Goal: Task Accomplishment & Management: Use online tool/utility

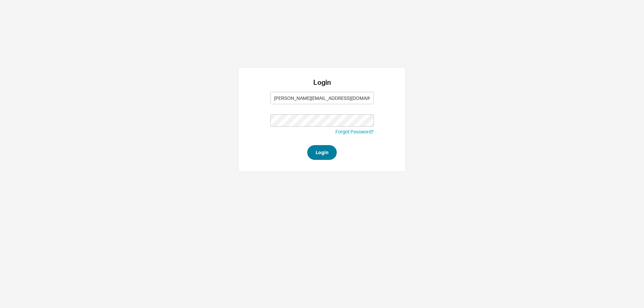
type input "[PERSON_NAME][EMAIL_ADDRESS][DOMAIN_NAME]"
click at [327, 150] on button "Login" at bounding box center [322, 152] width 30 height 15
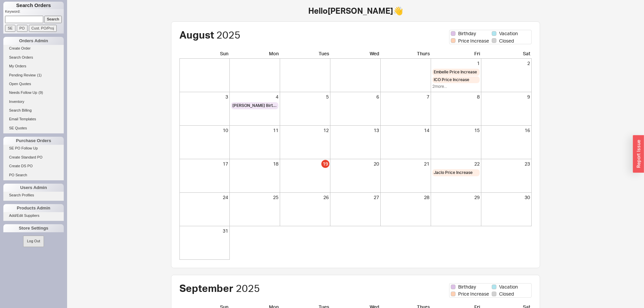
click at [28, 21] on input at bounding box center [24, 19] width 38 height 7
type input "rebenwurzel"
click at [52, 19] on input "Search" at bounding box center [53, 19] width 18 height 7
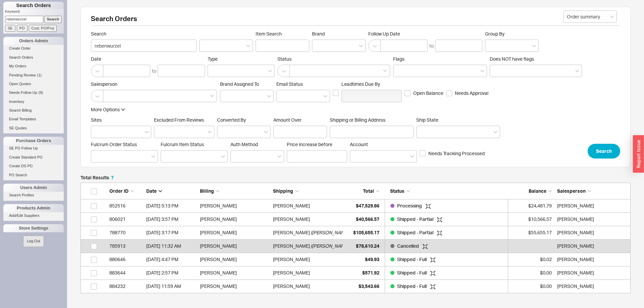
scroll to position [111, 550]
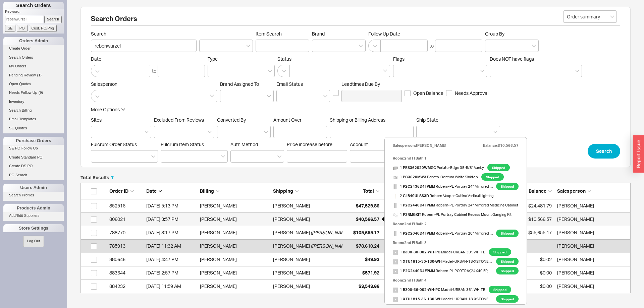
click at [370, 221] on span "$40,566.57" at bounding box center [367, 219] width 23 height 6
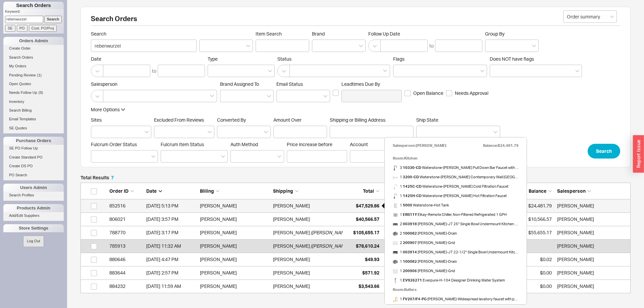
click at [367, 205] on span "$47,529.86" at bounding box center [367, 206] width 23 height 6
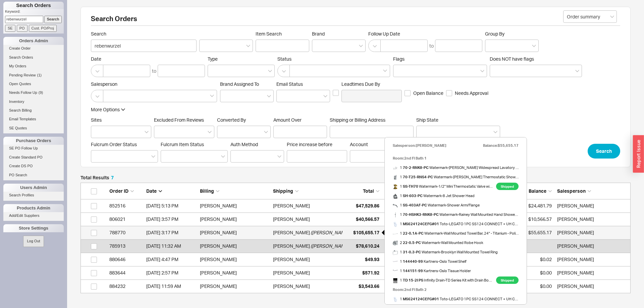
click at [367, 230] on div "$105,655.17" at bounding box center [363, 232] width 34 height 13
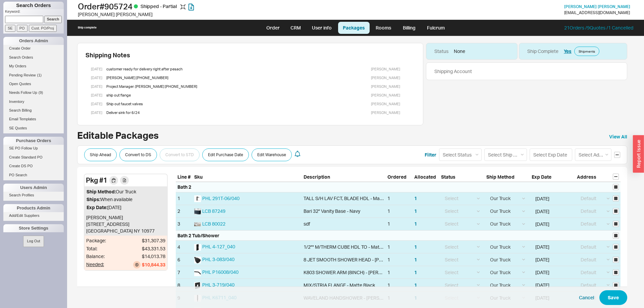
select select "8"
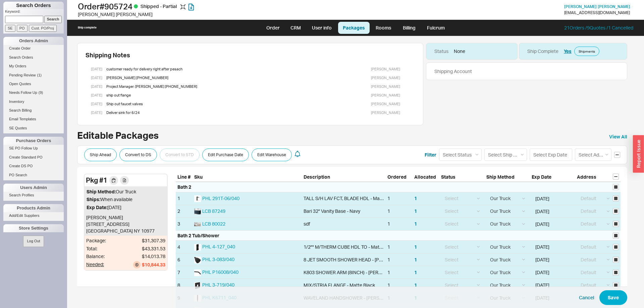
select select "8"
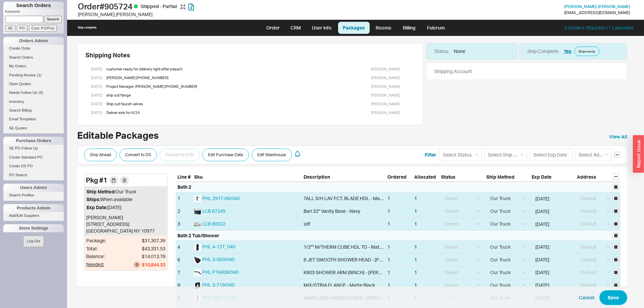
select select "8"
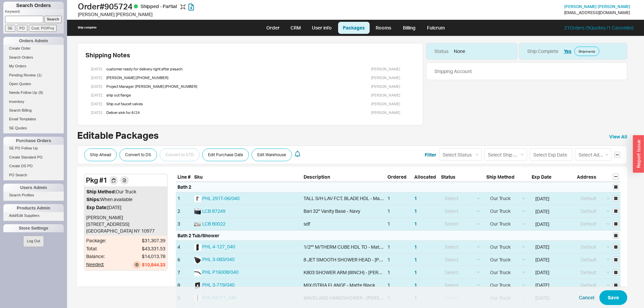
select select "8"
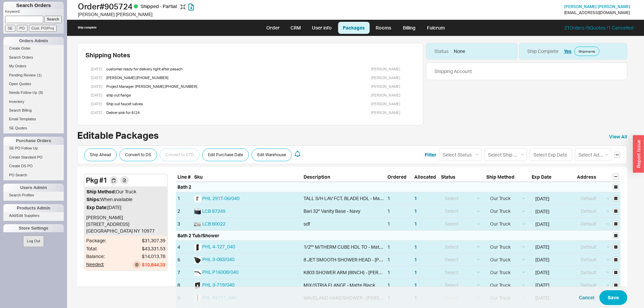
select select "8"
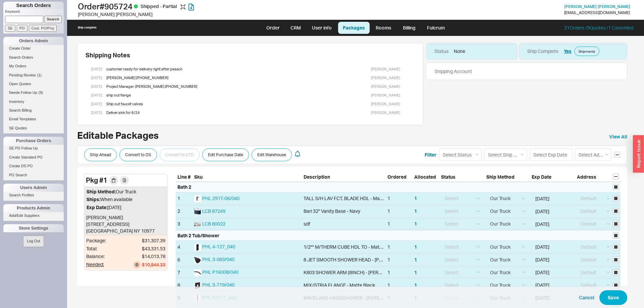
select select "8"
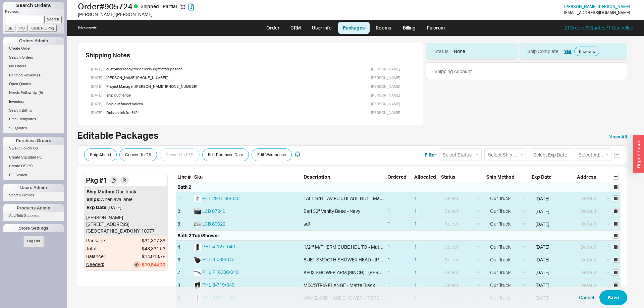
select select "8"
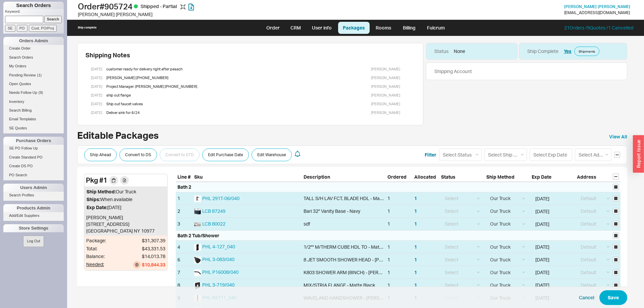
select select "8"
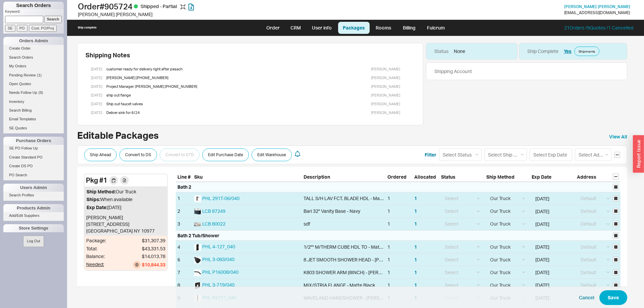
select select "8"
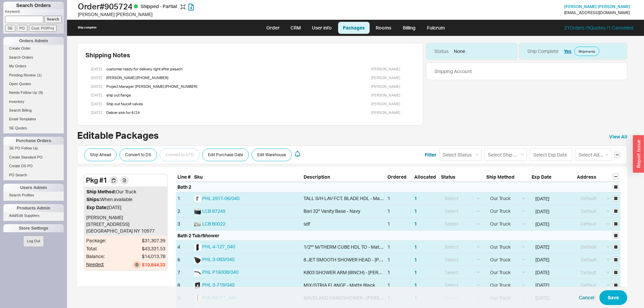
select select "8"
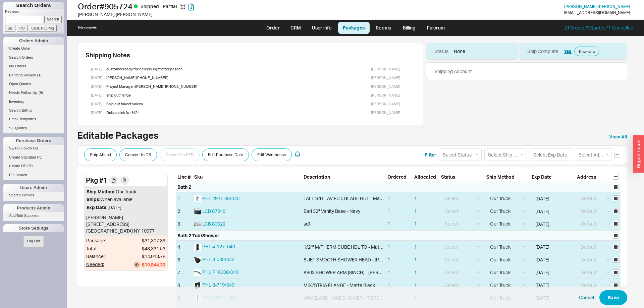
select select "8"
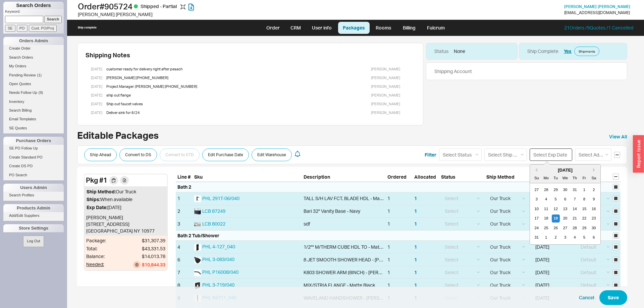
click at [545, 157] on input at bounding box center [551, 155] width 43 height 12
click at [556, 217] on div "19" at bounding box center [556, 219] width 8 height 8
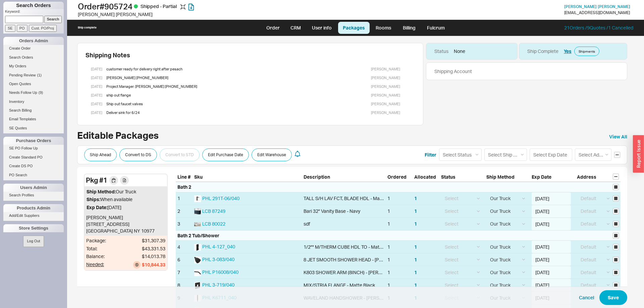
type input "08/19/2025"
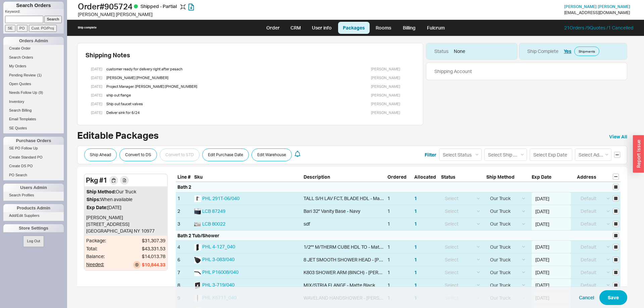
type input "08/19/2025"
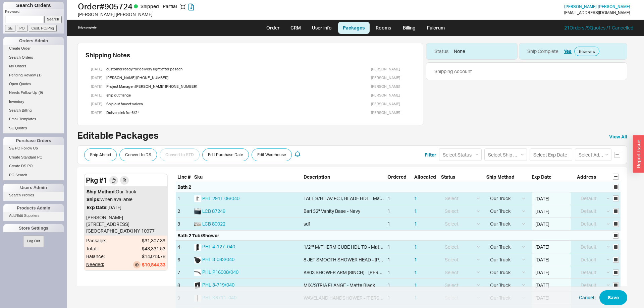
type input "08/19/2025"
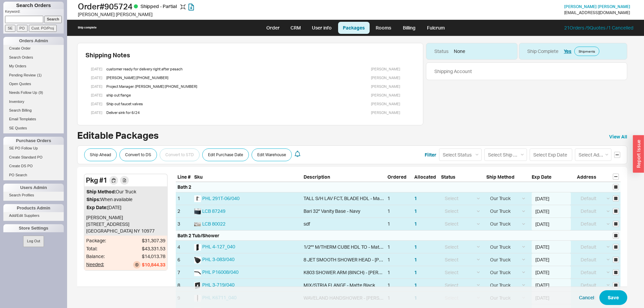
type input "08/19/2025"
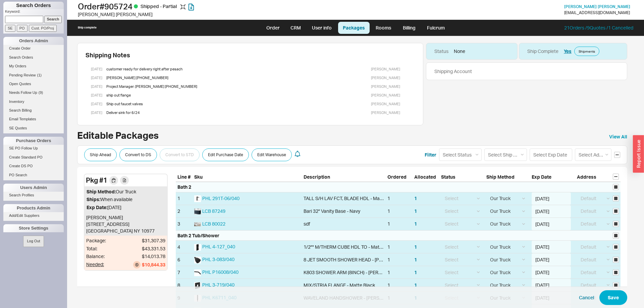
type input "08/19/2025"
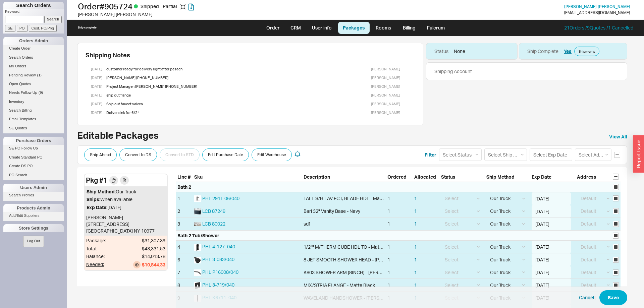
type input "08/19/2025"
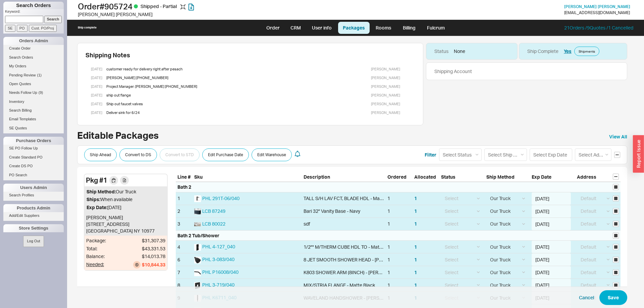
type input "08/19/2025"
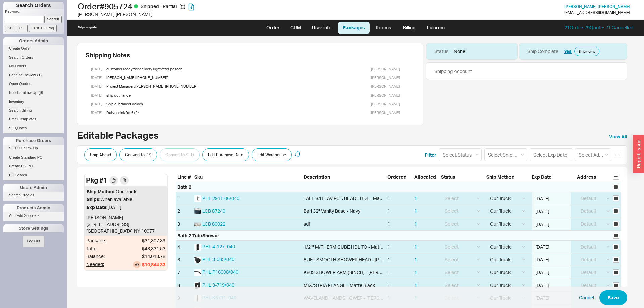
type input "08/19/2025"
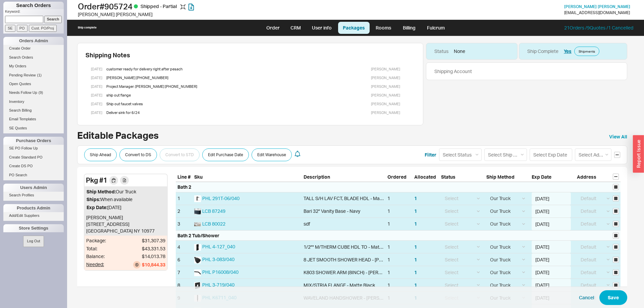
type input "08/19/2025"
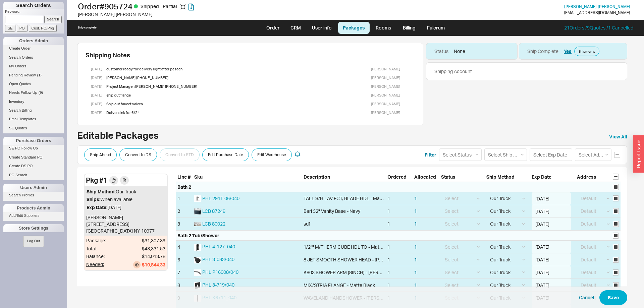
type input "08/19/2025"
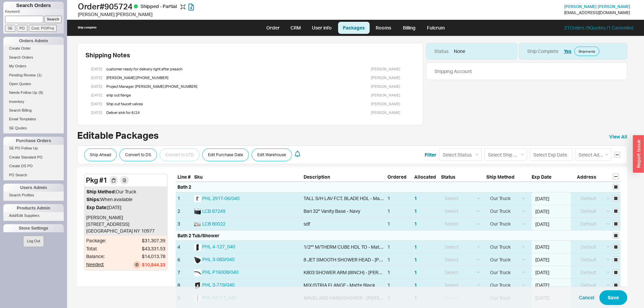
type input "08/19/2025"
click at [615, 299] on button "Save" at bounding box center [614, 298] width 28 height 15
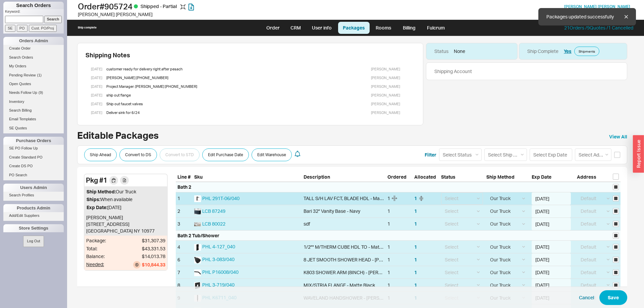
checkbox input "false"
select select "8"
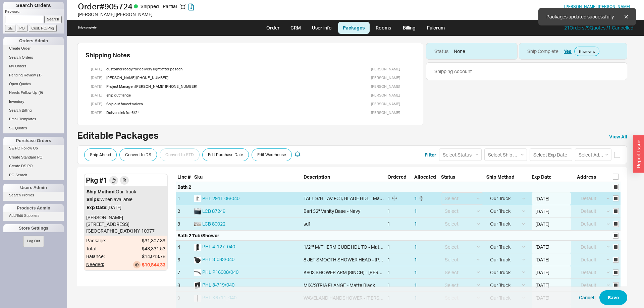
select select "8"
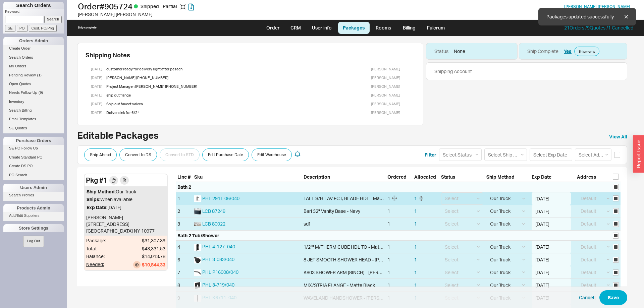
select select "8"
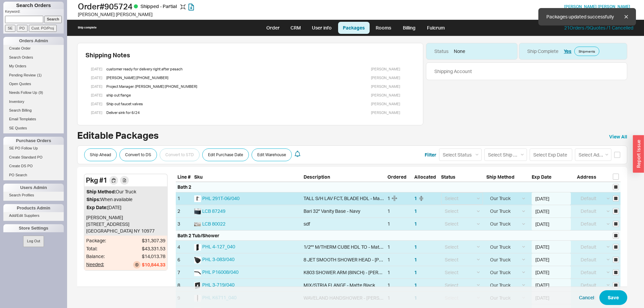
select select "8"
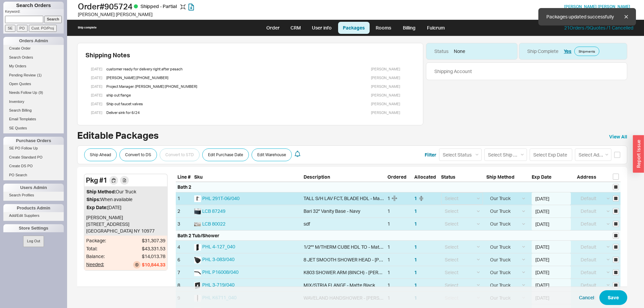
select select "8"
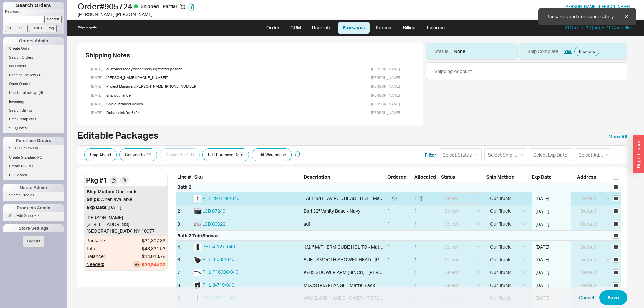
select select "8"
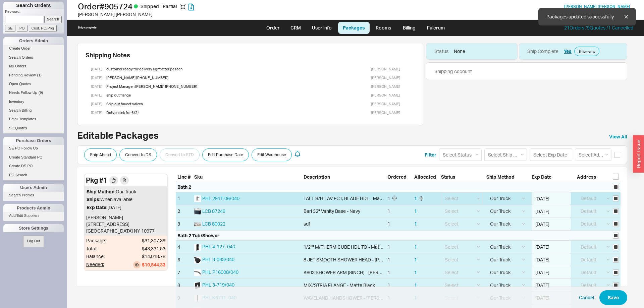
select select "8"
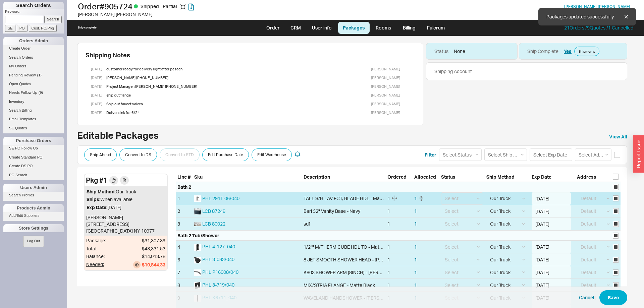
select select "8"
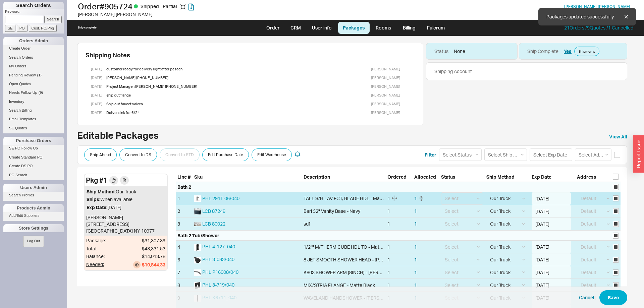
select select "8"
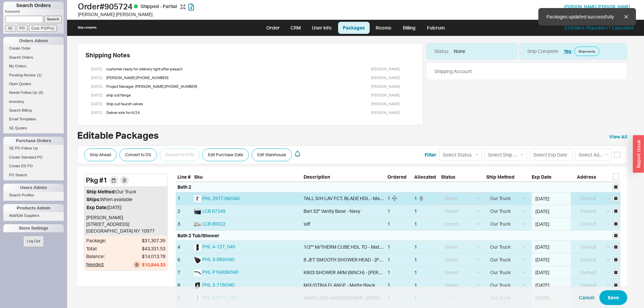
select select "8"
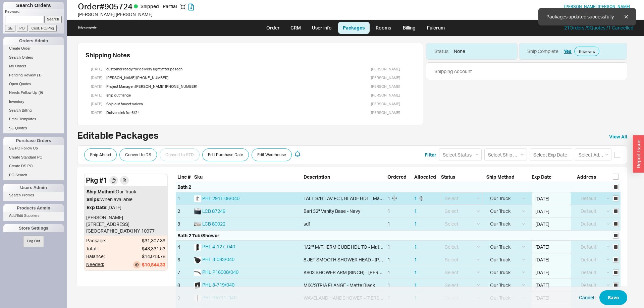
select select "8"
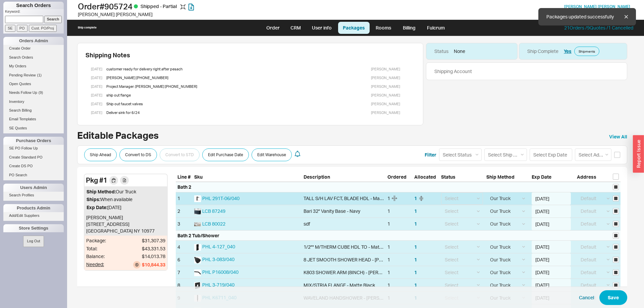
select select "8"
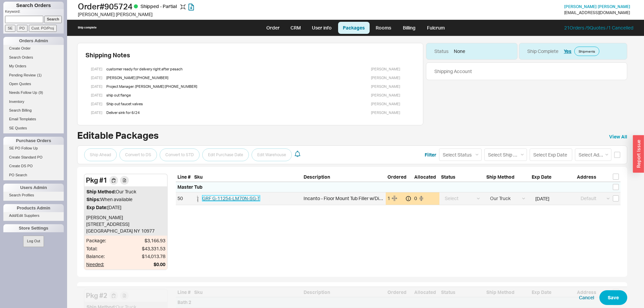
click at [256, 196] on span "GRF G-11254-LM70N-SG-T" at bounding box center [231, 199] width 58 height 6
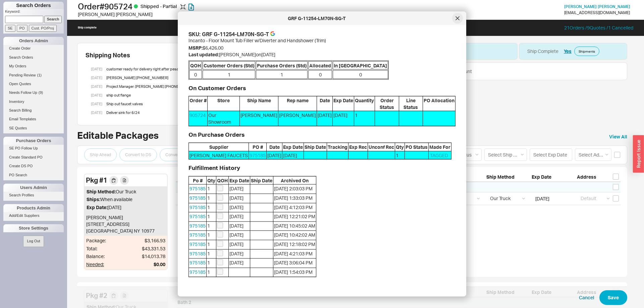
click at [459, 18] on icon at bounding box center [458, 18] width 4 height 4
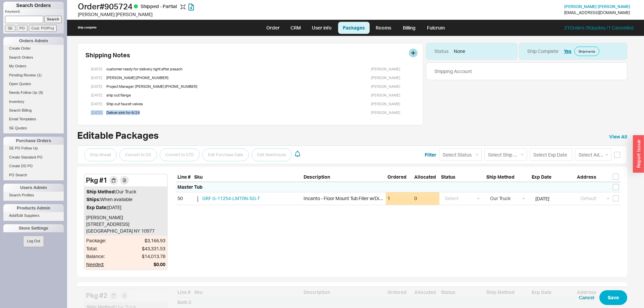
drag, startPoint x: 168, startPoint y: 58, endPoint x: 195, endPoint y: 125, distance: 71.9
click at [195, 125] on div "Shipping Notes 4/10/25 customer ready for delivery right after pesach Esther We…" at bounding box center [250, 84] width 346 height 83
click at [195, 124] on div "Shipping Notes 4/10/25 customer ready for delivery right after pesach Esther We…" at bounding box center [250, 84] width 346 height 83
click at [401, 29] on link "Billing" at bounding box center [409, 28] width 23 height 12
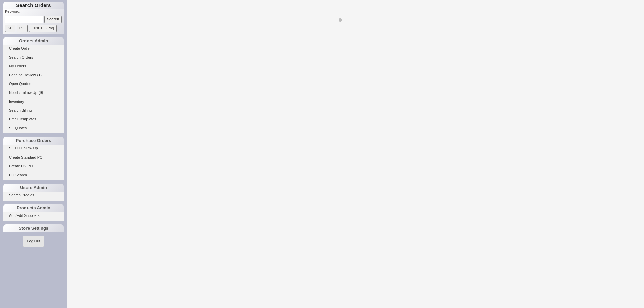
select select "LOW"
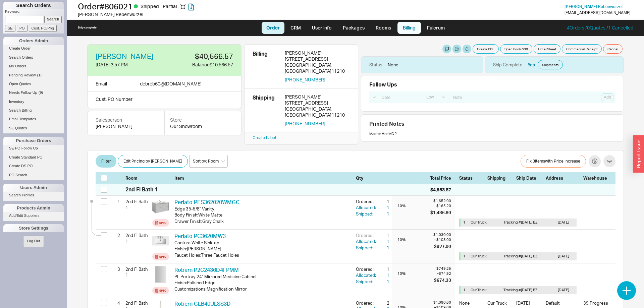
click at [408, 33] on link "Billing" at bounding box center [409, 28] width 23 height 12
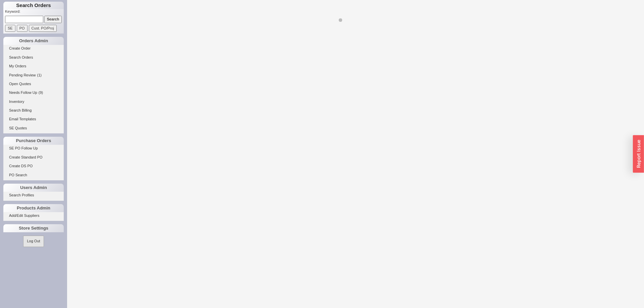
select select "LOW"
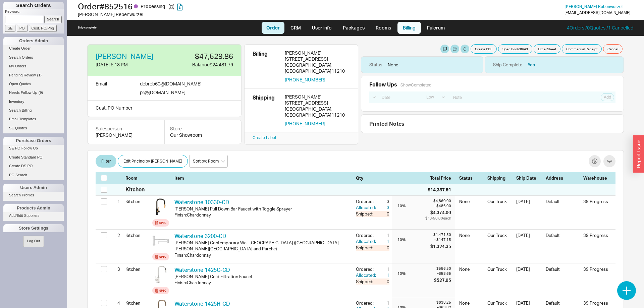
click at [406, 26] on link "Billing" at bounding box center [409, 28] width 23 height 12
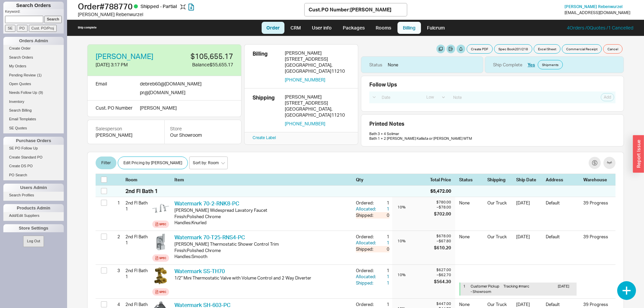
drag, startPoint x: 0, startPoint y: 0, endPoint x: 406, endPoint y: 29, distance: 407.0
click at [406, 29] on link "Billing" at bounding box center [409, 28] width 23 height 12
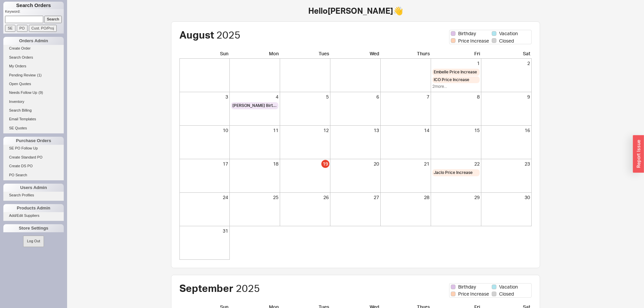
click at [19, 18] on input at bounding box center [24, 19] width 38 height 7
type input "[PERSON_NAME]"
click at [44, 16] on input "Search" at bounding box center [53, 19] width 18 height 7
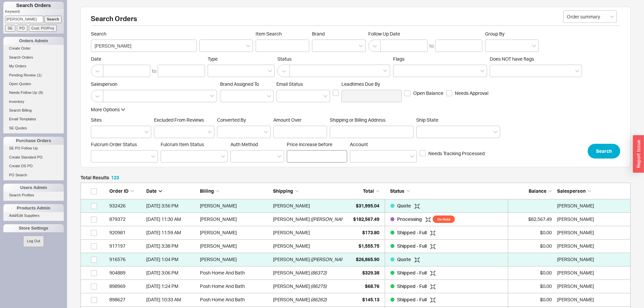
scroll to position [1668, 550]
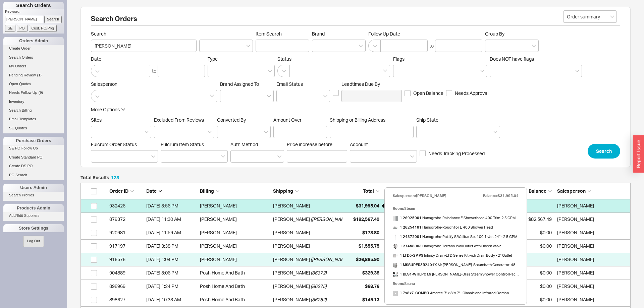
click at [376, 209] on span "$31,995.04" at bounding box center [367, 206] width 23 height 6
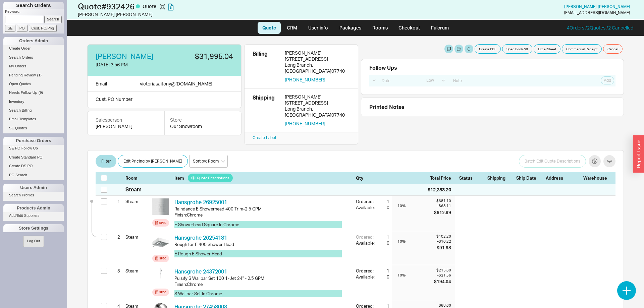
select select "LOW"
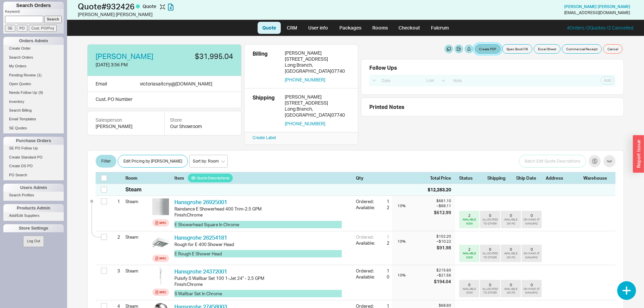
click at [483, 50] on button "Create PDF" at bounding box center [488, 48] width 26 height 9
select select "69473513"
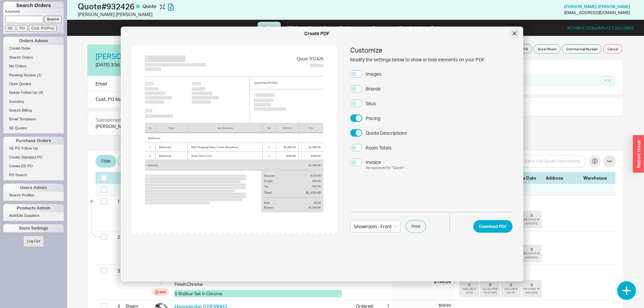
click at [516, 28] on div at bounding box center [514, 33] width 11 height 11
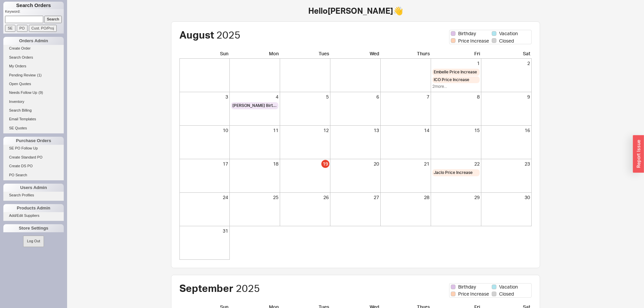
click at [29, 21] on input at bounding box center [24, 19] width 38 height 7
click at [44, 16] on input "Search" at bounding box center [53, 19] width 18 height 7
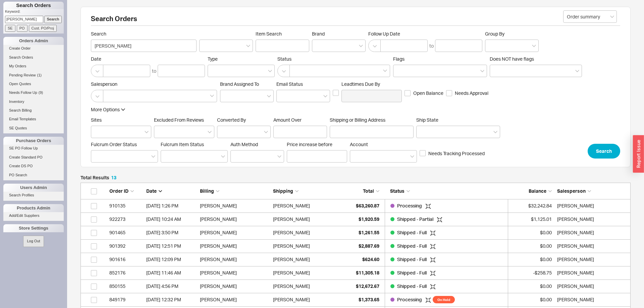
scroll to position [191, 550]
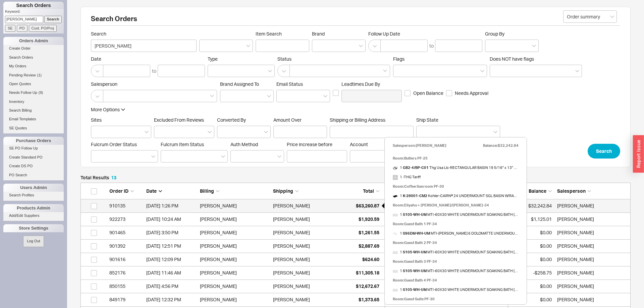
click at [363, 204] on span "$63,260.87" at bounding box center [367, 206] width 23 height 6
click at [365, 209] on div "$63,260.87" at bounding box center [363, 205] width 34 height 13
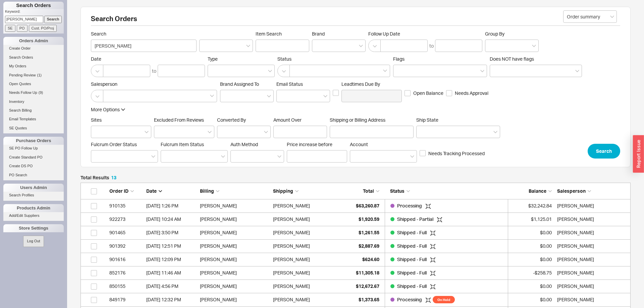
drag, startPoint x: 40, startPoint y: 19, endPoint x: 0, endPoint y: 15, distance: 40.2
click at [5, 16] on input "leibowitz" at bounding box center [24, 19] width 38 height 7
type input "929653"
click at [44, 16] on input "Search" at bounding box center [53, 19] width 18 height 7
type input "929653"
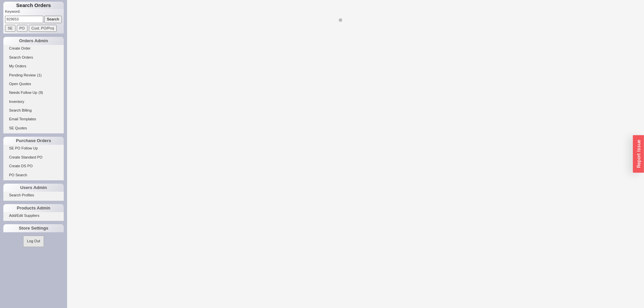
select select "LOW"
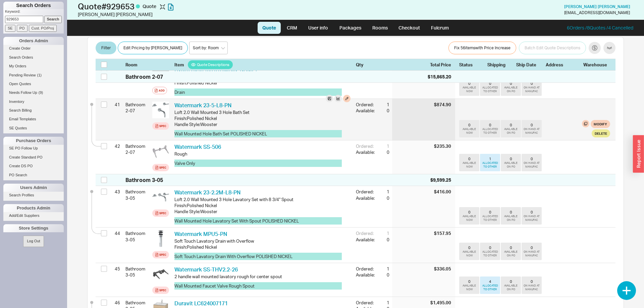
scroll to position [1540, 0]
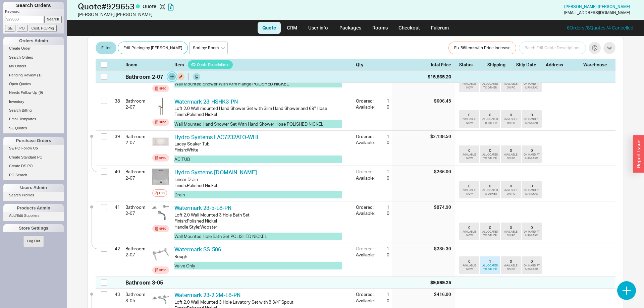
click at [171, 79] on button "button" at bounding box center [171, 76] width 7 height 7
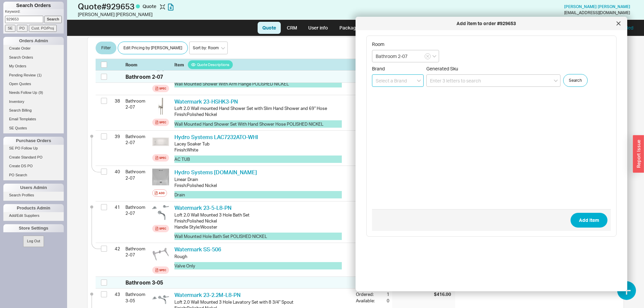
click at [400, 82] on input at bounding box center [398, 80] width 52 height 12
click at [397, 107] on div "Watermark" at bounding box center [397, 107] width 51 height 12
type input "Watermark"
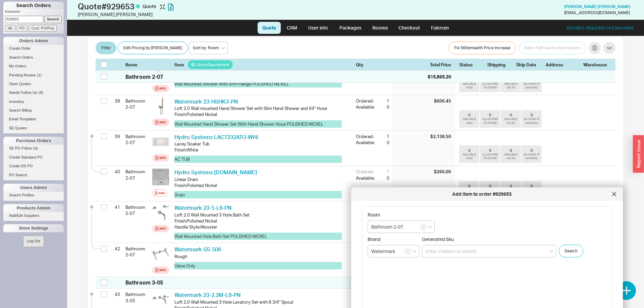
drag, startPoint x: 454, startPoint y: 25, endPoint x: 450, endPoint y: 196, distance: 170.8
click at [450, 196] on div "Add item to order #929653" at bounding box center [482, 194] width 254 height 7
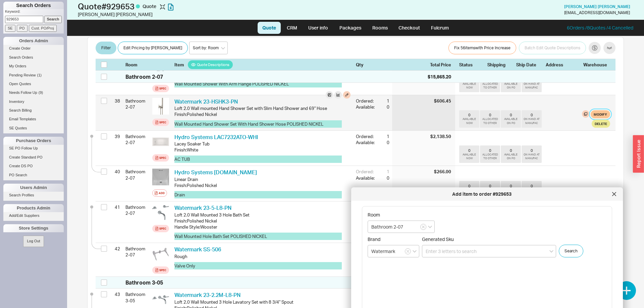
click at [602, 110] on button "Modify" at bounding box center [600, 114] width 19 height 8
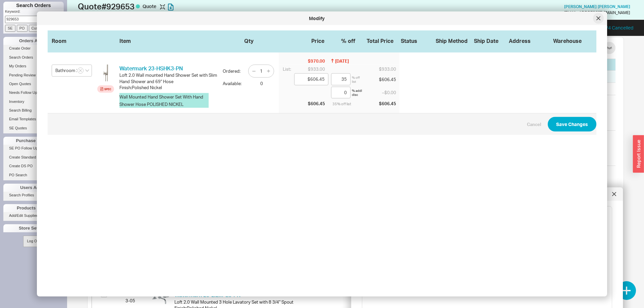
click at [600, 20] on icon at bounding box center [599, 18] width 4 height 4
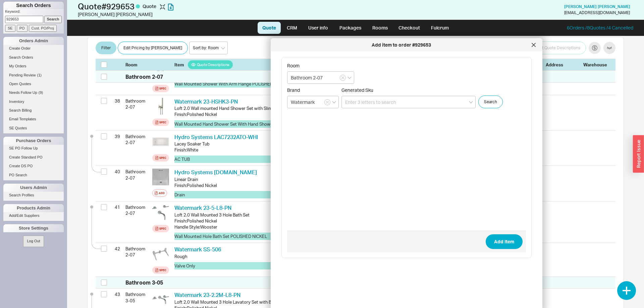
drag, startPoint x: 508, startPoint y: 194, endPoint x: 428, endPoint y: 44, distance: 169.6
click at [428, 44] on div "Add item to order #929653" at bounding box center [401, 45] width 254 height 7
paste input "23-T15-L8"
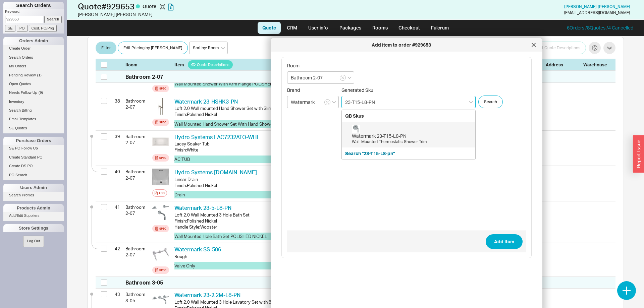
type input "23-T15-L8-PN"
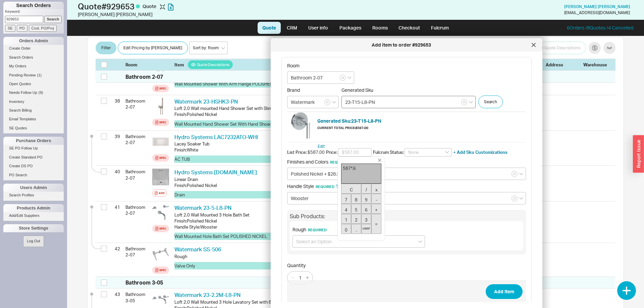
type input "$381.55"
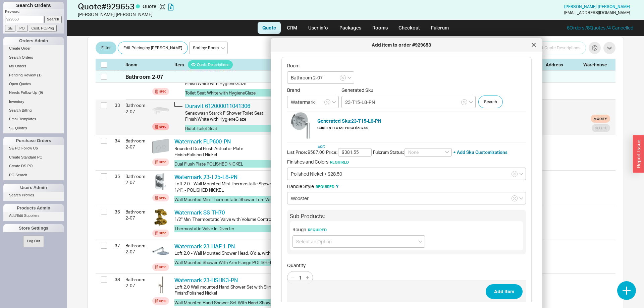
scroll to position [1335, 0]
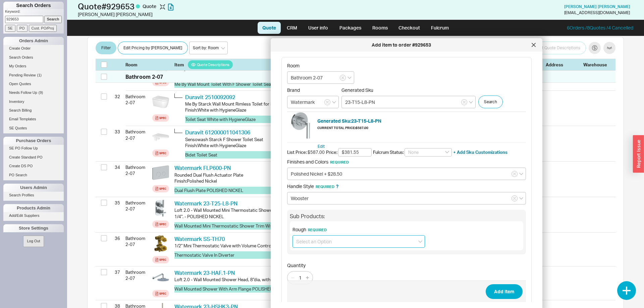
click at [319, 241] on input at bounding box center [359, 242] width 133 height 12
click at [331, 271] on div "No Rough required" at bounding box center [359, 268] width 132 height 12
type input "No Rough required"
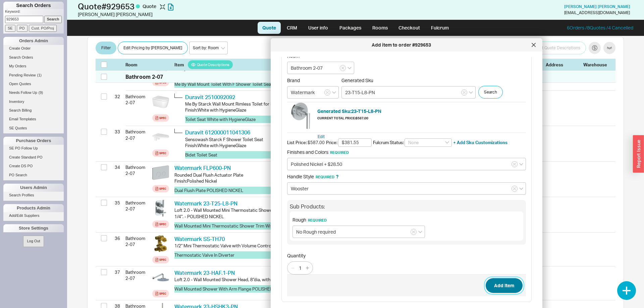
click at [509, 290] on button "Add Item" at bounding box center [504, 285] width 37 height 15
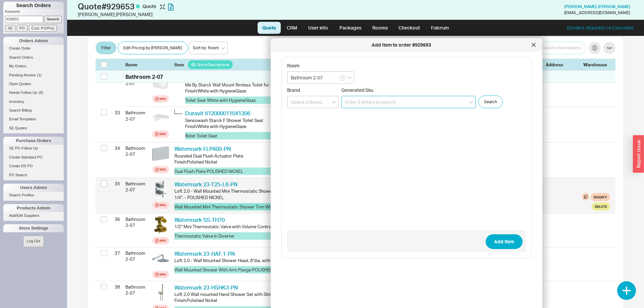
scroll to position [1369, 0]
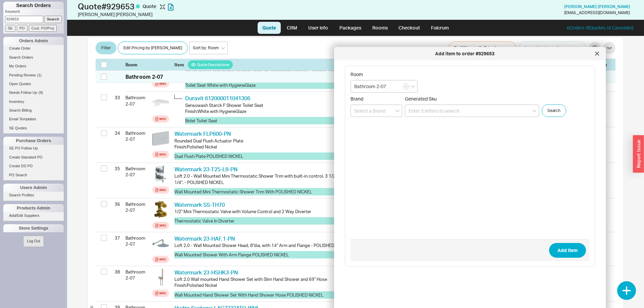
drag, startPoint x: 304, startPoint y: 48, endPoint x: 367, endPoint y: 56, distance: 64.0
click at [367, 56] on div "Add item to order #929653" at bounding box center [465, 53] width 254 height 7
paste input "23-WTR-L8"
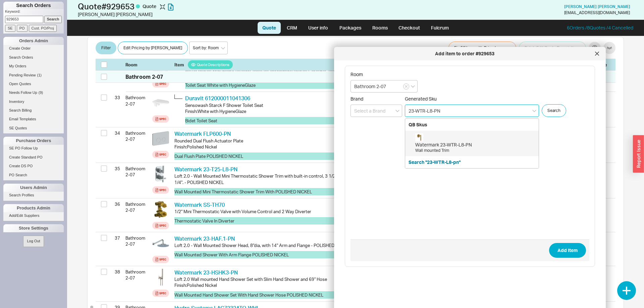
type input "23-WTR-L8-PN"
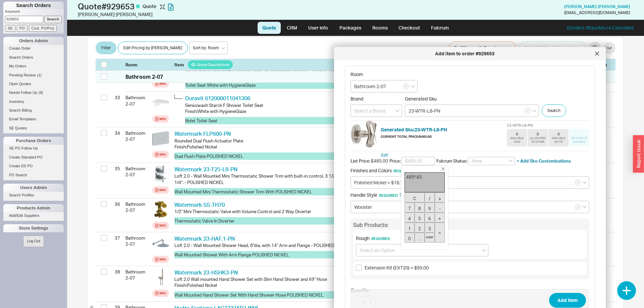
type input "$315.25"
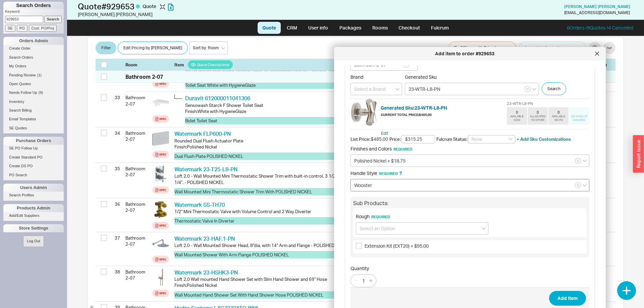
scroll to position [26, 0]
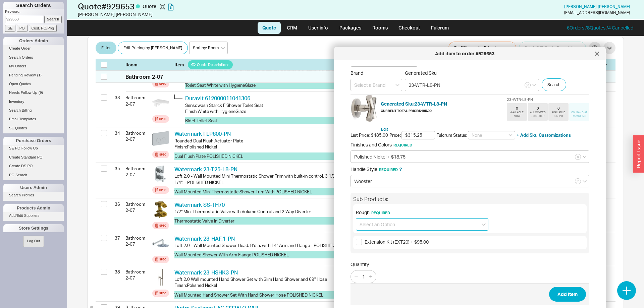
click at [397, 224] on input at bounding box center [422, 224] width 133 height 12
click at [387, 258] on div "No Rough required" at bounding box center [422, 263] width 132 height 12
type input "No Rough required"
click at [370, 276] on icon "button" at bounding box center [370, 276] width 3 height 3
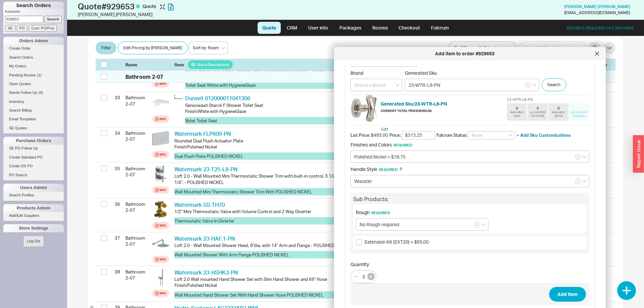
click at [370, 276] on icon "button" at bounding box center [370, 276] width 3 height 3
type input "5"
click at [559, 295] on button "Add Item" at bounding box center [567, 294] width 37 height 15
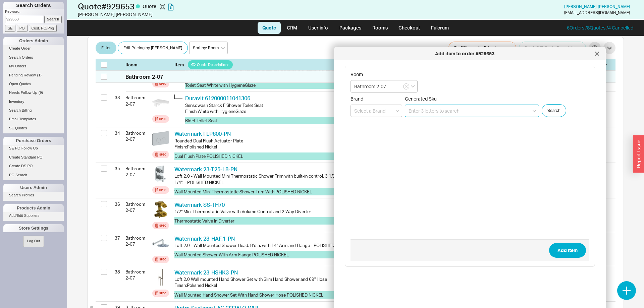
scroll to position [0, 0]
click at [596, 57] on div at bounding box center [597, 53] width 11 height 11
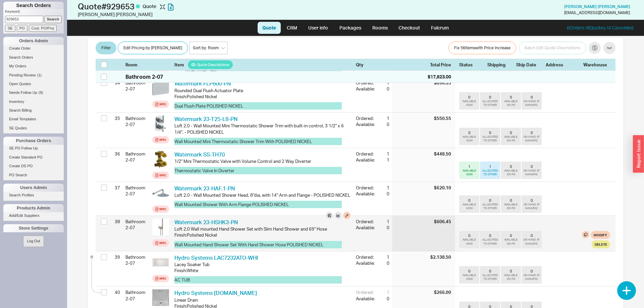
scroll to position [1369, 0]
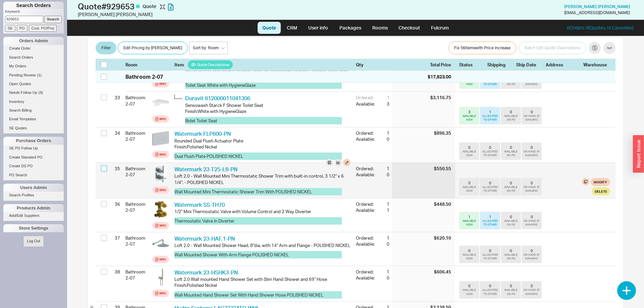
click at [104, 166] on input "checkbox" at bounding box center [104, 169] width 6 height 6
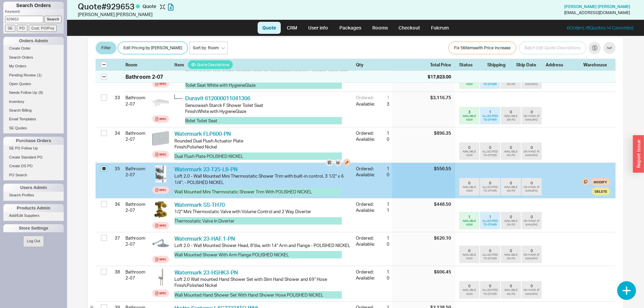
checkbox input "true"
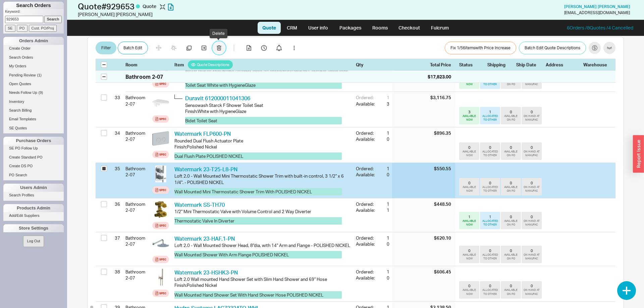
click at [215, 50] on button "button" at bounding box center [218, 48] width 13 height 13
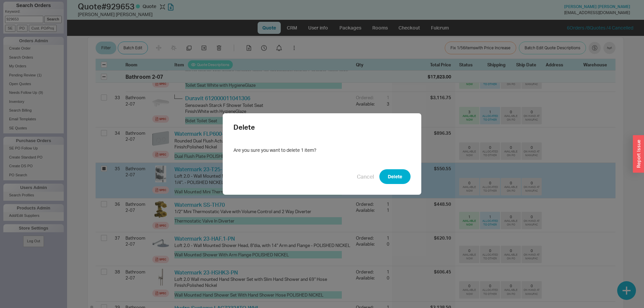
click at [408, 186] on div "Delete Are you sure you want to delete 1 item? Cancel Delete" at bounding box center [322, 154] width 199 height 82
click at [405, 183] on button "Delete" at bounding box center [394, 176] width 31 height 15
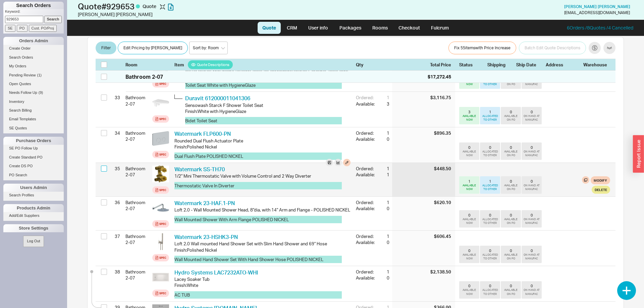
click at [105, 166] on input "checkbox" at bounding box center [104, 169] width 6 height 6
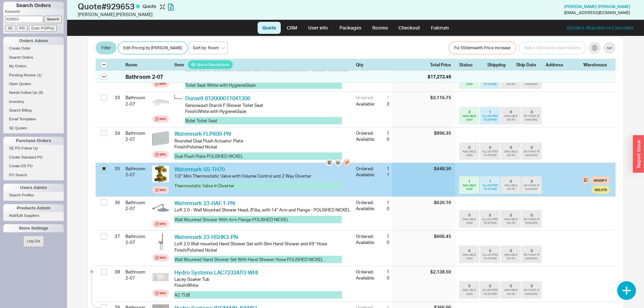
checkbox input "true"
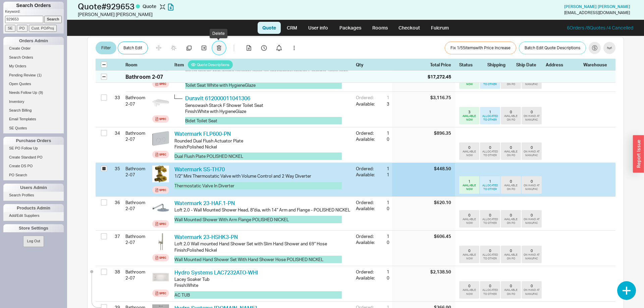
click at [219, 47] on icon "button" at bounding box center [219, 48] width 5 height 5
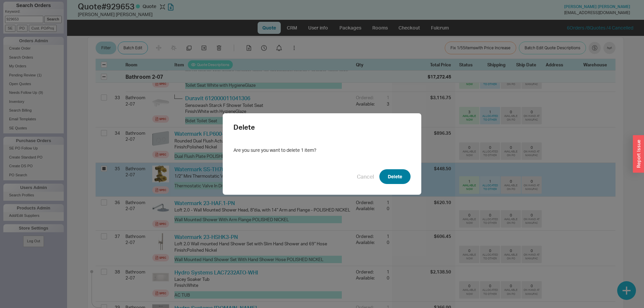
click at [402, 173] on button "Delete" at bounding box center [394, 176] width 31 height 15
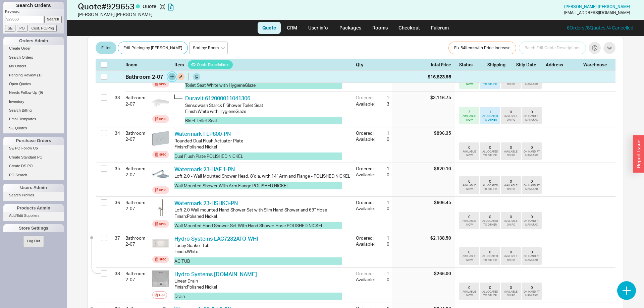
click at [172, 76] on button "button" at bounding box center [171, 76] width 7 height 7
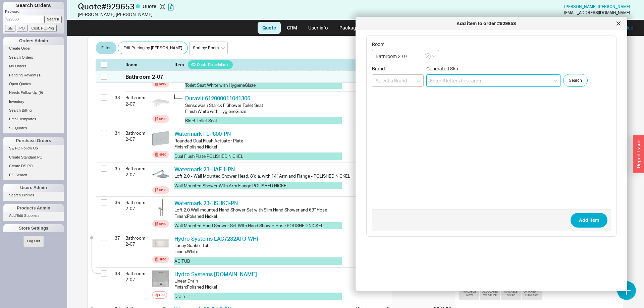
paste input "SS-TH50"
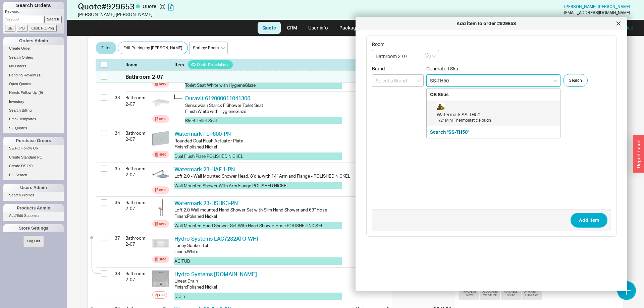
click at [467, 118] on div "1/2" Mini Thermostatic Rough" at bounding box center [497, 121] width 120 height 6
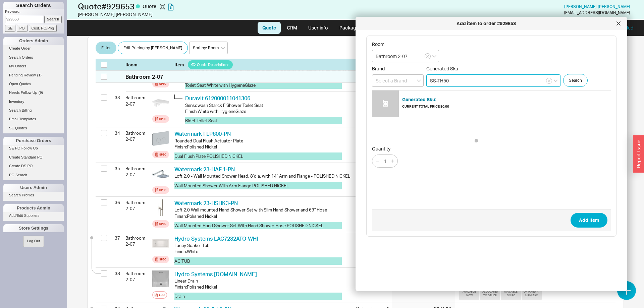
type input "SS-TH50"
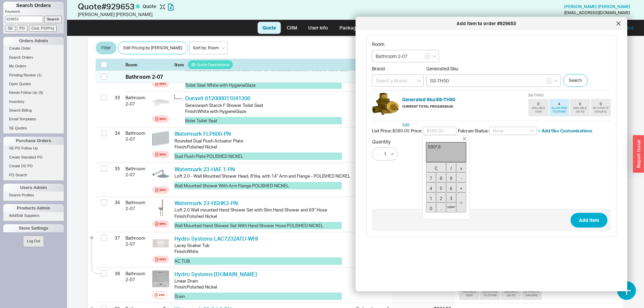
type input "$377.00"
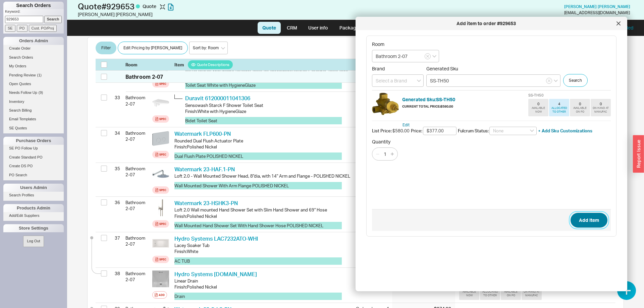
click at [594, 213] on button "Add Item" at bounding box center [589, 220] width 37 height 15
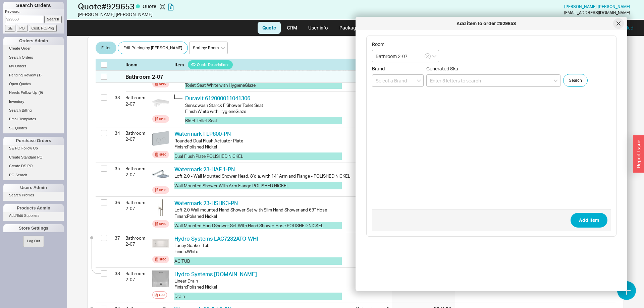
click at [620, 26] on div at bounding box center [618, 23] width 11 height 11
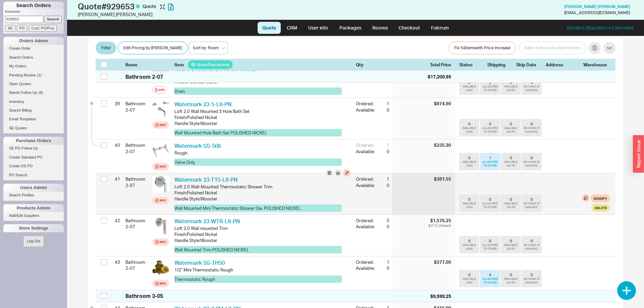
scroll to position [1643, 0]
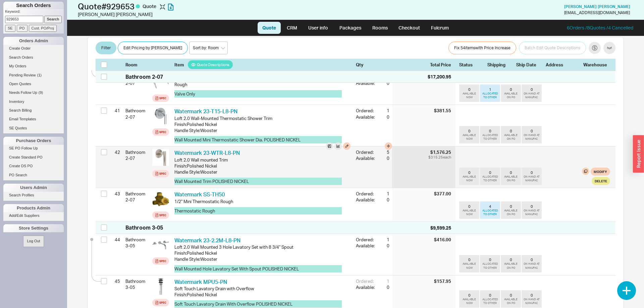
click at [244, 149] on div "Watermark 23-WTR-L8-PN WTM 23-WTR-L8-PN" at bounding box center [262, 152] width 176 height 7
drag, startPoint x: 231, startPoint y: 138, endPoint x: 205, endPoint y: 140, distance: 26.2
click at [205, 149] on div "Watermark 23-WTR-L8-PN WTM 23-WTR-L8-PN" at bounding box center [262, 152] width 176 height 7
copy link "23-WTR-L8"
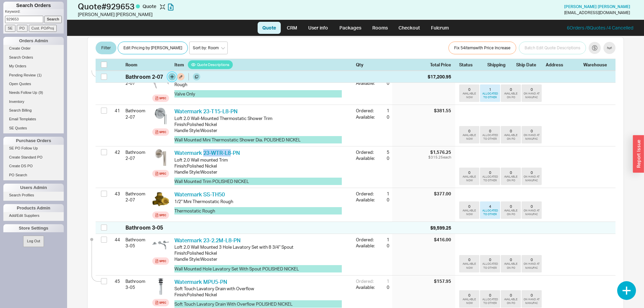
click at [171, 78] on button "button" at bounding box center [171, 76] width 7 height 7
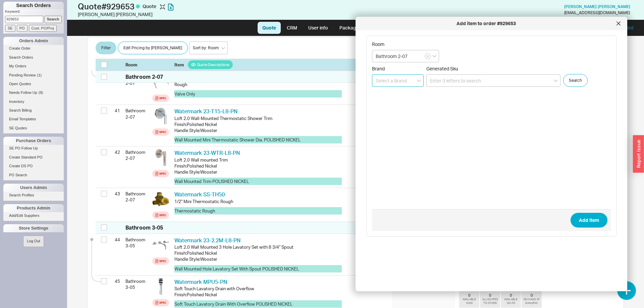
click at [391, 85] on input at bounding box center [398, 80] width 52 height 12
type input "Watermark"
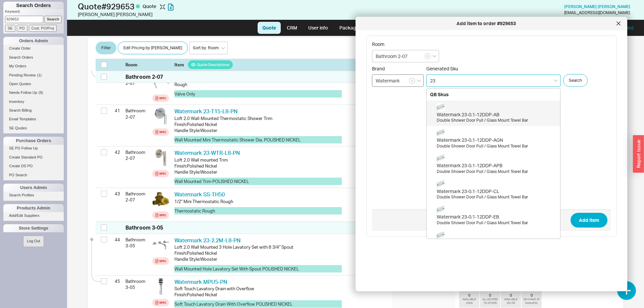
type input "2"
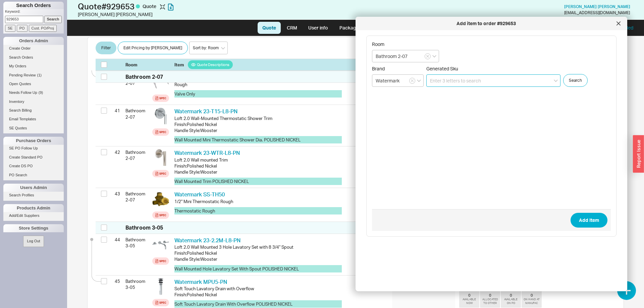
click at [447, 80] on input at bounding box center [493, 80] width 134 height 12
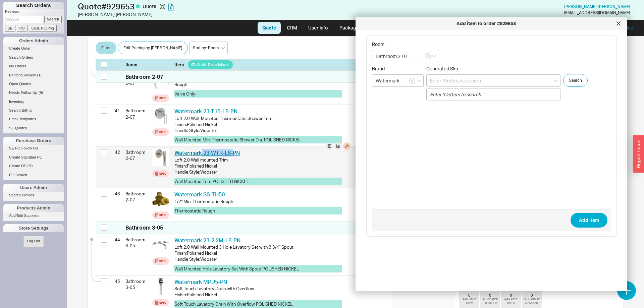
drag, startPoint x: 233, startPoint y: 136, endPoint x: 203, endPoint y: 140, distance: 30.4
click at [203, 147] on div "Watermark 23-WTR-L8-PN WTM 23-WTR-L8-PN Loft 2.0 Wall mounted Trim Finish : Pol…" at bounding box center [263, 167] width 182 height 41
copy link "23-WTR-L8-"
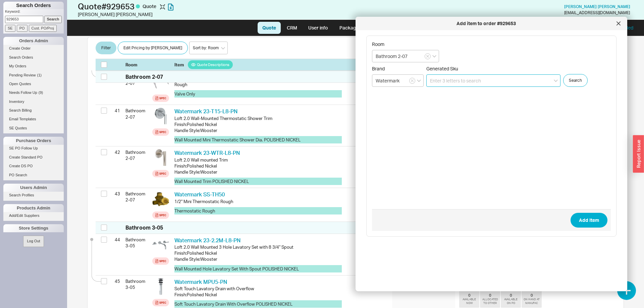
paste input "23-WTR-L8-"
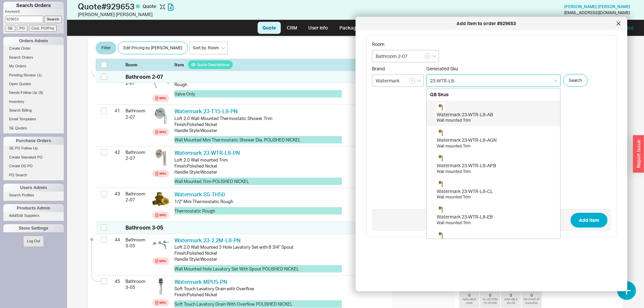
click at [494, 116] on div "Watermark 23-WTR-L8-AB" at bounding box center [497, 114] width 120 height 7
type input "23-WTR-L8-AB"
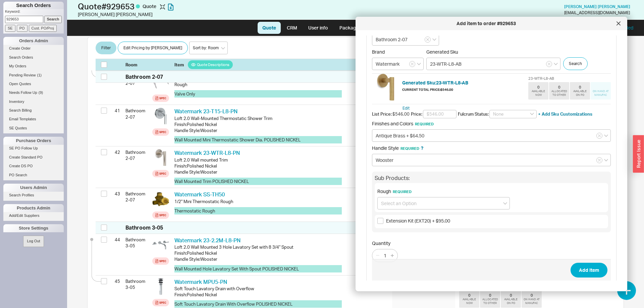
scroll to position [26, 0]
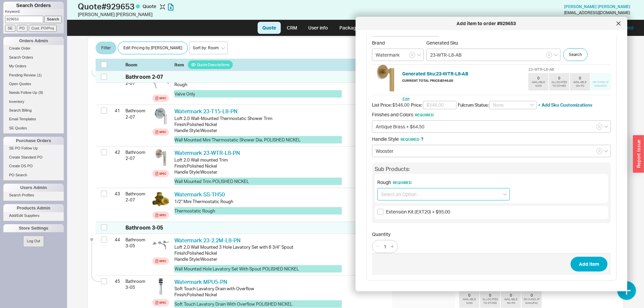
click at [401, 195] on input at bounding box center [443, 194] width 133 height 12
click at [621, 22] on div at bounding box center [618, 23] width 11 height 11
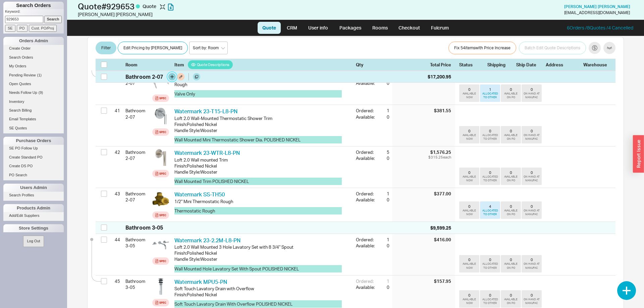
click at [172, 79] on button "button" at bounding box center [171, 76] width 7 height 7
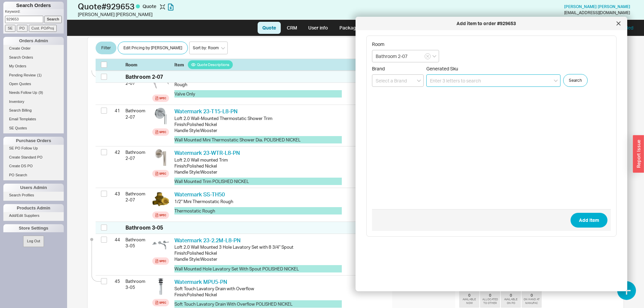
click at [444, 82] on input at bounding box center [493, 80] width 134 height 12
type input "SS-TS150-C"
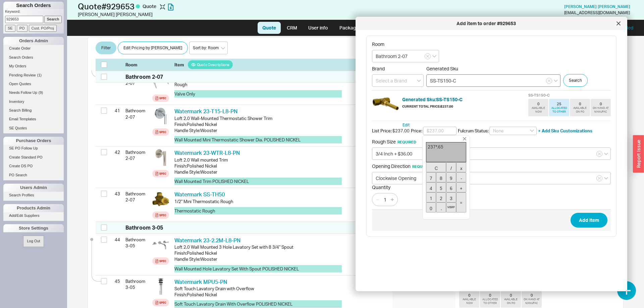
type input "$154.05"
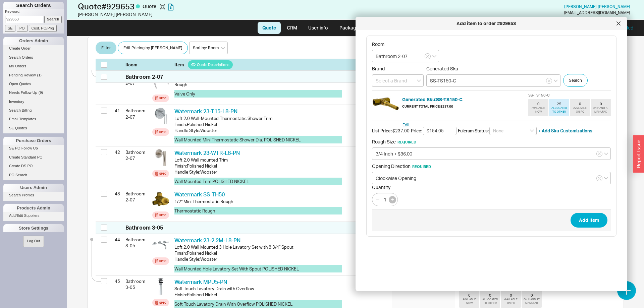
click at [393, 203] on button "button" at bounding box center [392, 199] width 7 height 7
type input "5"
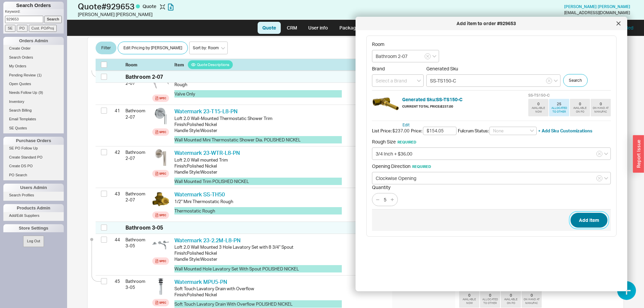
click at [589, 215] on button "Add Item" at bounding box center [589, 220] width 37 height 15
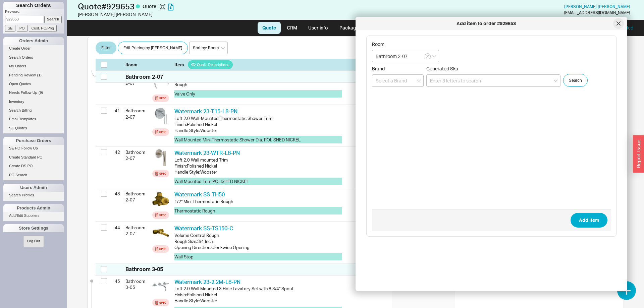
click at [616, 24] on div at bounding box center [618, 23] width 11 height 11
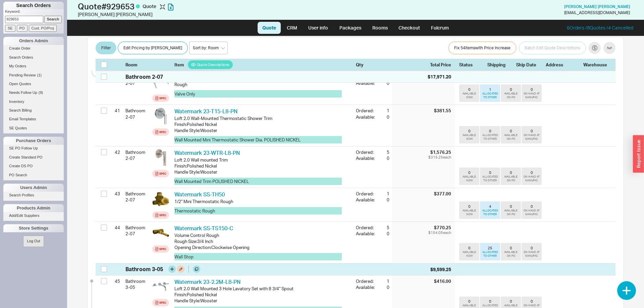
scroll to position [1609, 0]
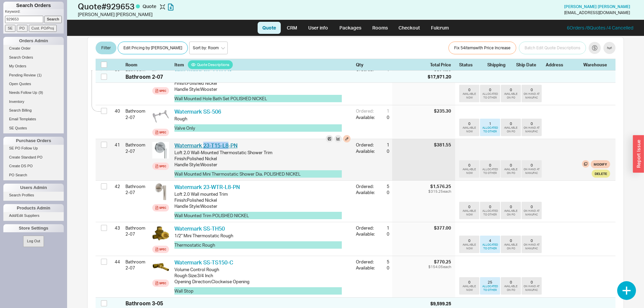
drag, startPoint x: 229, startPoint y: 129, endPoint x: 204, endPoint y: 132, distance: 25.3
click at [204, 139] on div "Watermark 23-T15-L8-PN WTM 23-T15-L8-PN Loft 2.0 Wall-Mounted Thermostatic Show…" at bounding box center [263, 159] width 182 height 41
copy link "23-T15-L8"
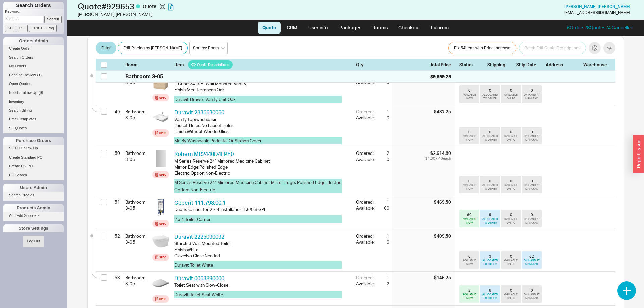
scroll to position [1985, 0]
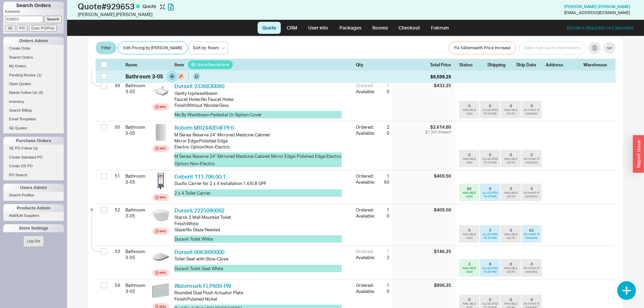
click at [173, 78] on button "button" at bounding box center [171, 76] width 7 height 7
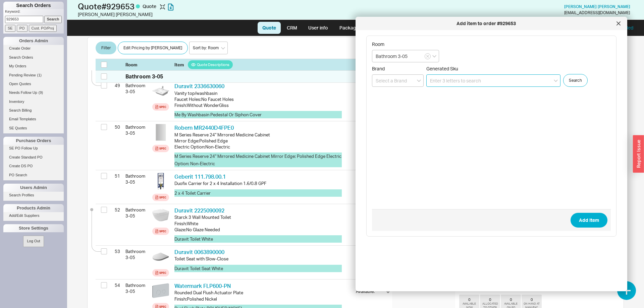
paste input "23-T15-L8"
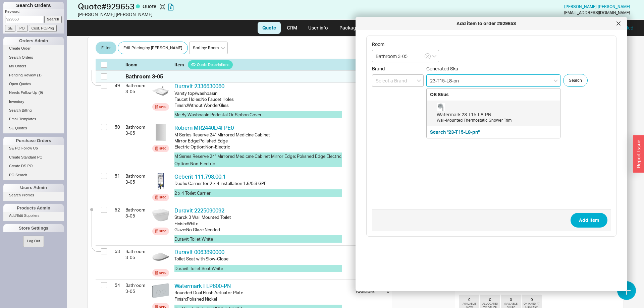
type input "23-T15-L8-PN"
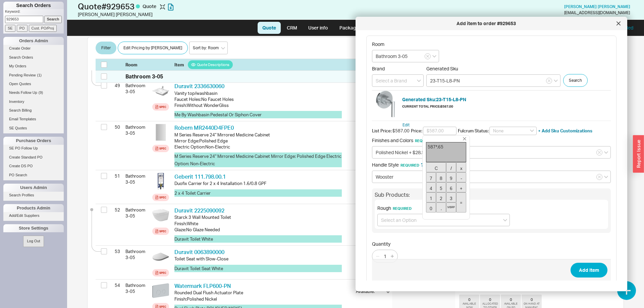
type input "$381.55"
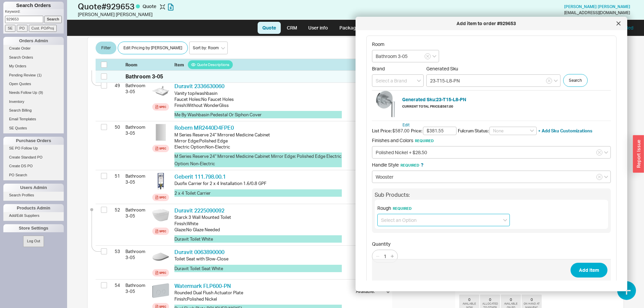
click at [462, 218] on input at bounding box center [443, 220] width 133 height 12
click at [445, 207] on span "Rough Required" at bounding box center [443, 208] width 133 height 6
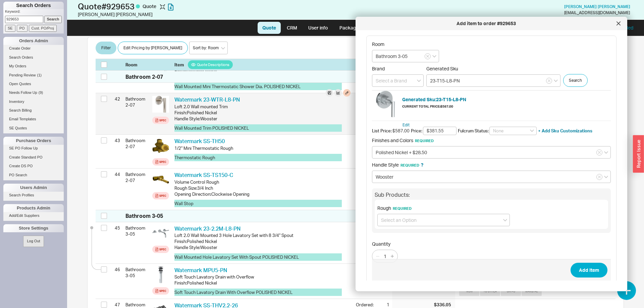
scroll to position [1643, 0]
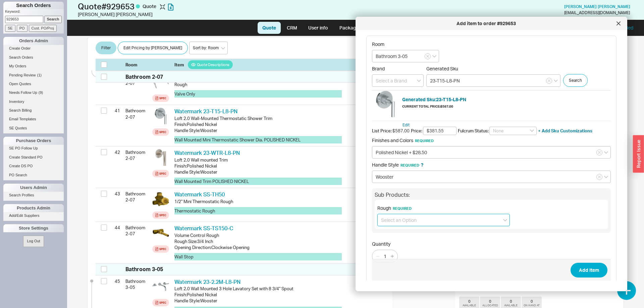
click at [407, 222] on input at bounding box center [443, 220] width 133 height 12
click at [430, 235] on div "Rough (SS-TH50) + $580.00" at bounding box center [444, 234] width 132 height 12
type input "Rough (SS-TH50) + $580.00"
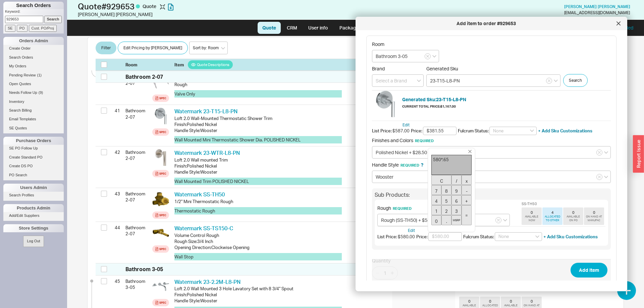
type input "$377.00"
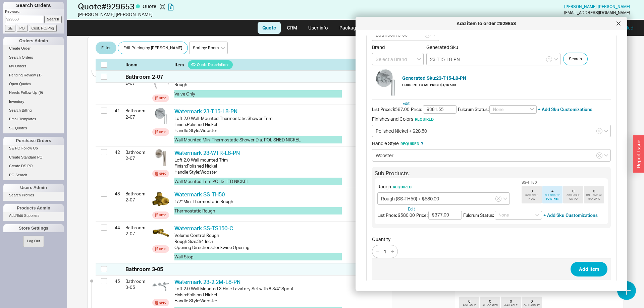
scroll to position [27, 0]
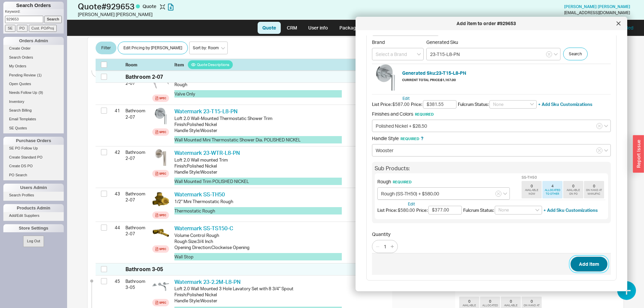
click at [595, 266] on button "Add Item" at bounding box center [589, 264] width 37 height 15
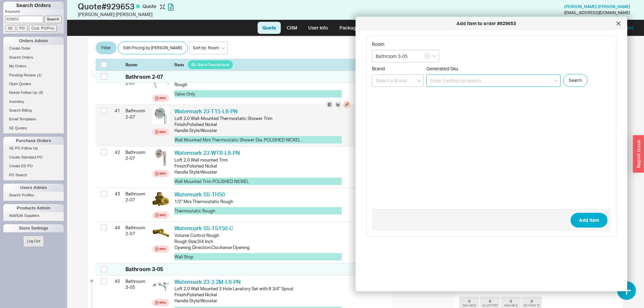
scroll to position [1609, 0]
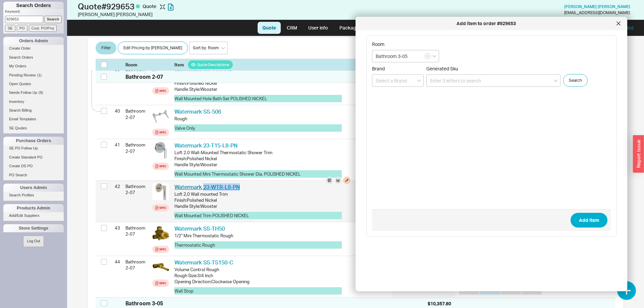
drag, startPoint x: 245, startPoint y: 174, endPoint x: 205, endPoint y: 175, distance: 40.3
click at [205, 184] on div "Watermark 23-WTR-L8-PN WTM 23-WTR-L8-PN" at bounding box center [262, 187] width 176 height 7
copy link "23-WTR-L8-PN"
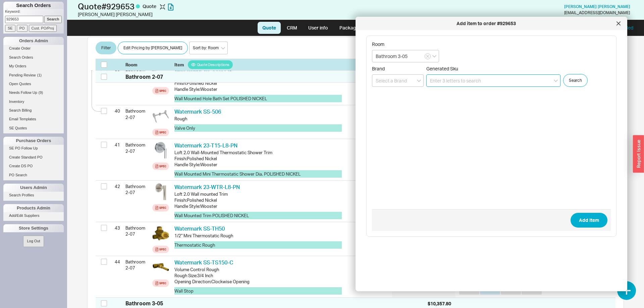
paste input "23-WTR-L8-PN"
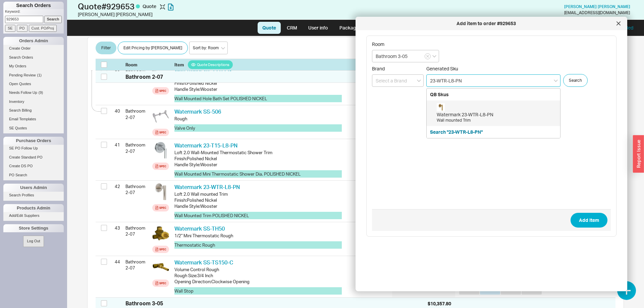
click at [484, 115] on div "Watermark 23-WTR-L8-PN" at bounding box center [497, 114] width 120 height 7
type input "23-WTR-L8-PN"
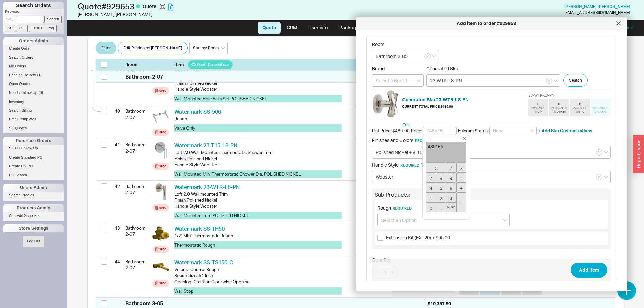
type input "$315.25"
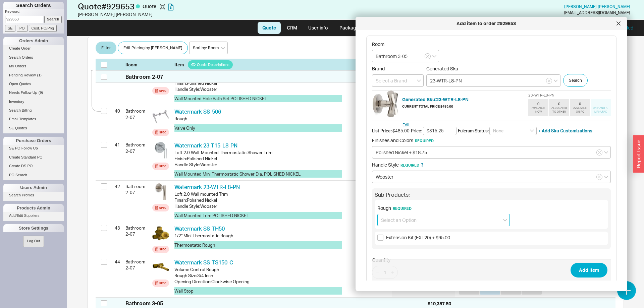
click at [400, 218] on input at bounding box center [443, 220] width 133 height 12
click at [395, 173] on input "Wooster" at bounding box center [491, 177] width 239 height 12
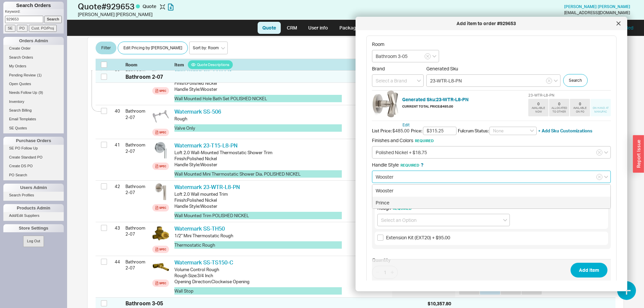
click at [395, 200] on div "Prince" at bounding box center [491, 203] width 238 height 12
click at [401, 178] on input "Prince" at bounding box center [491, 177] width 239 height 12
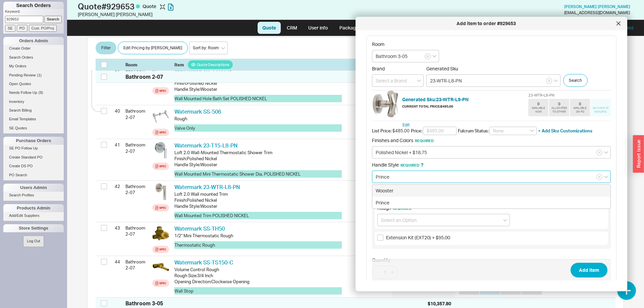
click at [397, 192] on div "Wooster" at bounding box center [491, 191] width 238 height 12
type input "Wooster"
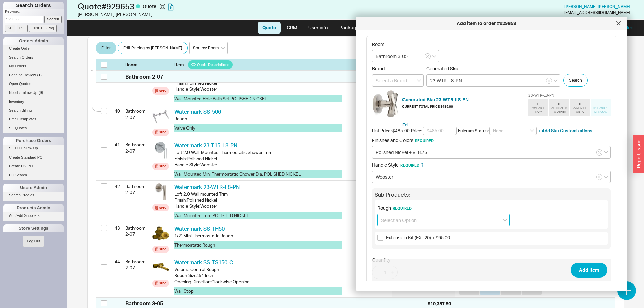
click at [394, 223] on input at bounding box center [443, 220] width 133 height 12
click at [424, 255] on div "No Rough required" at bounding box center [444, 258] width 132 height 12
type input "No Rough required"
click at [430, 132] on input "text" at bounding box center [440, 131] width 34 height 9
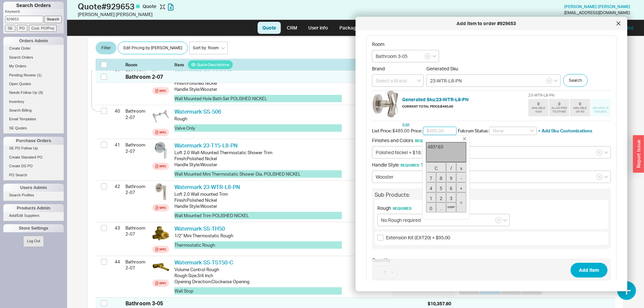
type input "$315.25"
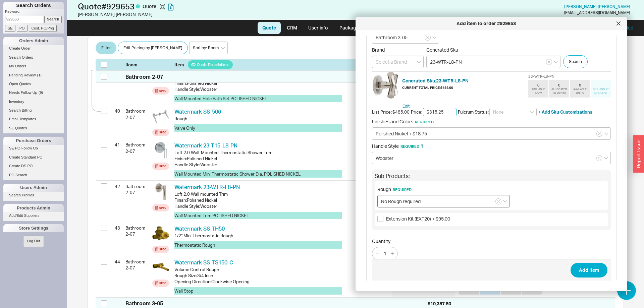
scroll to position [26, 0]
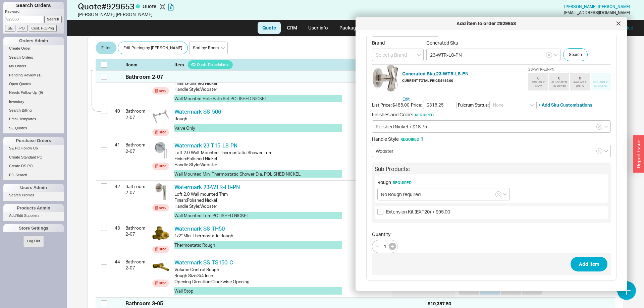
click at [395, 245] on button "button" at bounding box center [392, 246] width 7 height 7
type input "2"
click at [597, 265] on button "Add Item" at bounding box center [589, 264] width 37 height 15
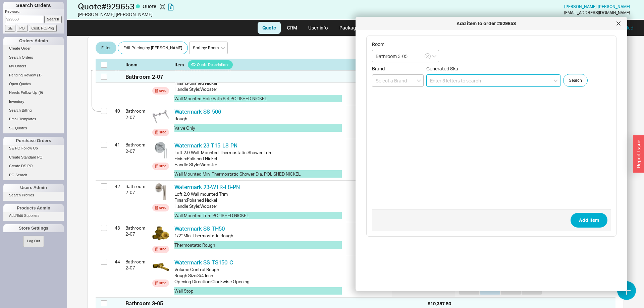
scroll to position [0, 0]
click at [461, 80] on input at bounding box center [493, 80] width 134 height 12
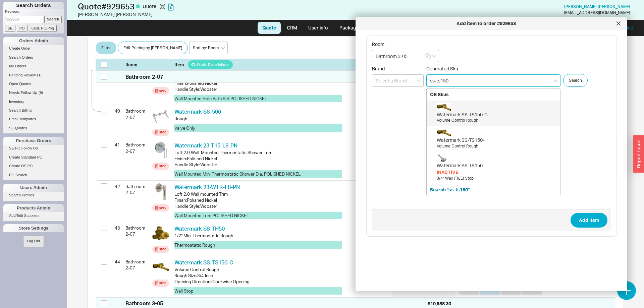
click at [459, 111] on div "Watermark SS-TS150-C Volume Control Rough" at bounding box center [497, 113] width 120 height 20
type input "SS-TS150-C"
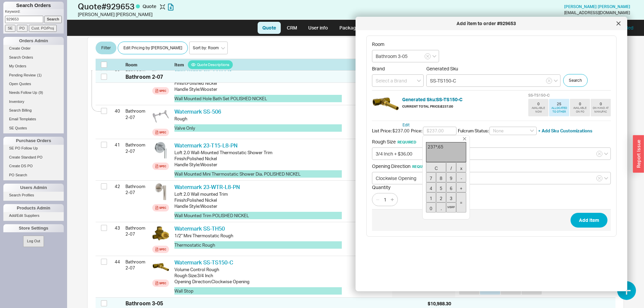
type input "$154.05"
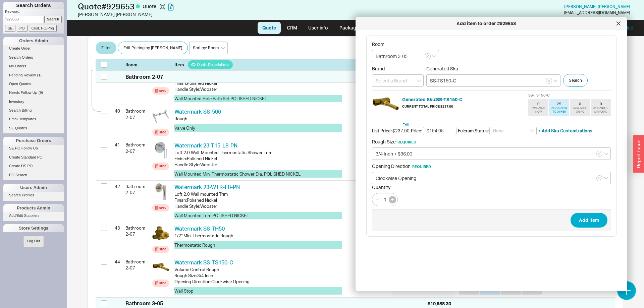
click at [391, 199] on icon "button" at bounding box center [392, 199] width 3 height 3
type input "2"
click at [581, 218] on button "Add Item" at bounding box center [589, 220] width 37 height 15
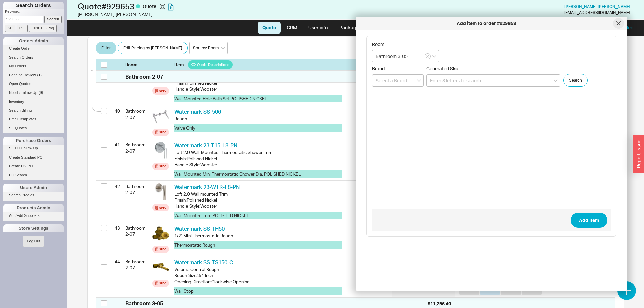
click at [618, 25] on icon at bounding box center [619, 23] width 4 height 4
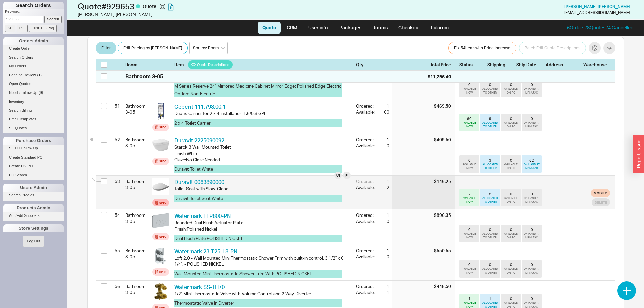
scroll to position [2088, 0]
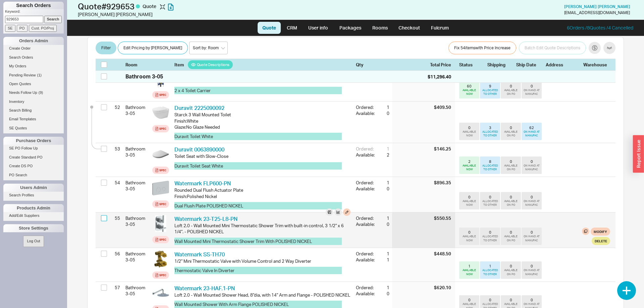
drag, startPoint x: 102, startPoint y: 205, endPoint x: 105, endPoint y: 234, distance: 28.8
click at [102, 215] on input "checkbox" at bounding box center [104, 218] width 6 height 6
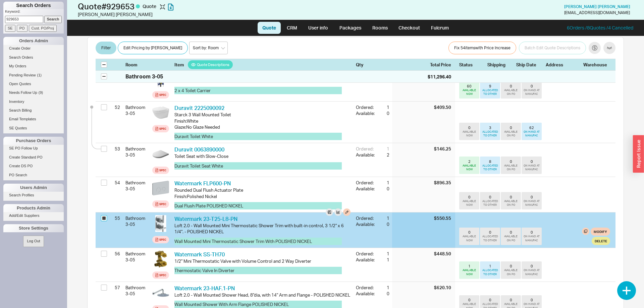
checkbox input "true"
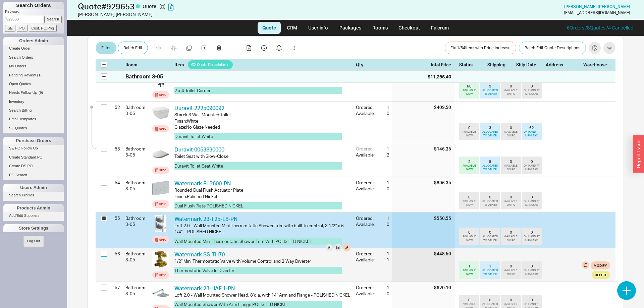
click at [105, 251] on input "checkbox" at bounding box center [104, 254] width 6 height 6
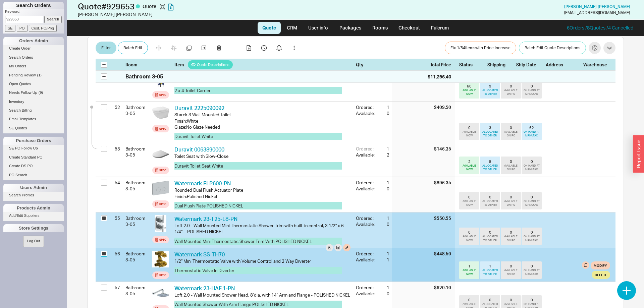
checkbox input "true"
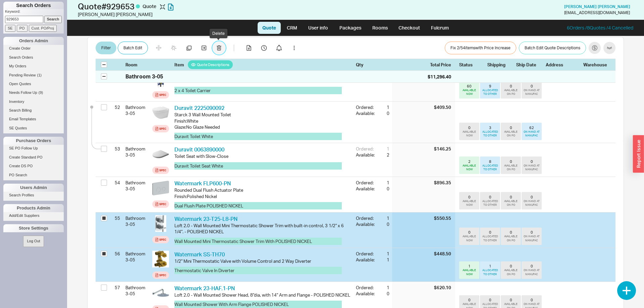
click at [222, 48] on button "button" at bounding box center [218, 48] width 13 height 13
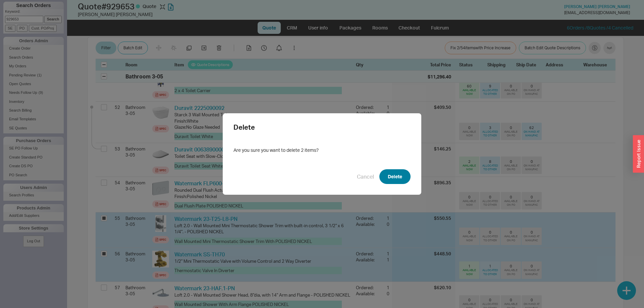
click at [388, 178] on button "Delete" at bounding box center [394, 176] width 31 height 15
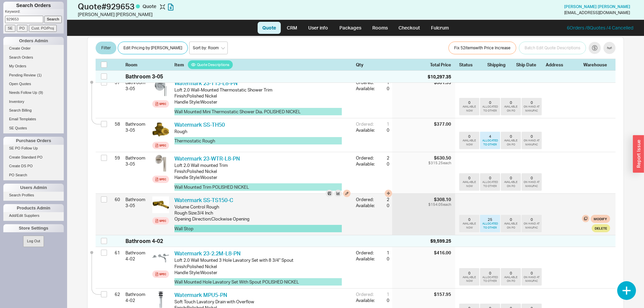
scroll to position [2259, 0]
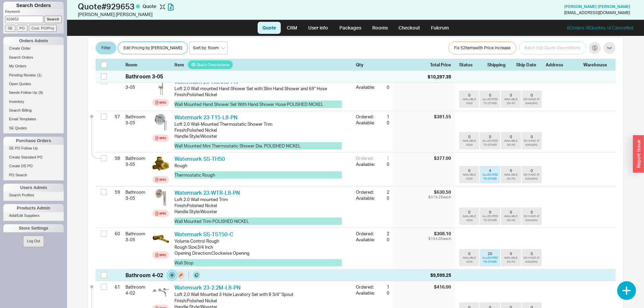
click at [170, 272] on button "button" at bounding box center [171, 275] width 7 height 7
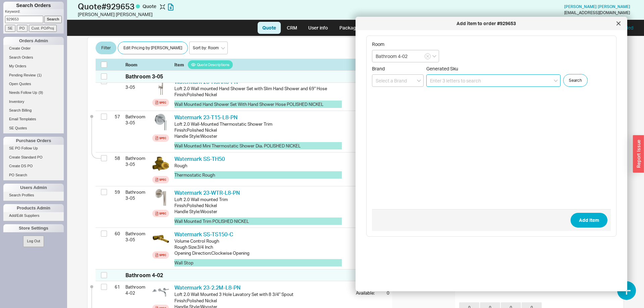
click at [452, 79] on input at bounding box center [493, 80] width 134 height 12
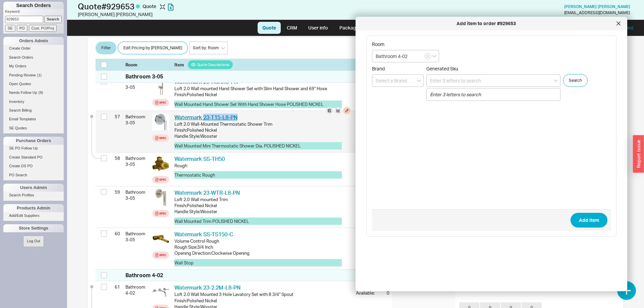
drag, startPoint x: 266, startPoint y: 103, endPoint x: 204, endPoint y: 108, distance: 62.9
click at [204, 114] on div "Watermark 23-T15-L8-PN WTM 23-T15-L8-PN" at bounding box center [262, 117] width 176 height 7
copy link "23-T15-L8-PN"
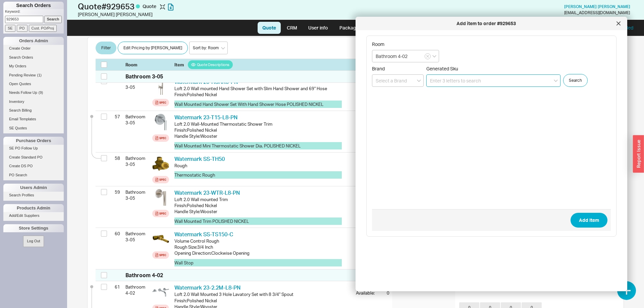
paste input "23-T15-L8-PN"
type input "23-T15-L8-PN"
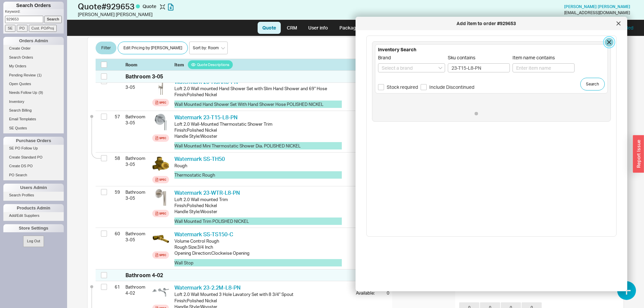
click at [608, 44] on button "button" at bounding box center [609, 42] width 9 height 9
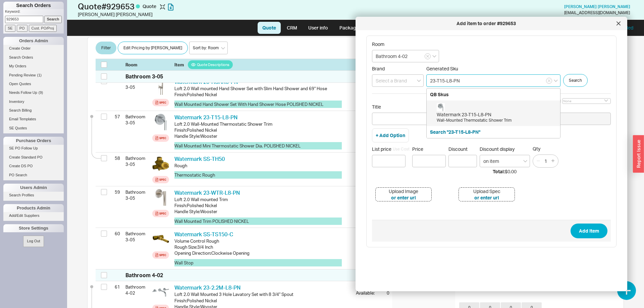
click at [492, 80] on input "23-T15-L8-PN" at bounding box center [493, 80] width 134 height 12
click at [474, 112] on div "Watermark 23-T15-L8-PN" at bounding box center [497, 114] width 120 height 7
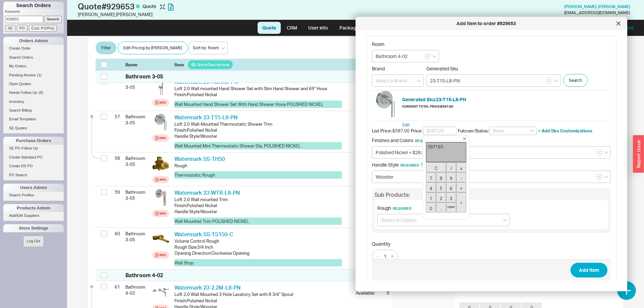
type input "$381.55"
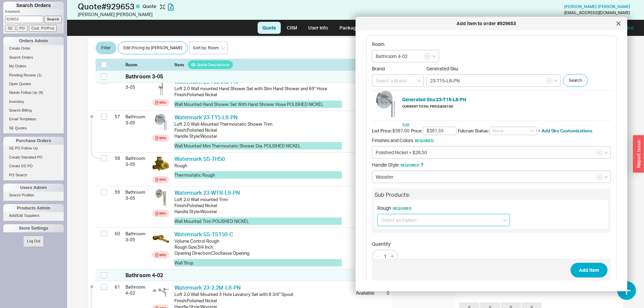
click at [407, 216] on input at bounding box center [443, 220] width 133 height 12
click at [407, 232] on div "Rough (SS-TH50) + $580.00" at bounding box center [444, 234] width 132 height 12
type input "Rough (SS-TH50) + $580.00"
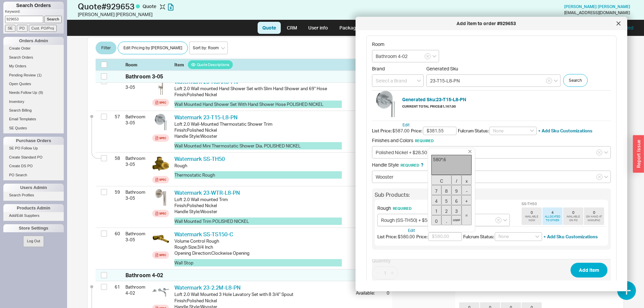
type input "$377.00"
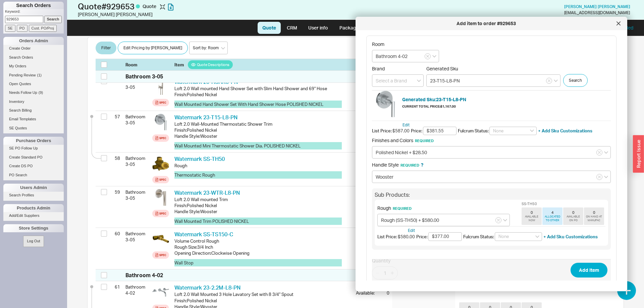
scroll to position [27, 0]
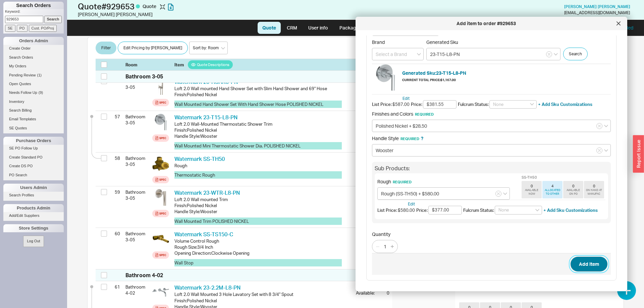
click at [591, 266] on button "Add Item" at bounding box center [589, 264] width 37 height 15
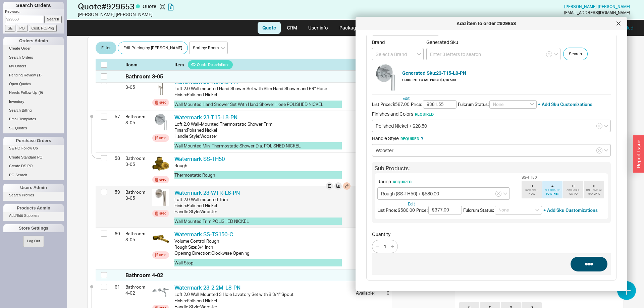
scroll to position [0, 0]
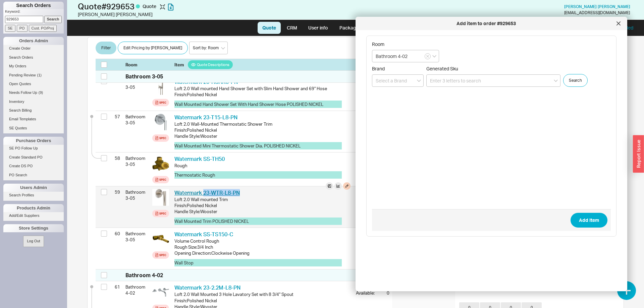
drag, startPoint x: 244, startPoint y: 182, endPoint x: 204, endPoint y: 180, distance: 40.0
click at [204, 189] on div "Watermark 23-WTR-L8-PN WTM 23-WTR-L8-PN" at bounding box center [262, 192] width 176 height 7
copy link "23-WTR-L8-PN"
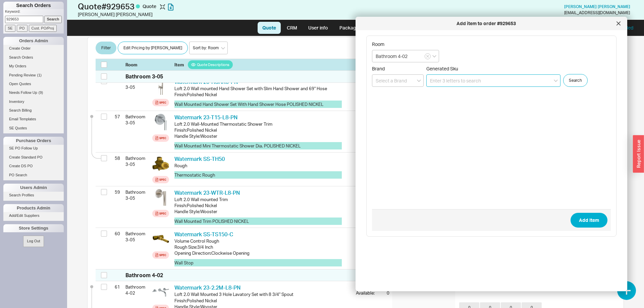
click at [438, 79] on input at bounding box center [493, 80] width 134 height 12
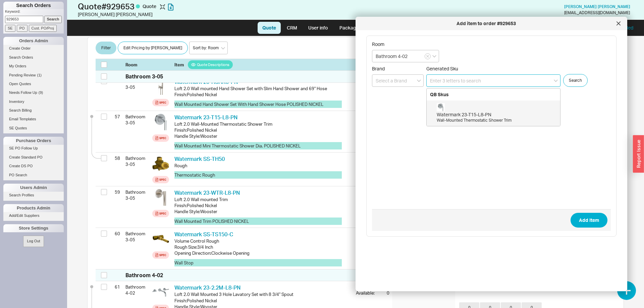
paste input "23-WTR-L8-PN"
click at [476, 113] on div "Watermark 23-WTR-L8-PN" at bounding box center [497, 114] width 120 height 7
type input "23-WTR-L8-PN"
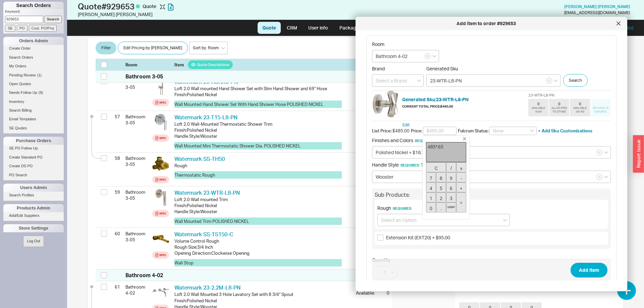
type input "$315.25"
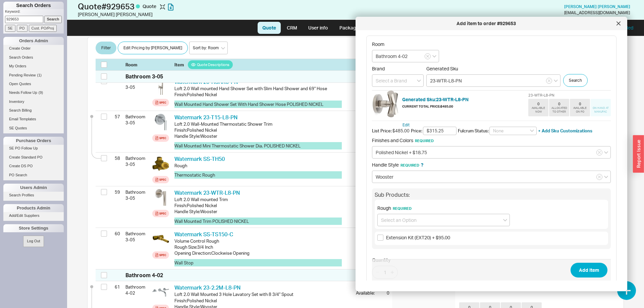
scroll to position [26, 0]
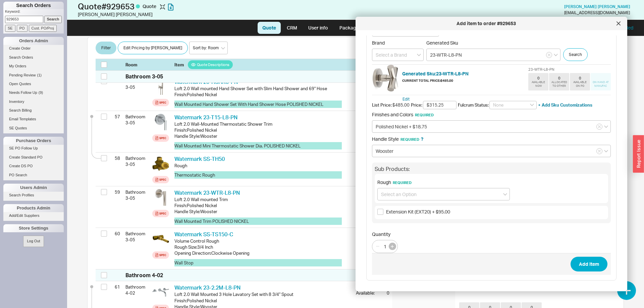
click at [395, 245] on button "button" at bounding box center [392, 246] width 7 height 7
type input "2"
click at [443, 193] on input at bounding box center [443, 194] width 133 height 12
click at [424, 233] on div "No Rough required" at bounding box center [444, 232] width 132 height 12
type input "No Rough required"
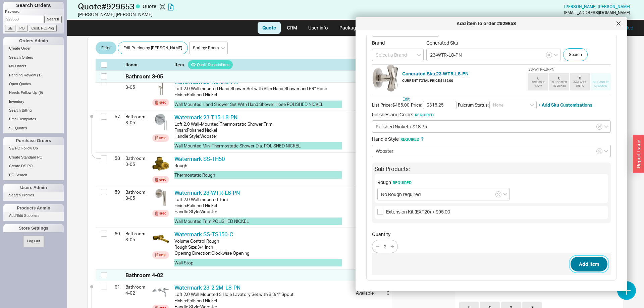
click at [599, 267] on button "Add Item" at bounding box center [589, 264] width 37 height 15
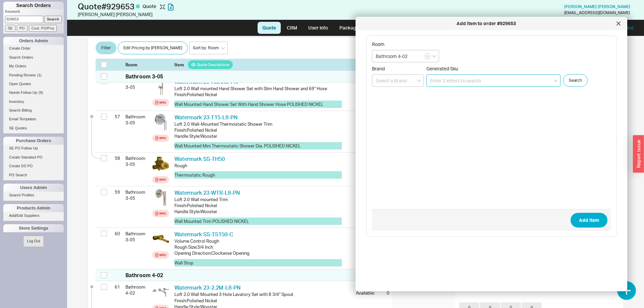
scroll to position [0, 0]
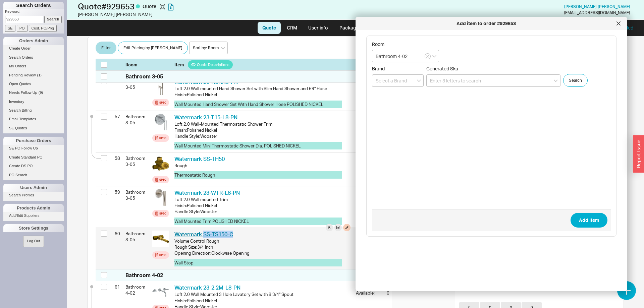
drag, startPoint x: 240, startPoint y: 219, endPoint x: 203, endPoint y: 223, distance: 37.4
click at [203, 228] on div "Watermark SS-TS150-C WTM SS-TS150-C Volume Control Rough Rough Size : 3/4 Inch …" at bounding box center [263, 248] width 182 height 41
copy link "SS-TS150-C"
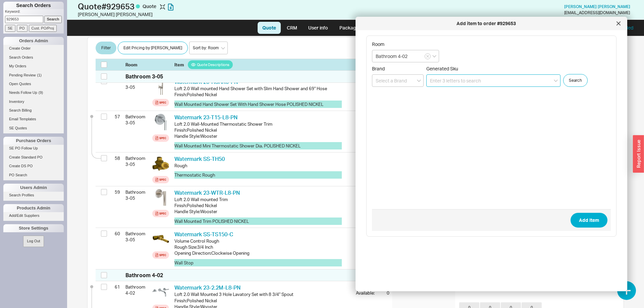
click at [447, 80] on input at bounding box center [493, 80] width 134 height 12
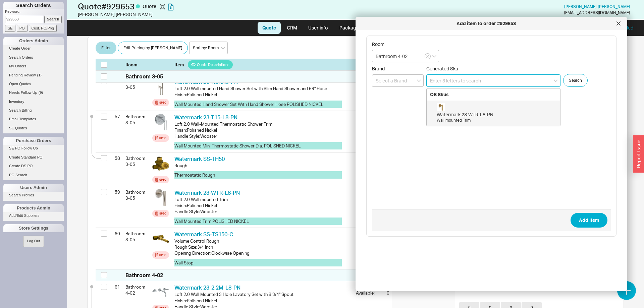
paste input "SS-TS150-C"
click at [462, 112] on div "Watermark SS-TS150-C" at bounding box center [497, 114] width 120 height 7
type input "SS-TS150-C"
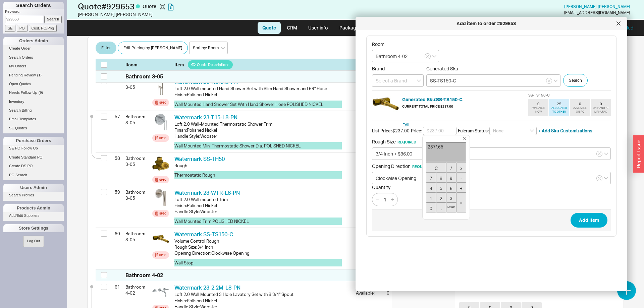
type input "$154.05"
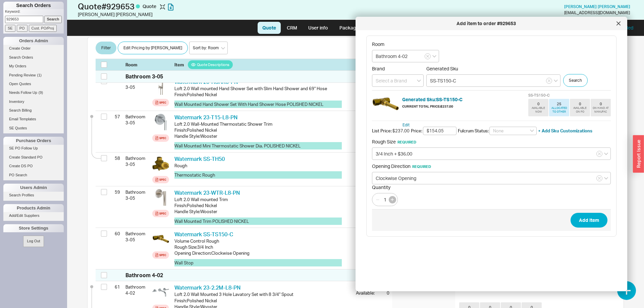
click at [395, 199] on button "button" at bounding box center [392, 199] width 7 height 7
type input "2"
click at [585, 216] on button "Add Item" at bounding box center [589, 220] width 37 height 15
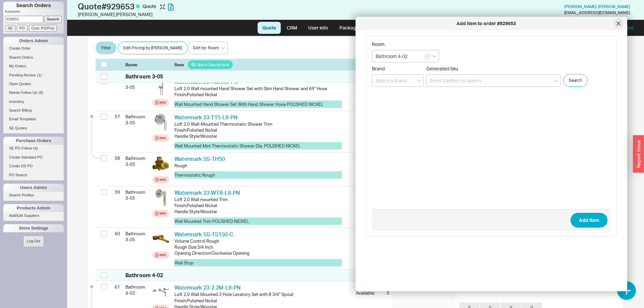
click at [618, 21] on div at bounding box center [618, 23] width 11 height 11
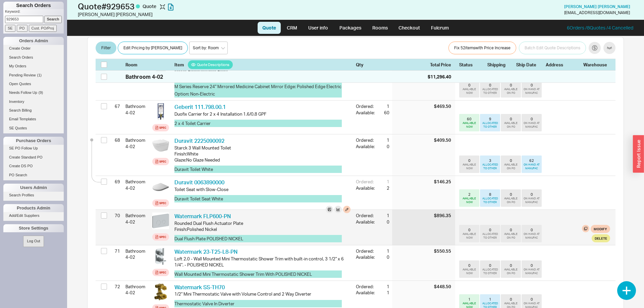
scroll to position [2704, 0]
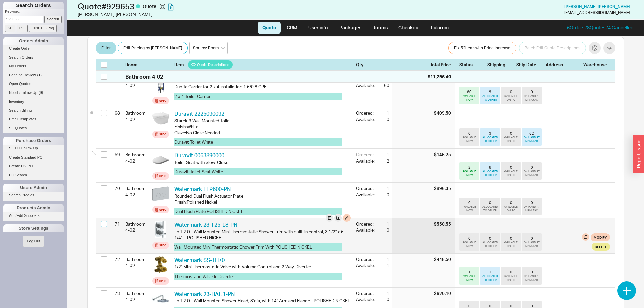
click at [102, 221] on input "checkbox" at bounding box center [104, 224] width 6 height 6
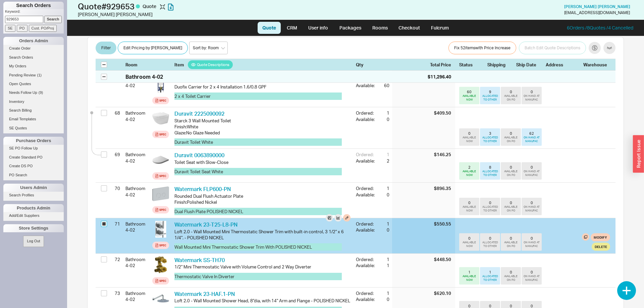
checkbox input "true"
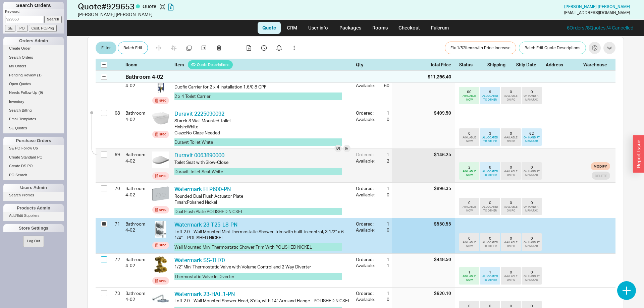
drag, startPoint x: 104, startPoint y: 249, endPoint x: 163, endPoint y: 171, distance: 98.4
click at [104, 257] on input "checkbox" at bounding box center [104, 260] width 6 height 6
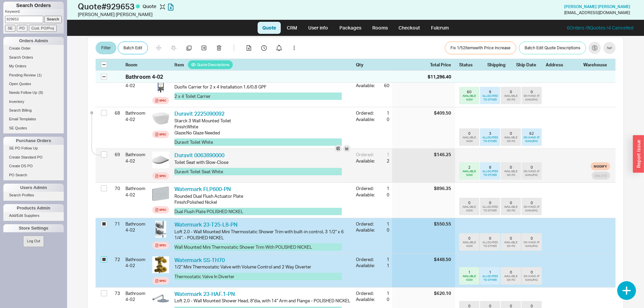
checkbox input "true"
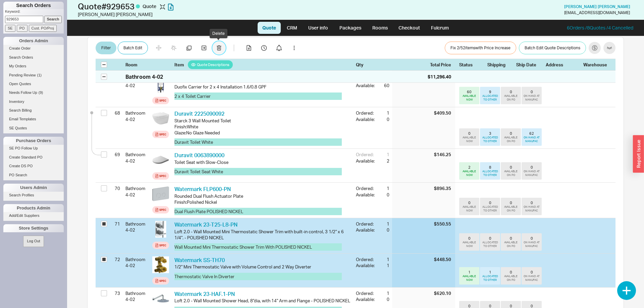
click at [219, 45] on button "button" at bounding box center [218, 48] width 13 height 13
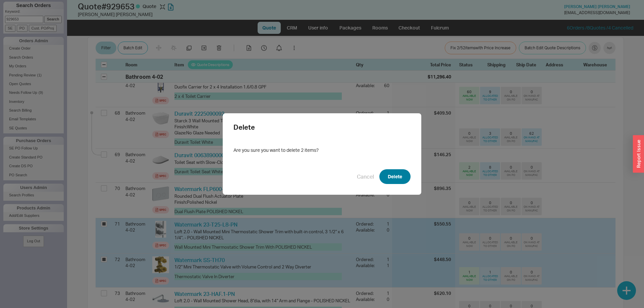
click at [393, 174] on button "Delete" at bounding box center [394, 176] width 31 height 15
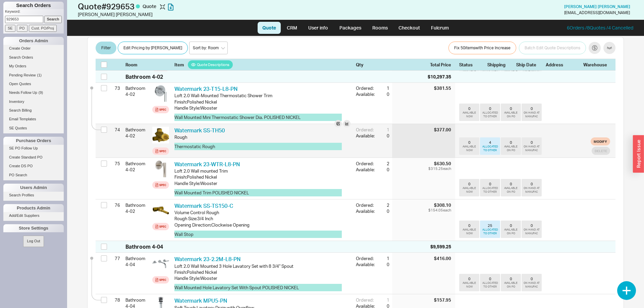
scroll to position [2875, 0]
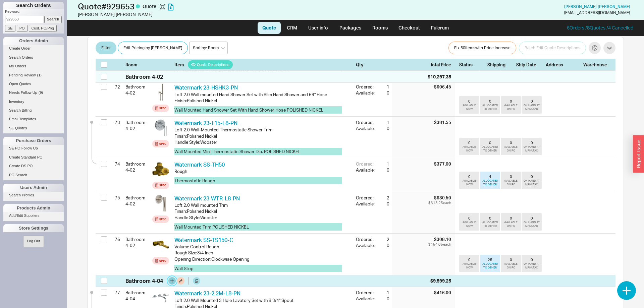
click at [173, 277] on button "button" at bounding box center [171, 280] width 7 height 7
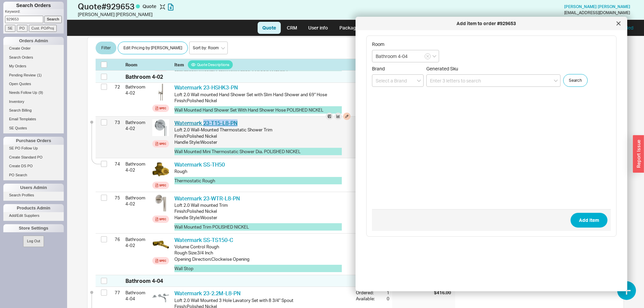
drag, startPoint x: 248, startPoint y: 110, endPoint x: 205, endPoint y: 109, distance: 43.3
click at [205, 119] on div "Watermark 23-T15-L8-PN WTM 23-T15-L8-PN" at bounding box center [262, 122] width 176 height 7
copy link "23-T15-L8-PN"
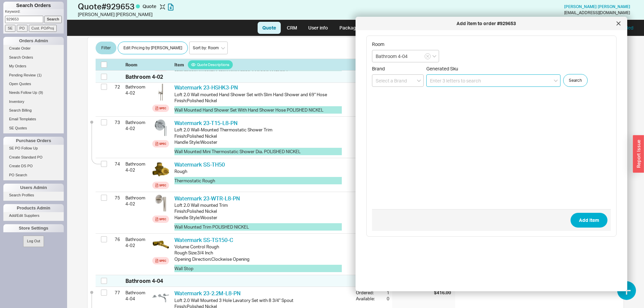
paste input "23-T15-L8-PN"
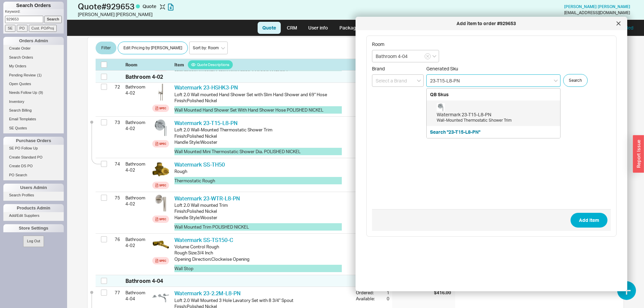
click at [475, 117] on div "Watermark 23-T15-L8-PN" at bounding box center [497, 114] width 120 height 7
type input "23-T15-L8-PN"
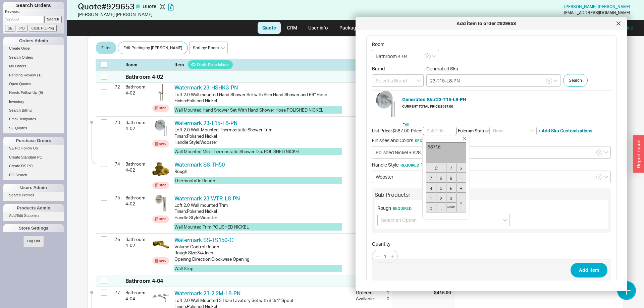
type input "$381.55"
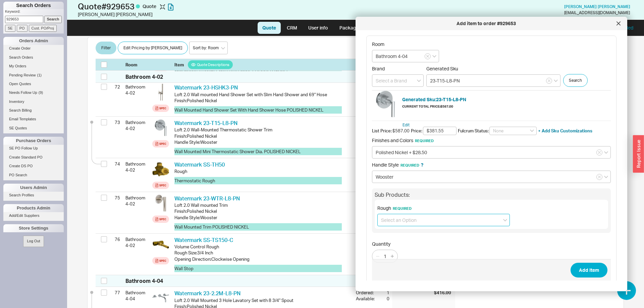
click at [424, 220] on input at bounding box center [443, 220] width 133 height 12
click at [424, 232] on div "Rough (SS-TH50) + $580.00" at bounding box center [444, 234] width 132 height 12
type input "Rough (SS-TH50) + $580.00"
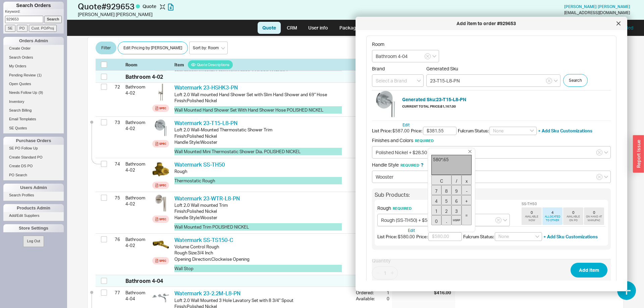
type input "$377.00"
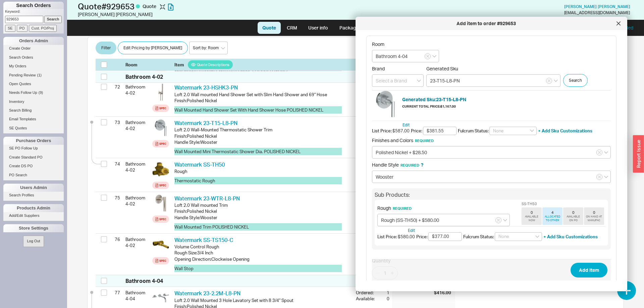
scroll to position [27, 0]
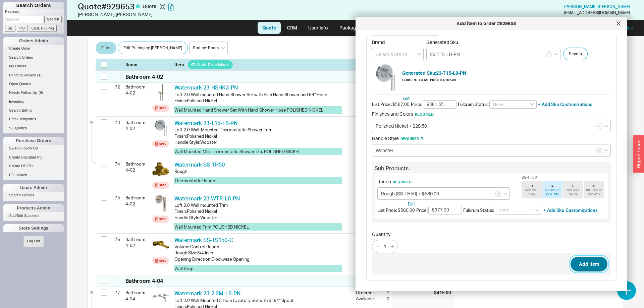
click at [591, 261] on button "Add Item" at bounding box center [589, 264] width 37 height 15
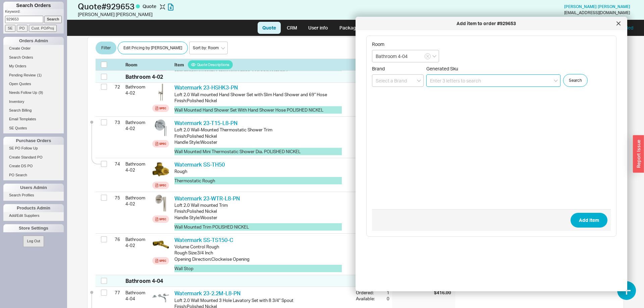
scroll to position [0, 0]
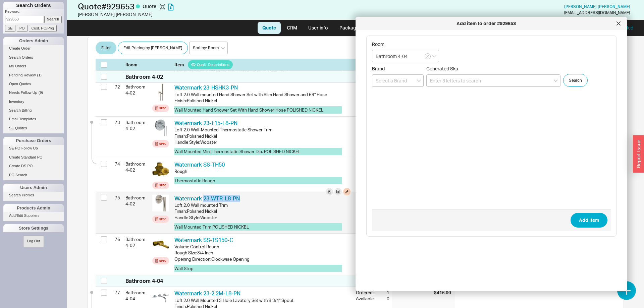
drag, startPoint x: 246, startPoint y: 186, endPoint x: 203, endPoint y: 187, distance: 42.3
click at [203, 195] on div "Watermark 23-WTR-L8-PN WTM 23-WTR-L8-PN" at bounding box center [262, 198] width 176 height 7
copy link "23-WTR-L8-PN"
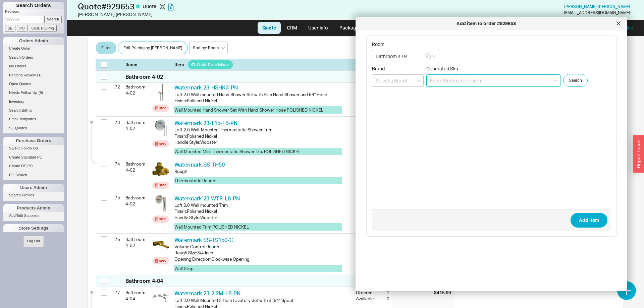
paste input "23-WTR-L8-PN"
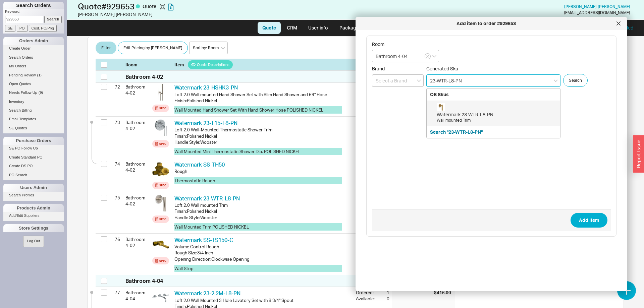
click at [473, 107] on div "Watermark 23-WTR-L8-PN Wall mounted Trim" at bounding box center [497, 113] width 120 height 20
type input "23-WTR-L8-PN"
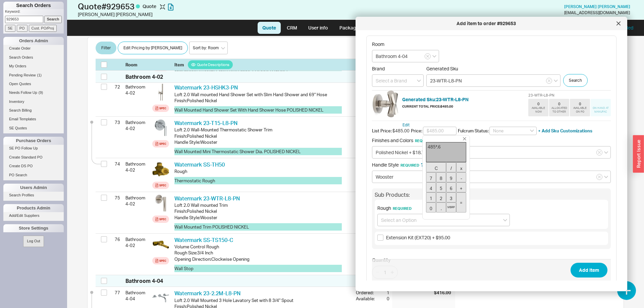
type input "$315.25"
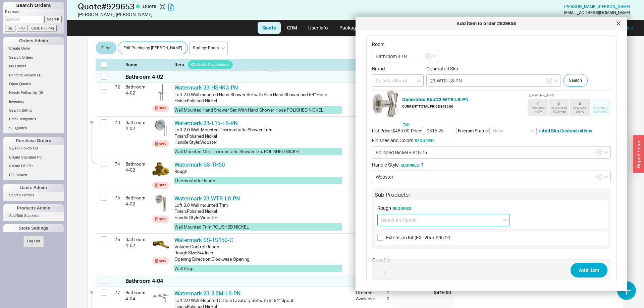
click at [440, 224] on input at bounding box center [443, 220] width 133 height 12
click at [427, 256] on div "No Rough required" at bounding box center [444, 258] width 132 height 12
type input "No Rough required"
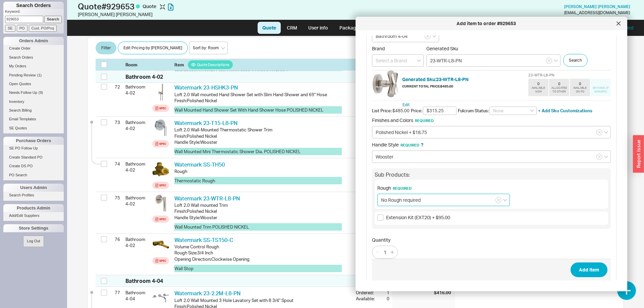
scroll to position [26, 0]
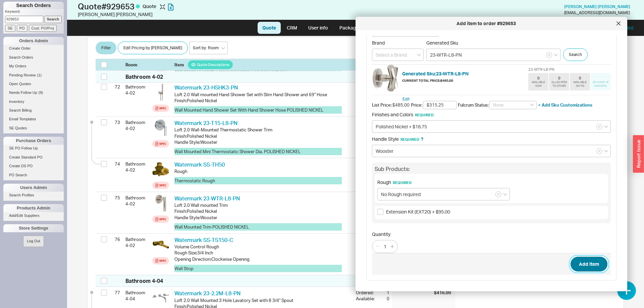
click at [587, 258] on button "Add Item" at bounding box center [589, 264] width 37 height 15
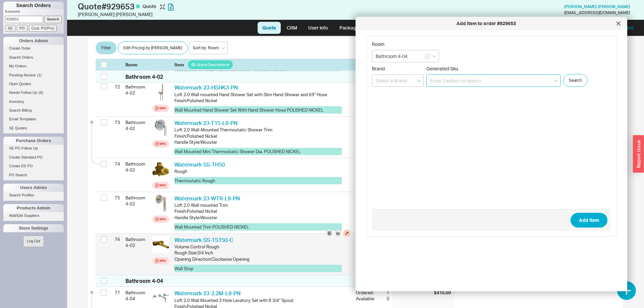
scroll to position [0, 0]
drag, startPoint x: 252, startPoint y: 230, endPoint x: 202, endPoint y: 227, distance: 50.8
click at [202, 237] on div "Watermark SS-TS150-C WTM SS-TS150-C" at bounding box center [262, 240] width 176 height 7
copy link "SS-TS150-C"
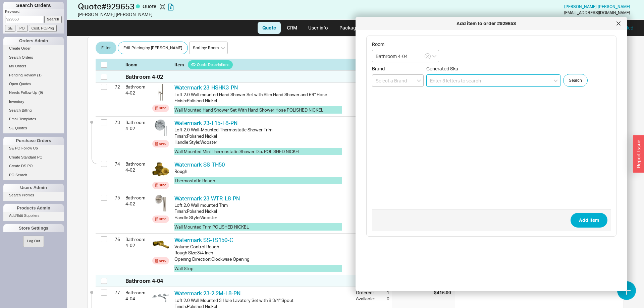
click at [445, 79] on input at bounding box center [493, 80] width 134 height 12
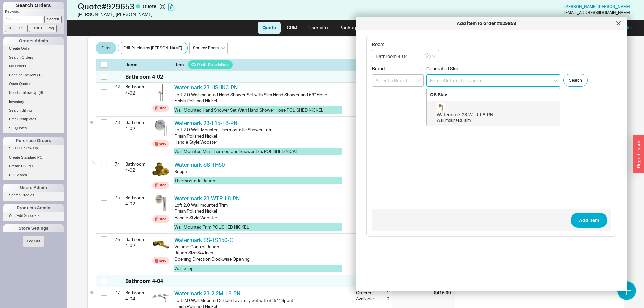
paste input "SS-TS150-C"
click at [468, 113] on div "Watermark SS-TS150-C" at bounding box center [497, 114] width 120 height 7
type input "SS-TS150-C"
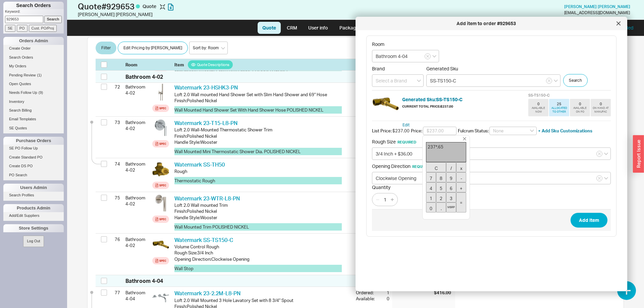
type input "$154.05"
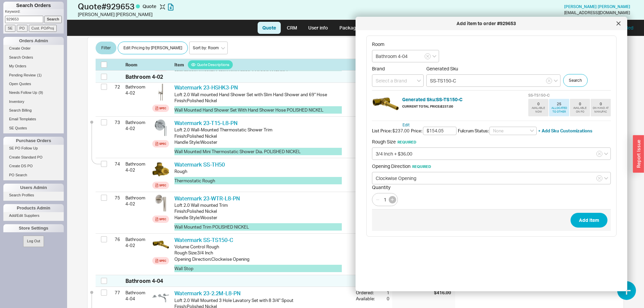
click at [393, 198] on button "button" at bounding box center [392, 199] width 7 height 7
type input "2"
click at [592, 219] on button "Add Item" at bounding box center [589, 220] width 37 height 15
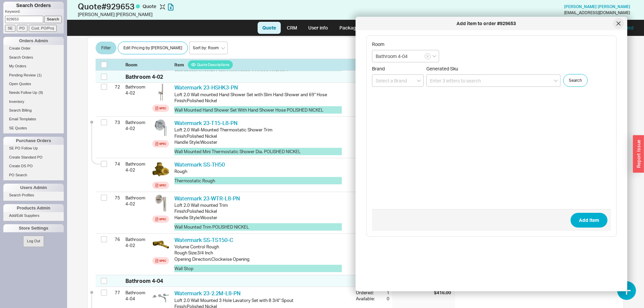
click at [618, 24] on icon at bounding box center [618, 23] width 3 height 3
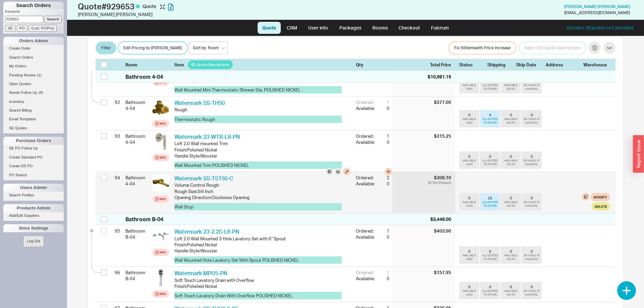
scroll to position [3593, 0]
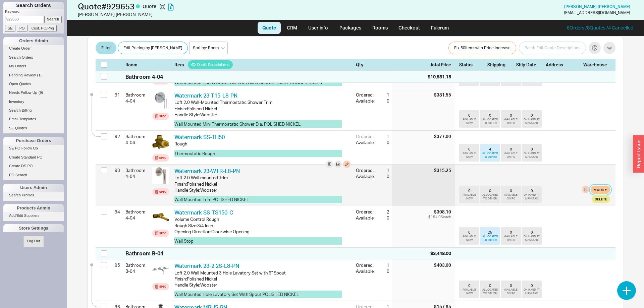
click at [604, 186] on button "Modify" at bounding box center [600, 190] width 19 height 8
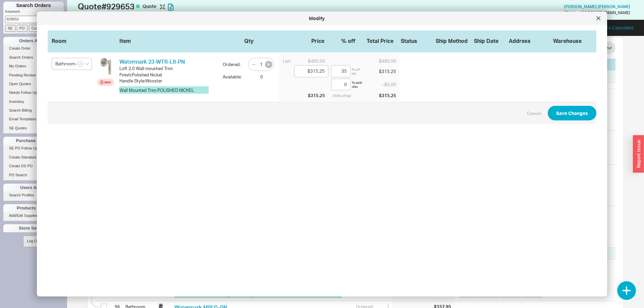
click at [270, 64] on button "button" at bounding box center [268, 64] width 7 height 7
type input "2"
click at [564, 113] on button "Save Changes" at bounding box center [572, 113] width 49 height 15
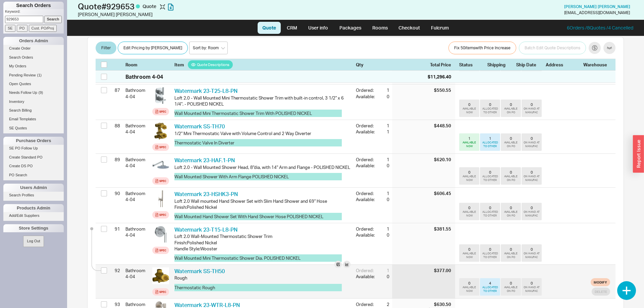
scroll to position [3422, 0]
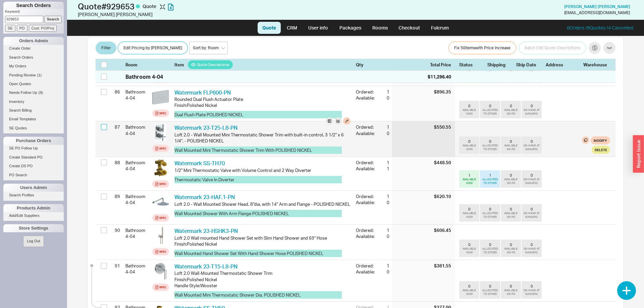
click at [103, 124] on input "checkbox" at bounding box center [104, 127] width 6 height 6
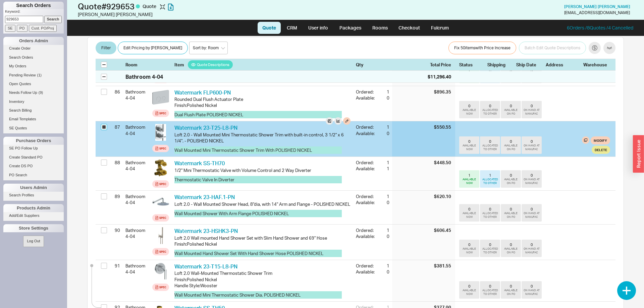
checkbox input "true"
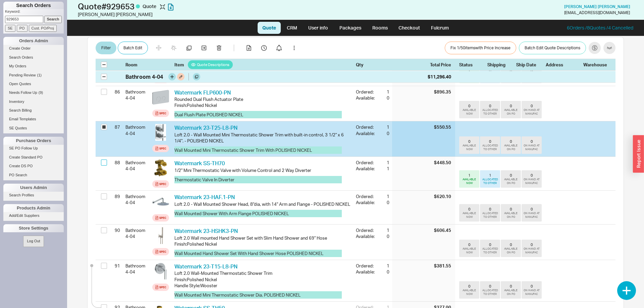
click at [104, 160] on input "checkbox" at bounding box center [104, 163] width 6 height 6
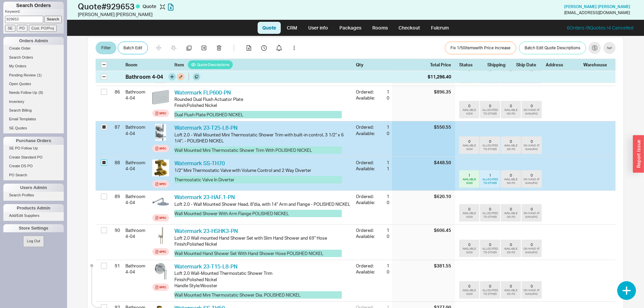
checkbox input "true"
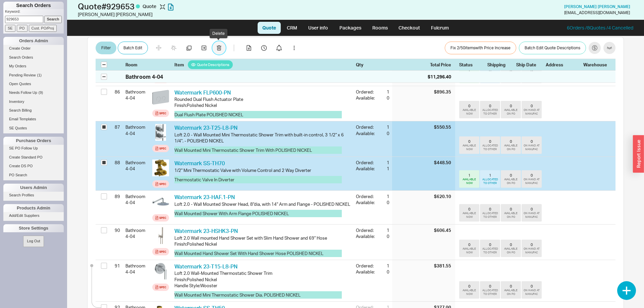
click at [217, 46] on icon "button" at bounding box center [219, 48] width 4 height 5
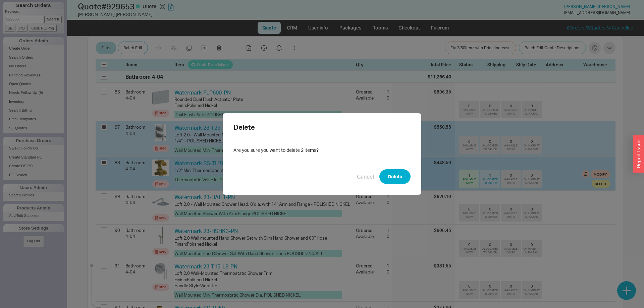
click at [399, 174] on button "Delete" at bounding box center [394, 176] width 31 height 15
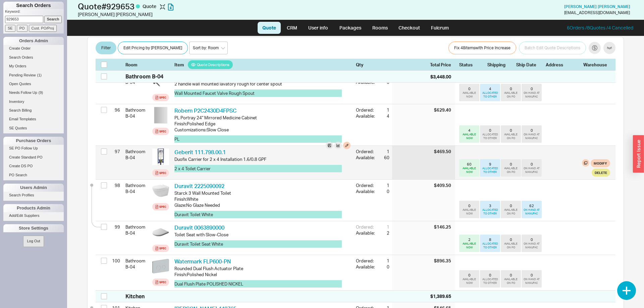
scroll to position [3799, 0]
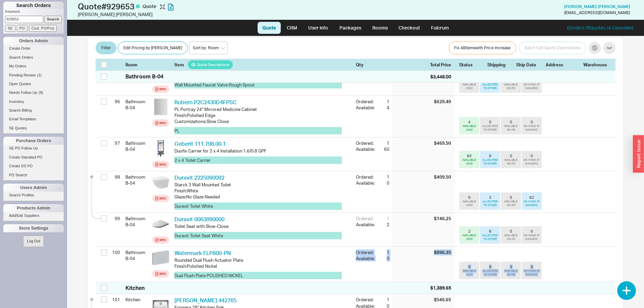
drag, startPoint x: 90, startPoint y: 159, endPoint x: 631, endPoint y: 269, distance: 552.7
click at [631, 269] on div "Dan Kaplan 7/22/25 11:52 AM $83,499.35 Email info @ bowerbirdarchitects.com Cus…" at bounding box center [356, 172] width 550 height 272
click at [631, 269] on div "Dan Kaplan 7/22/25 11:52 AM $83,499.35 Email info @ bowerbirdarchitects.com Cus…" at bounding box center [355, 172] width 577 height 272
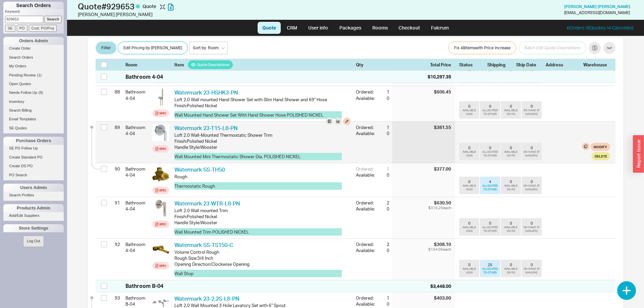
scroll to position [3512, 0]
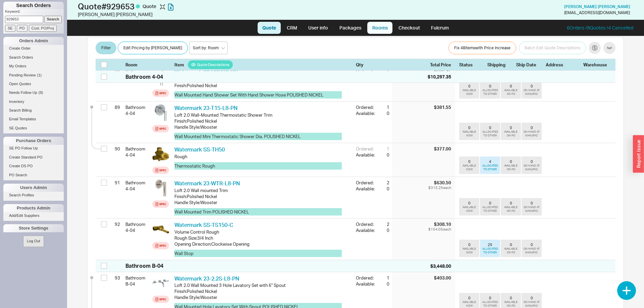
click at [378, 25] on link "Rooms" at bounding box center [379, 28] width 25 height 12
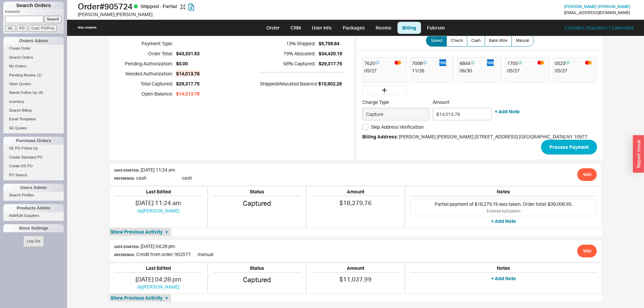
scroll to position [23, 0]
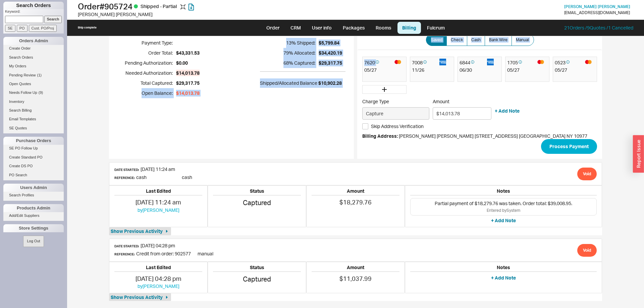
drag, startPoint x: 348, startPoint y: 215, endPoint x: 115, endPoint y: 145, distance: 243.3
click at [115, 145] on div "Billing Overview Payment Type: Order Total: $43,331.53 Pending Authorization: $…" at bounding box center [355, 160] width 493 height 282
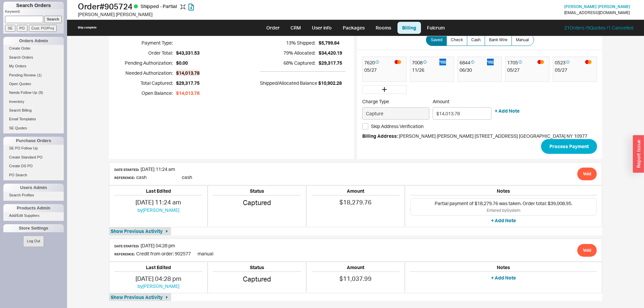
click at [115, 145] on div "Billing Overview Payment Type: Order Total: $43,331.53 Pending Authorization: $…" at bounding box center [231, 89] width 245 height 140
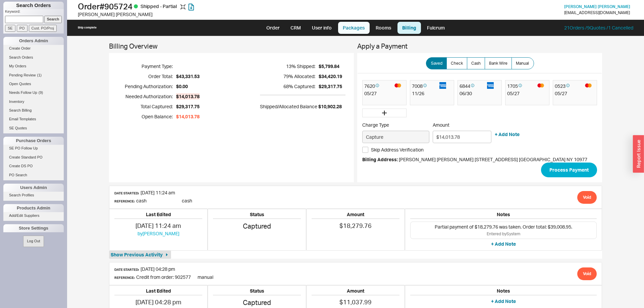
click at [350, 27] on link "Packages" at bounding box center [354, 28] width 32 height 12
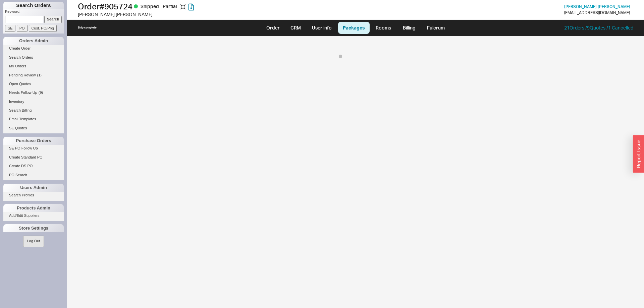
select select "8"
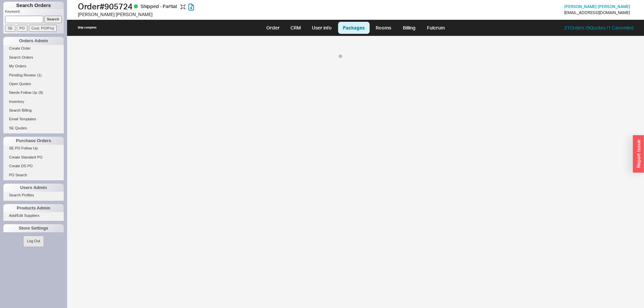
select select "8"
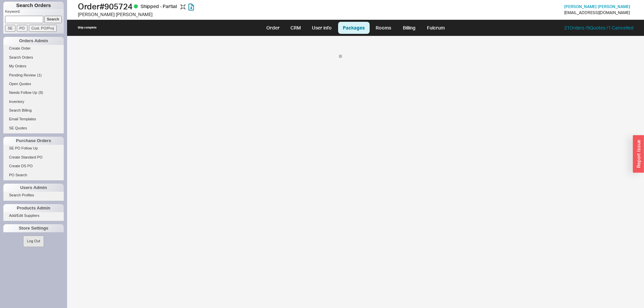
select select "8"
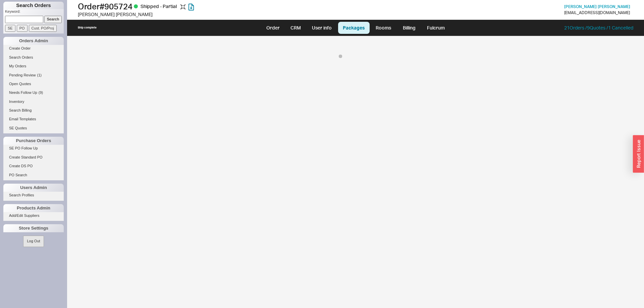
select select "8"
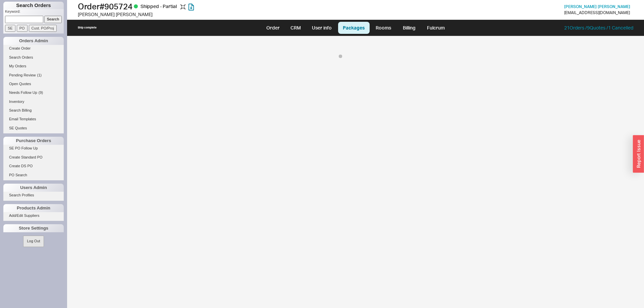
select select "8"
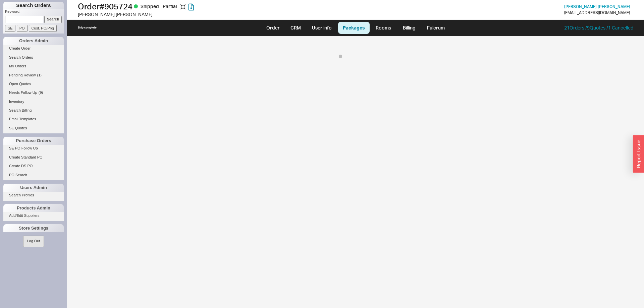
select select "8"
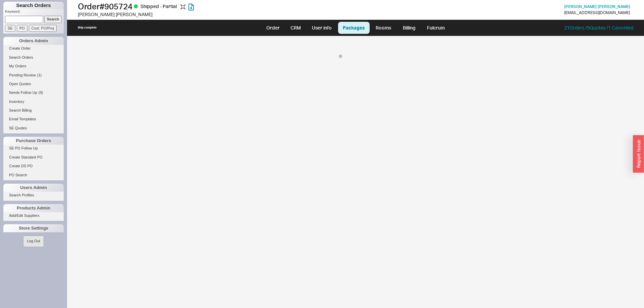
select select "8"
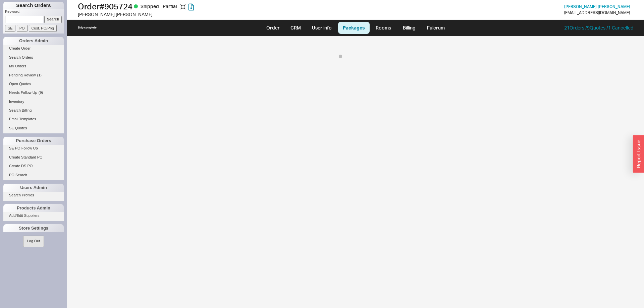
select select "8"
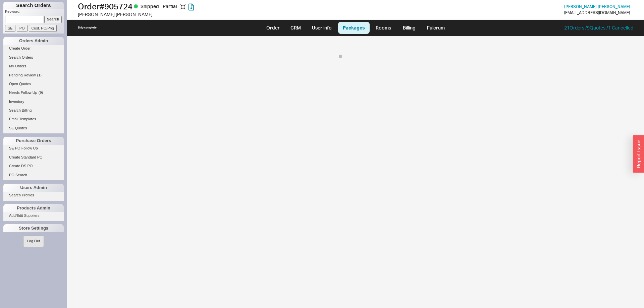
select select "8"
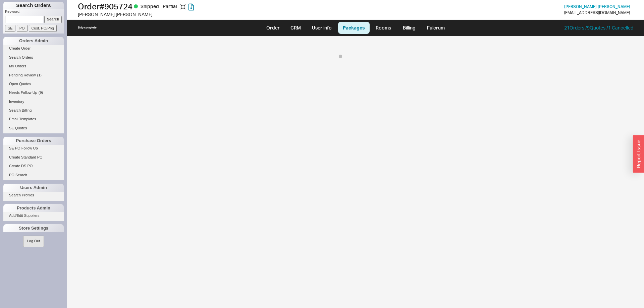
select select "8"
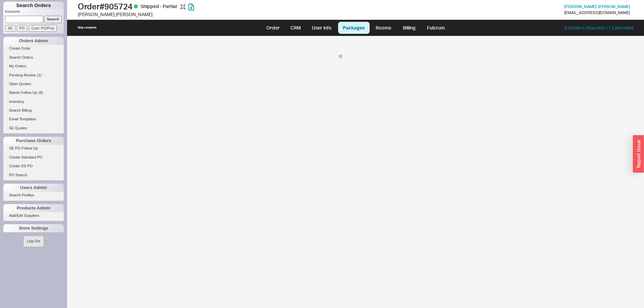
select select "8"
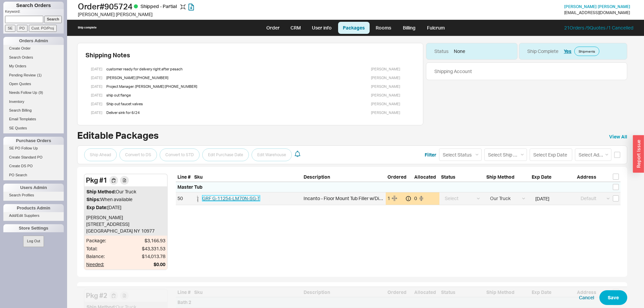
click at [249, 196] on span "GRF G-11254-LM70N-SG-T" at bounding box center [231, 199] width 58 height 6
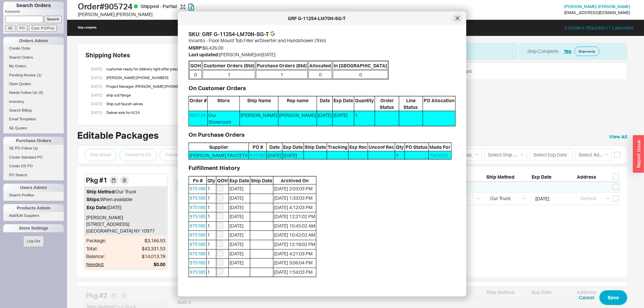
click at [457, 19] on icon at bounding box center [458, 18] width 4 height 4
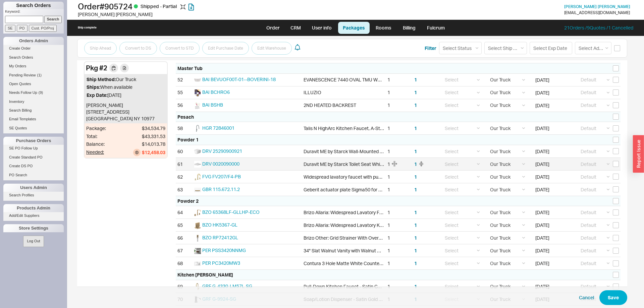
scroll to position [865, 0]
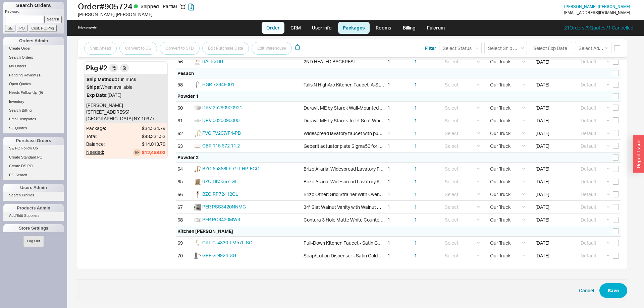
click at [271, 28] on link "Order" at bounding box center [273, 28] width 23 height 12
select select "LOW"
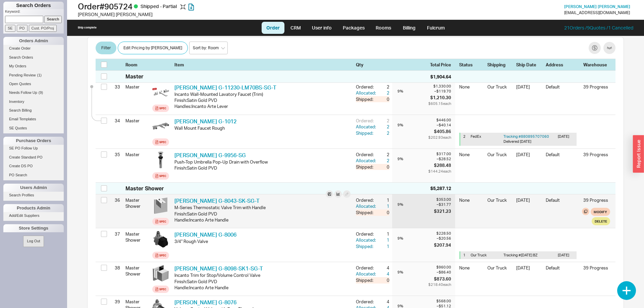
scroll to position [1266, 0]
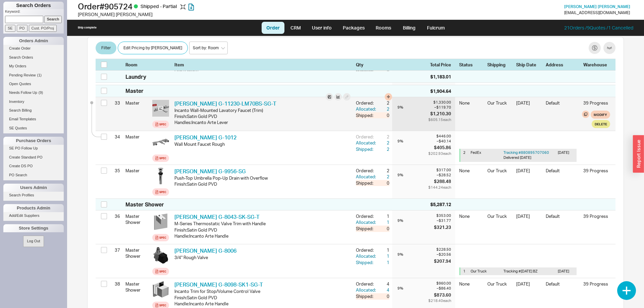
click at [159, 106] on icon at bounding box center [161, 108] width 4 height 4
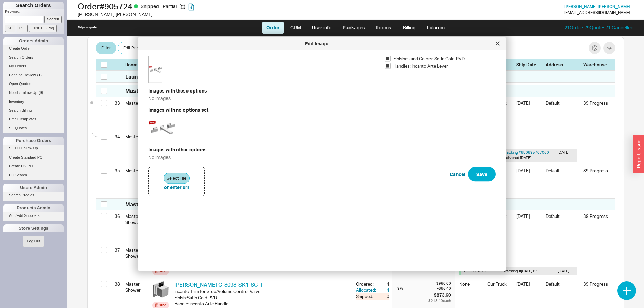
click at [500, 45] on div at bounding box center [498, 43] width 11 height 11
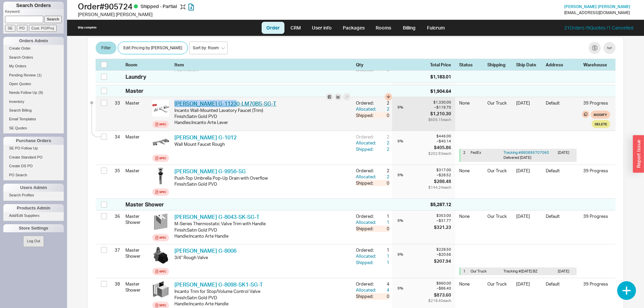
drag, startPoint x: 233, startPoint y: 89, endPoint x: 174, endPoint y: 93, distance: 58.8
click at [174, 97] on div "Graff G-11230-LM70BS-SG-T GRF G-11230-LM70BS-SG-T Incanto Wall-Mounted Lavatory…" at bounding box center [263, 114] width 182 height 34
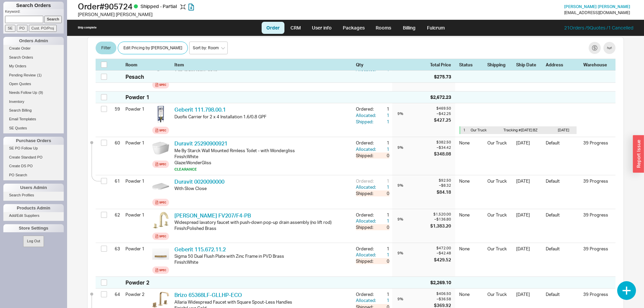
scroll to position [2225, 0]
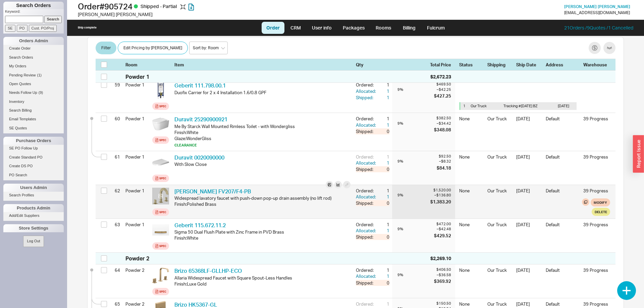
click at [161, 194] on icon at bounding box center [160, 196] width 5 height 5
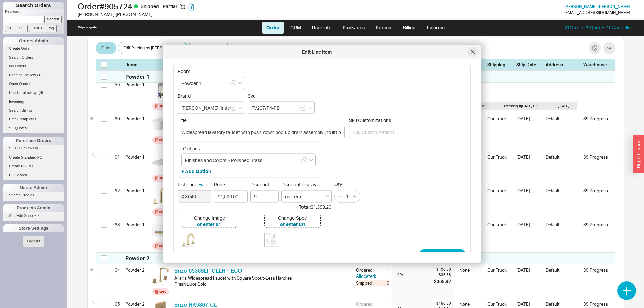
click at [471, 52] on icon at bounding box center [473, 52] width 4 height 4
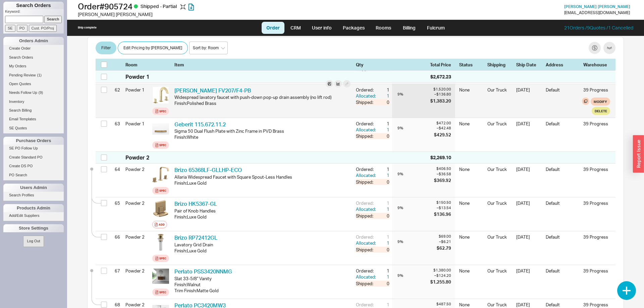
scroll to position [2361, 0]
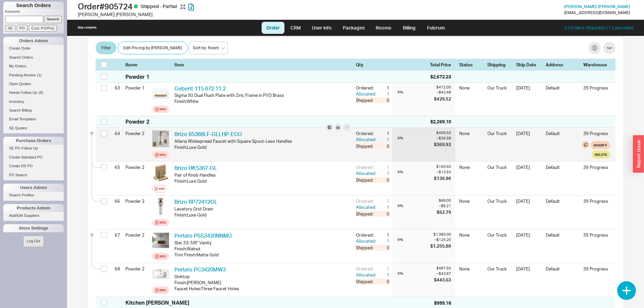
click at [161, 137] on icon at bounding box center [161, 139] width 4 height 4
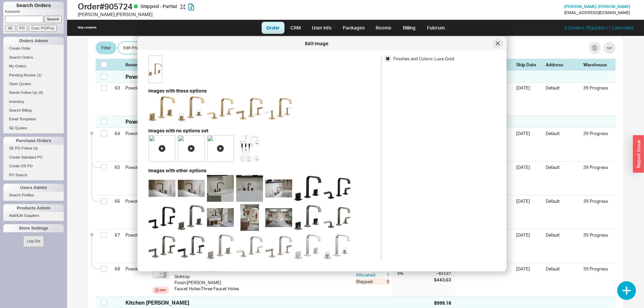
click at [495, 45] on div at bounding box center [498, 43] width 11 height 11
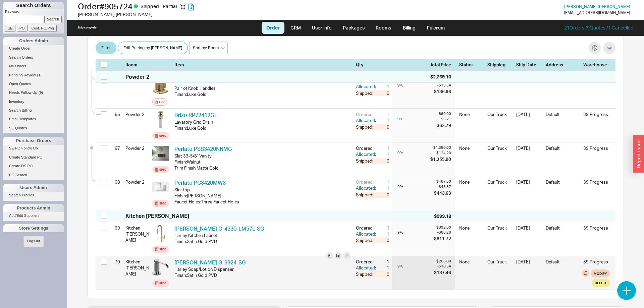
scroll to position [2464, 0]
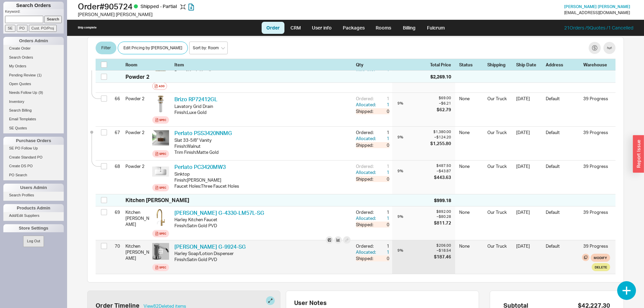
click at [159, 249] on icon at bounding box center [161, 251] width 4 height 4
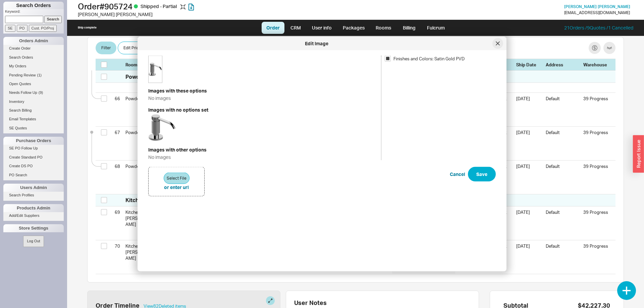
click at [500, 45] on div at bounding box center [498, 43] width 11 height 11
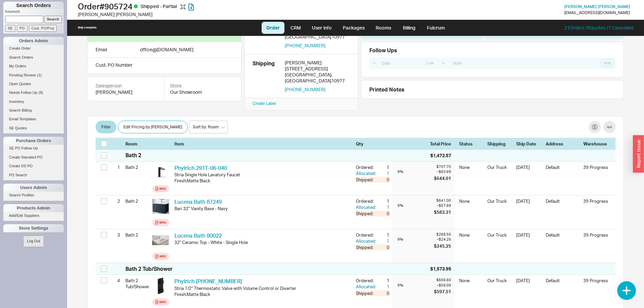
scroll to position [0, 0]
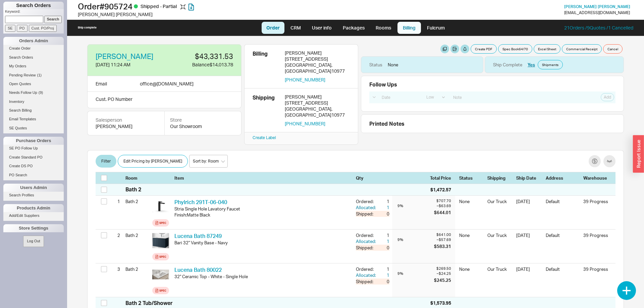
click at [399, 29] on link "Billing" at bounding box center [409, 28] width 23 height 12
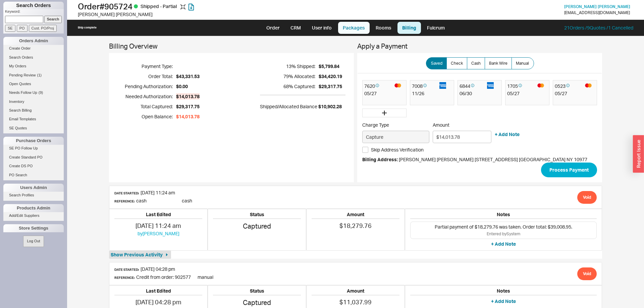
click at [351, 31] on link "Packages" at bounding box center [354, 28] width 32 height 12
select select "8"
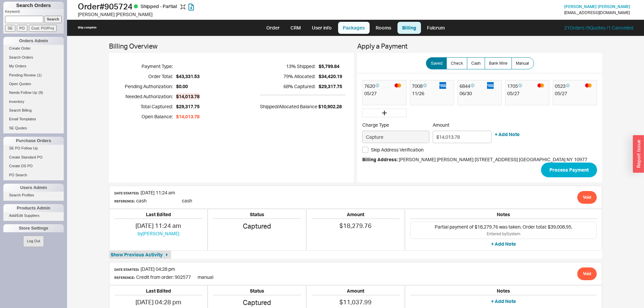
select select "8"
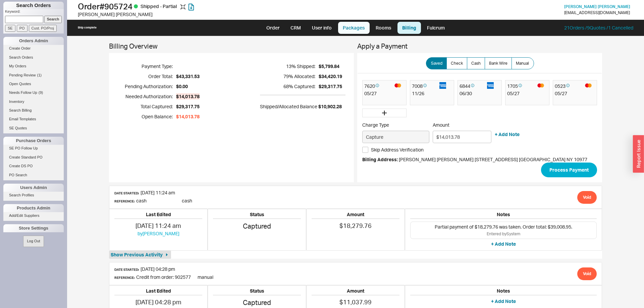
select select "8"
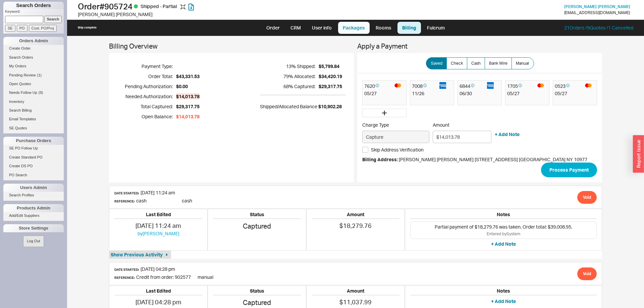
select select "8"
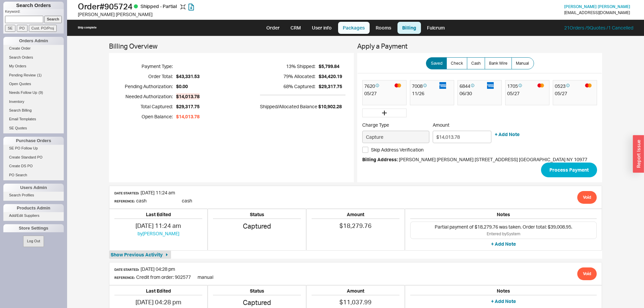
select select "8"
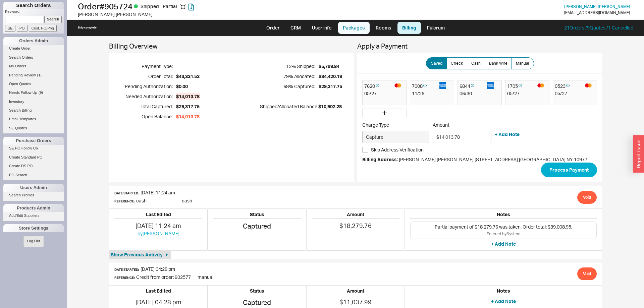
select select "8"
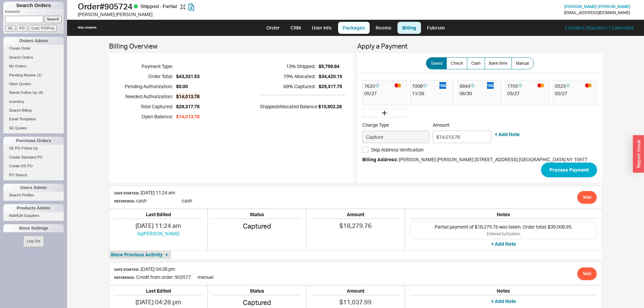
select select "8"
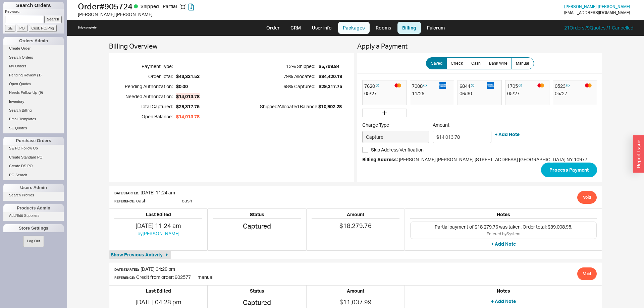
select select "8"
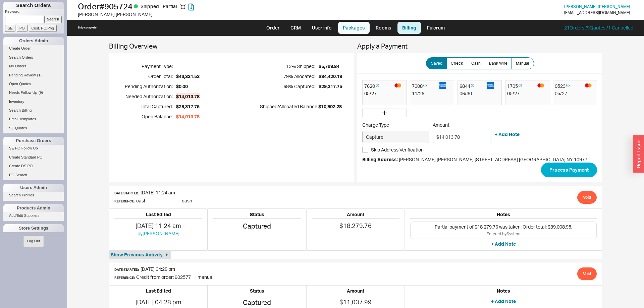
select select "8"
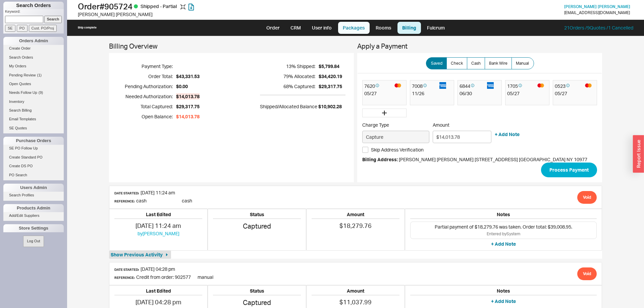
select select "8"
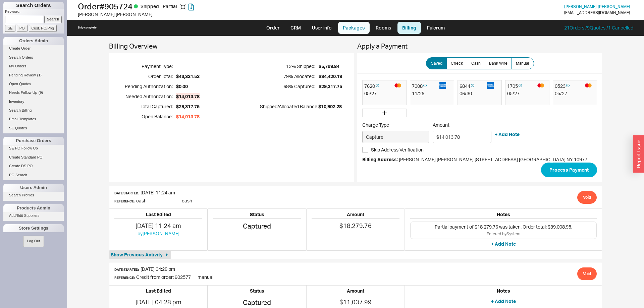
select select "8"
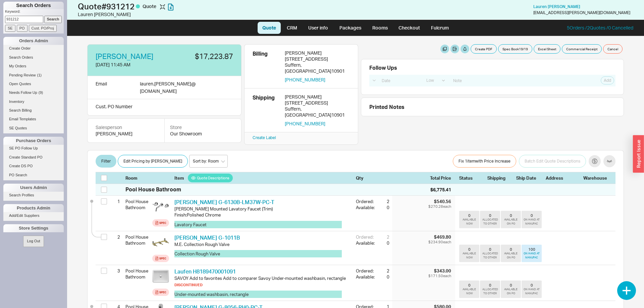
select select "LOW"
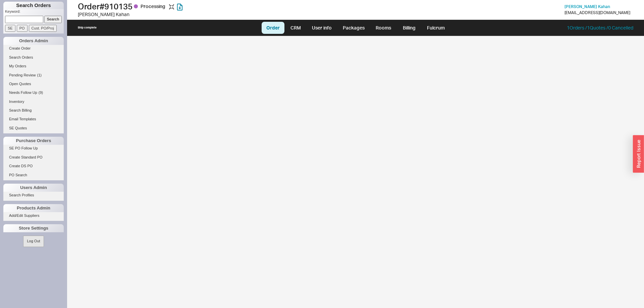
select select "LOW"
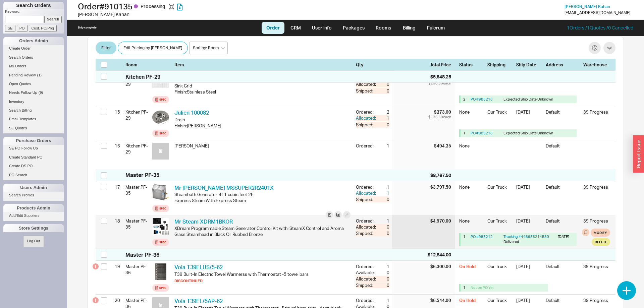
scroll to position [705, 0]
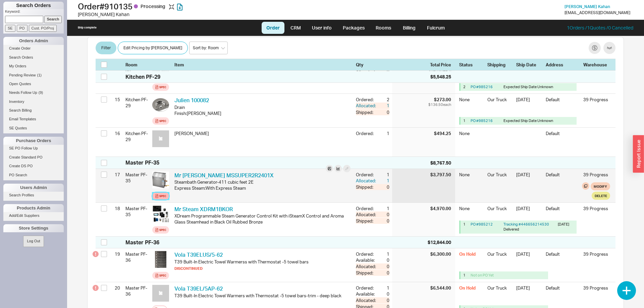
click at [164, 194] on div "Spec" at bounding box center [162, 196] width 7 height 5
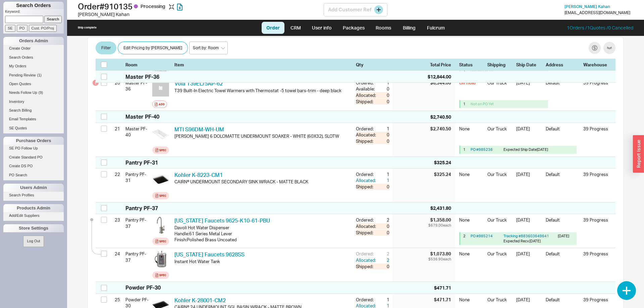
scroll to position [739, 0]
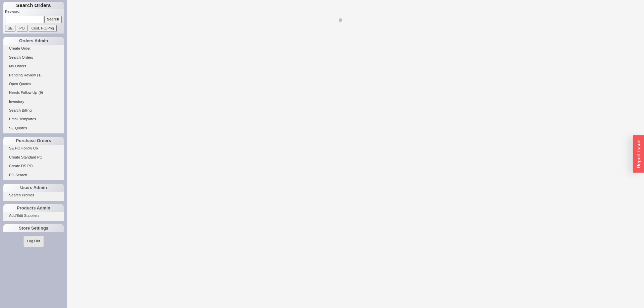
select select "LOW"
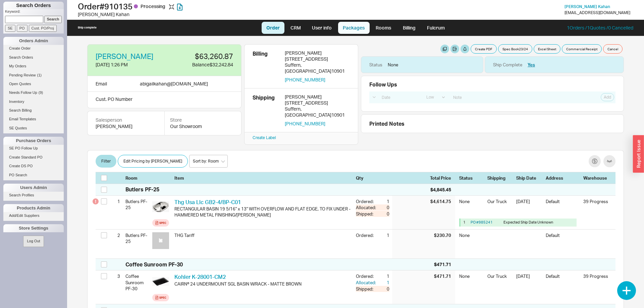
click at [357, 27] on link "Packages" at bounding box center [354, 28] width 32 height 12
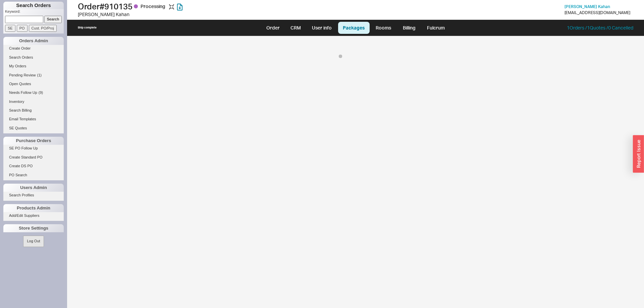
select select "8"
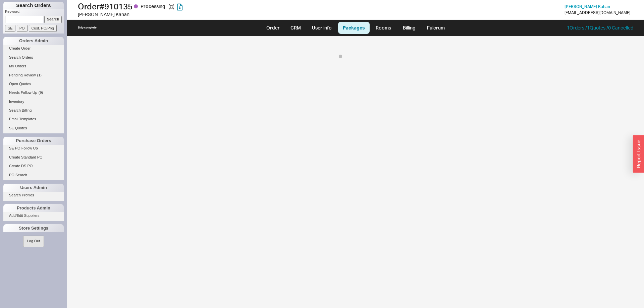
select select "8"
select select "On Hold"
select select "8"
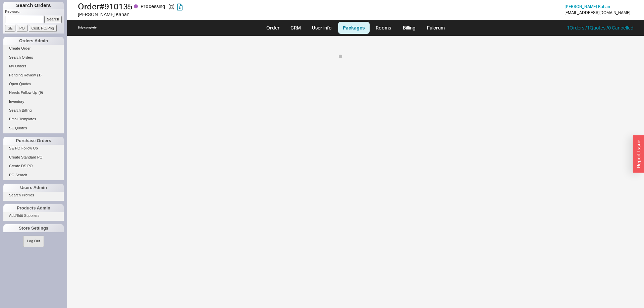
select select "On Hold"
select select "8"
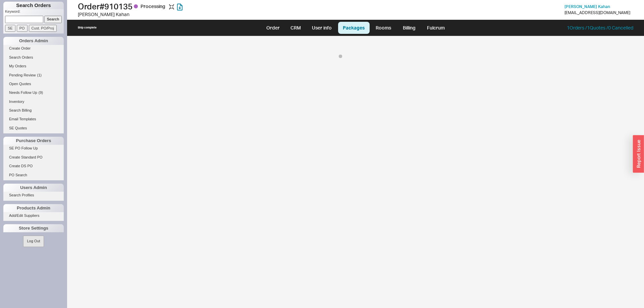
select select "8"
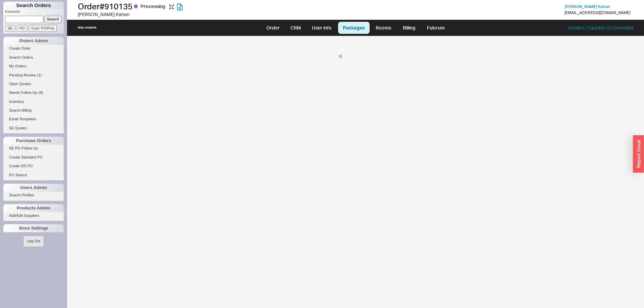
select select "8"
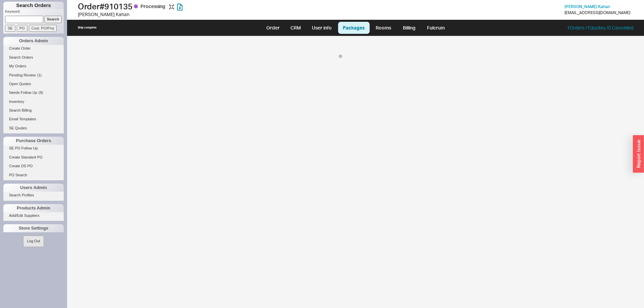
select select "8"
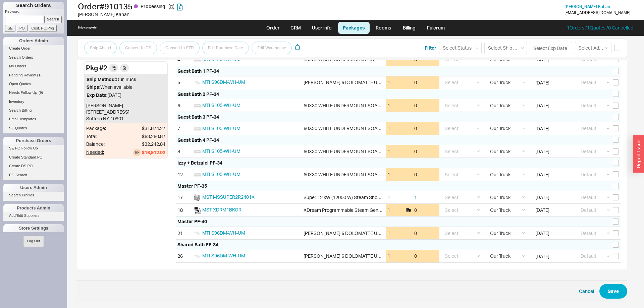
scroll to position [403, 0]
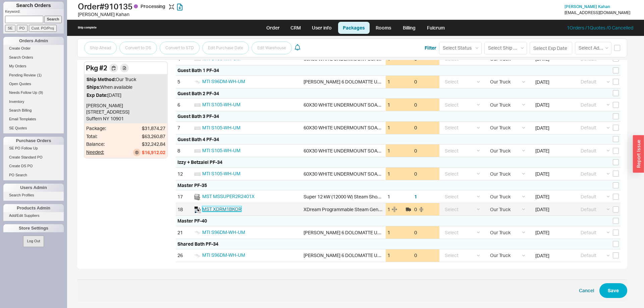
click at [232, 210] on span "MST XDRM1BKOR" at bounding box center [221, 209] width 39 height 6
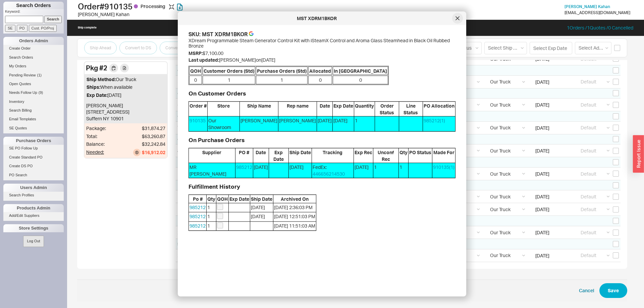
click at [458, 19] on icon at bounding box center [458, 18] width 4 height 4
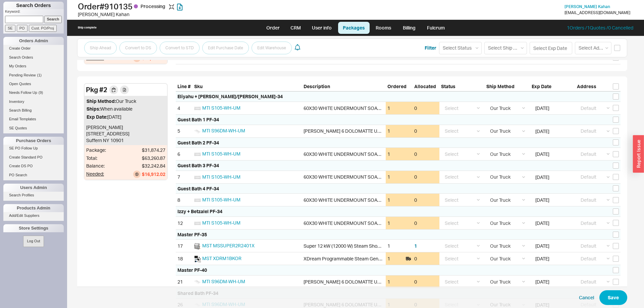
scroll to position [301, 0]
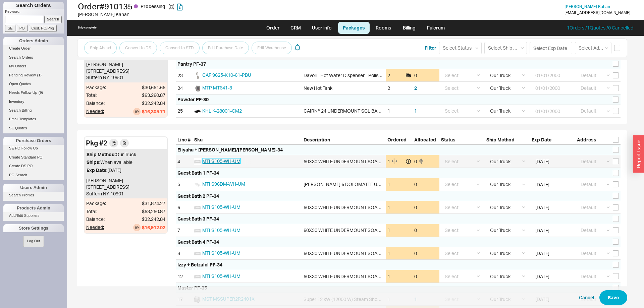
click at [241, 161] on span "MTI S105-WH-UM" at bounding box center [221, 161] width 38 height 6
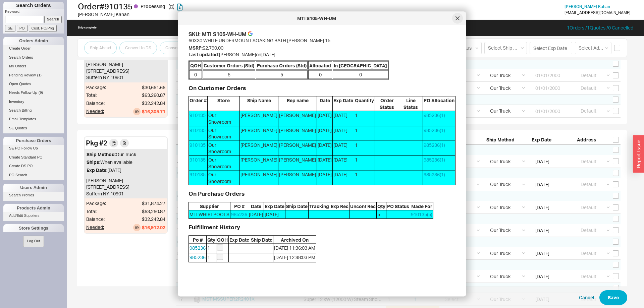
click at [459, 18] on icon at bounding box center [458, 18] width 4 height 4
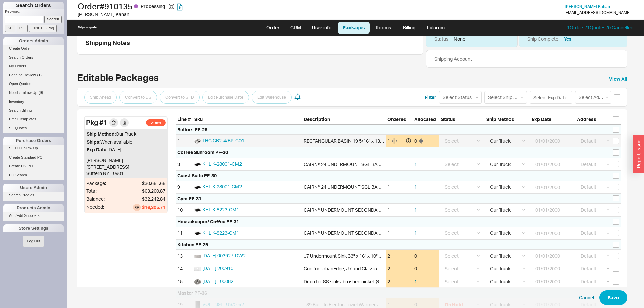
scroll to position [0, 0]
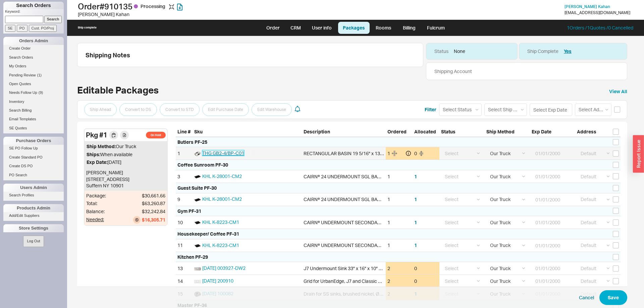
click at [225, 154] on span "THG GB2-4/BP-C01" at bounding box center [223, 153] width 42 height 6
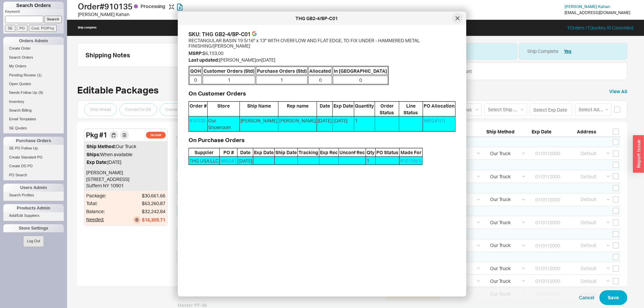
click at [457, 15] on div at bounding box center [457, 18] width 11 height 11
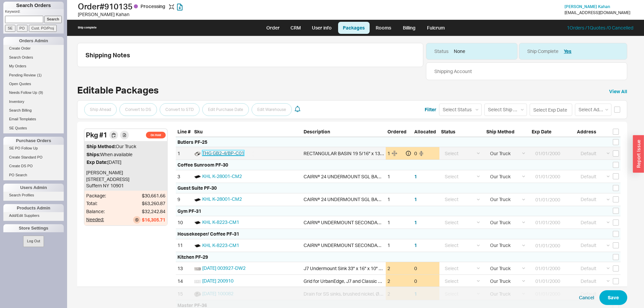
click at [227, 155] on span "THG GB2-4/BP-C01" at bounding box center [223, 153] width 42 height 6
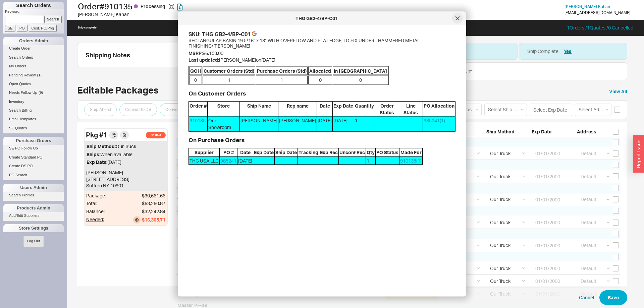
click at [458, 20] on div at bounding box center [457, 18] width 11 height 11
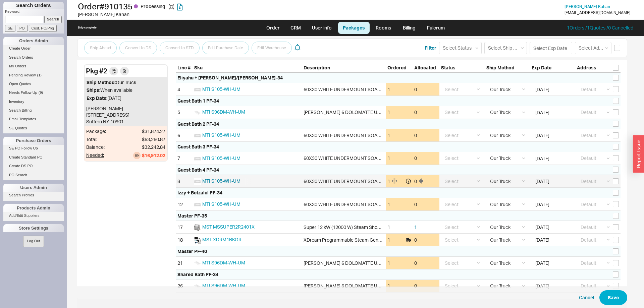
scroll to position [403, 0]
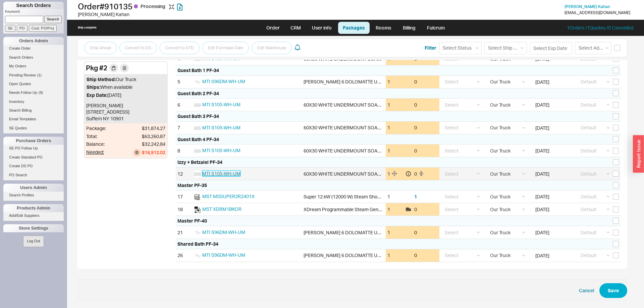
click at [231, 172] on span "MTI S105-WH-UM" at bounding box center [221, 174] width 38 height 6
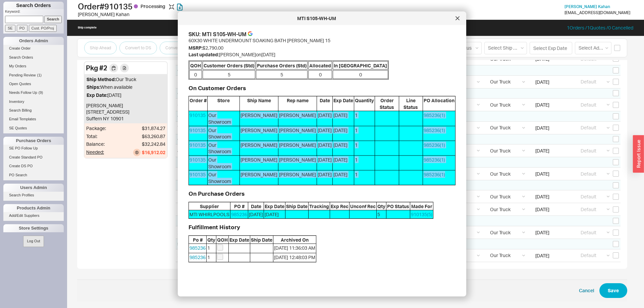
drag, startPoint x: 236, startPoint y: 122, endPoint x: 450, endPoint y: 180, distance: 221.7
click at [450, 180] on div "Order # Store Ship Name Rep name Date Exp Date Quantity Order Status Line Statu…" at bounding box center [322, 140] width 267 height 89
click at [450, 180] on span "985236 ( 1 )" at bounding box center [439, 178] width 32 height 14
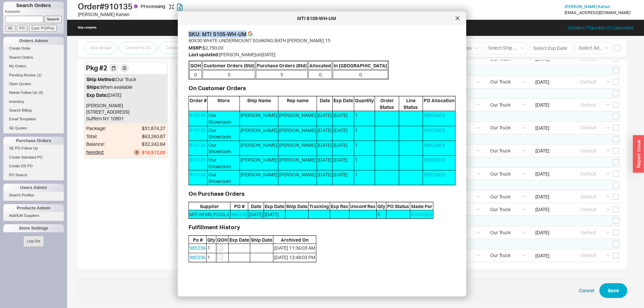
drag, startPoint x: 448, startPoint y: 182, endPoint x: 189, endPoint y: 36, distance: 297.3
click at [189, 36] on div "SKU: MTI S105-WH-UM 60X30 WHITE UNDERMOUNT SOAKING BATH [PERSON_NAME] 15 MSRP: …" at bounding box center [322, 147] width 267 height 232
click at [189, 36] on span "SKU:" at bounding box center [195, 34] width 12 height 7
drag, startPoint x: 189, startPoint y: 34, endPoint x: 358, endPoint y: 261, distance: 282.6
click at [358, 261] on div "SKU: MTI S105-WH-UM 60X30 WHITE UNDERMOUNT SOAKING BATH [PERSON_NAME] 15 MSRP: …" at bounding box center [322, 147] width 267 height 232
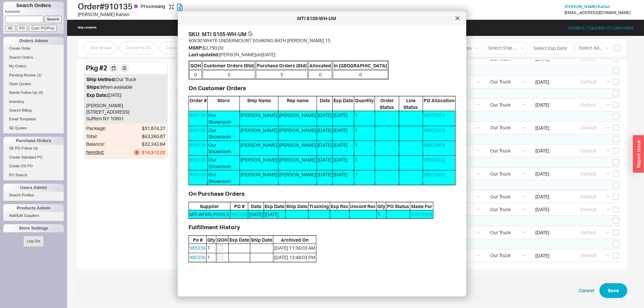
click at [358, 261] on div "Fulfillment History Po # Qty QOH Exp Date Ship Date Archived On 985236 1 [DATE]…" at bounding box center [322, 243] width 267 height 38
drag, startPoint x: 363, startPoint y: 262, endPoint x: 187, endPoint y: 32, distance: 289.4
click at [189, 32] on div "SKU: MTI S105-WH-UM 60X30 WHITE UNDERMOUNT SOAKING BATH [PERSON_NAME] 15 MSRP: …" at bounding box center [328, 159] width 278 height 256
click at [309, 43] on span "60X30 WHITE UNDERMOUNT SOAKING BATH [PERSON_NAME] 15" at bounding box center [260, 41] width 142 height 6
click at [458, 21] on div at bounding box center [457, 18] width 11 height 11
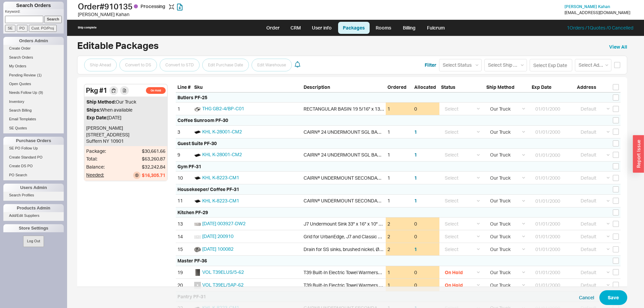
scroll to position [0, 0]
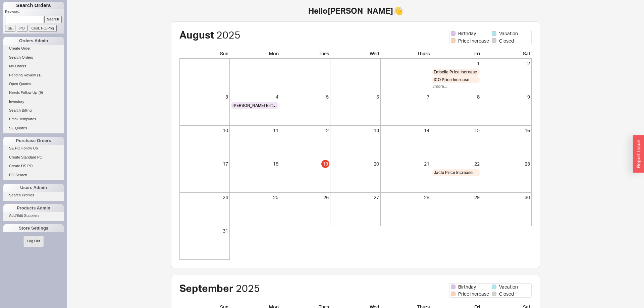
click at [34, 22] on input at bounding box center [24, 19] width 38 height 7
type input "[PERSON_NAME]"
click at [44, 16] on input "Search" at bounding box center [53, 19] width 18 height 7
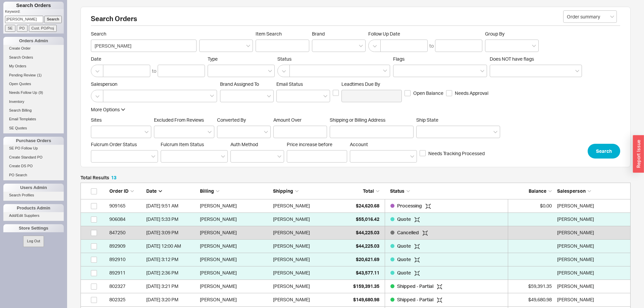
scroll to position [0, 0]
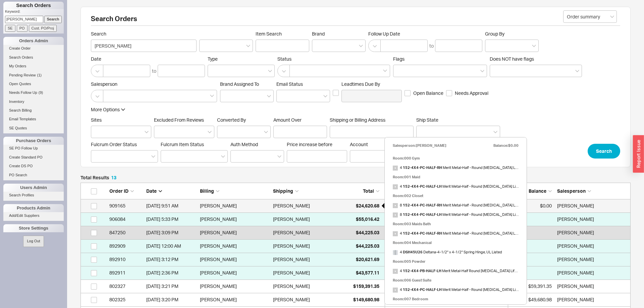
click at [359, 206] on span "$24,620.68" at bounding box center [367, 206] width 23 height 6
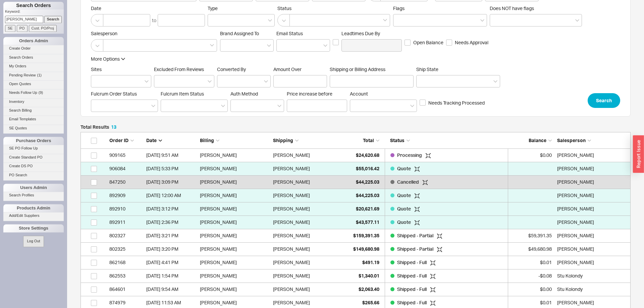
scroll to position [103, 0]
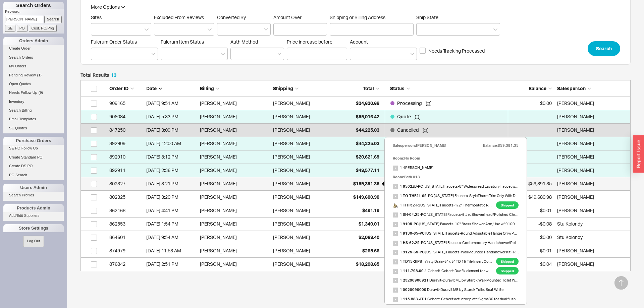
click at [369, 183] on span "$159,391.35" at bounding box center [366, 184] width 26 height 6
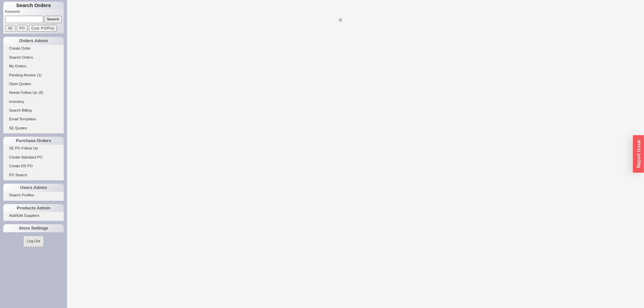
select select "LOW"
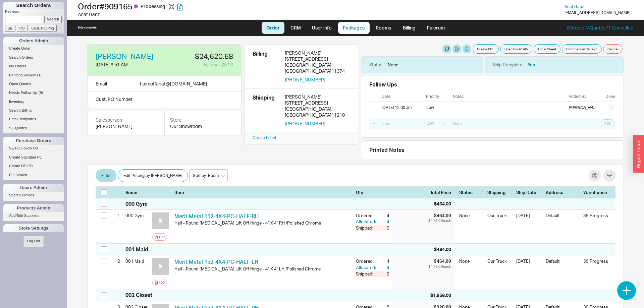
click at [359, 23] on link "Packages" at bounding box center [354, 28] width 32 height 12
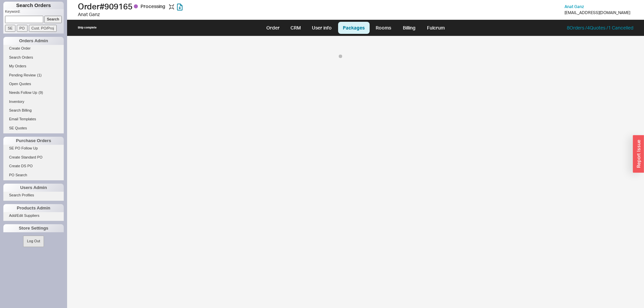
select select "8"
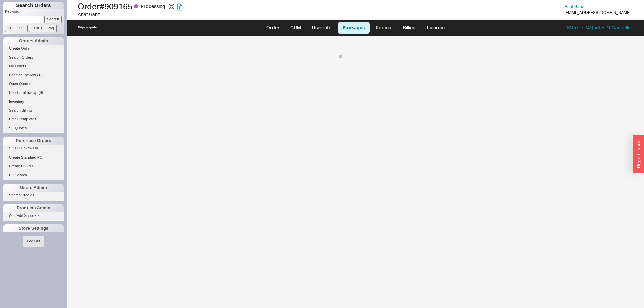
select select "8"
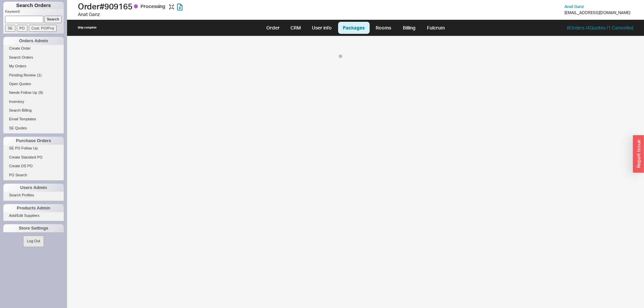
select select "8"
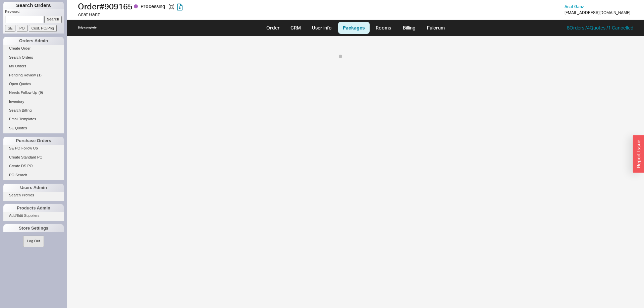
select select "8"
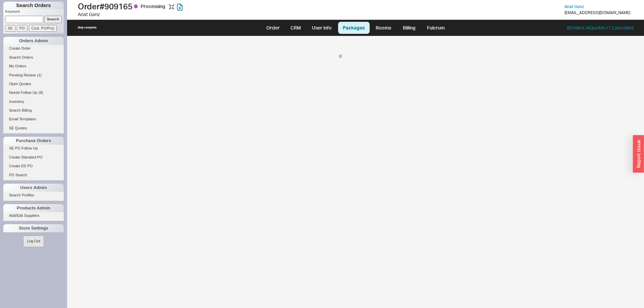
select select "8"
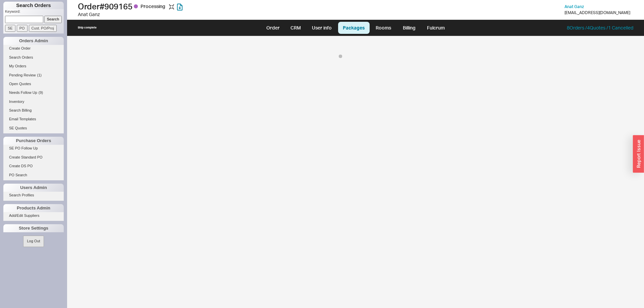
select select "8"
select select "On Hold"
select select "8"
select select "On Hold"
select select "8"
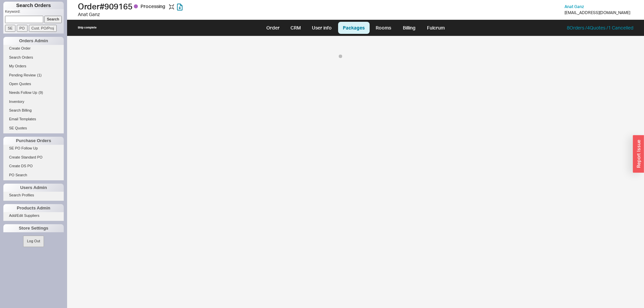
select select "On Hold"
select select "8"
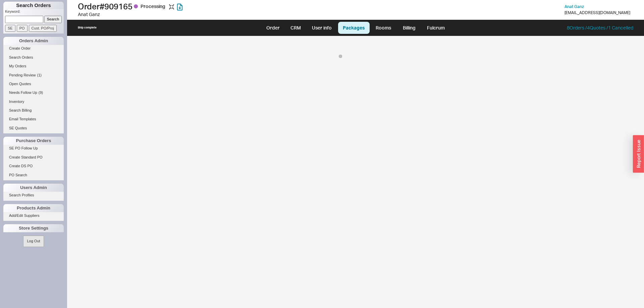
select select "On Hold"
select select "8"
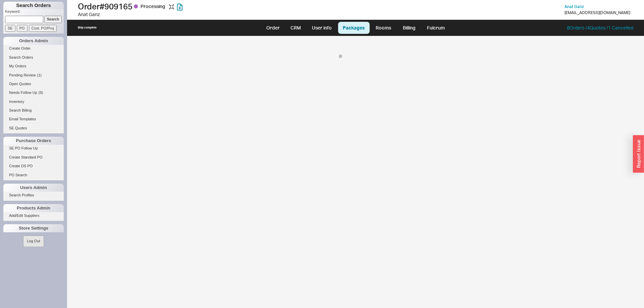
select select "8"
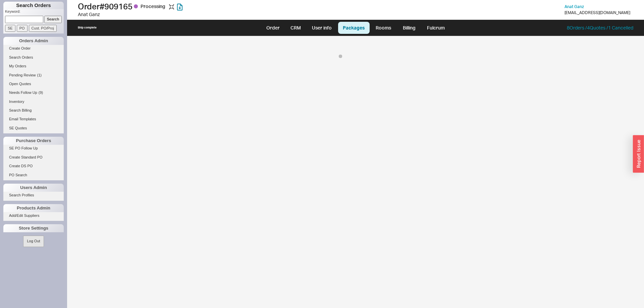
select select "8"
select select "On Hold"
select select "8"
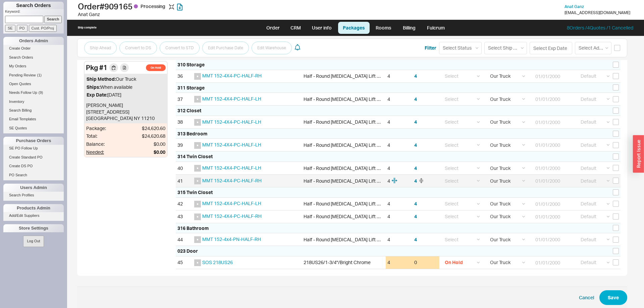
scroll to position [828, 0]
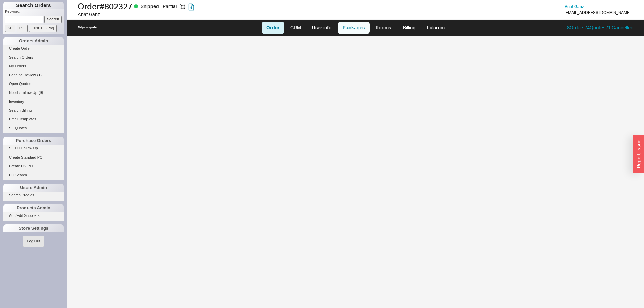
select select "LOW"
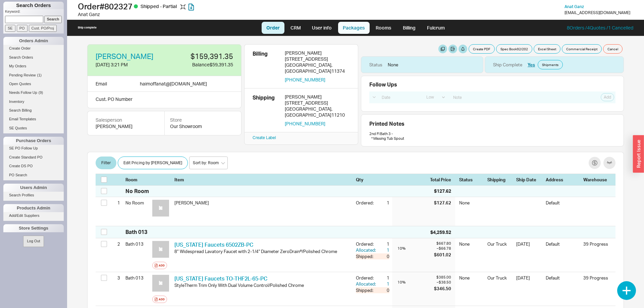
click at [357, 29] on link "Packages" at bounding box center [354, 28] width 32 height 12
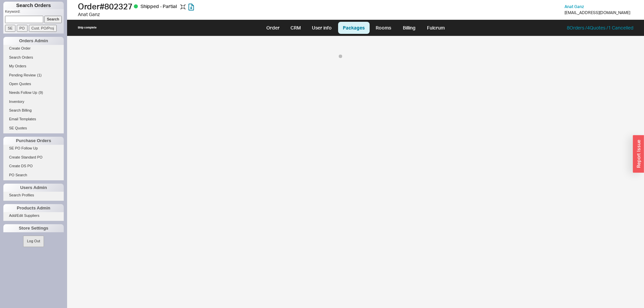
select select "8"
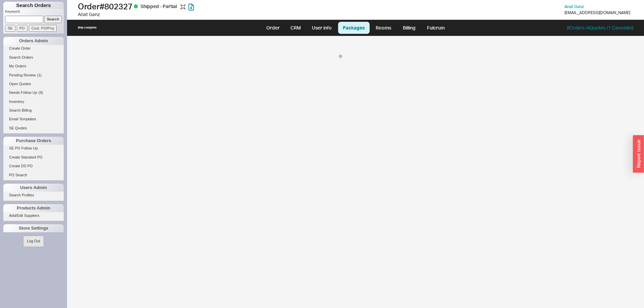
select select "8"
select select "On Hold"
select select "8"
select select "On Hold"
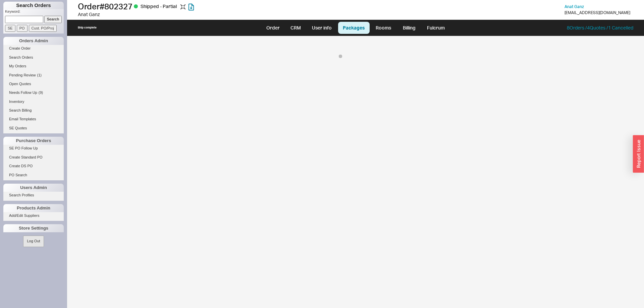
select select "8"
select select "On Hold"
select select "8"
select select "On Hold"
select select "8"
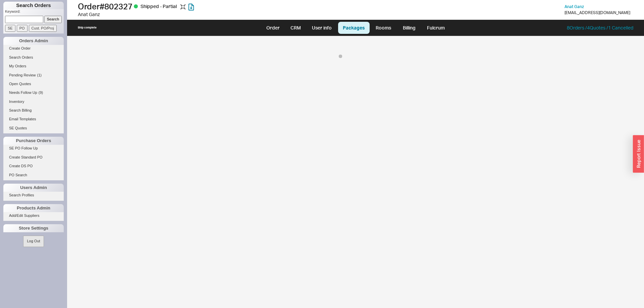
select select "8"
select select "On Hold"
select select "8"
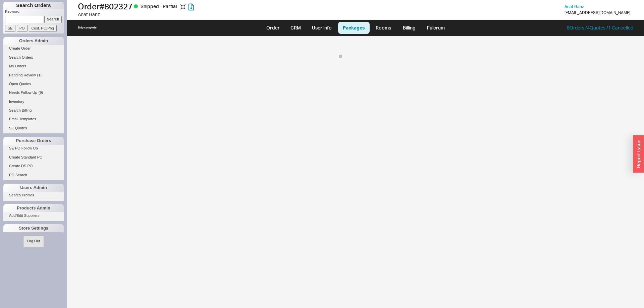
select select "On Hold"
select select "8"
select select "On Hold"
select select "8"
select select "On Hold"
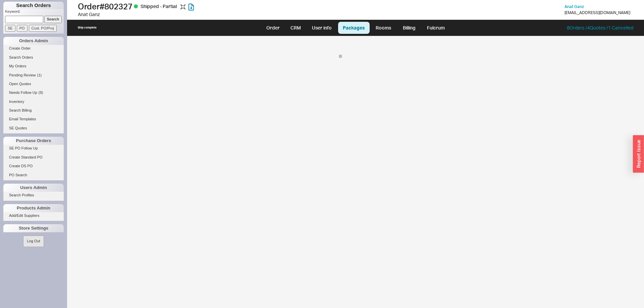
select select "8"
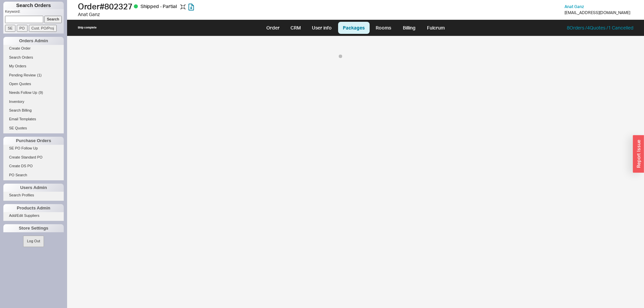
select select "8"
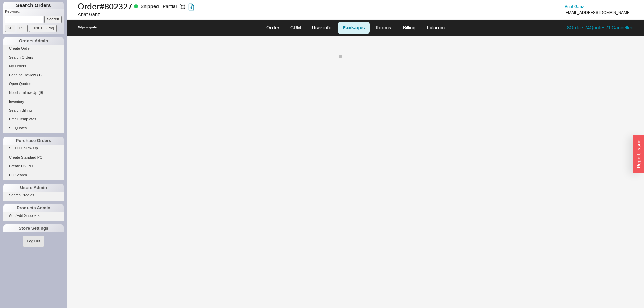
select select "8"
select select "On Hold"
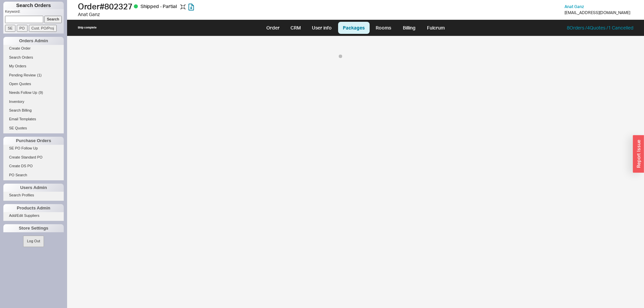
select select "8"
select select "On Hold"
select select "8"
select select "On Hold"
select select "8"
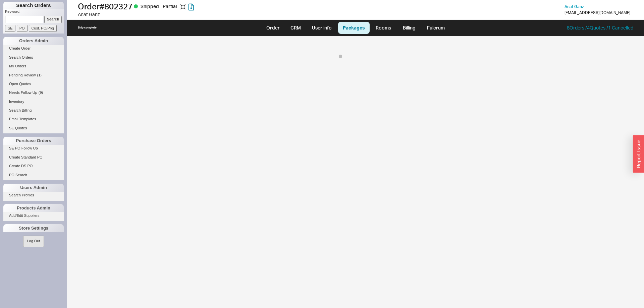
select select "8"
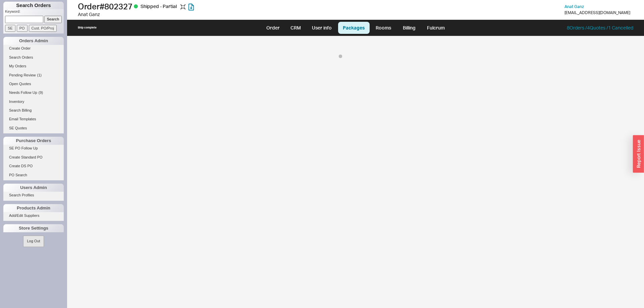
select select "8"
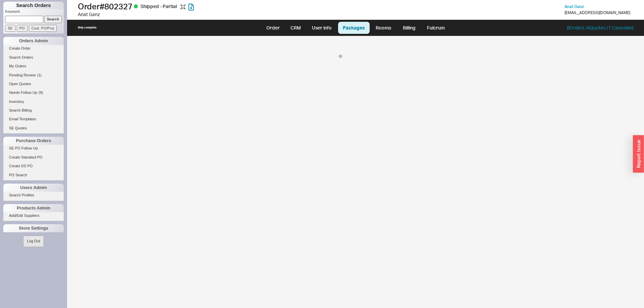
select select "8"
select select "On Hold"
select select "8"
select select "On Hold"
select select "8"
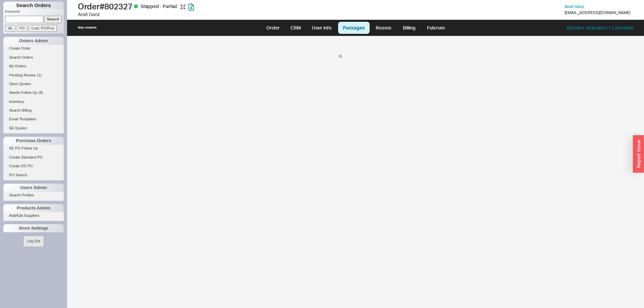
select select "On Hold"
select select "8"
select select "On Hold"
select select "8"
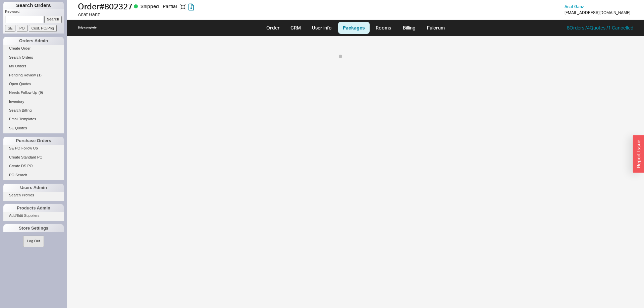
select select "8"
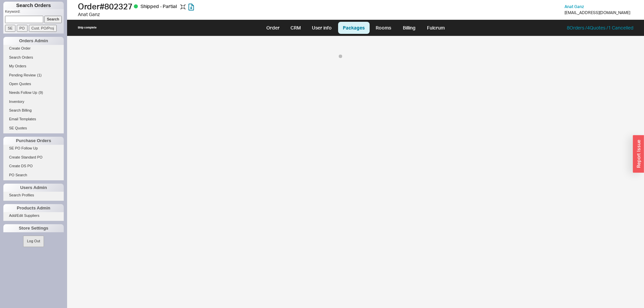
select select "8"
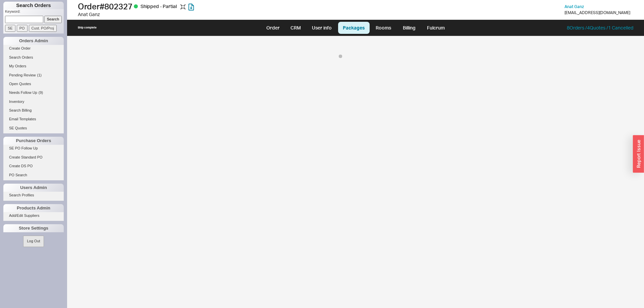
select select "On Hold"
select select "8"
select select "On Hold"
select select "8"
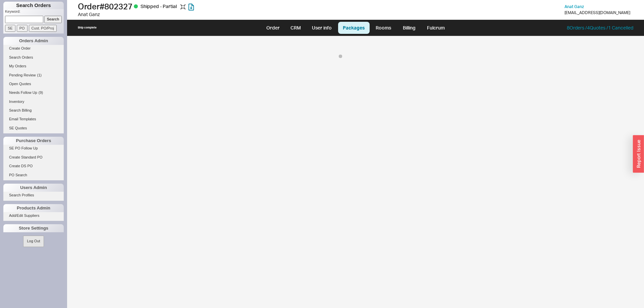
select select "8"
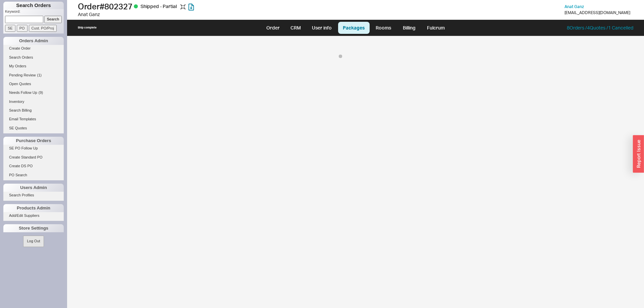
select select "8"
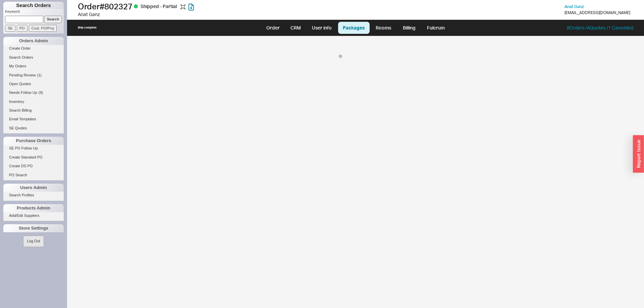
select select "8"
select select "On Hold"
select select "8"
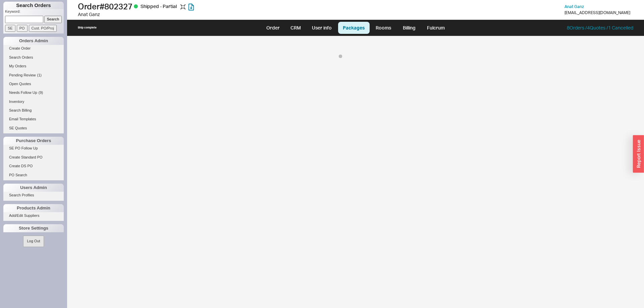
select select "On Hold"
select select "8"
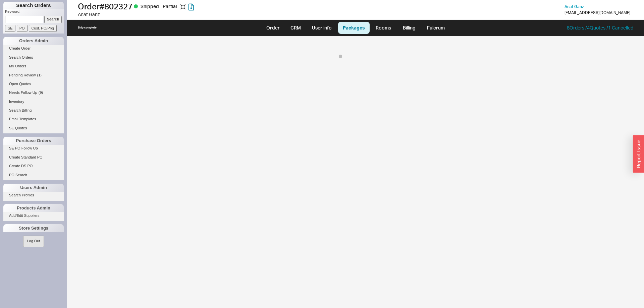
select select "8"
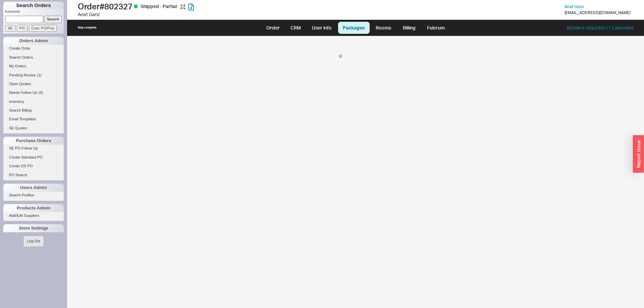
select select "8"
select select "On Hold"
select select "8"
select select "On Hold"
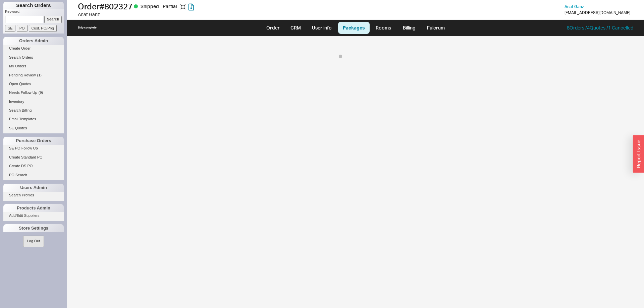
select select "8"
select select "On Hold"
select select "8"
select select "On Hold"
select select "8"
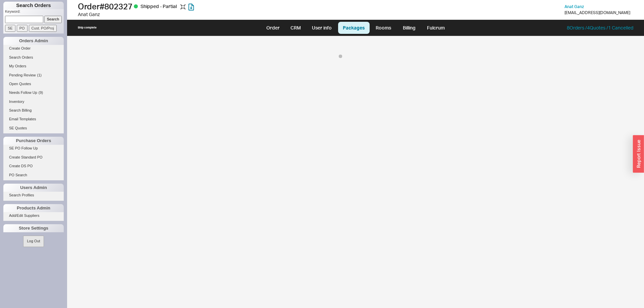
select select "On Hold"
select select "8"
select select "On Hold"
select select "8"
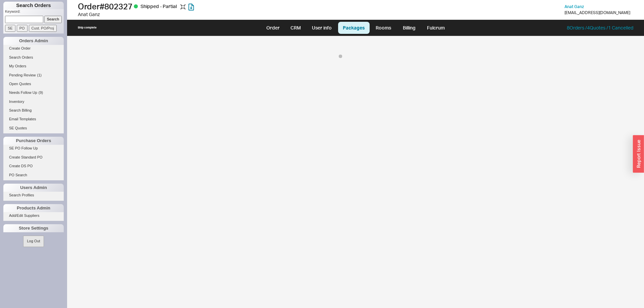
select select "On Hold"
select select "8"
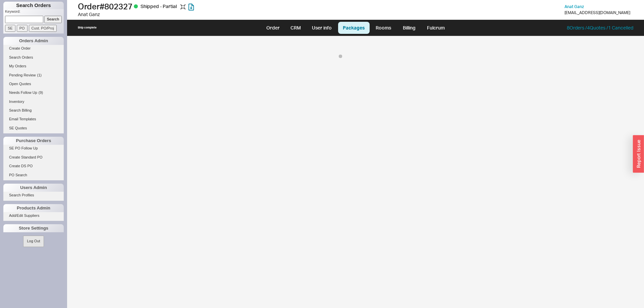
select select "8"
select select "On Hold"
select select "8"
select select "On Hold"
select select "8"
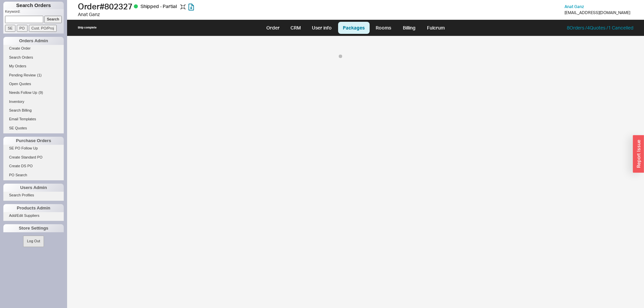
select select "On Hold"
select select "8"
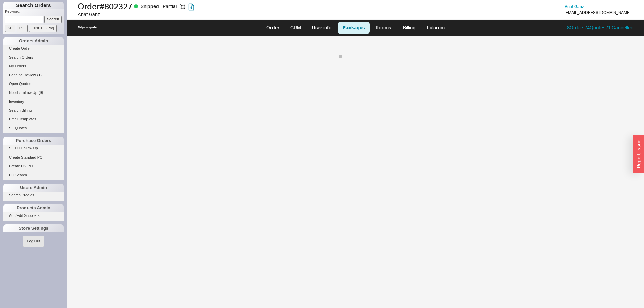
select select "On Hold"
select select "8"
select select "On Hold"
select select "8"
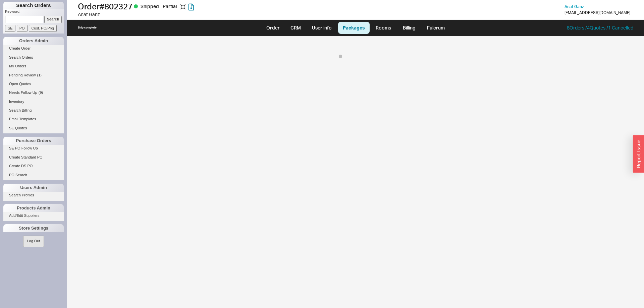
select select "8"
select select "On Hold"
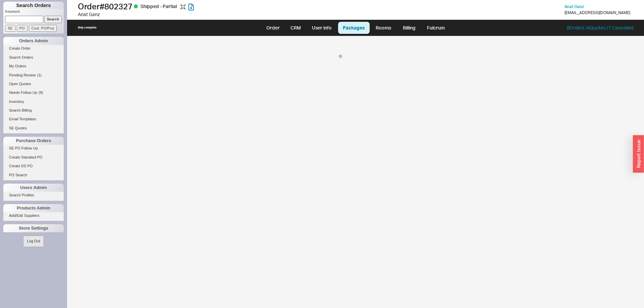
select select "8"
select select "On Hold"
select select "8"
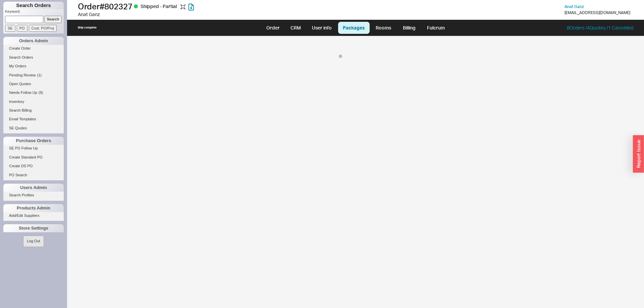
select select "8"
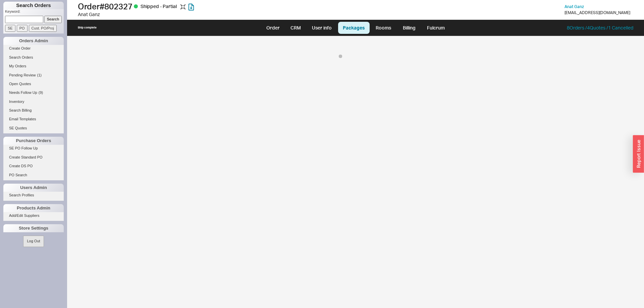
select select "8"
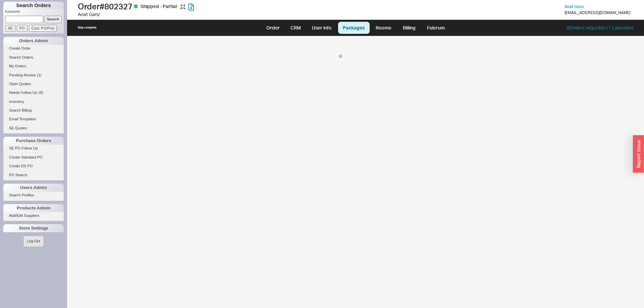
select select "On Hold"
select select "8"
select select "On Hold"
select select "8"
select select "On Hold"
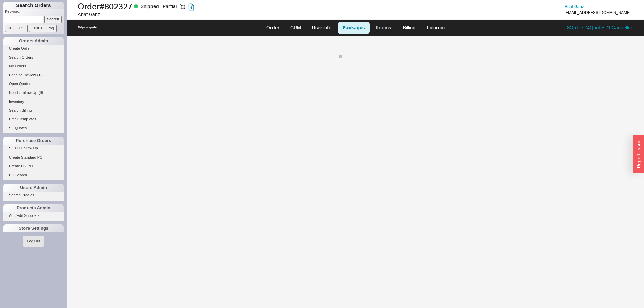
select select "8"
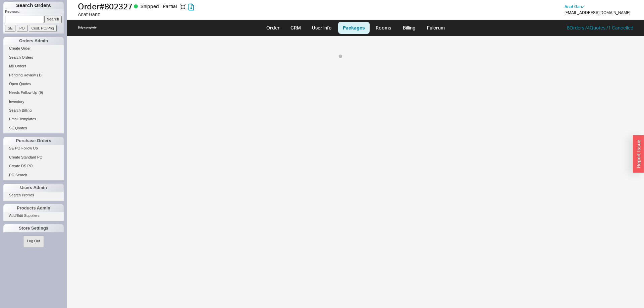
select select "8"
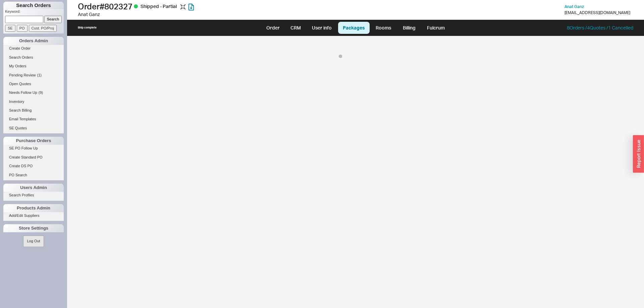
select select "8"
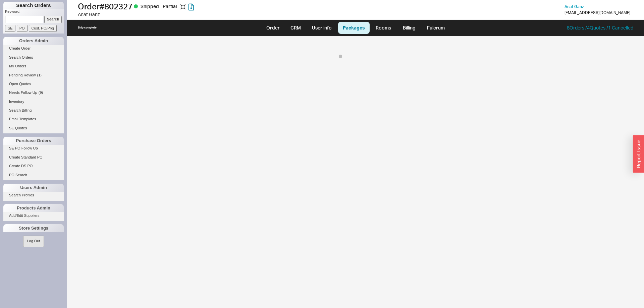
select select "8"
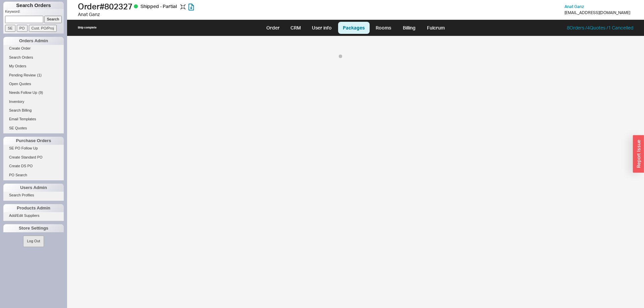
select select "8"
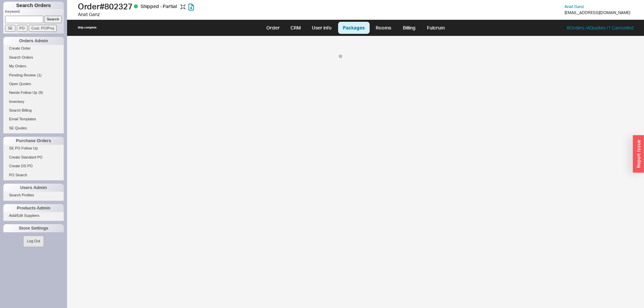
select select "8"
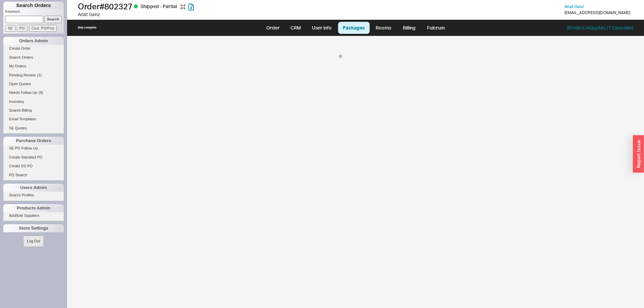
select select "8"
select select "On Hold"
select select "8"
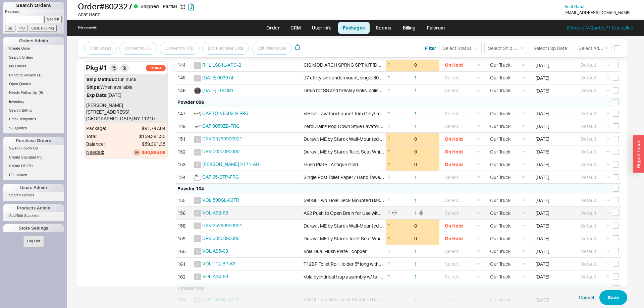
scroll to position [1416, 0]
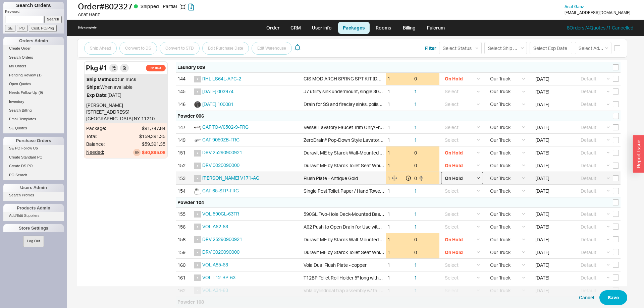
click at [441, 172] on select "Select On Hold Call Before Ship Hold for Balance Wait For Cust. Call Waiting fo…" at bounding box center [462, 178] width 42 height 12
click option "Select" at bounding box center [0, 0] width 0 height 0
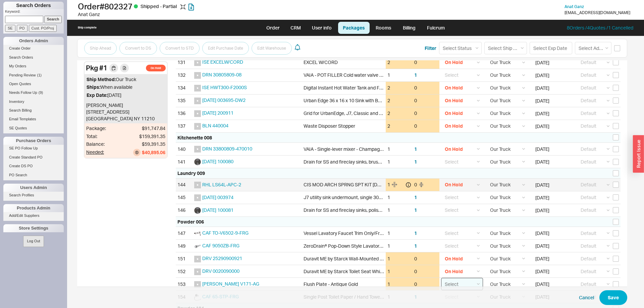
scroll to position [1348, 0]
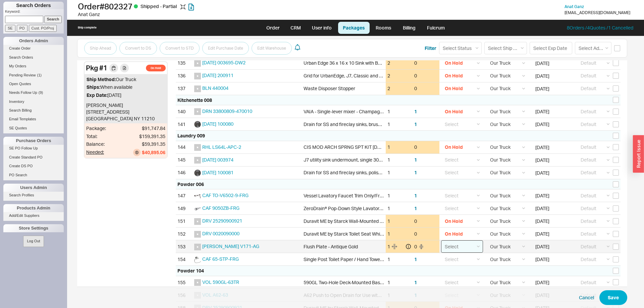
click at [441, 241] on select "Select On Hold Call Before Ship Hold for Balance Wait For Cust. Call Waiting fo…" at bounding box center [462, 247] width 42 height 12
click option "On Hold" at bounding box center [0, 0] width 0 height 0
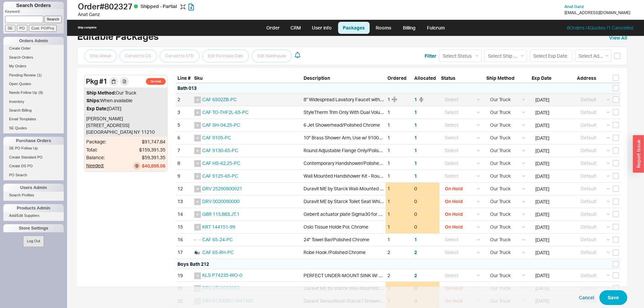
scroll to position [0, 0]
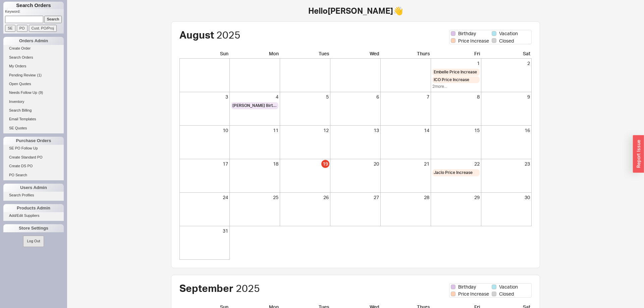
click at [15, 20] on input at bounding box center [24, 19] width 38 height 7
type input "rebenwurzel"
click at [61, 17] on form "Keyword: rebenwurzel Search SE PO Cust. PO/Proj" at bounding box center [34, 20] width 59 height 23
click at [54, 18] on input "Search" at bounding box center [53, 19] width 18 height 7
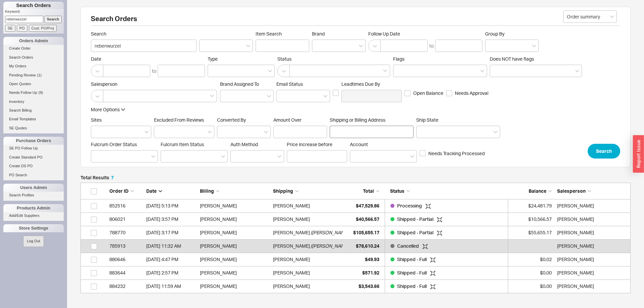
scroll to position [111, 550]
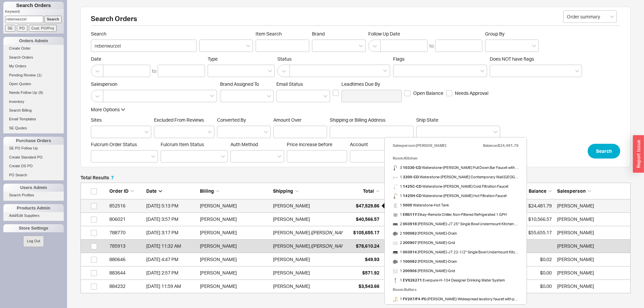
click at [372, 204] on span "$47,529.86" at bounding box center [367, 206] width 23 height 6
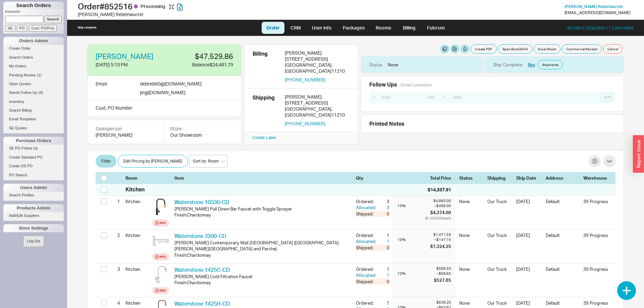
select select "LOW"
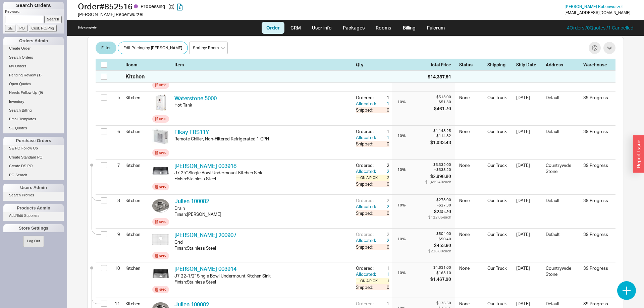
scroll to position [479, 0]
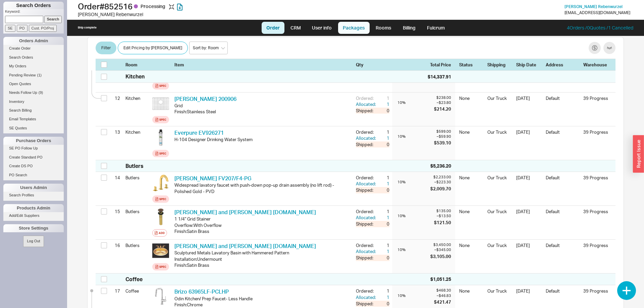
click at [353, 28] on link "Packages" at bounding box center [354, 28] width 32 height 12
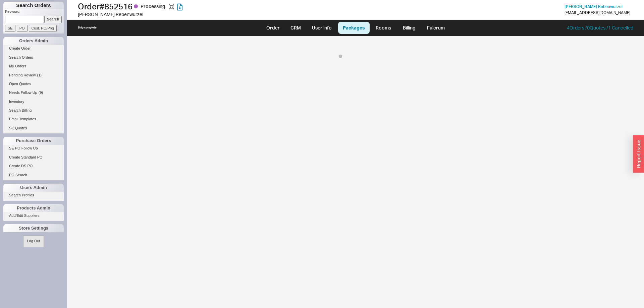
select select "8"
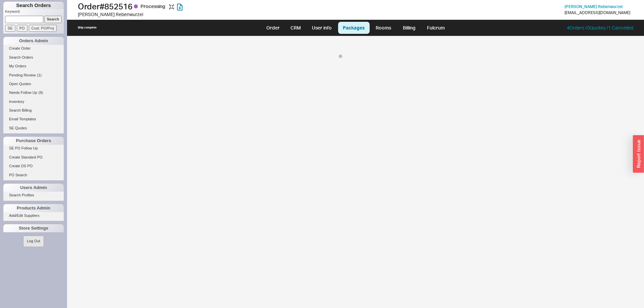
select select "8"
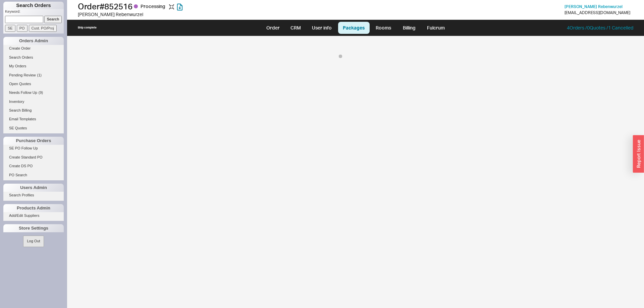
select select "8"
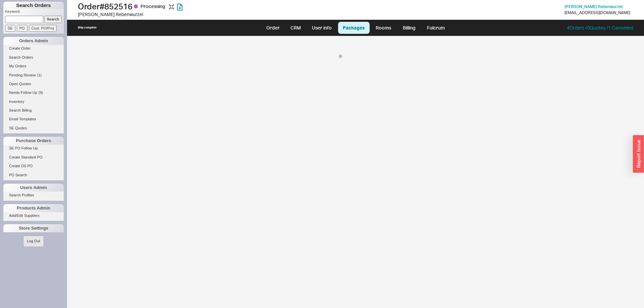
select select "8"
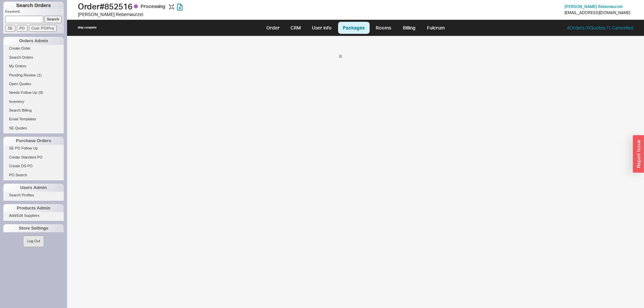
select select "8"
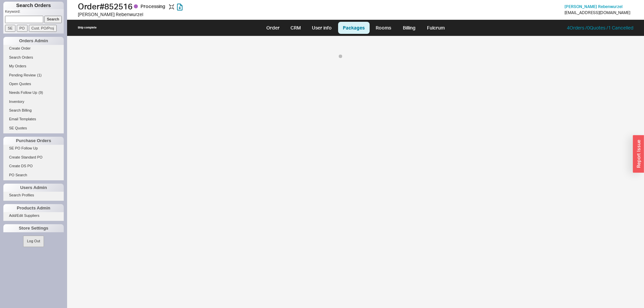
select select "8"
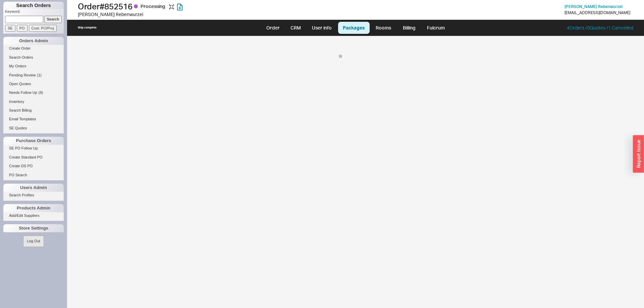
select select "8"
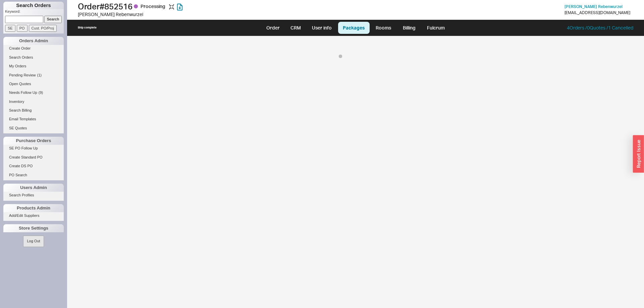
select select "8"
select select "10"
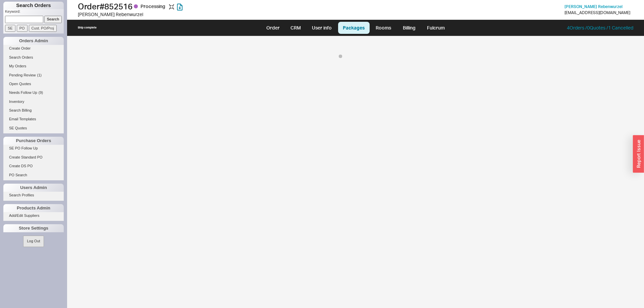
select select "8"
select select "4035"
select select "8"
select select "4035"
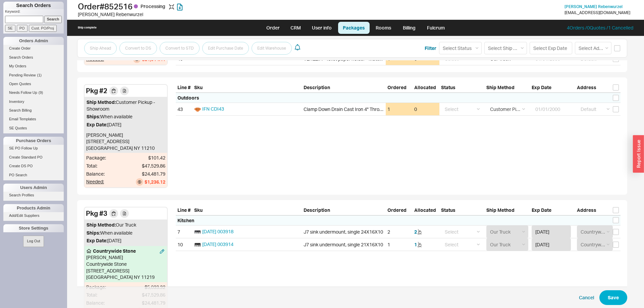
scroll to position [719, 0]
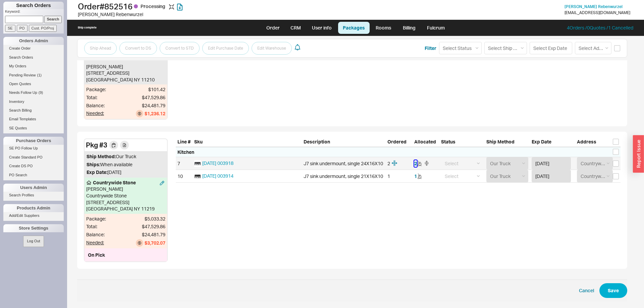
click at [416, 163] on button "2" at bounding box center [415, 163] width 3 height 7
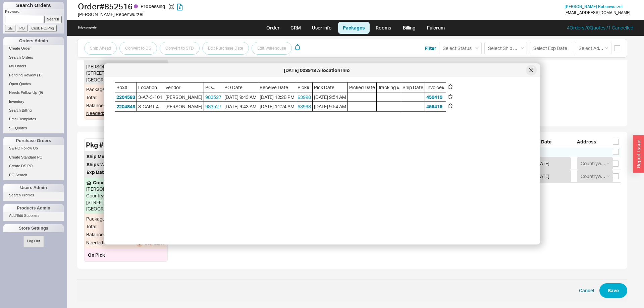
click at [534, 70] on div at bounding box center [531, 70] width 11 height 11
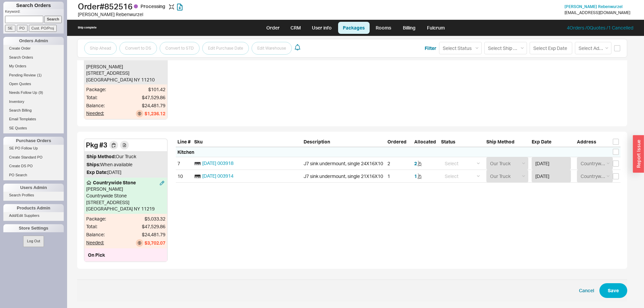
drag, startPoint x: 412, startPoint y: 214, endPoint x: 214, endPoint y: 97, distance: 230.0
click at [214, 97] on div "Pkg # 2 Ship Method: Customer Pickup - Showroom Ships: When available Exp Date:…" at bounding box center [352, 67] width 550 height 117
drag, startPoint x: 247, startPoint y: 91, endPoint x: 251, endPoint y: 242, distance: 151.4
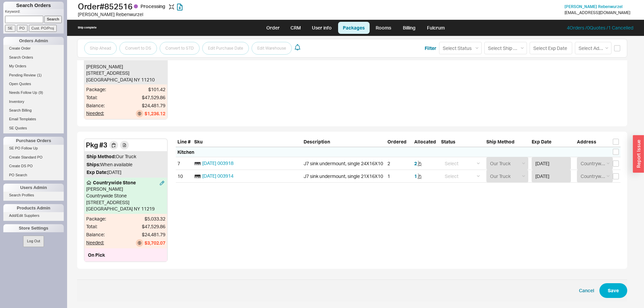
click at [251, 242] on div "Pkg # 3 Ship Method: Our Truck Ships: When available Exp Date: [DATE] Countrywi…" at bounding box center [352, 200] width 550 height 137
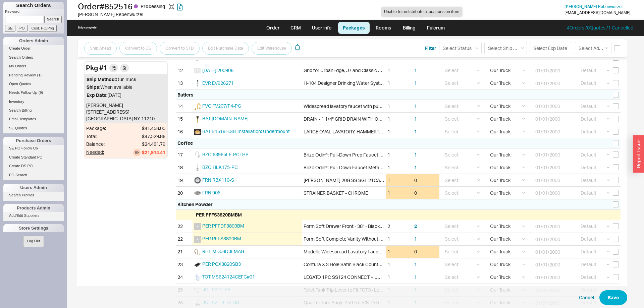
scroll to position [240, 0]
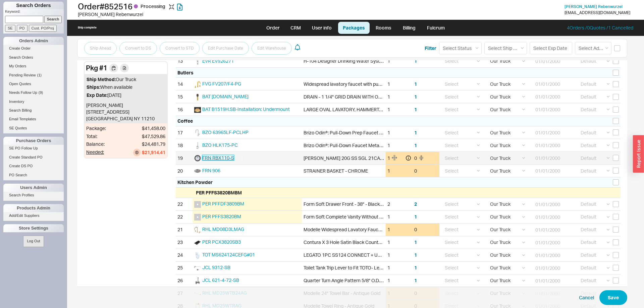
click at [218, 159] on span "FRN RBX110-S" at bounding box center [218, 158] width 32 height 6
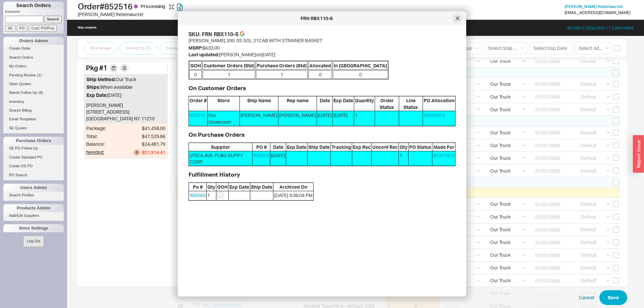
click at [461, 16] on div at bounding box center [457, 18] width 11 height 11
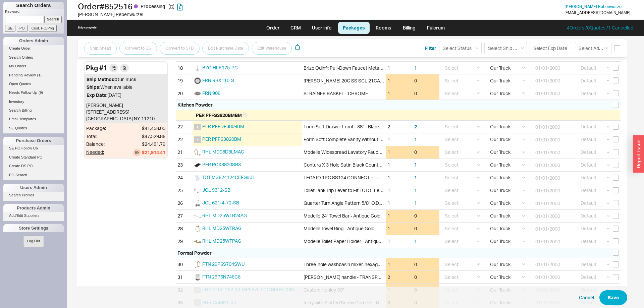
scroll to position [342, 0]
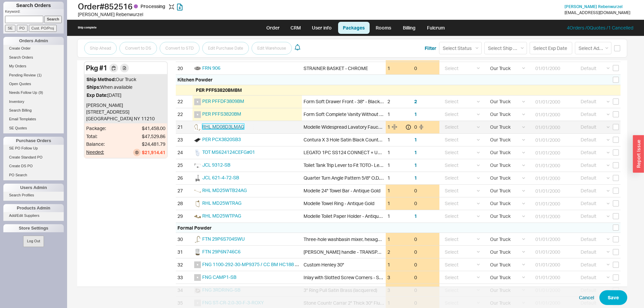
click at [227, 128] on span "RHL MD08D3LMAG" at bounding box center [223, 127] width 42 height 6
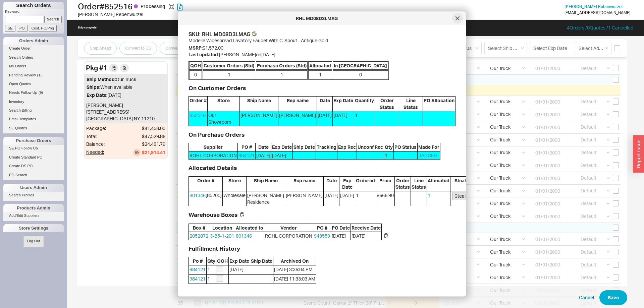
click at [457, 16] on icon at bounding box center [458, 18] width 4 height 4
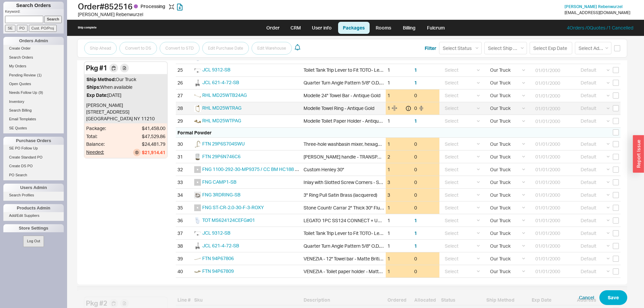
scroll to position [479, 0]
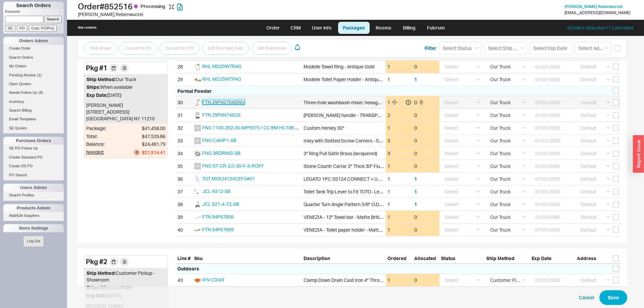
click at [239, 101] on span "FTN 29P6S704SWU" at bounding box center [223, 102] width 43 height 6
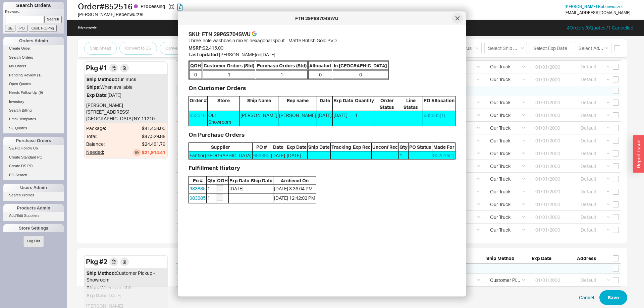
click at [457, 20] on div at bounding box center [457, 18] width 11 height 11
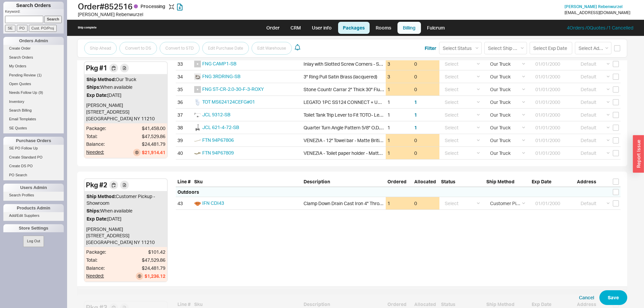
scroll to position [548, 0]
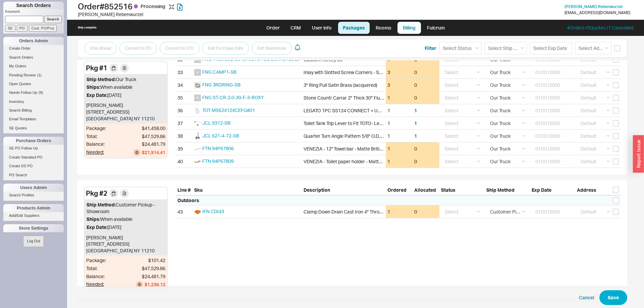
click at [410, 23] on link "Billing" at bounding box center [409, 28] width 23 height 12
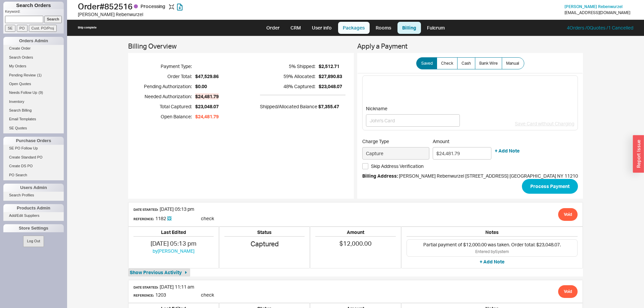
click at [346, 29] on link "Packages" at bounding box center [354, 28] width 32 height 12
select select "8"
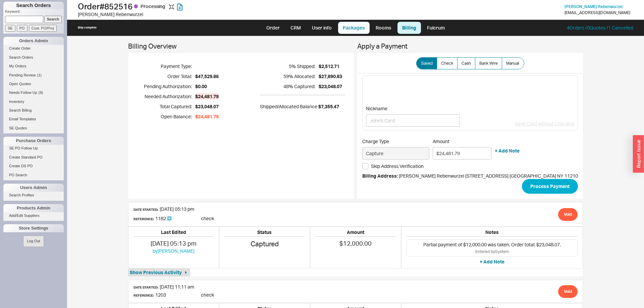
select select "8"
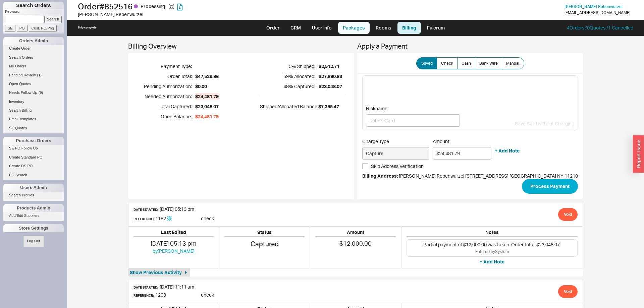
select select "8"
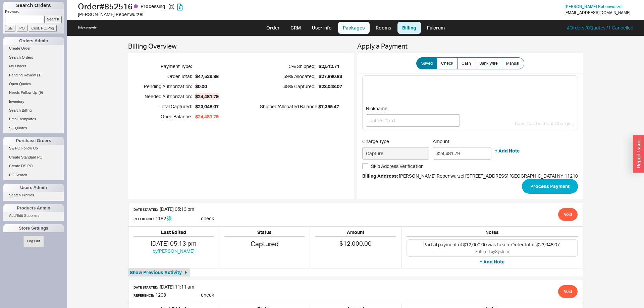
select select "8"
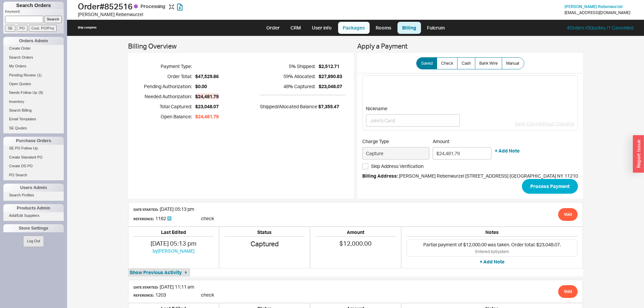
select select "8"
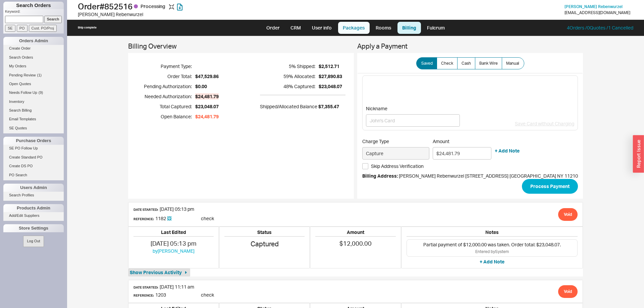
select select "8"
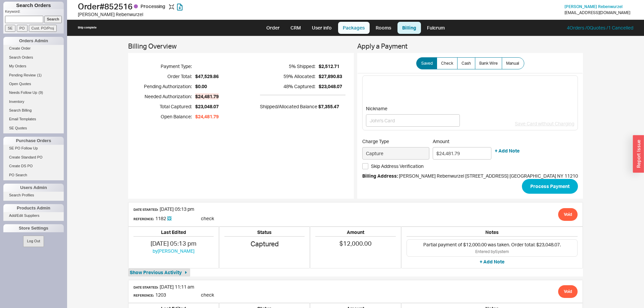
select select "8"
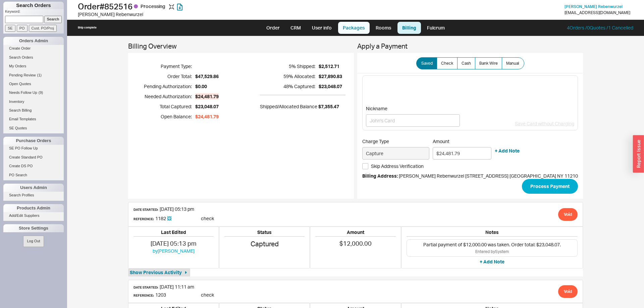
select select "8"
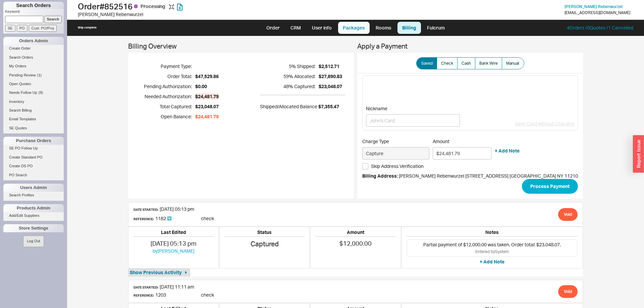
select select "10"
select select "8"
select select "4035"
select select "8"
select select "4035"
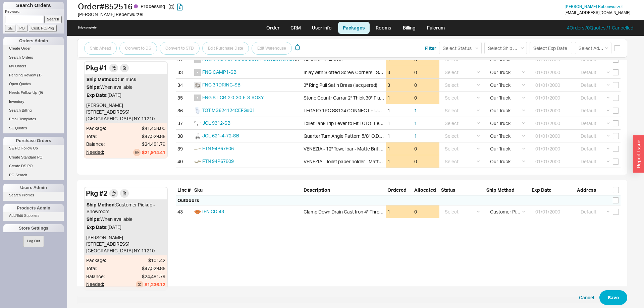
scroll to position [719, 0]
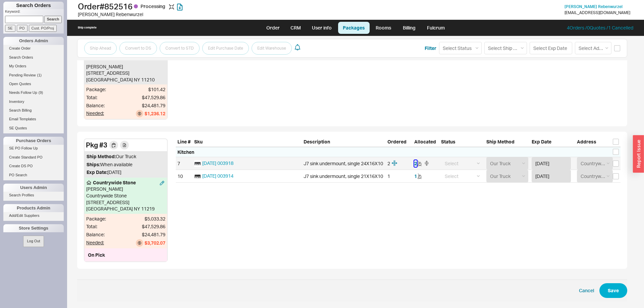
click at [416, 163] on button "2" at bounding box center [415, 163] width 3 height 7
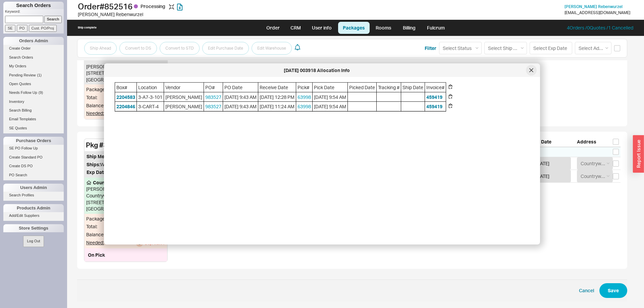
click at [527, 69] on div at bounding box center [531, 70] width 11 height 11
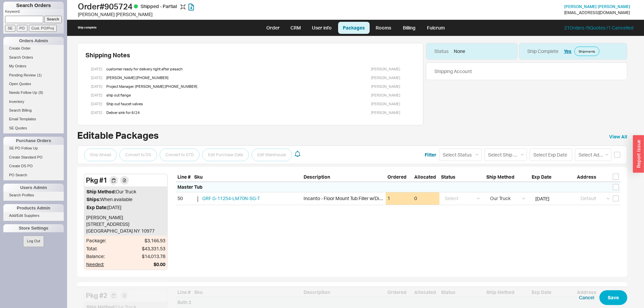
select select "8"
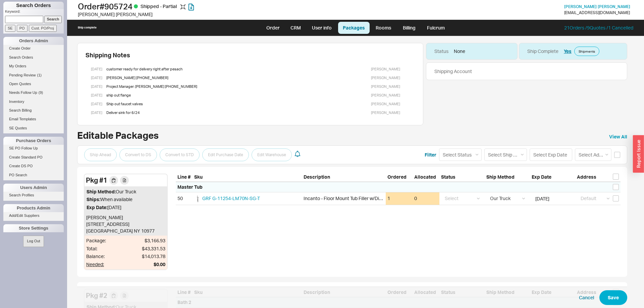
select select "8"
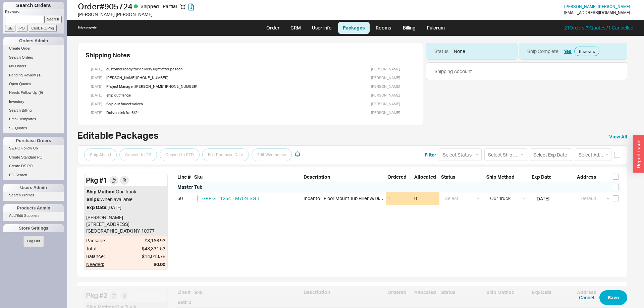
select select "8"
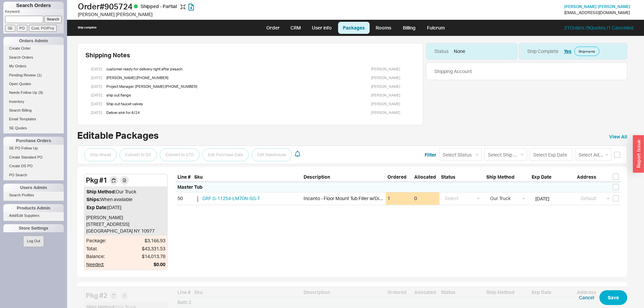
select select "8"
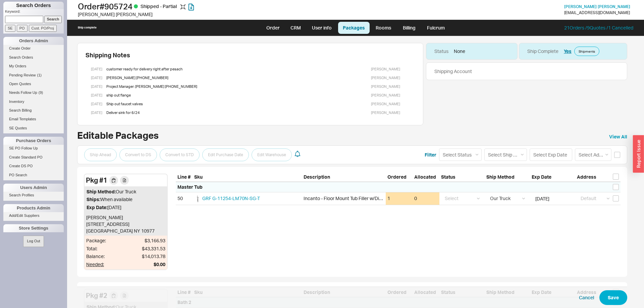
select select "8"
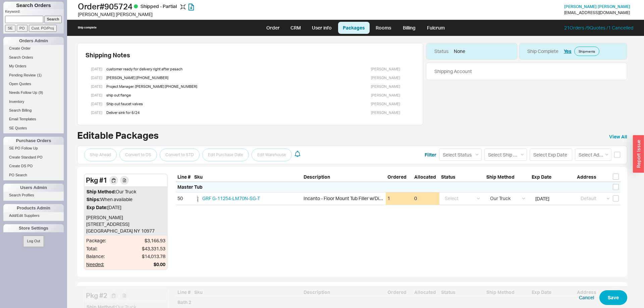
select select "8"
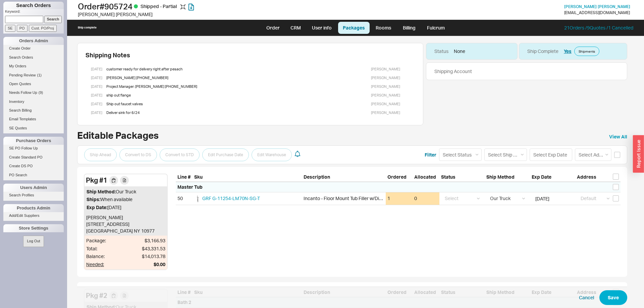
select select "8"
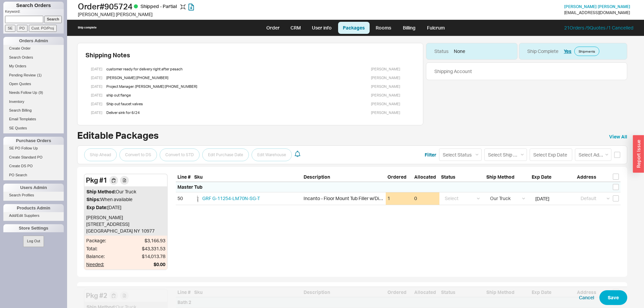
select select "8"
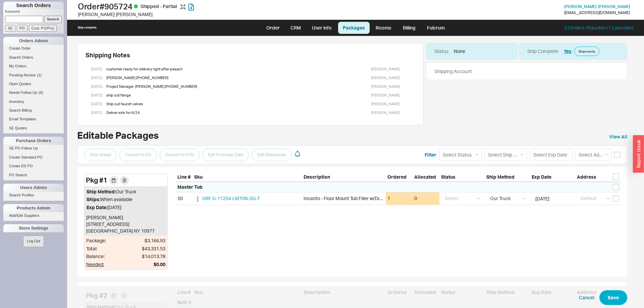
select select "8"
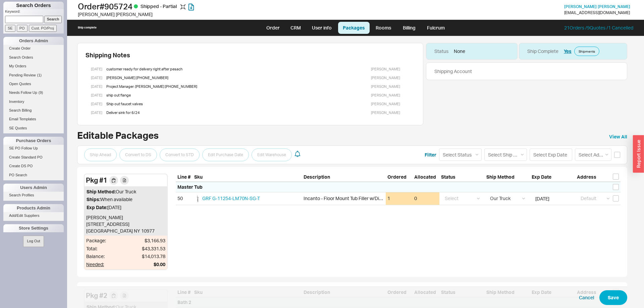
select select "8"
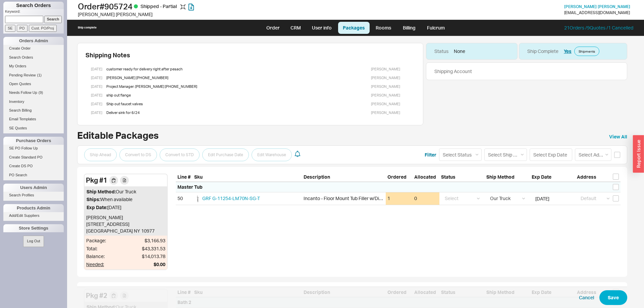
select select "8"
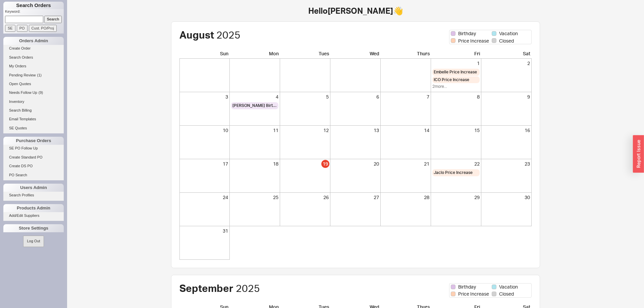
click at [31, 19] on input at bounding box center [24, 19] width 38 height 7
click at [63, 18] on form "Keyword: [PERSON_NAME] Search SE PO Cust. PO/Proj" at bounding box center [34, 20] width 59 height 23
click at [58, 20] on input "Search" at bounding box center [53, 19] width 18 height 7
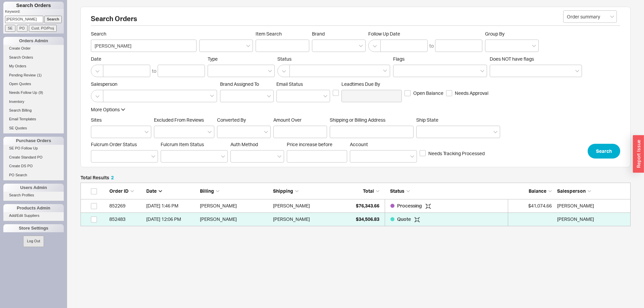
scroll to position [44, 550]
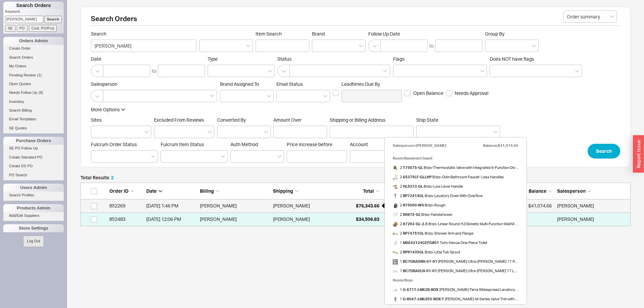
click at [359, 206] on span "$76,343.66" at bounding box center [367, 206] width 23 height 6
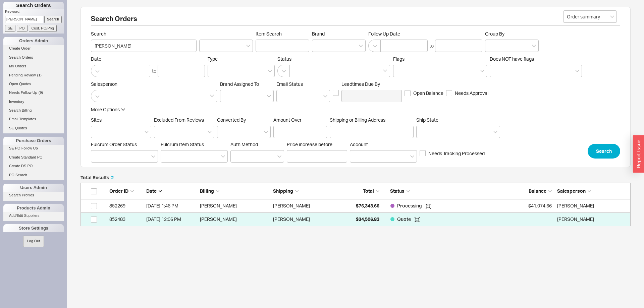
drag, startPoint x: 25, startPoint y: 19, endPoint x: 1, endPoint y: 20, distance: 23.9
click at [5, 20] on input "[PERSON_NAME]" at bounding box center [24, 19] width 38 height 7
type input "[PERSON_NAME]"
click at [58, 18] on input "Search" at bounding box center [53, 19] width 18 height 7
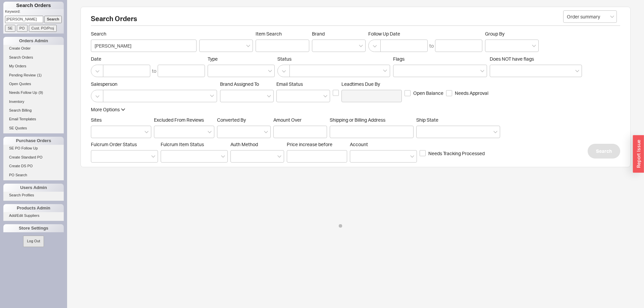
type input "[PERSON_NAME]"
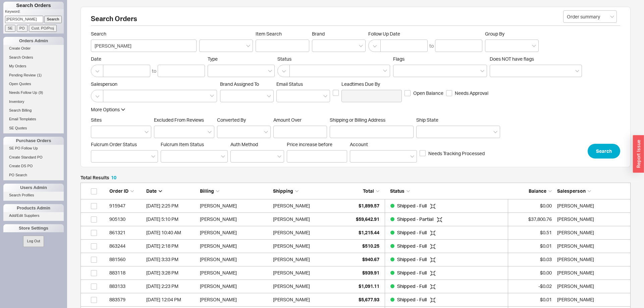
scroll to position [151, 550]
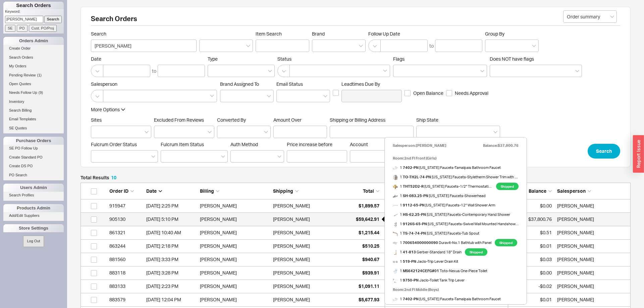
click at [364, 222] on span "$59,642.91" at bounding box center [367, 219] width 23 height 6
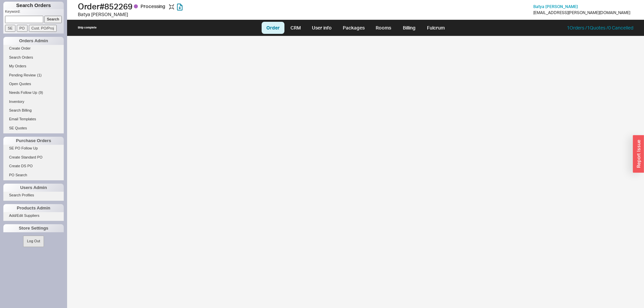
select select "LOW"
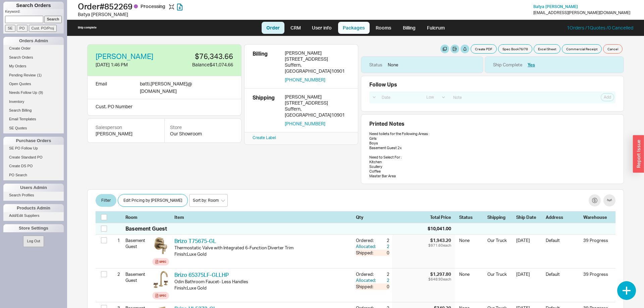
click at [357, 27] on link "Packages" at bounding box center [354, 28] width 32 height 12
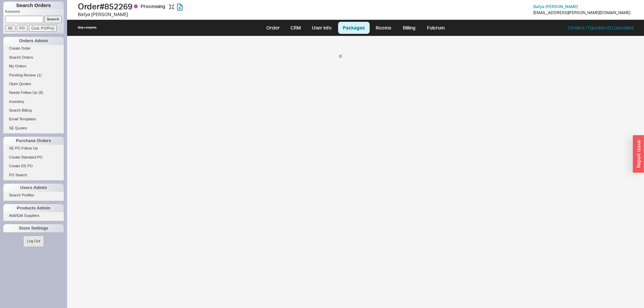
select select "Pending Review"
select select "8"
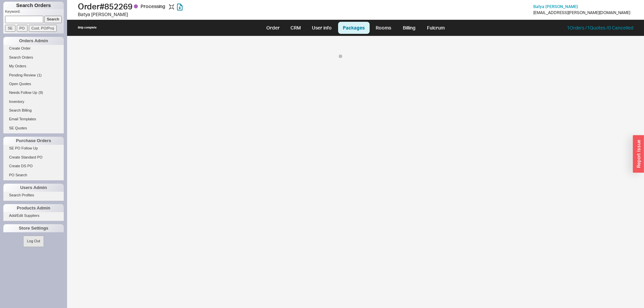
select select "8"
select select "On Hold"
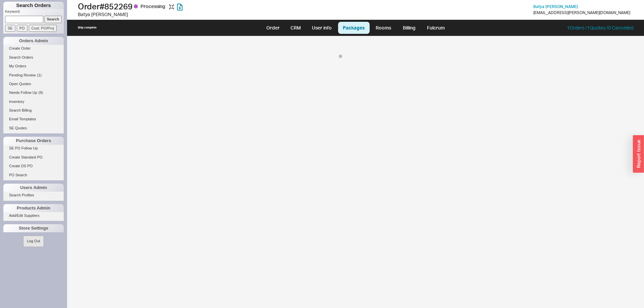
select select "8"
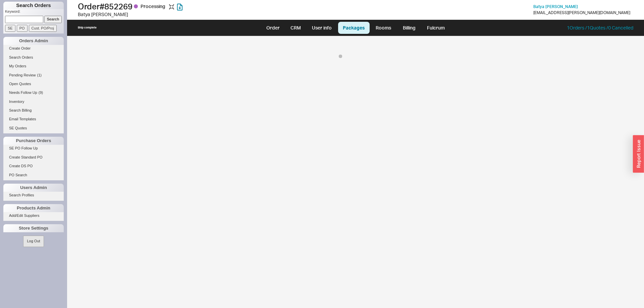
select select "8"
select select "On Hold"
select select "8"
select select "On Hold"
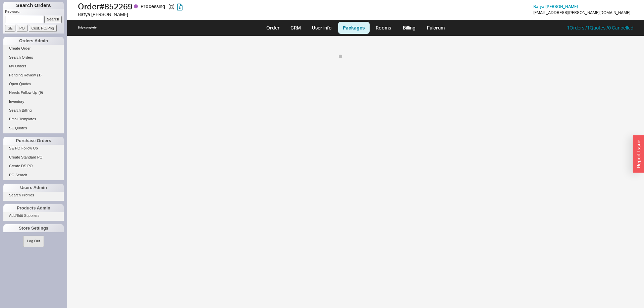
select select "8"
select select "On Hold"
select select "8"
select select "On Hold"
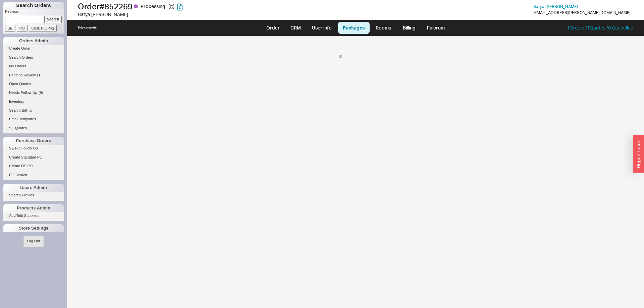
select select "8"
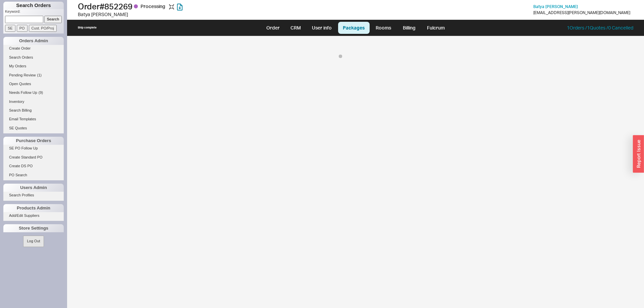
select select "8"
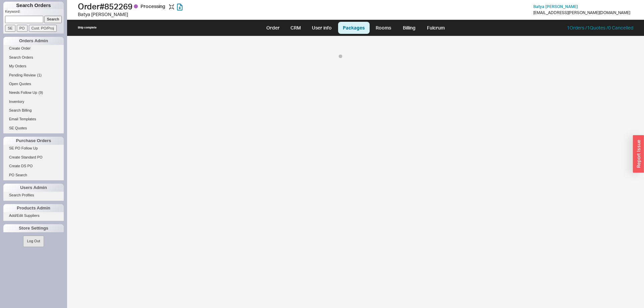
select select "8"
select select "On Hold"
select select "8"
select select "On Hold"
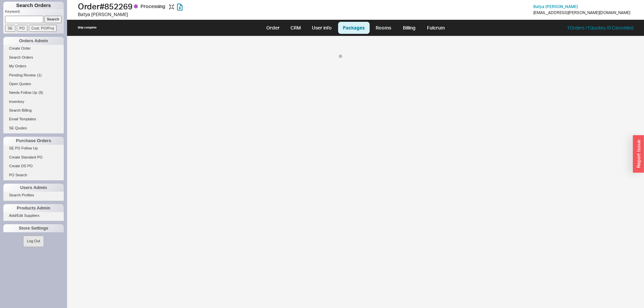
select select "8"
select select "On Hold"
select select "8"
select select "On Hold"
select select "8"
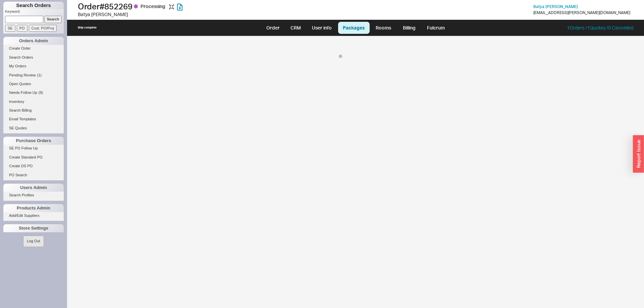
select select "On Hold"
select select "8"
select select "On Hold"
select select "8"
select select "On Hold"
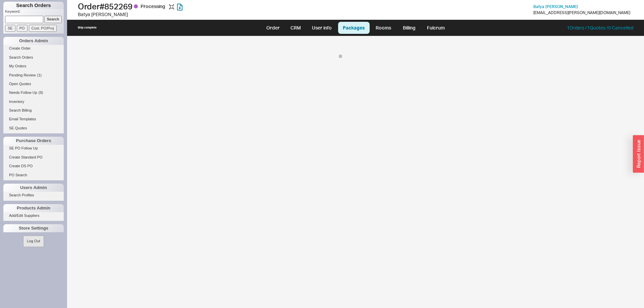
select select "8"
select select "On Hold"
select select "8"
select select "On Hold"
select select "8"
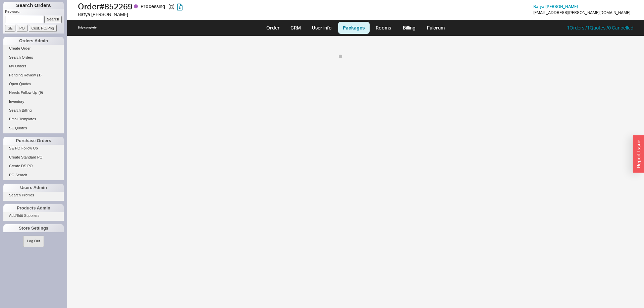
select select "On Hold"
select select "8"
select select "On Hold"
select select "8"
select select "On Hold"
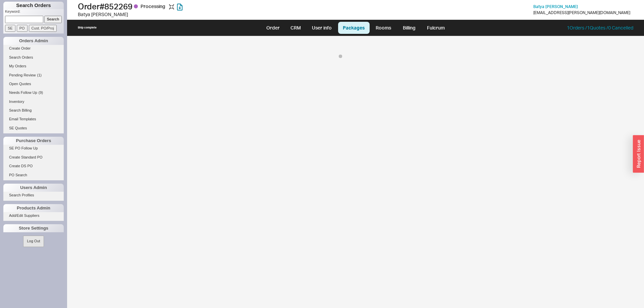
select select "8"
select select "On Hold"
select select "8"
select select "On Hold"
select select "8"
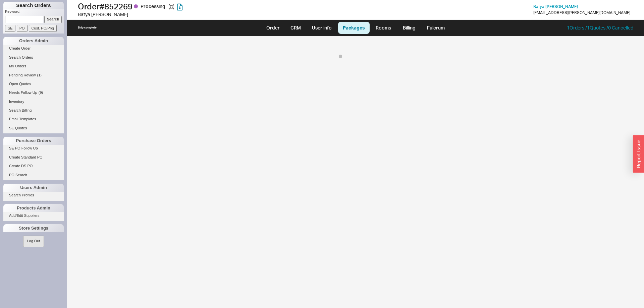
select select "On Hold"
select select "8"
select select "On Hold"
select select "8"
select select "On Hold"
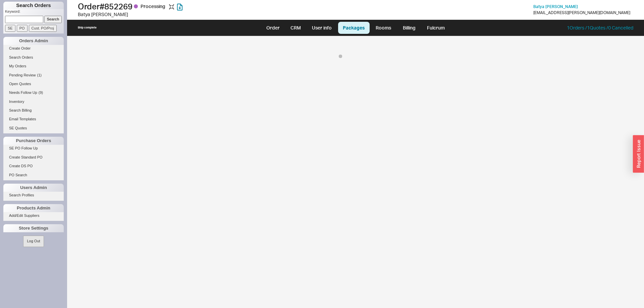
select select "8"
select select "On Hold"
select select "8"
select select "On Hold"
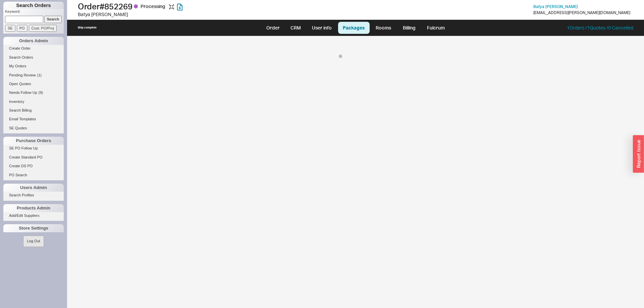
select select "8"
select select "On Hold"
select select "8"
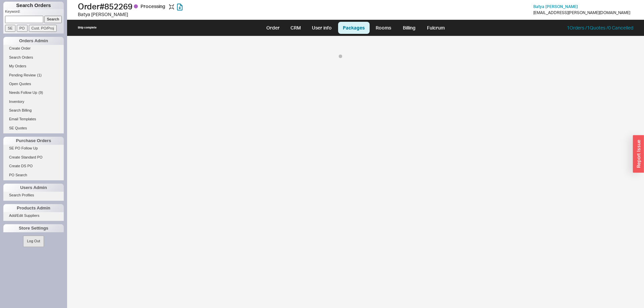
select select "8"
select select "On Hold"
select select "8"
select select "On Hold"
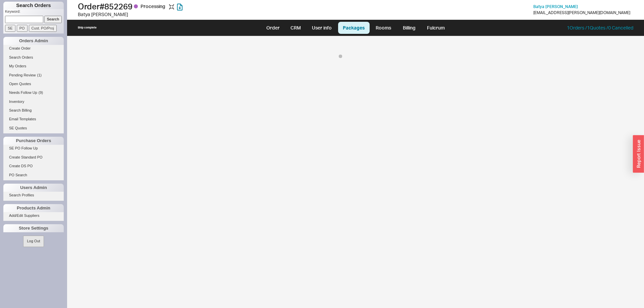
select select "8"
select select "On Hold"
select select "8"
select select "On Hold"
select select "8"
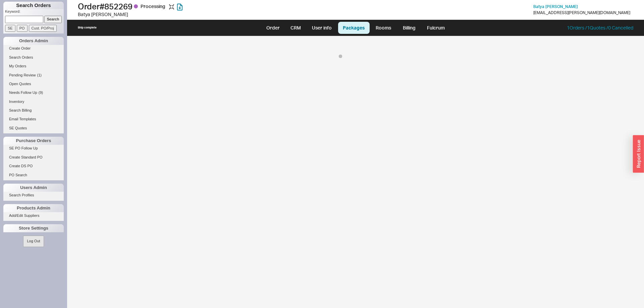
select select "8"
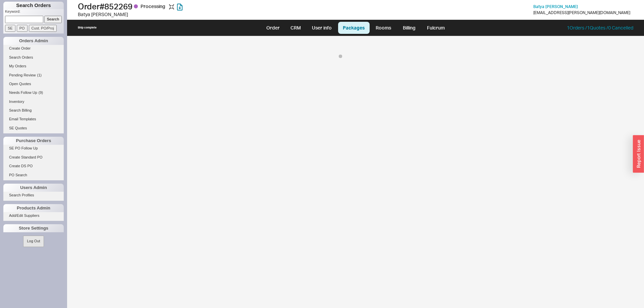
select select "8"
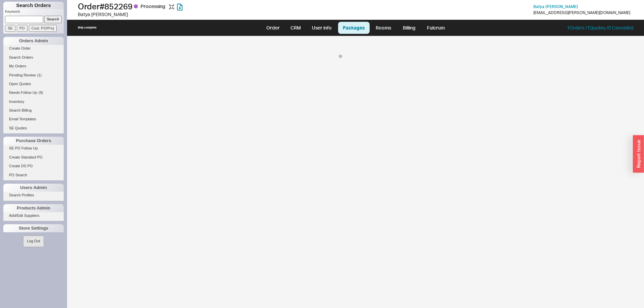
select select "8"
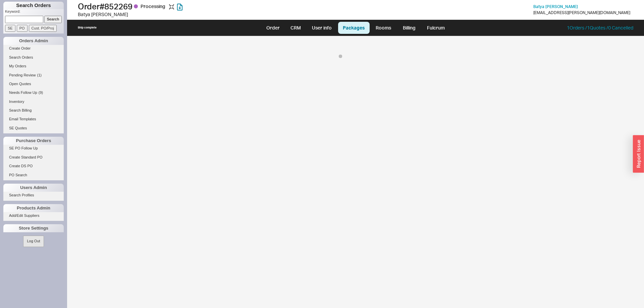
select select "8"
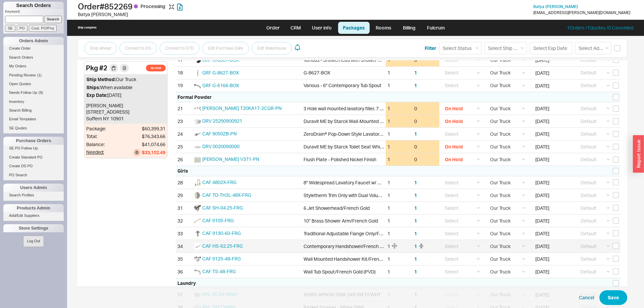
scroll to position [327, 0]
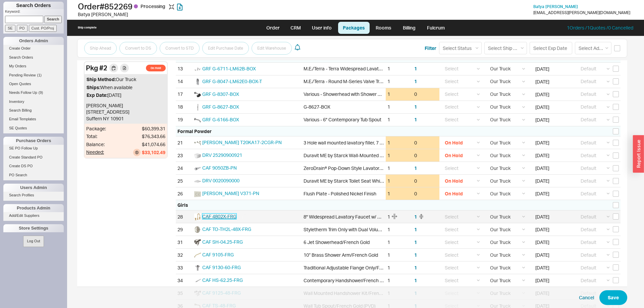
click at [219, 217] on span "CAF 4802X-FRG" at bounding box center [219, 217] width 34 height 6
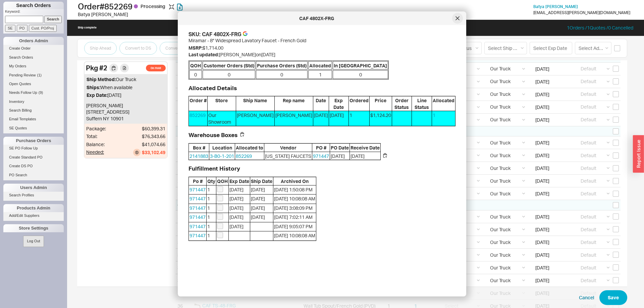
click at [461, 17] on div at bounding box center [457, 18] width 11 height 11
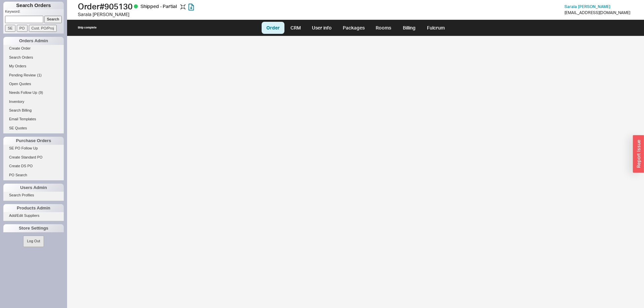
select select "LOW"
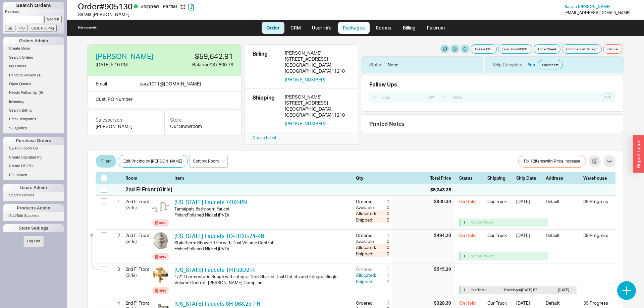
click at [361, 25] on link "Packages" at bounding box center [354, 28] width 32 height 12
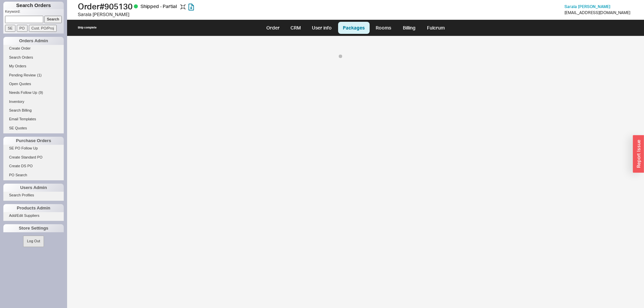
select select "On Hold"
select select "8"
select select "On Hold"
select select "8"
select select "On Hold"
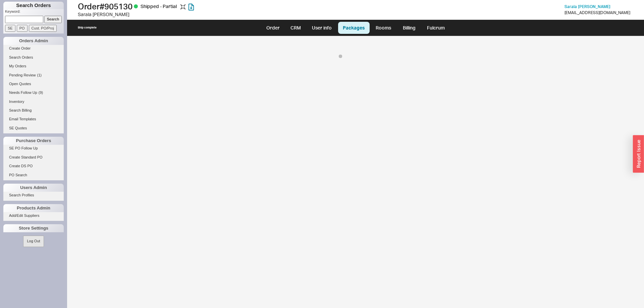
select select "8"
select select "On Hold"
select select "8"
select select "On Hold"
select select "8"
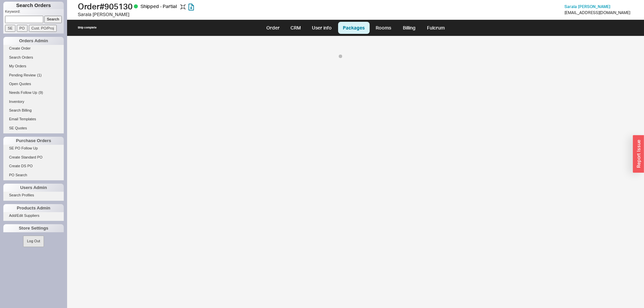
select select "On Hold"
select select "8"
select select "On Hold"
select select "8"
select select "On Hold"
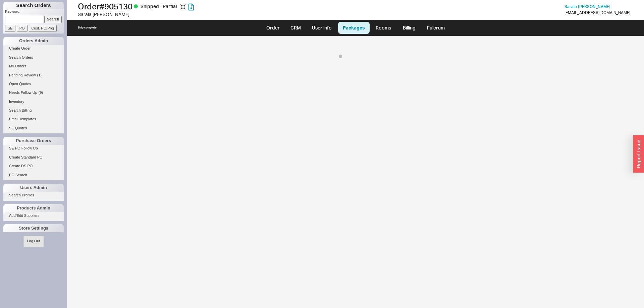
select select "8"
select select "On Hold"
select select "8"
select select "On Hold"
select select "8"
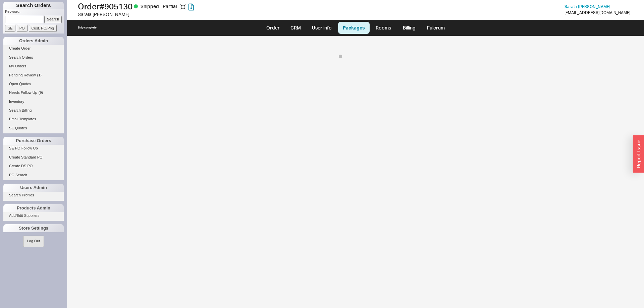
select select "On Hold"
select select "8"
select select "On Hold"
select select "8"
select select "On Hold"
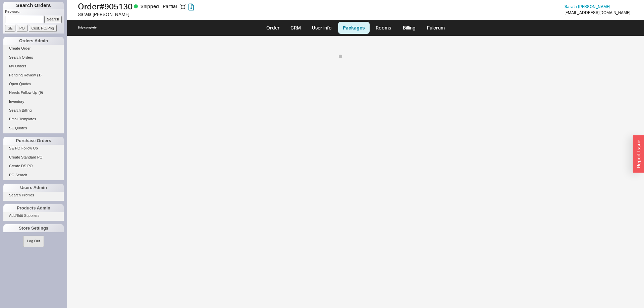
select select "8"
select select "On Hold"
select select "8"
select select "On Hold"
select select "8"
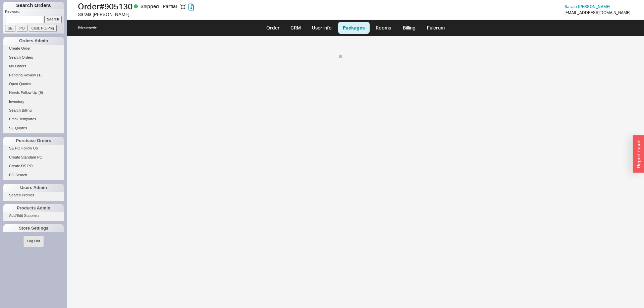
select select "On Hold"
select select "8"
select select "On Hold"
select select "8"
select select "On Hold"
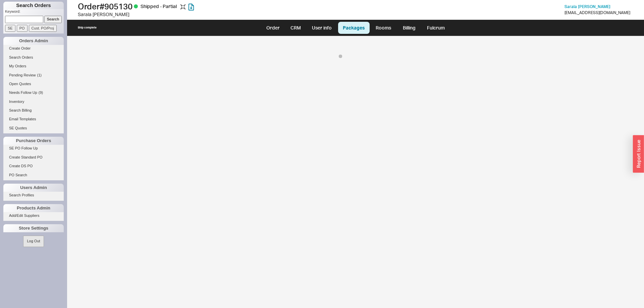
select select "8"
select select "On Hold"
select select "8"
select select "On Hold"
select select "8"
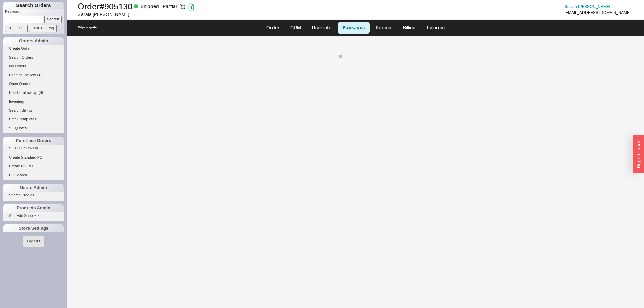
select select "On Hold"
select select "8"
select select "On Hold"
select select "8"
select select "On Hold"
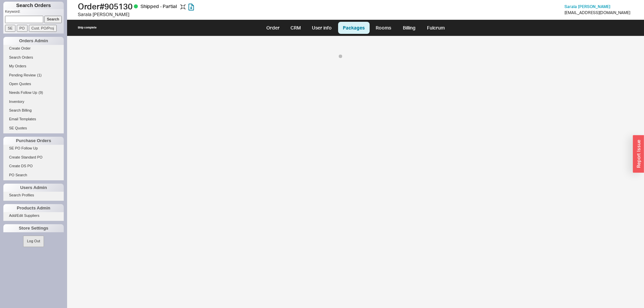
select select "8"
select select "On Hold"
select select "8"
select select "On Hold"
select select "8"
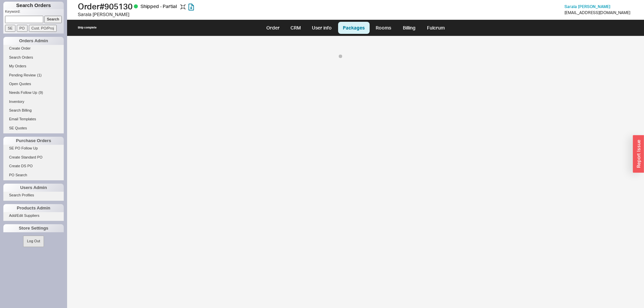
select select "On Hold"
select select "8"
select select "On Hold"
select select "8"
select select "On Hold"
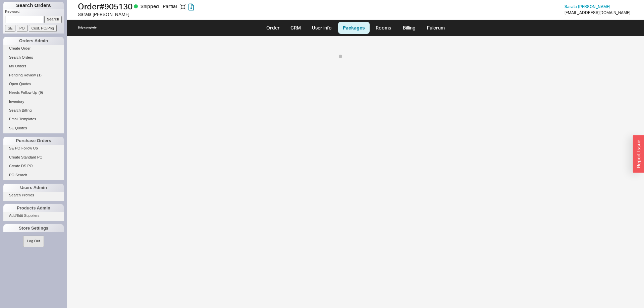
select select "8"
select select "On Hold"
select select "8"
select select "On Hold"
select select "8"
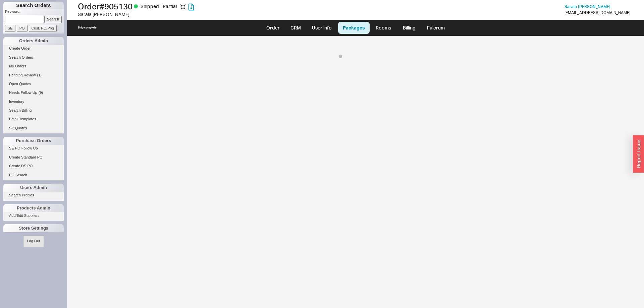
select select "On Hold"
select select "8"
select select "On Hold"
select select "8"
select select "On Hold"
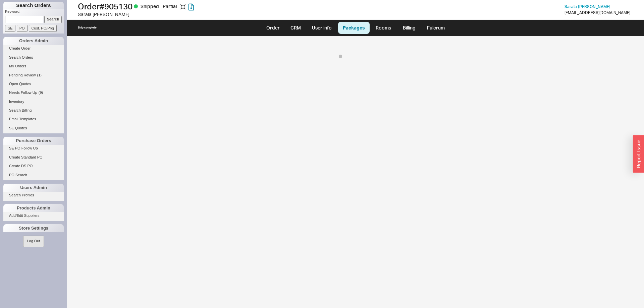
select select "8"
select select "On Hold"
select select "8"
select select "On Hold"
select select "8"
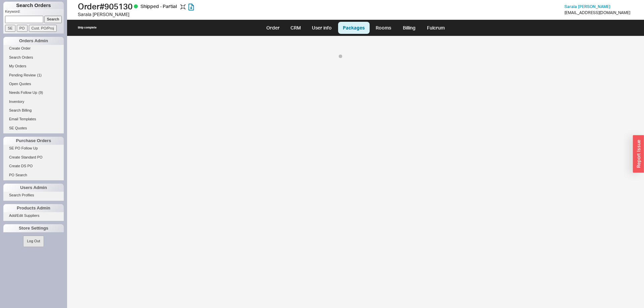
select select "On Hold"
select select "8"
select select "On Hold"
select select "8"
select select "On Hold"
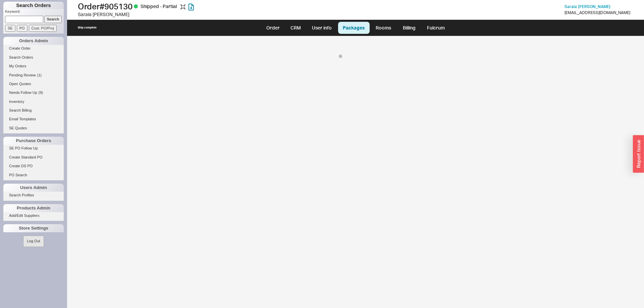
select select "8"
select select "On Hold"
select select "8"
select select "On Hold"
select select "8"
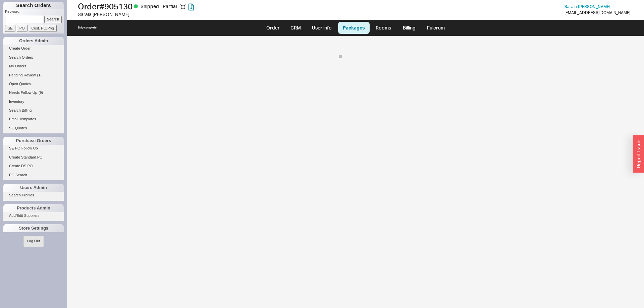
select select "On Hold"
select select "8"
select select "On Hold"
select select "8"
select select "On Hold"
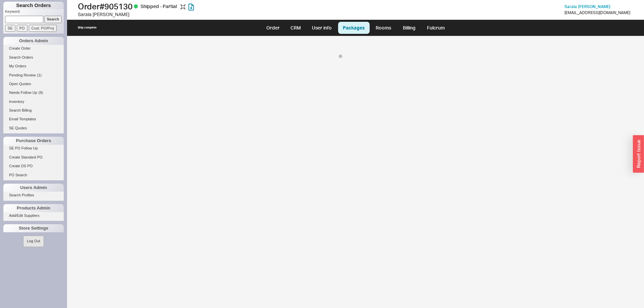
select select "8"
select select "On Hold"
select select "8"
select select "On Hold"
select select "8"
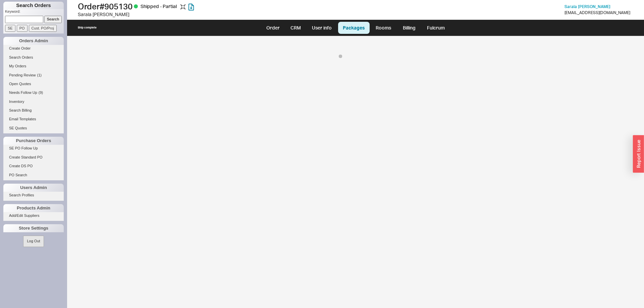
select select "On Hold"
select select "8"
select select "On Hold"
select select "8"
select select "On Hold"
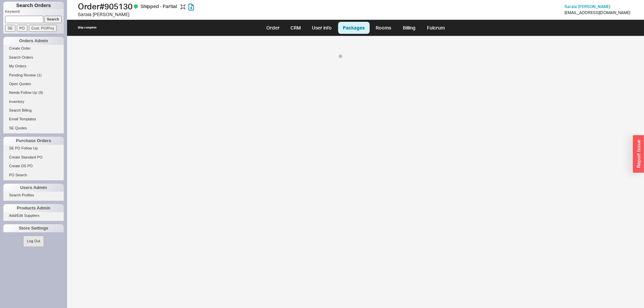
select select "8"
select select "On Hold"
select select "8"
select select "On Hold"
select select "8"
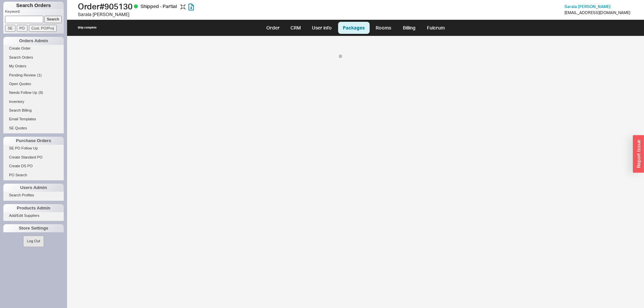
select select "On Hold"
select select "8"
select select "On Hold"
select select "8"
select select "On Hold"
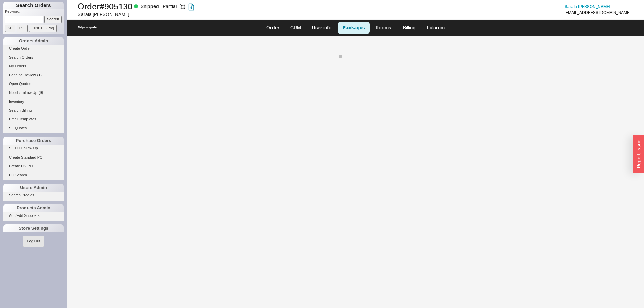
select select "8"
select select "On Hold"
select select "8"
select select "On Hold"
select select "8"
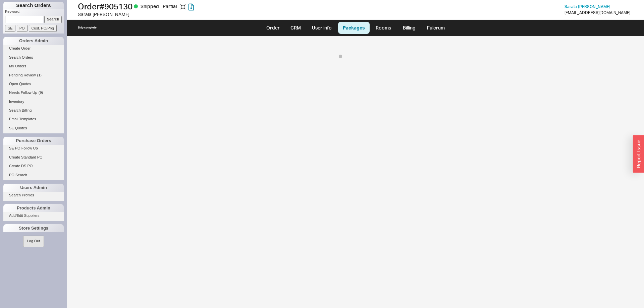
select select "On Hold"
select select "8"
select select "On Hold"
select select "8"
select select "On Hold"
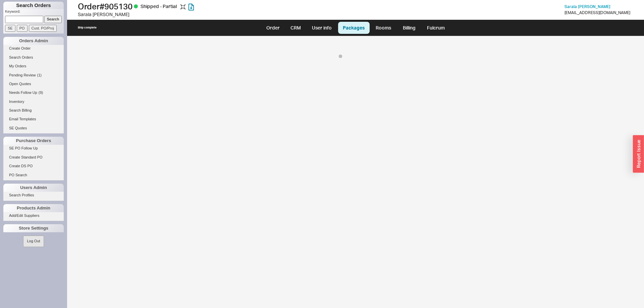
select select "8"
select select "On Hold"
select select "8"
select select "On Hold"
select select "8"
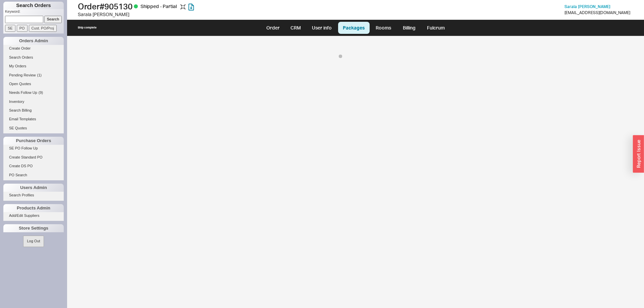
select select "On Hold"
select select "8"
select select "On Hold"
select select "8"
select select "On Hold"
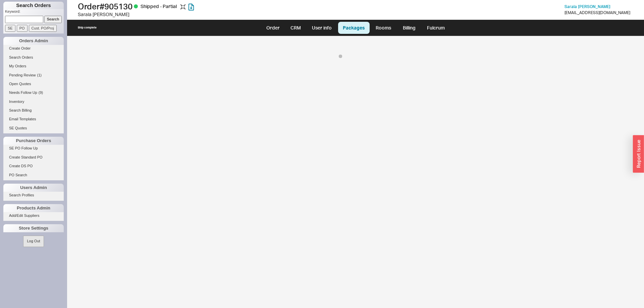
select select "8"
select select "On Hold"
select select "8"
select select "On Hold"
select select "8"
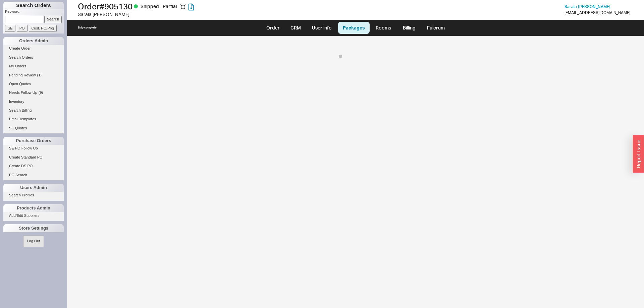
select select "On Hold"
select select "8"
select select "On Hold"
select select "8"
select select "On Hold"
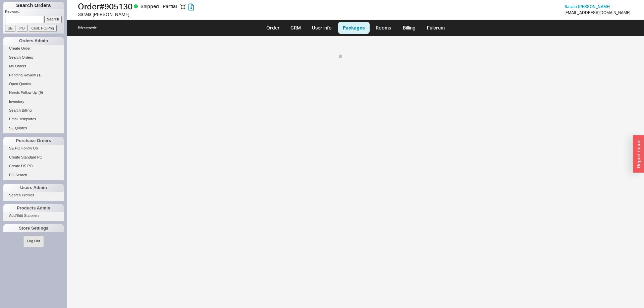
select select "8"
select select "On Hold"
select select "8"
select select "On Hold"
select select "8"
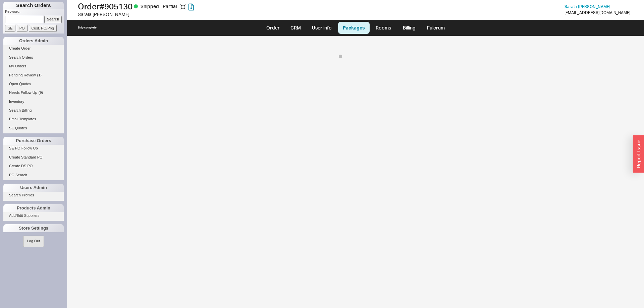
select select "On Hold"
select select "8"
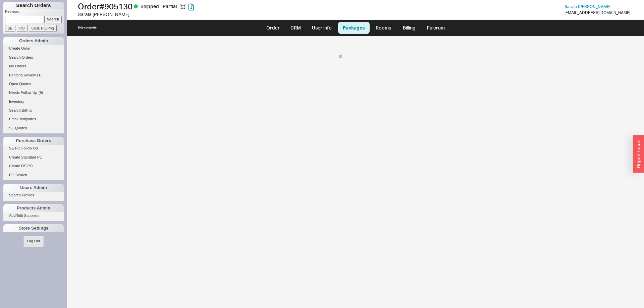
select select "8"
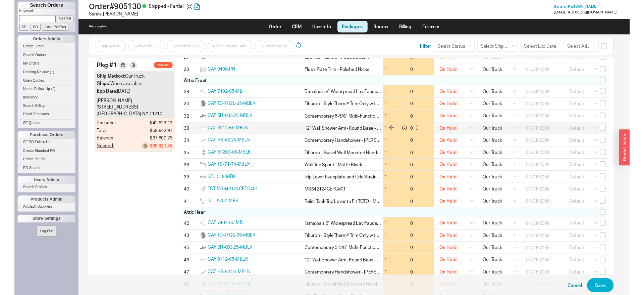
scroll to position [347, 0]
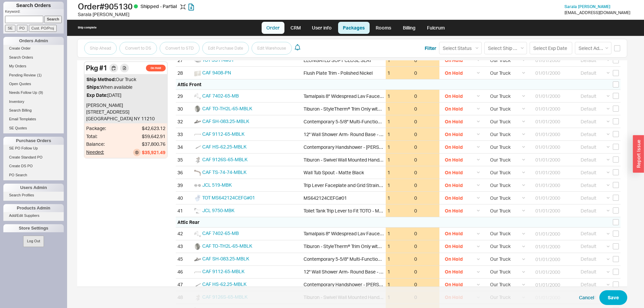
click at [281, 23] on link "Order" at bounding box center [273, 28] width 23 height 12
select select "LOW"
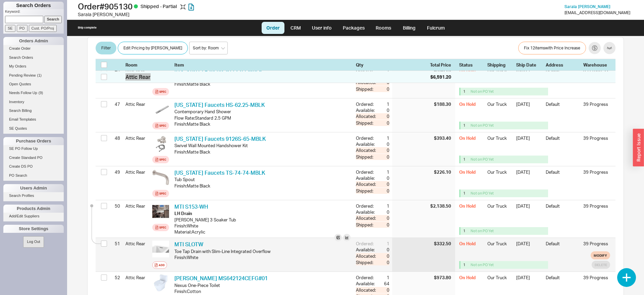
scroll to position [1748, 0]
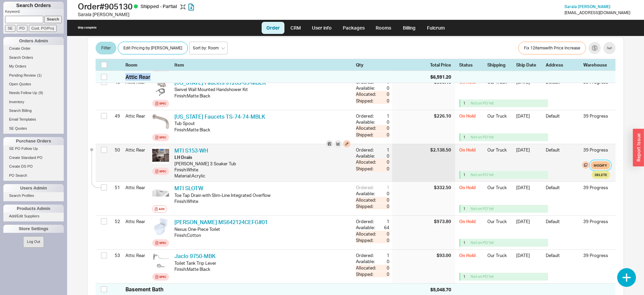
click at [599, 161] on button "Modify" at bounding box center [600, 165] width 19 height 8
select select "8"
select select "3"
select select "8"
select select "3"
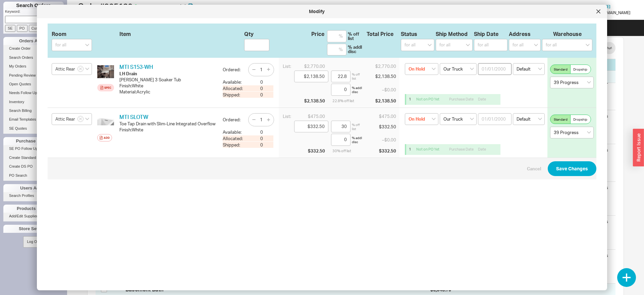
drag, startPoint x: 602, startPoint y: 11, endPoint x: 508, endPoint y: 66, distance: 108.7
click at [572, 35] on div "Modify Room Item Qty Price Total Price Status Ship Method Ship Date Address War…" at bounding box center [322, 147] width 570 height 285
click at [600, 10] on icon at bounding box center [598, 11] width 3 height 3
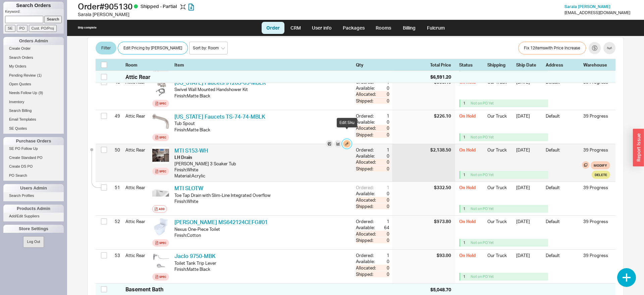
click at [347, 140] on button "button" at bounding box center [346, 143] width 7 height 7
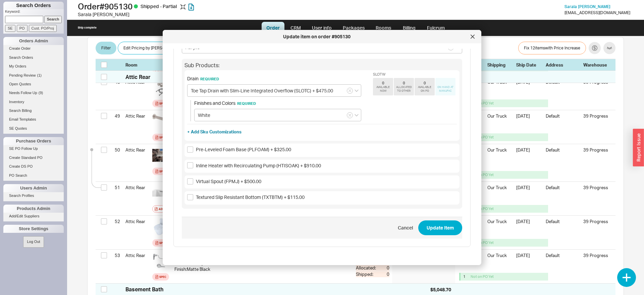
scroll to position [128, 0]
click at [470, 37] on div at bounding box center [472, 36] width 11 height 11
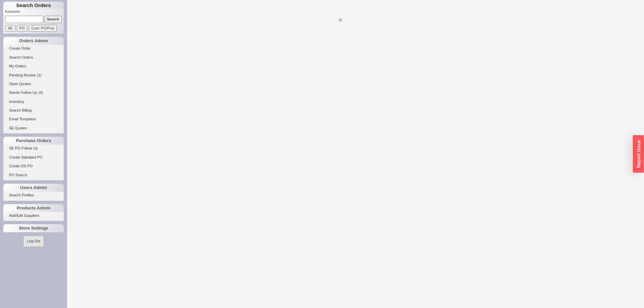
select select "LOW"
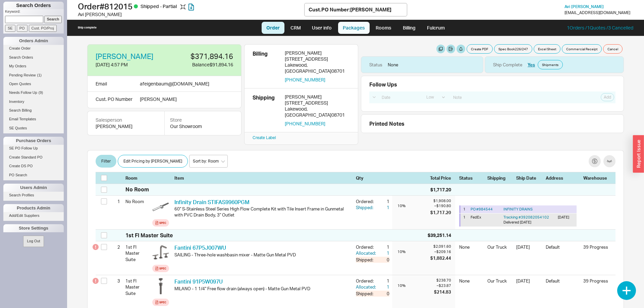
click at [359, 25] on link "Packages" at bounding box center [354, 28] width 32 height 12
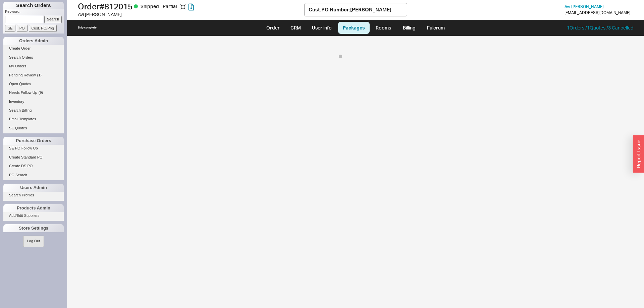
select select "8"
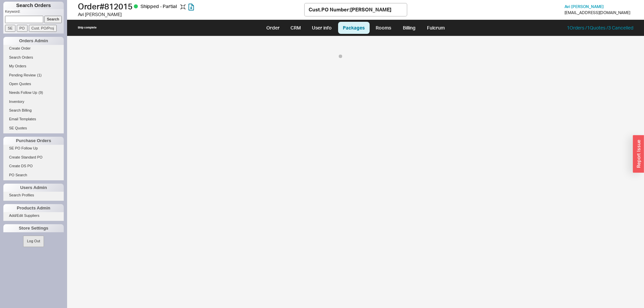
select select "8"
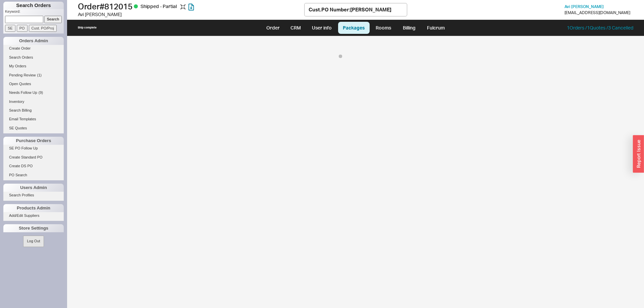
select select "8"
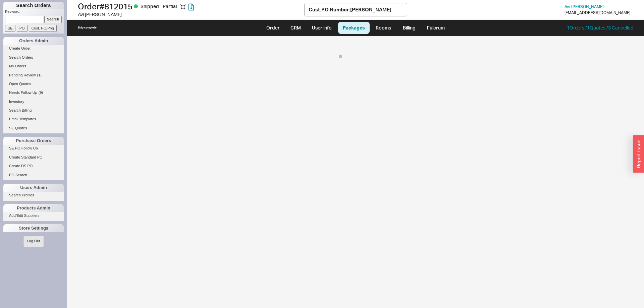
select select "8"
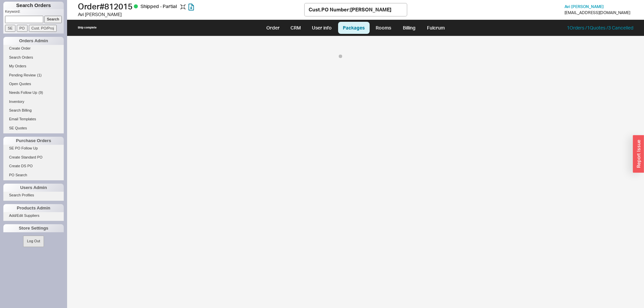
select select "8"
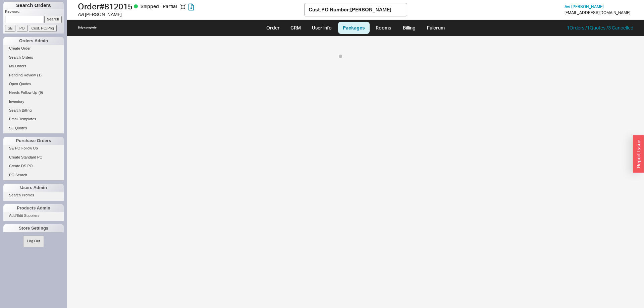
select select "8"
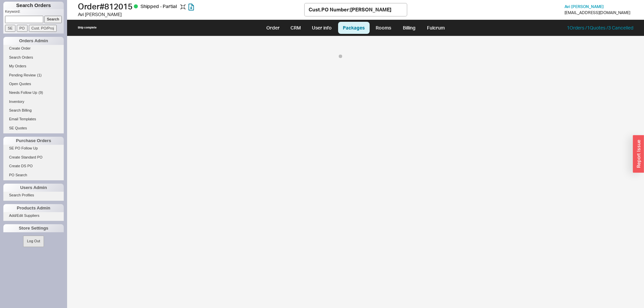
select select "8"
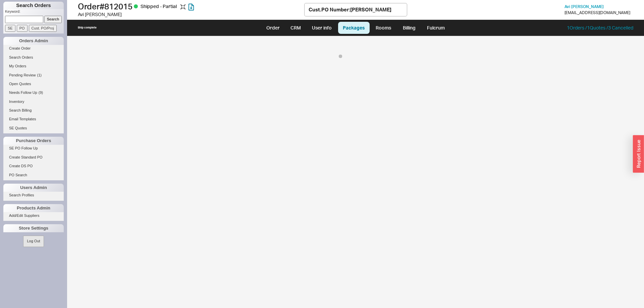
select select "8"
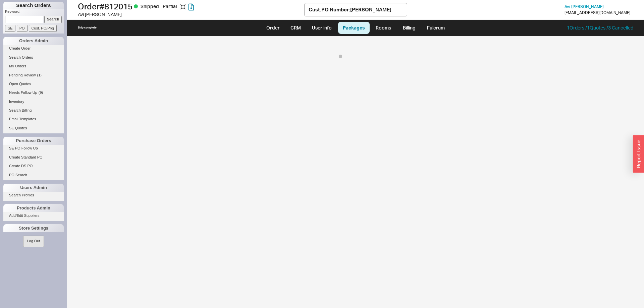
select select "8"
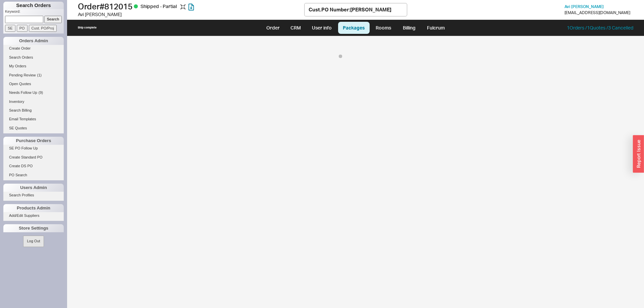
select select "8"
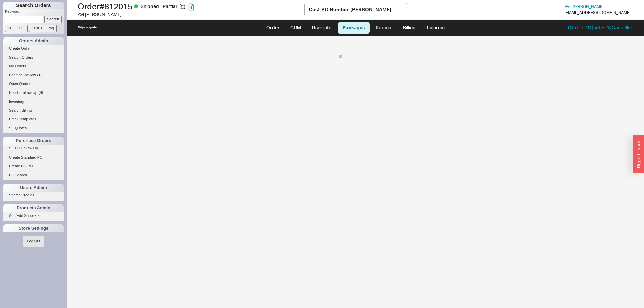
select select "8"
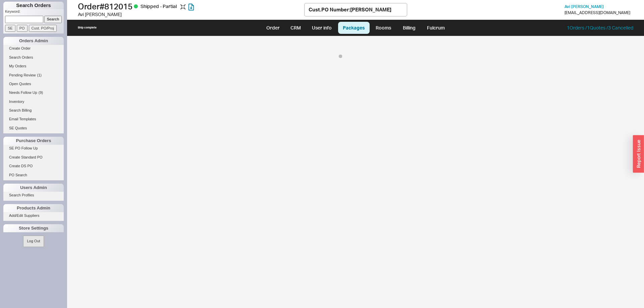
select select "8"
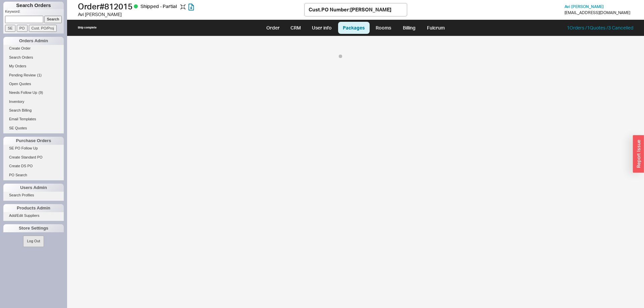
select select "8"
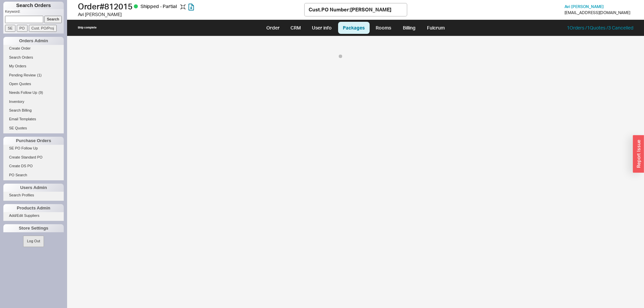
select select "8"
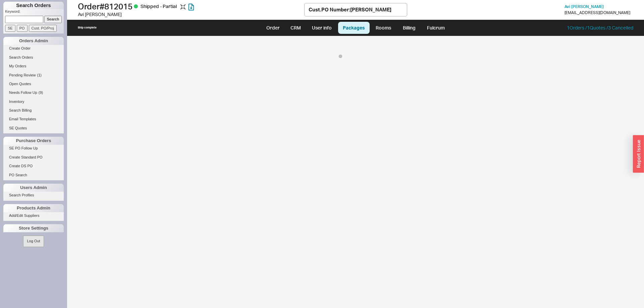
select select "8"
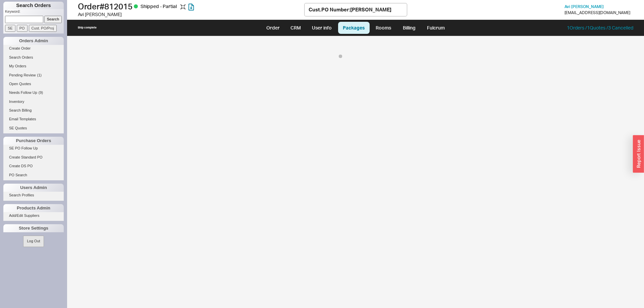
select select "8"
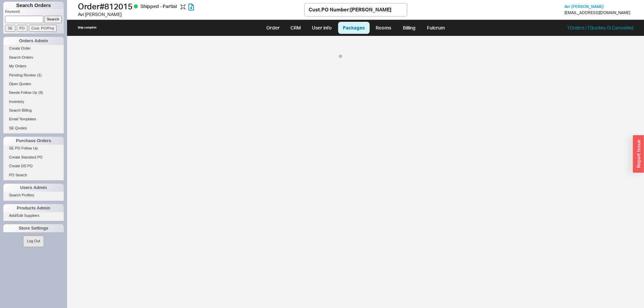
select select "8"
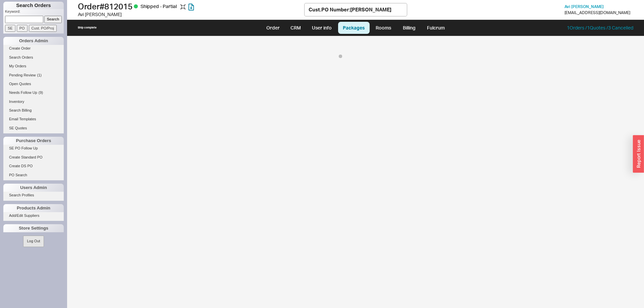
select select "8"
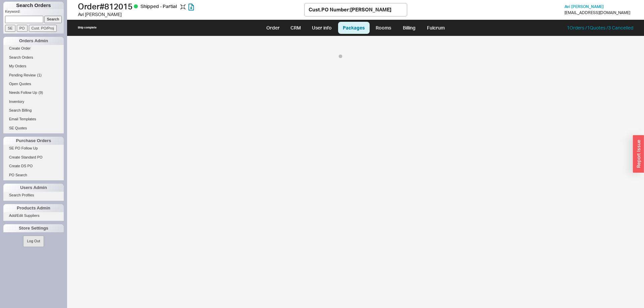
select select "8"
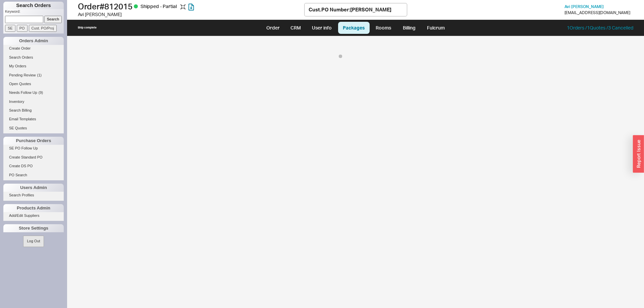
select select "8"
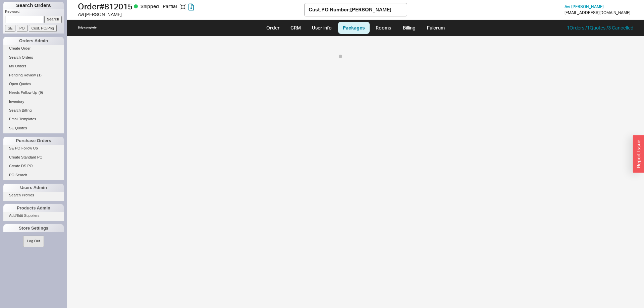
select select "8"
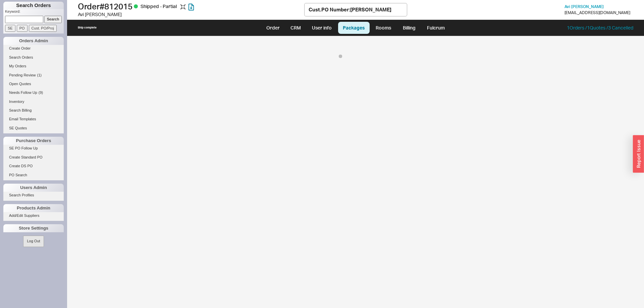
select select "8"
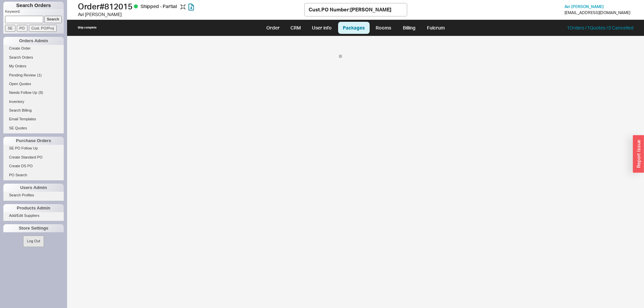
select select "8"
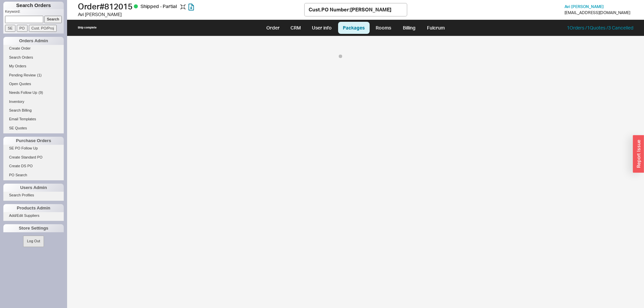
select select "8"
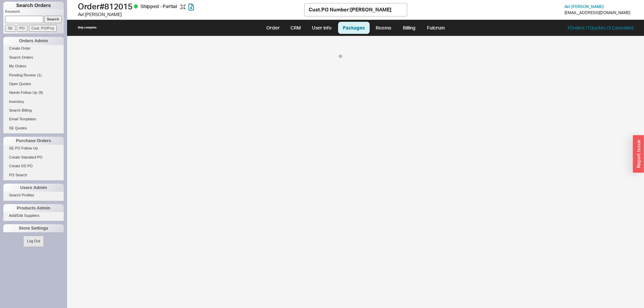
select select "8"
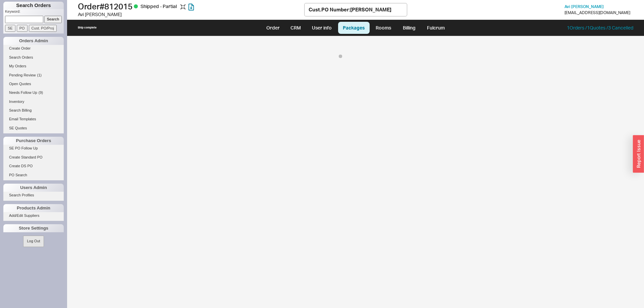
select select "8"
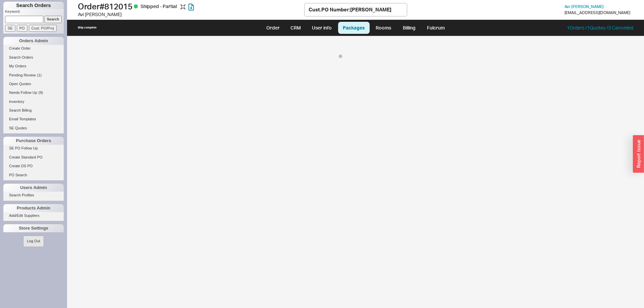
select select "8"
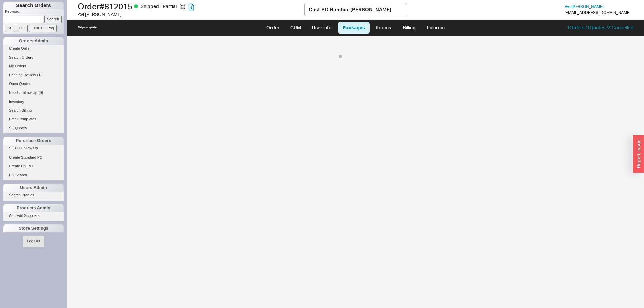
select select "8"
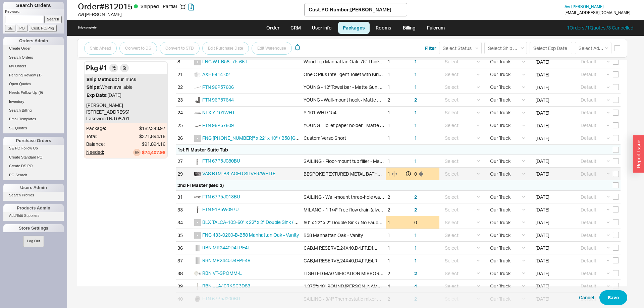
scroll to position [103, 0]
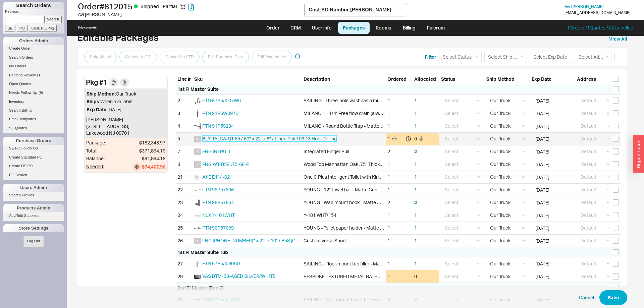
click at [263, 139] on span "BLX TALCA-QT 65 / 60" x 22" x 8" / Linen Poli 103 / 3 Hole Drilling" at bounding box center [269, 139] width 135 height 6
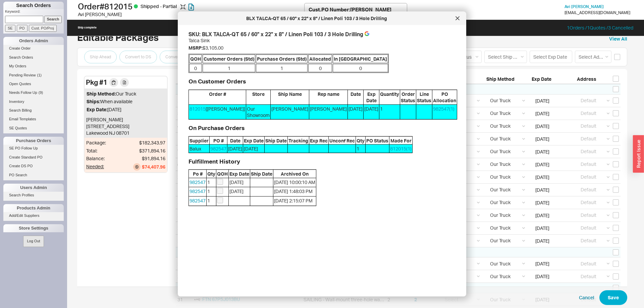
click at [463, 17] on div "BLX TALCA-QT 65 / 60" x 22" x 8" / Linen Poli 103 / 3 Hole Drilling" at bounding box center [322, 18] width 289 height 13
click at [460, 20] on div at bounding box center [457, 18] width 11 height 11
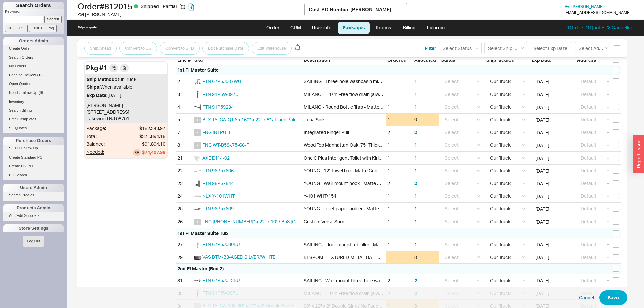
scroll to position [0, 0]
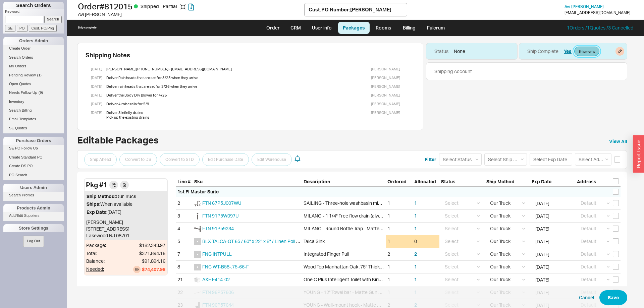
click at [597, 51] on link "Shipments" at bounding box center [586, 51] width 25 height 9
click at [269, 28] on link "Order" at bounding box center [273, 28] width 23 height 12
select select "LOW"
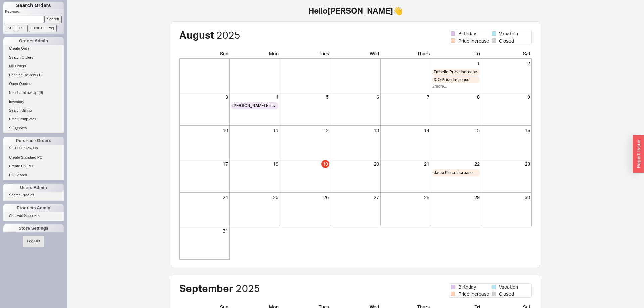
click at [31, 19] on input at bounding box center [24, 19] width 38 height 7
type input "[PERSON_NAME]"
click at [59, 18] on input "Search" at bounding box center [53, 19] width 18 height 7
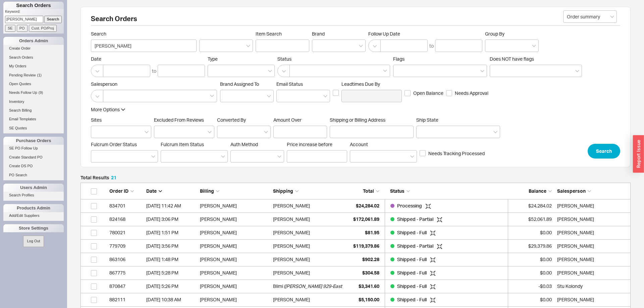
scroll to position [299, 550]
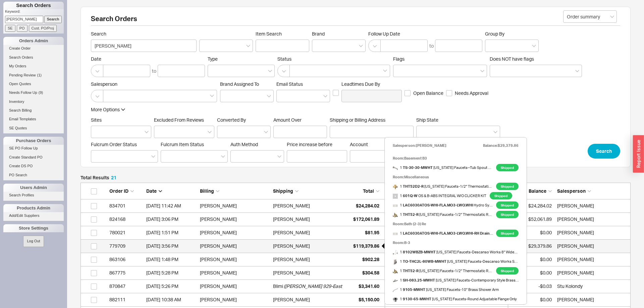
click at [370, 246] on span "$119,379.86" at bounding box center [366, 246] width 26 height 6
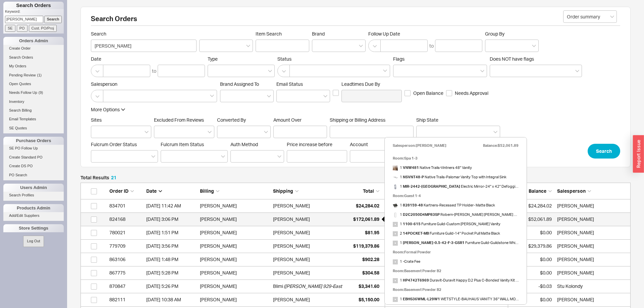
click at [366, 215] on div "$172,061.89" at bounding box center [363, 219] width 34 height 13
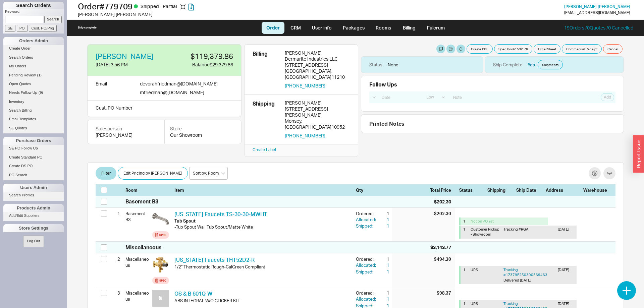
select select "LOW"
click at [356, 29] on link "Packages" at bounding box center [354, 28] width 32 height 12
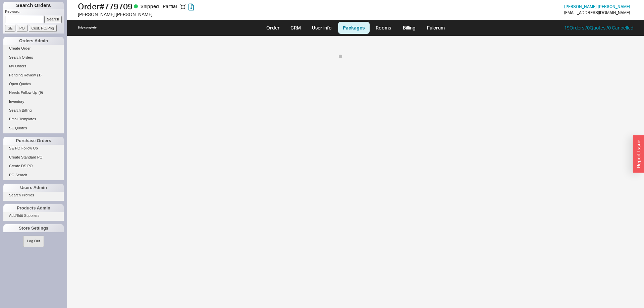
select select "8"
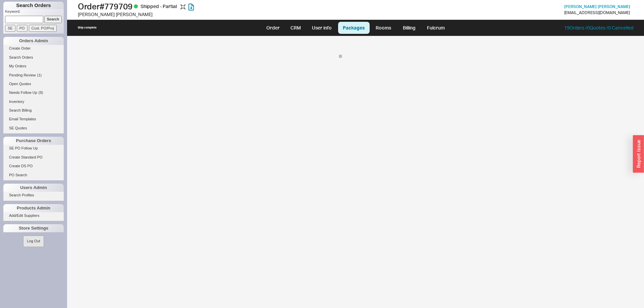
select select "8"
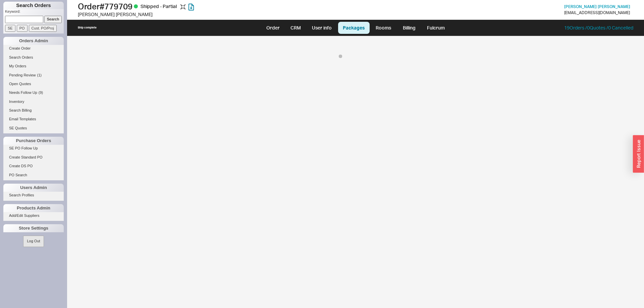
select select "8"
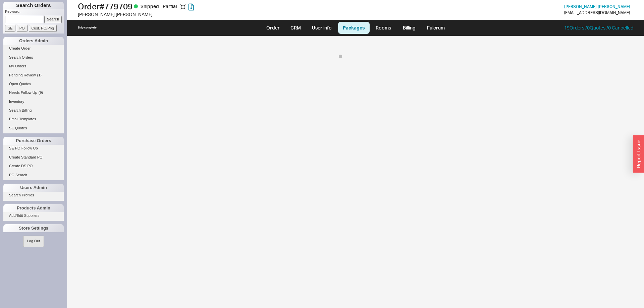
select select "8"
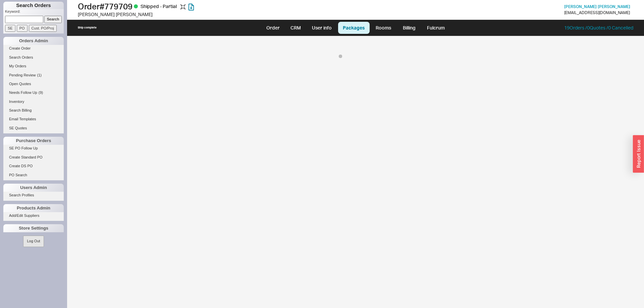
select select "8"
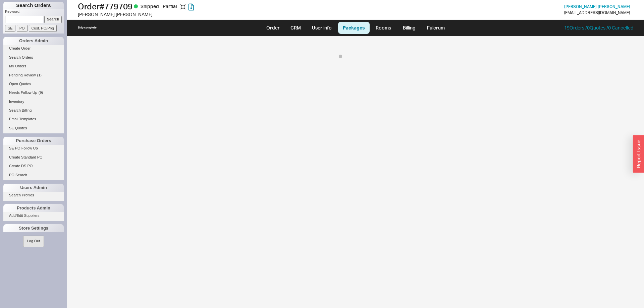
select select "8"
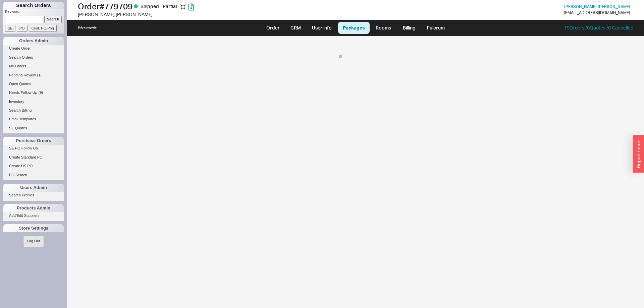
select select "8"
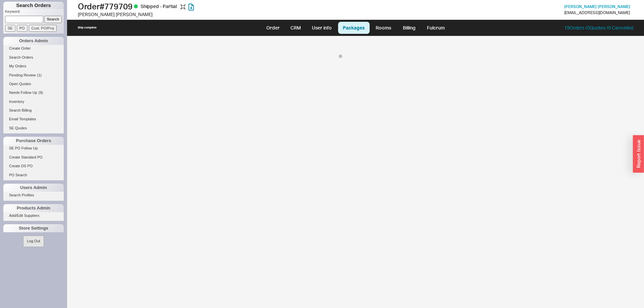
select select "8"
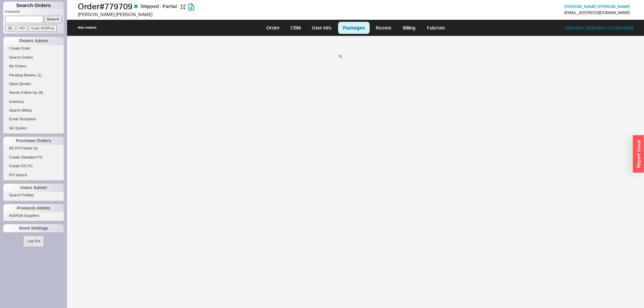
select select "8"
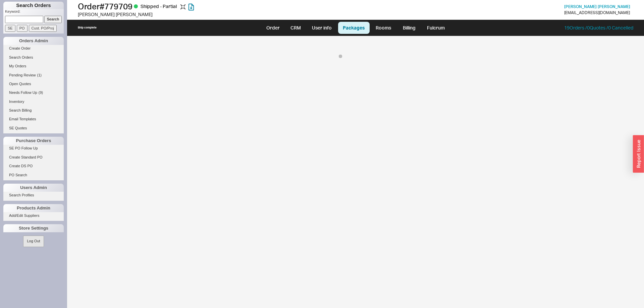
select select "8"
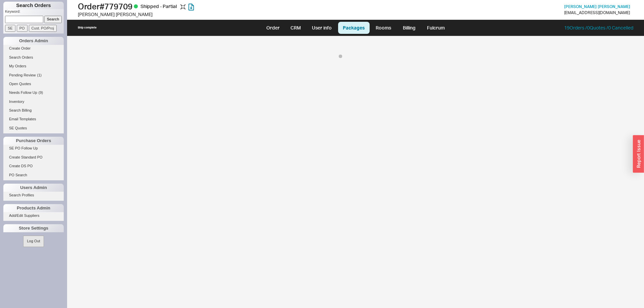
select select "8"
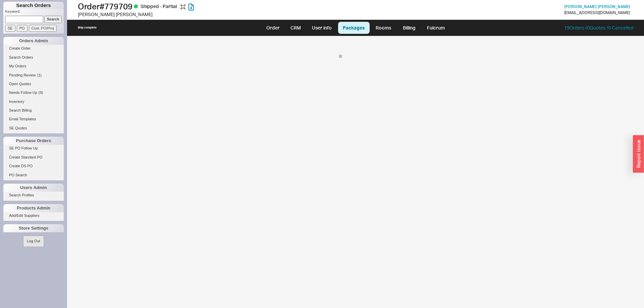
select select "8"
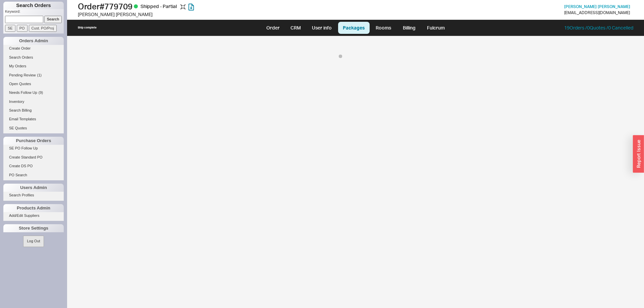
select select "8"
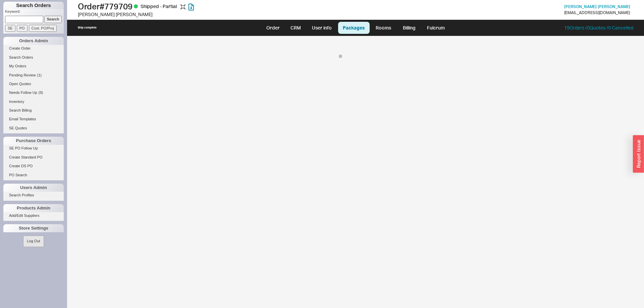
select select "8"
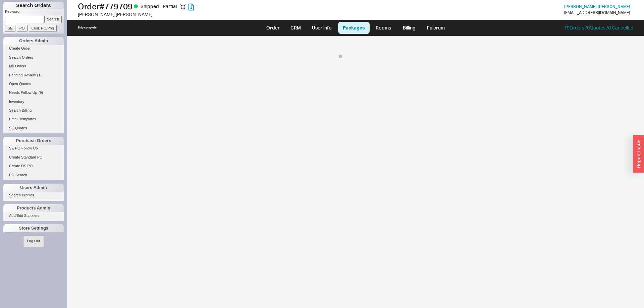
select select "8"
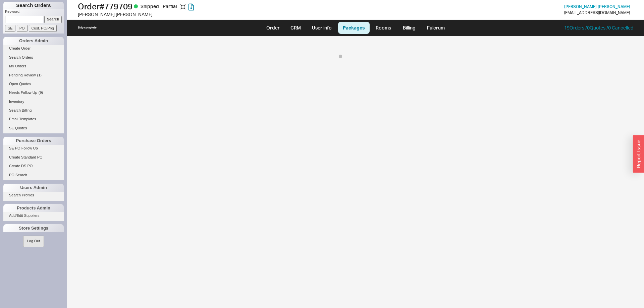
select select "8"
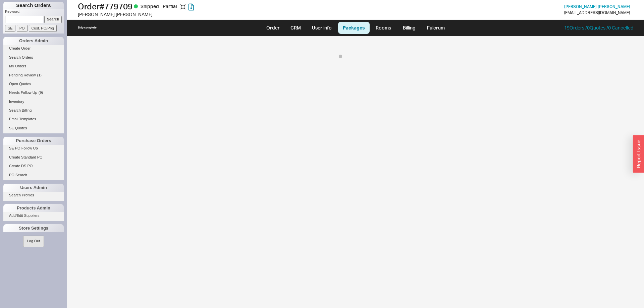
select select "8"
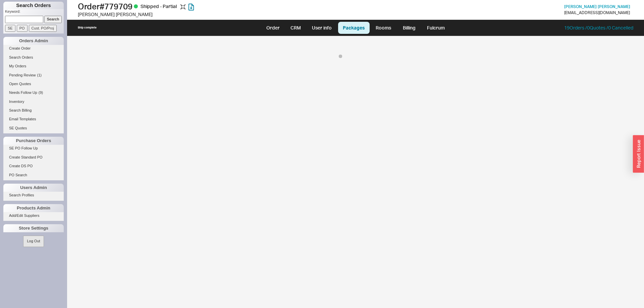
select select "8"
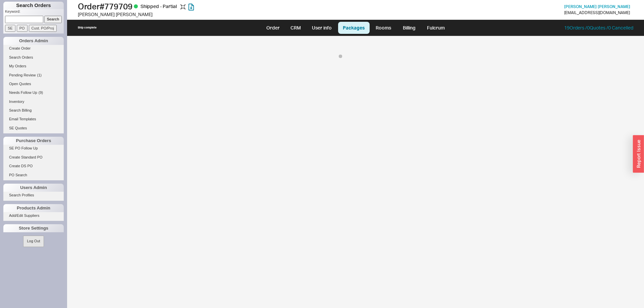
select select "8"
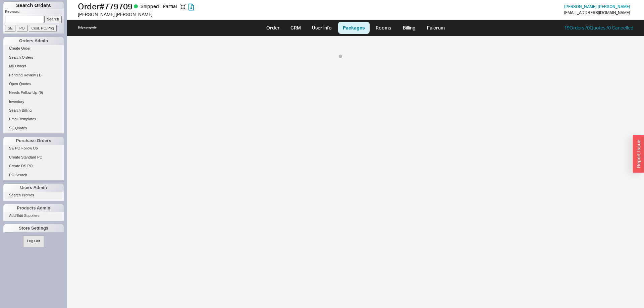
select select "8"
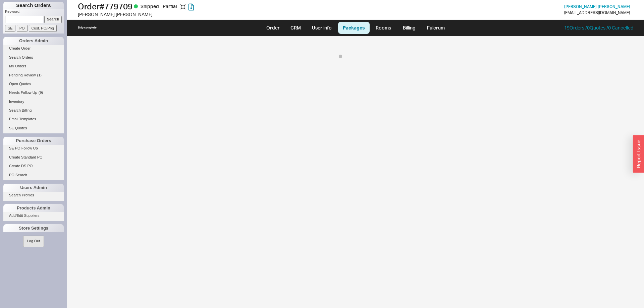
select select "8"
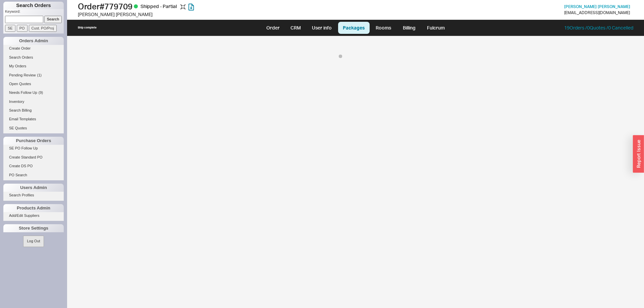
select select "8"
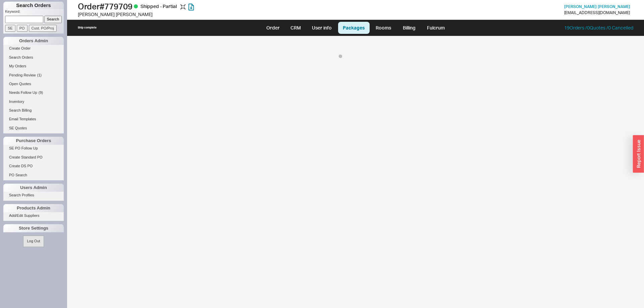
select select "8"
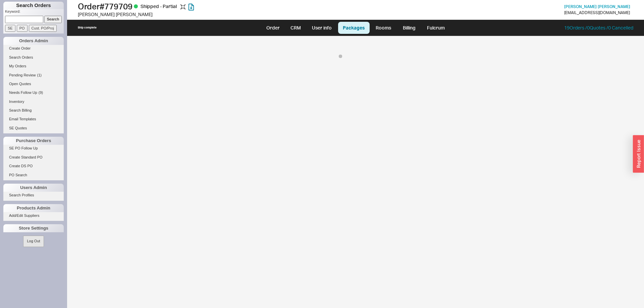
select select "8"
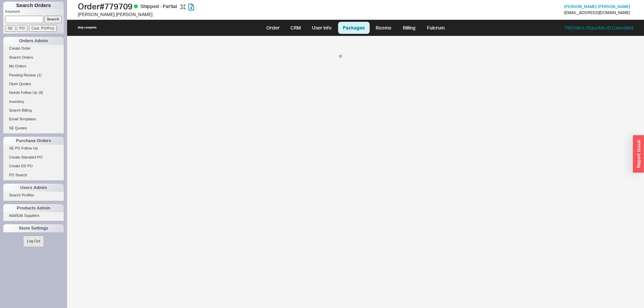
select select "8"
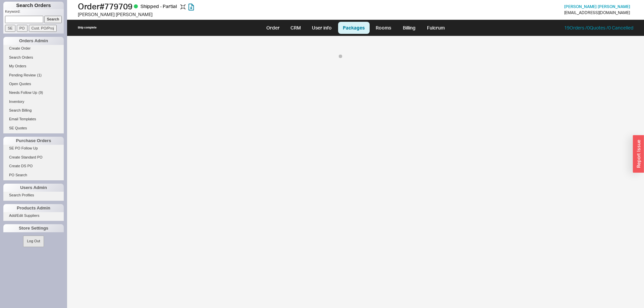
select select "8"
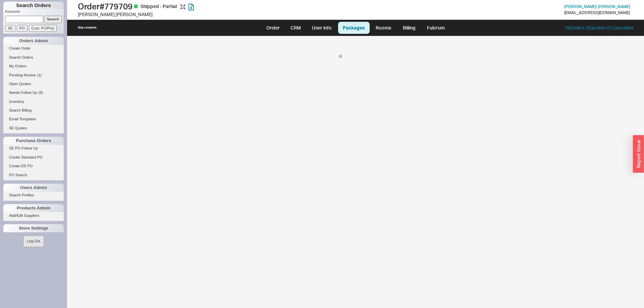
select select "8"
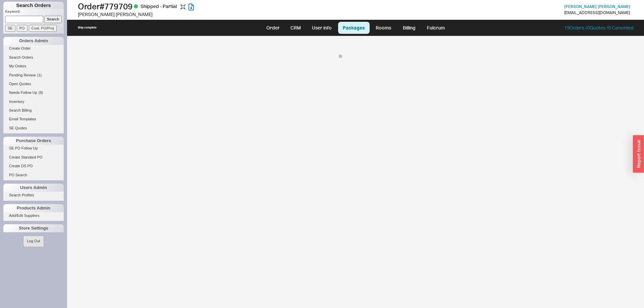
select select "8"
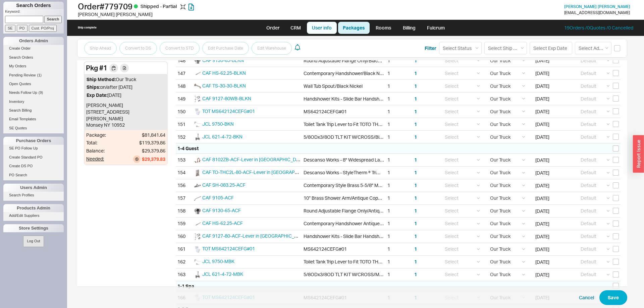
scroll to position [1657, 0]
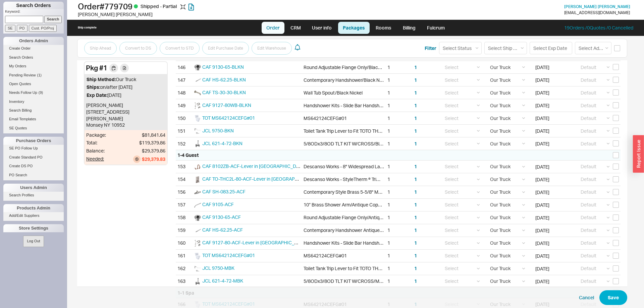
click at [274, 24] on link "Order" at bounding box center [273, 28] width 23 height 12
select select "LOW"
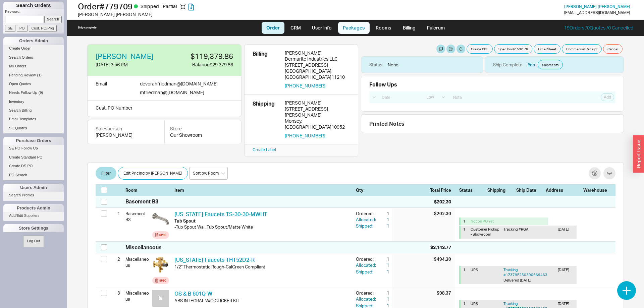
click at [360, 27] on link "Packages" at bounding box center [354, 28] width 32 height 12
select select "8"
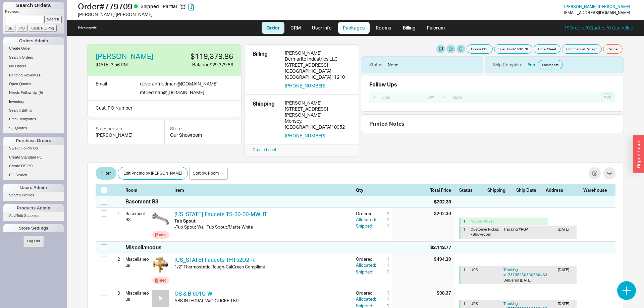
select select "8"
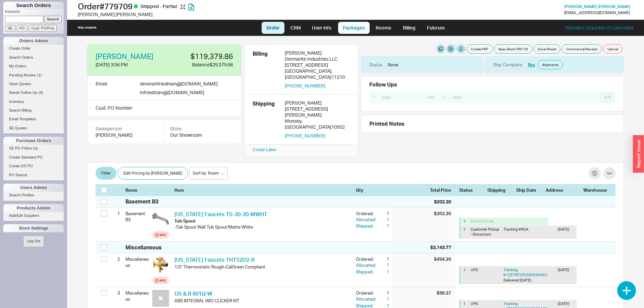
select select "8"
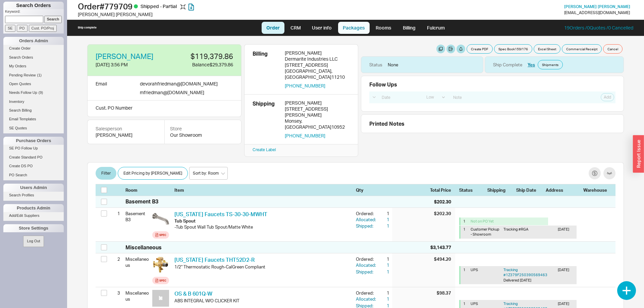
select select "8"
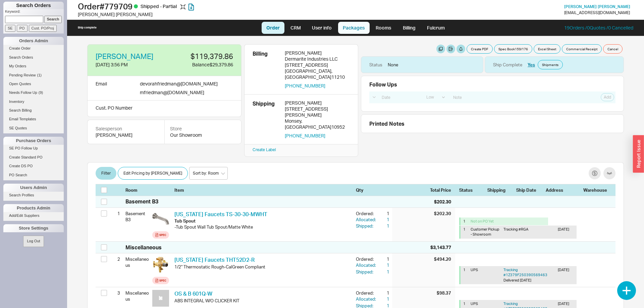
select select "8"
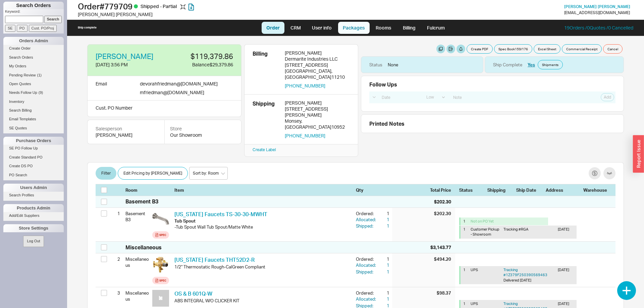
select select "8"
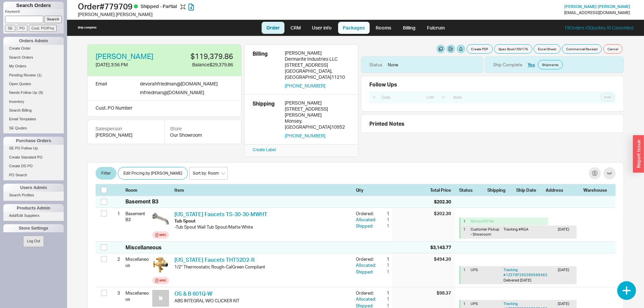
select select "8"
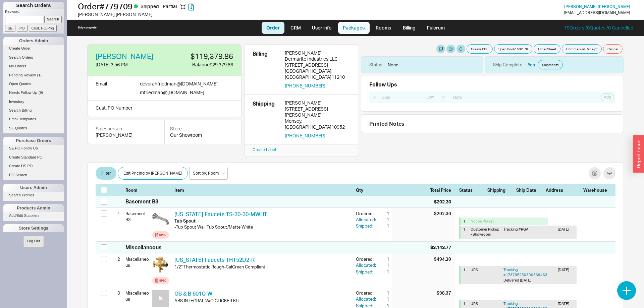
select select "8"
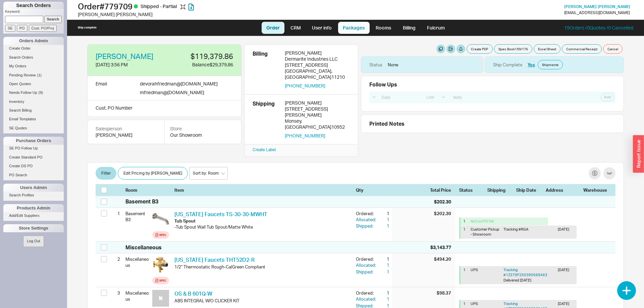
select select "8"
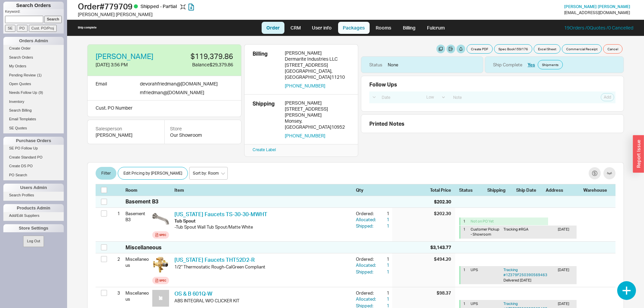
select select "8"
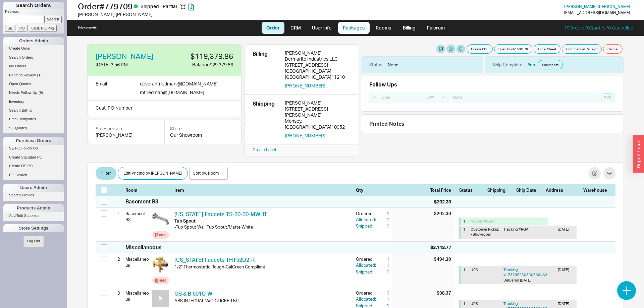
select select "8"
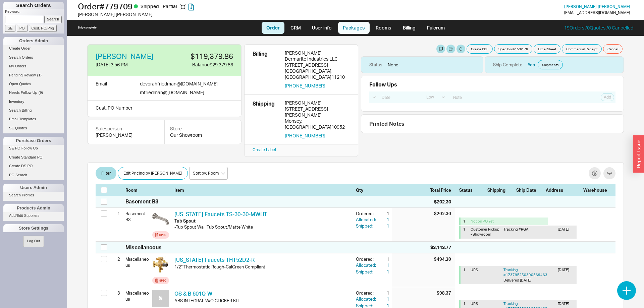
select select "8"
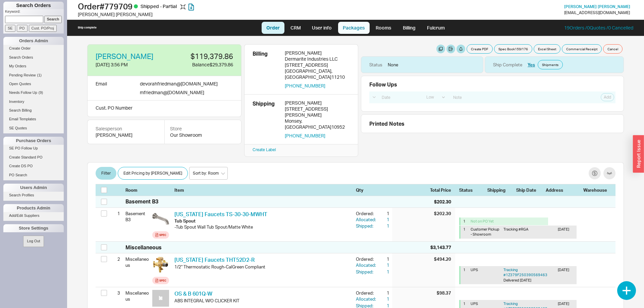
select select "8"
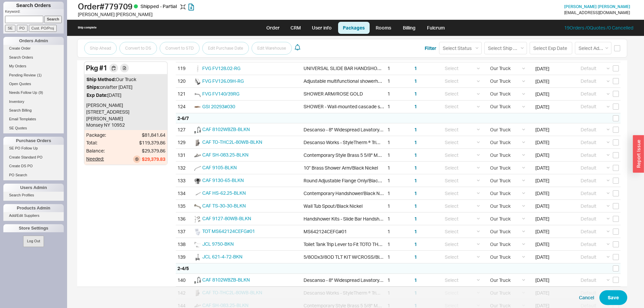
scroll to position [1403, 0]
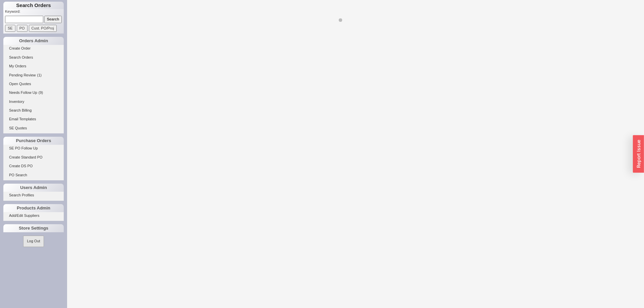
select select "LOW"
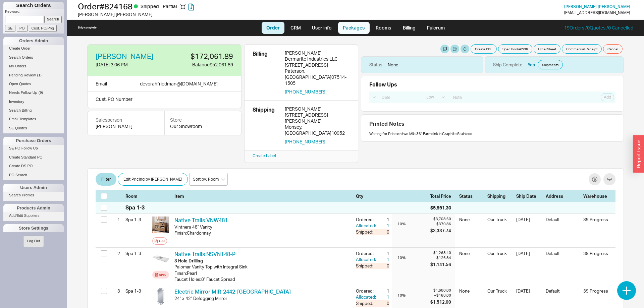
click at [355, 26] on link "Packages" at bounding box center [354, 28] width 32 height 12
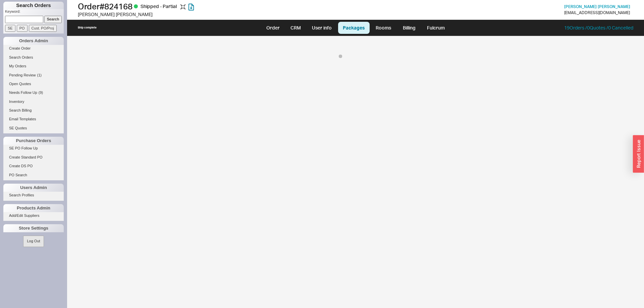
select select "8"
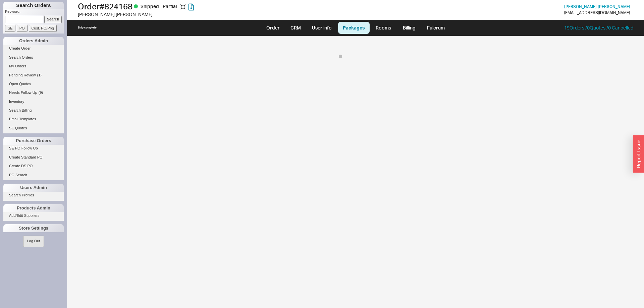
select select "8"
select select "On Hold"
select select "8"
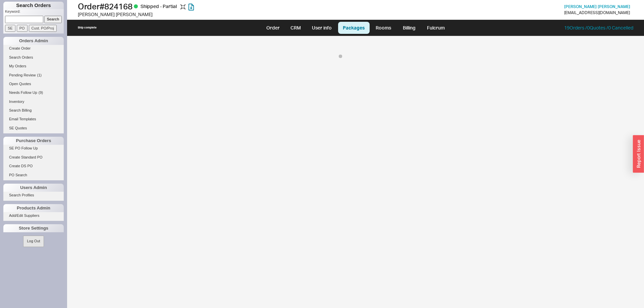
select select "8"
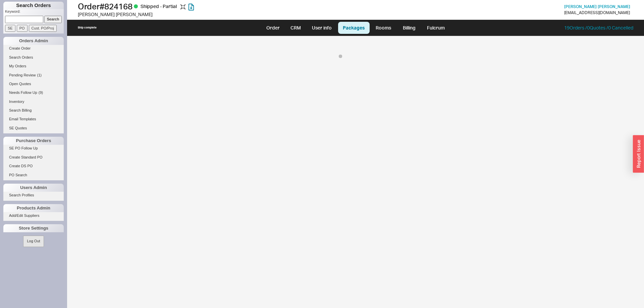
select select "8"
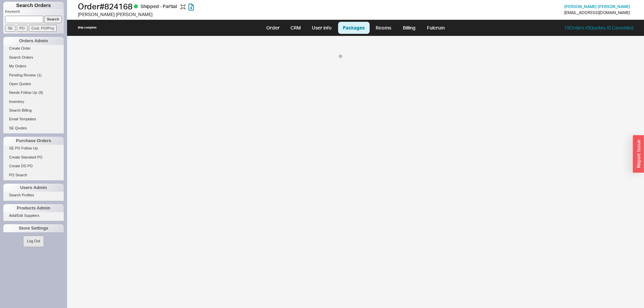
select select "8"
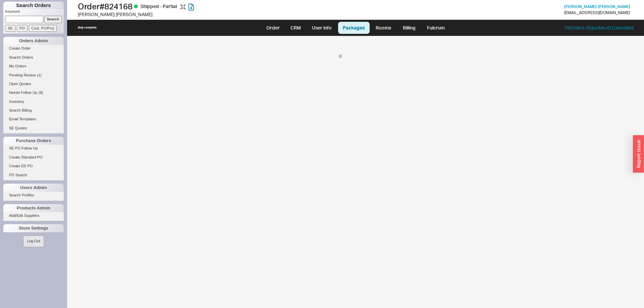
select select "8"
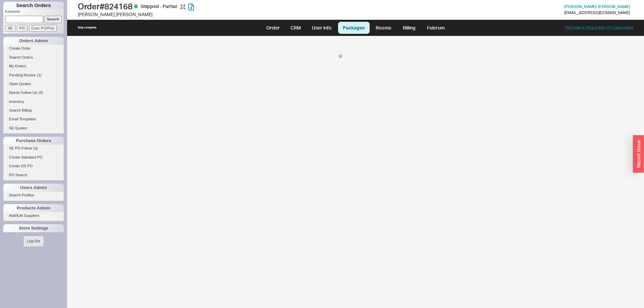
select select "8"
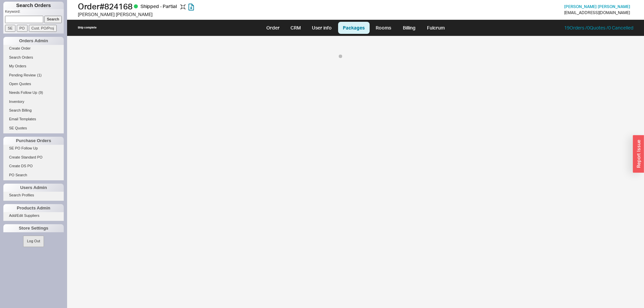
select select "8"
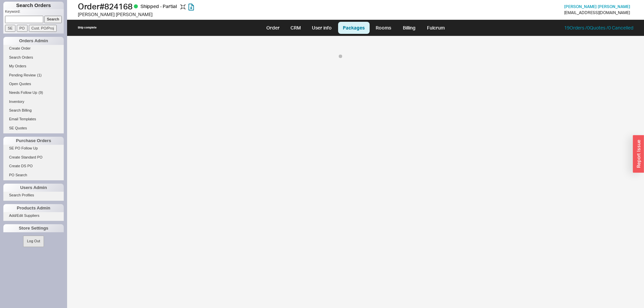
select select "8"
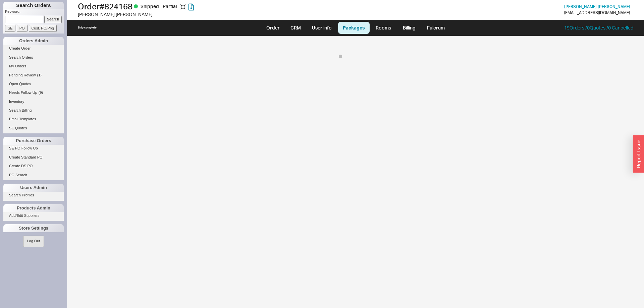
select select "8"
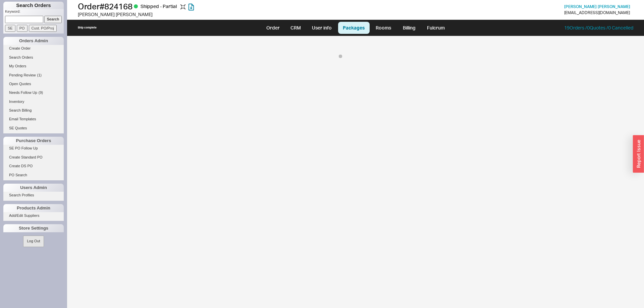
select select "8"
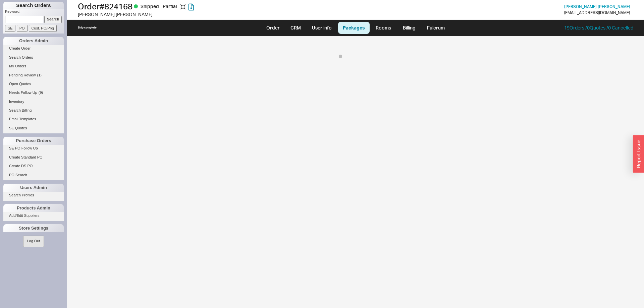
select select "8"
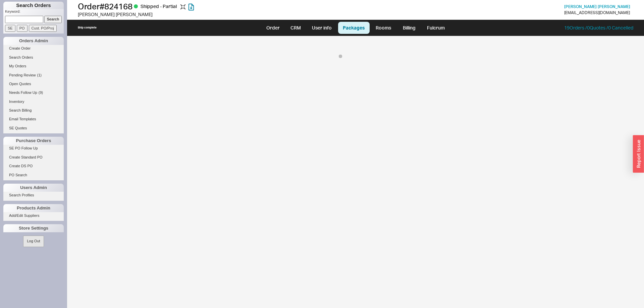
select select "8"
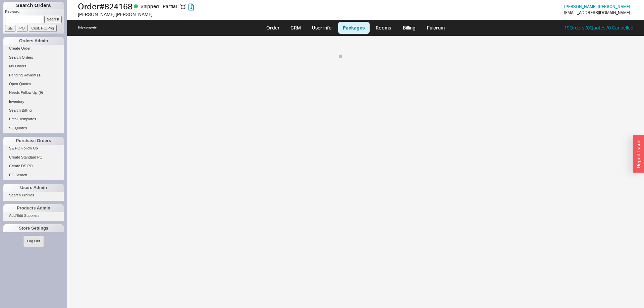
select select "8"
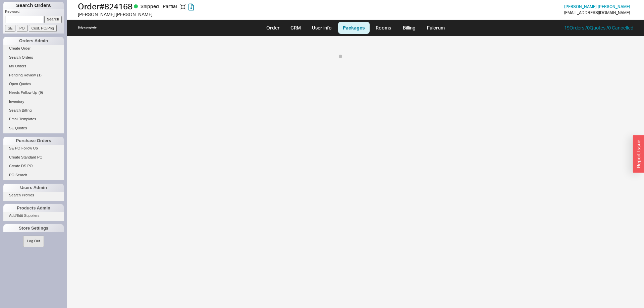
select select "8"
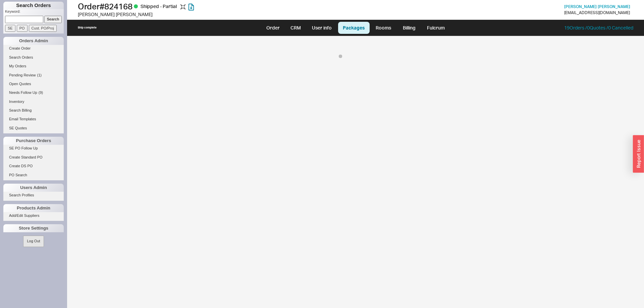
select select "8"
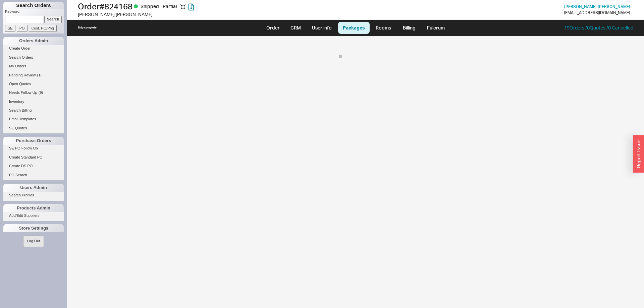
select select "8"
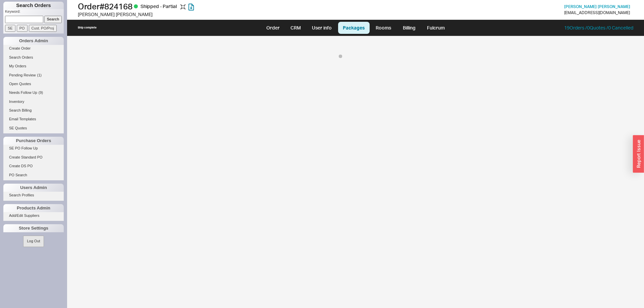
select select "8"
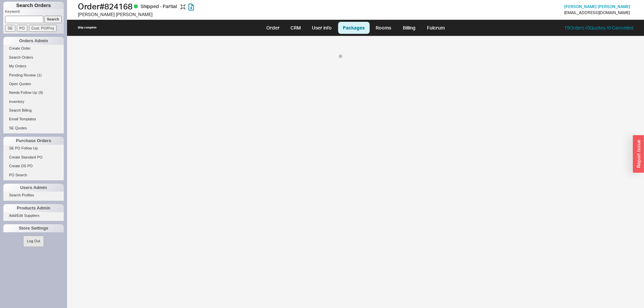
select select "8"
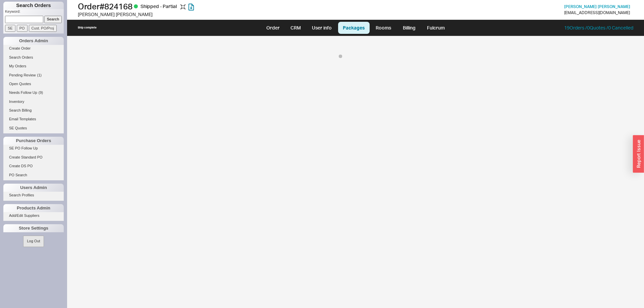
select select "8"
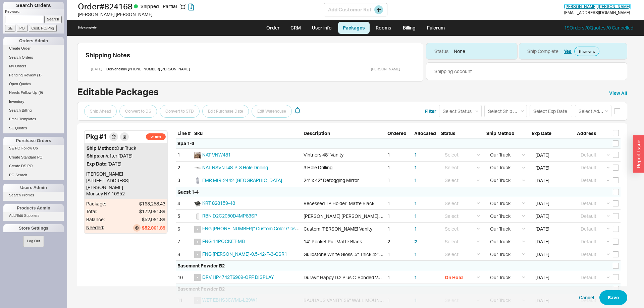
click at [599, 5] on span "[PERSON_NAME]" at bounding box center [597, 6] width 66 height 5
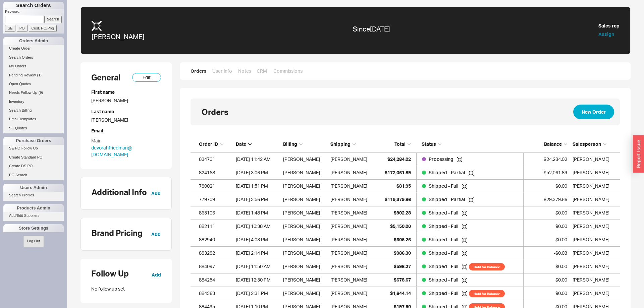
scroll to position [272, 429]
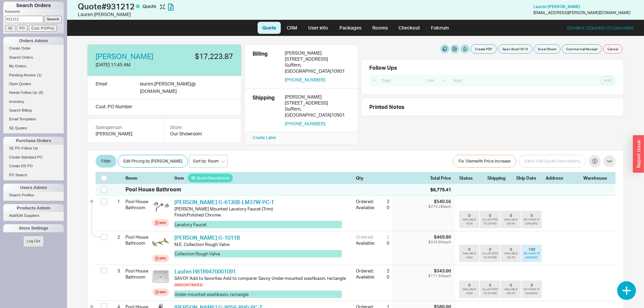
select select "LOW"
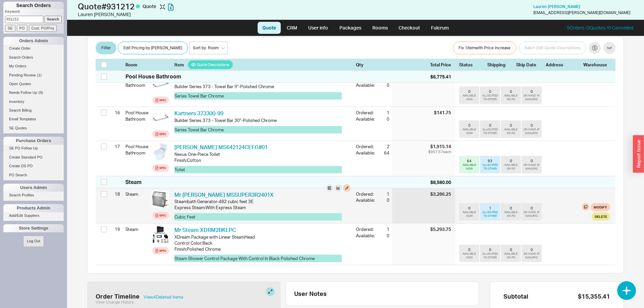
scroll to position [727, 0]
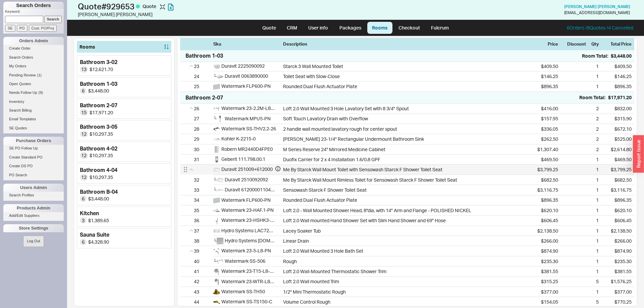
scroll to position [274, 0]
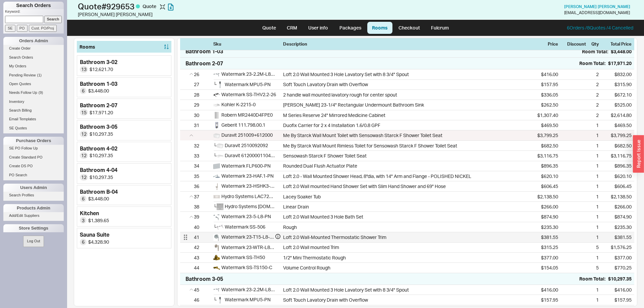
click at [188, 242] on div "41 Watermark 23-T15-L8-PN Loft 2.0 Wall-Mounted Thermostatic Shower Trim $381.5…" at bounding box center [407, 238] width 454 height 10
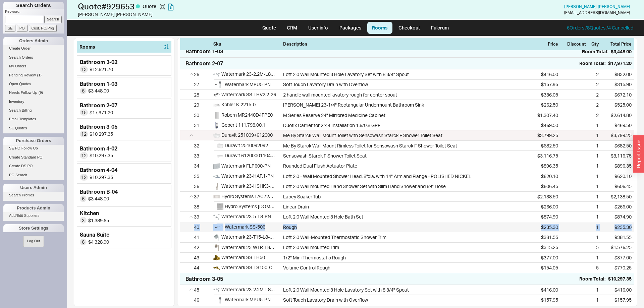
drag, startPoint x: 184, startPoint y: 247, endPoint x: 181, endPoint y: 232, distance: 15.5
click at [181, 232] on div "26 Watermark 23-2.2M-L8-PN Loft 2.0 Wall Mounted 3 Hole Lavatory Set with 8 3/4…" at bounding box center [407, 171] width 454 height 204
click at [171, 268] on div "Rooms Bathroom 3-02 13 $12,621.70 Bathroom 1-03 6 $3,448.00 Bathroom 2-07 15 $1…" at bounding box center [124, 172] width 101 height 269
drag, startPoint x: 183, startPoint y: 241, endPoint x: 187, endPoint y: 211, distance: 30.5
click at [187, 211] on div "26 Watermark 23-2.2M-L8-PN Loft 2.0 Wall Mounted 3 Hole Lavatory Set with 8 3/4…" at bounding box center [407, 171] width 454 height 204
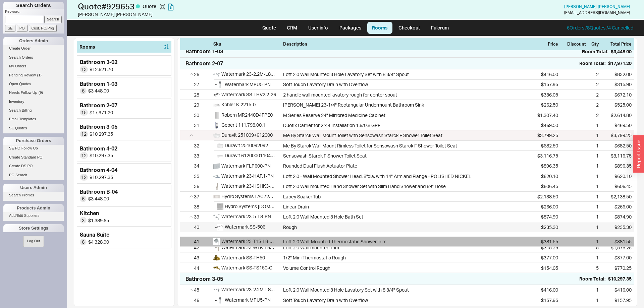
scroll to position [274, 0]
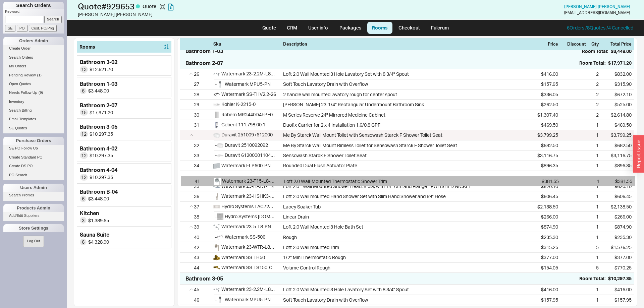
drag, startPoint x: 185, startPoint y: 242, endPoint x: 186, endPoint y: 179, distance: 63.1
click at [186, 179] on div "26 Watermark 23-2.2M-L8-PN Loft 2.0 Wall Mounted 3 Hole Lavatory Set with 8 3/4…" at bounding box center [407, 171] width 454 height 204
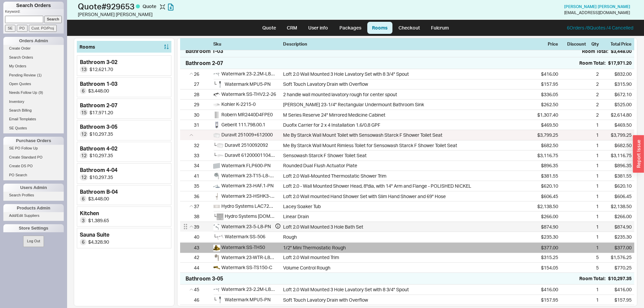
scroll to position [277, 0]
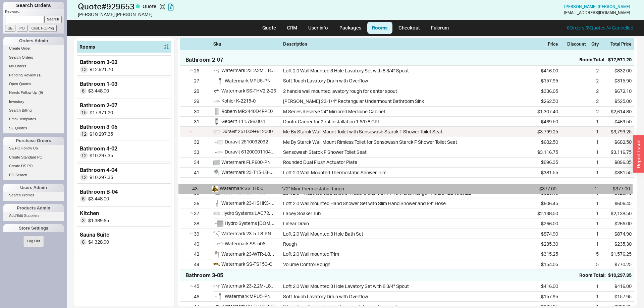
drag, startPoint x: 186, startPoint y: 262, endPoint x: 184, endPoint y: 187, distance: 75.5
click at [184, 187] on div "26 Watermark 23-2.2M-L8-PN Loft 2.0 Wall Mounted 3 Hole Lavatory Set with 8 3/4…" at bounding box center [407, 168] width 454 height 204
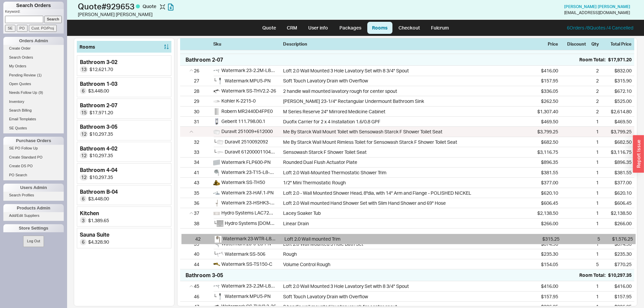
scroll to position [279, 0]
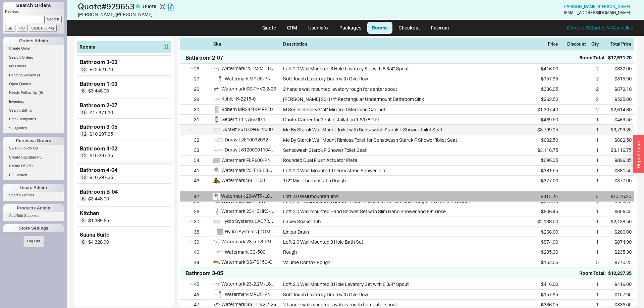
drag, startPoint x: 186, startPoint y: 258, endPoint x: 186, endPoint y: 194, distance: 63.8
click at [186, 194] on div "26 Watermark 23-2.2M-L8-PN Loft 2.0 Wall Mounted 3 Hole Lavatory Set with 8 3/4…" at bounding box center [407, 166] width 454 height 204
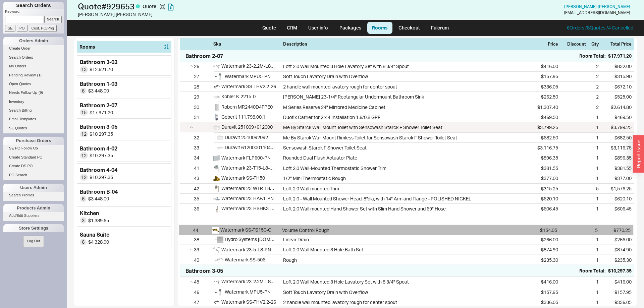
scroll to position [283, 0]
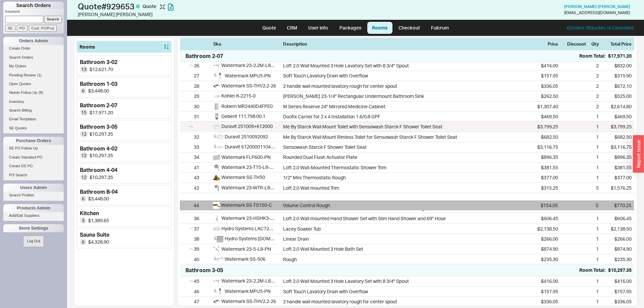
drag, startPoint x: 188, startPoint y: 268, endPoint x: 186, endPoint y: 204, distance: 64.1
click at [186, 204] on div "26 Watermark 23-2.2M-L8-PN Loft 2.0 Wall Mounted 3 Hole Lavatory Set with 8 3/4…" at bounding box center [407, 163] width 454 height 204
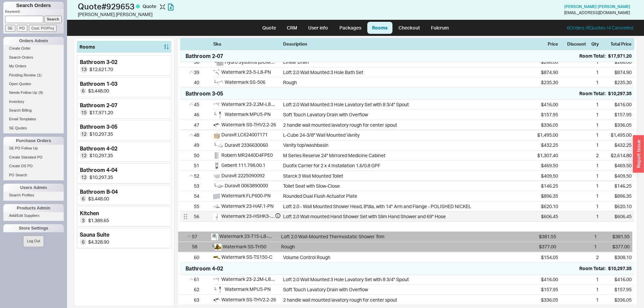
scroll to position [460, 0]
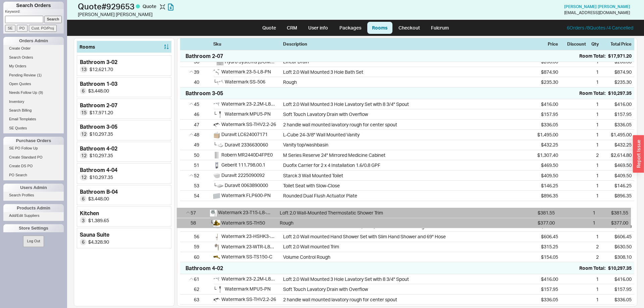
drag, startPoint x: 186, startPoint y: 240, endPoint x: 182, endPoint y: 212, distance: 28.1
click at [182, 212] on div "45 Watermark 23-2.2M-L8-PN Loft 2.0 Wall Mounted 3 Hole Lavatory Set with 8 3/4…" at bounding box center [407, 180] width 454 height 163
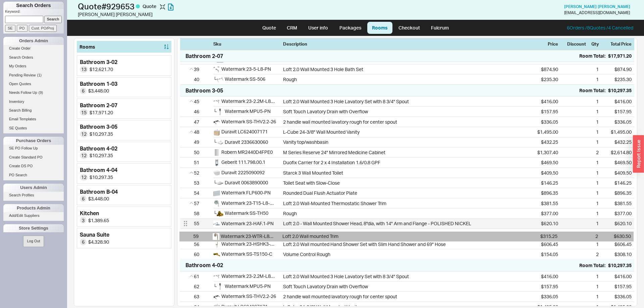
scroll to position [463, 0]
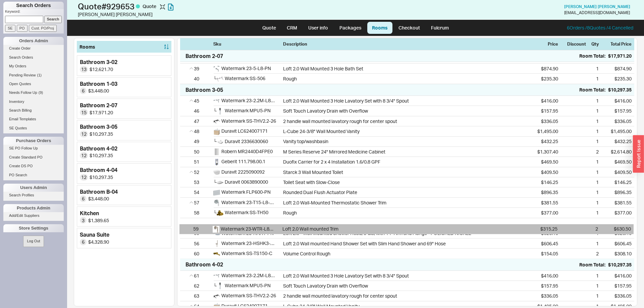
drag, startPoint x: 185, startPoint y: 255, endPoint x: 184, endPoint y: 228, distance: 26.2
click at [184, 228] on div "45 Watermark 23-2.2M-L8-PN Loft 2.0 Wall Mounted 3 Hole Lavatory Set with 8 3/4…" at bounding box center [407, 177] width 454 height 163
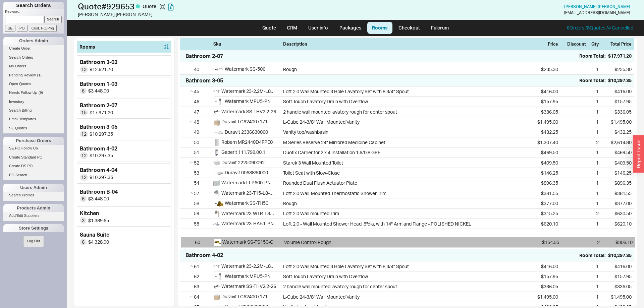
scroll to position [474, 0]
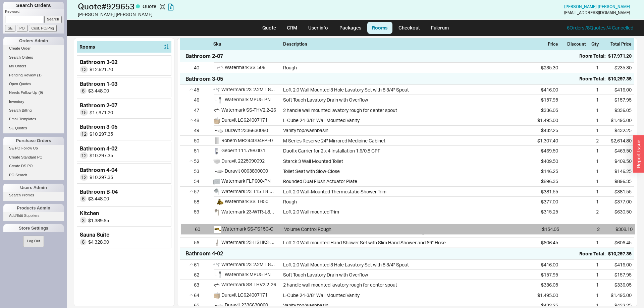
drag, startPoint x: 185, startPoint y: 261, endPoint x: 186, endPoint y: 227, distance: 33.6
click at [186, 227] on div "45 Watermark 23-2.2M-L8-PN Loft 2.0 Wall Mounted 3 Hole Lavatory Set with 8 3/4…" at bounding box center [407, 166] width 454 height 163
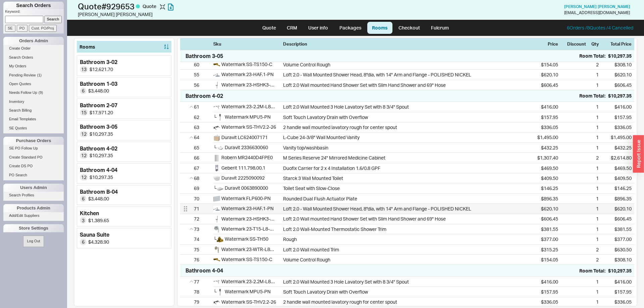
scroll to position [645, 0]
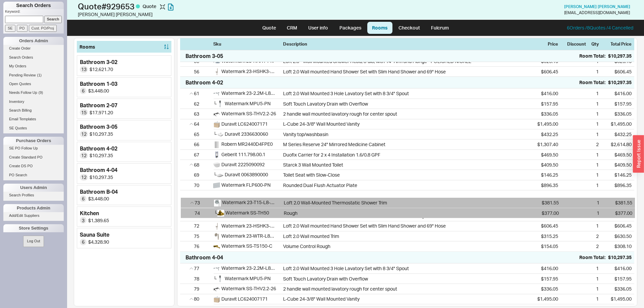
drag, startPoint x: 186, startPoint y: 226, endPoint x: 186, endPoint y: 203, distance: 22.5
click at [186, 203] on div "61 Watermark 23-2.2M-L8-PN Loft 2.0 Wall Mounted 3 Hole Lavatory Set with 8 3/4…" at bounding box center [407, 170] width 454 height 163
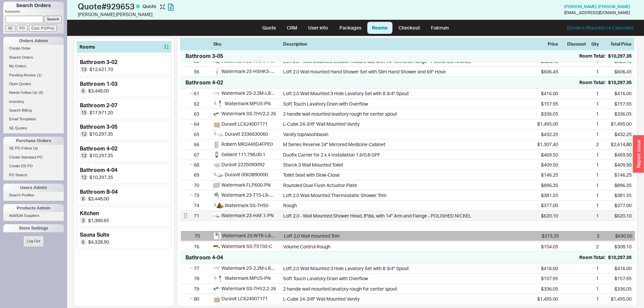
scroll to position [646, 0]
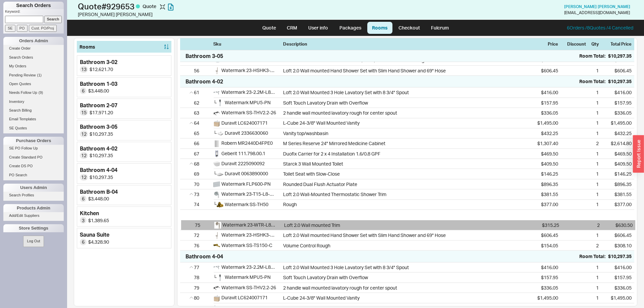
drag, startPoint x: 184, startPoint y: 244, endPoint x: 186, endPoint y: 223, distance: 20.9
click at [186, 223] on div "61 Watermark 23-2.2M-L8-PN Loft 2.0 Wall Mounted 3 Hole Lavatory Set with 8 3/4…" at bounding box center [407, 169] width 454 height 163
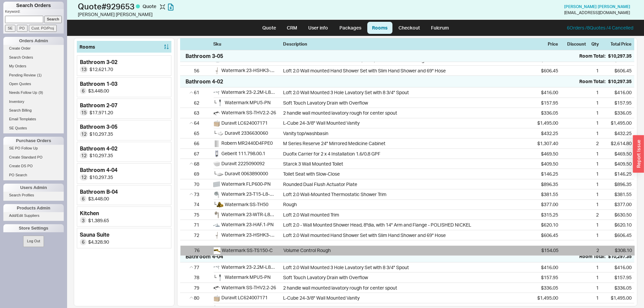
scroll to position [650, 0]
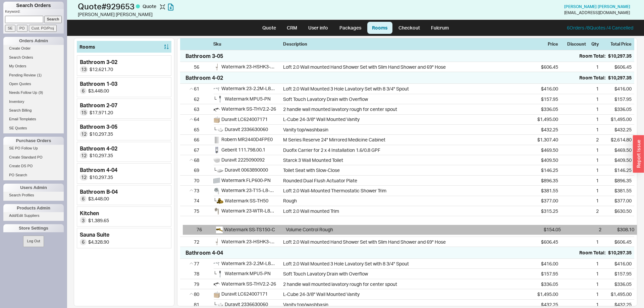
drag, startPoint x: 184, startPoint y: 254, endPoint x: 187, endPoint y: 229, distance: 25.3
click at [187, 229] on div "61 Watermark 23-2.2M-L8-PN Loft 2.0 Wall Mounted 3 Hole Lavatory Set with 8 3/4…" at bounding box center [407, 165] width 454 height 163
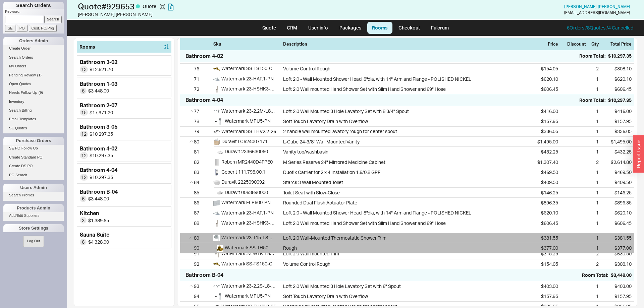
scroll to position [804, 0]
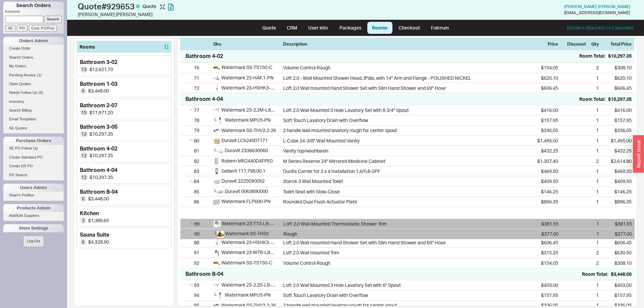
drag, startPoint x: 186, startPoint y: 261, endPoint x: 186, endPoint y: 225, distance: 36.2
click at [186, 225] on div "77 Watermark 23-2.2M-L8-PN Loft 2.0 Wall Mounted 3 Hole Lavatory Set with 8 3/4…" at bounding box center [407, 186] width 454 height 163
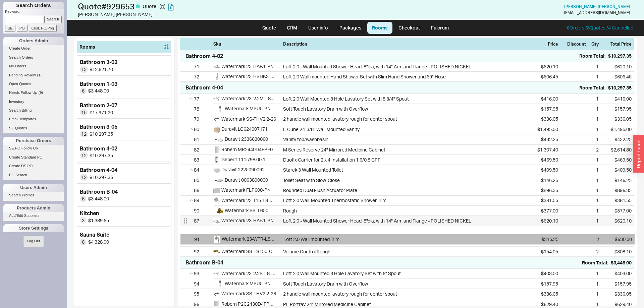
scroll to position [815, 0]
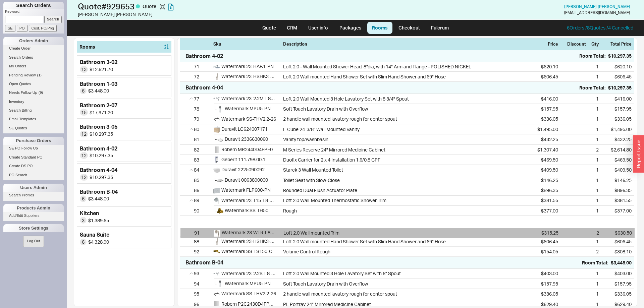
drag, startPoint x: 186, startPoint y: 265, endPoint x: 186, endPoint y: 233, distance: 31.5
click at [186, 233] on div "77 Watermark 23-2.2M-L8-PN Loft 2.0 Wall Mounted 3 Hole Lavatory Set with 8 3/4…" at bounding box center [407, 175] width 454 height 163
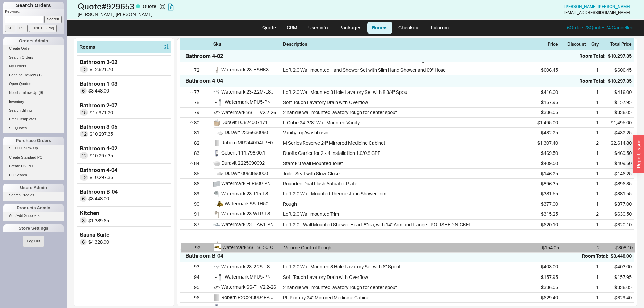
scroll to position [825, 0]
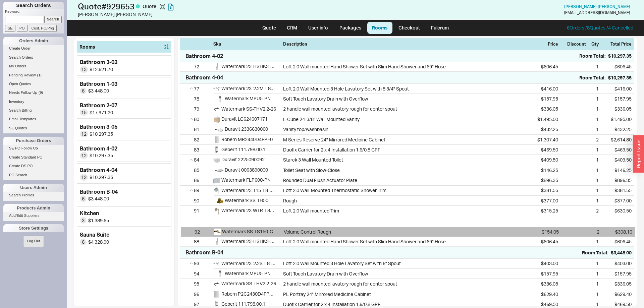
drag, startPoint x: 186, startPoint y: 261, endPoint x: 186, endPoint y: 231, distance: 30.9
click at [186, 231] on div "77 Watermark 23-2.2M-L8-PN Loft 2.0 Wall Mounted 3 Hole Lavatory Set with 8 3/4…" at bounding box center [407, 165] width 454 height 163
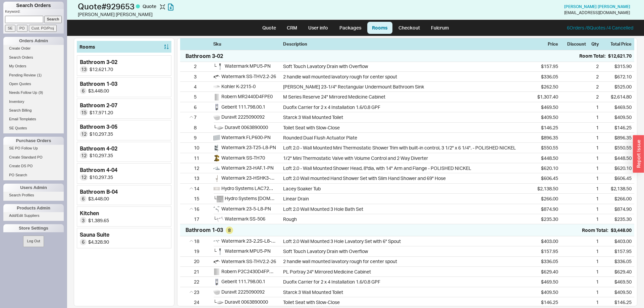
scroll to position [0, 0]
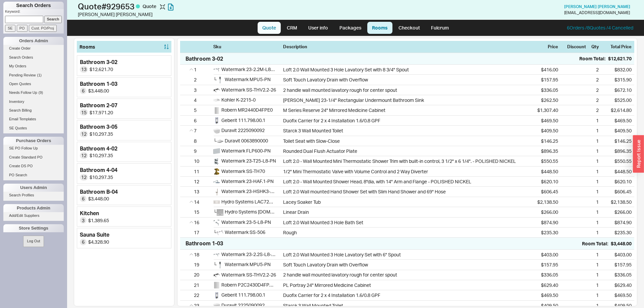
click at [272, 25] on link "Quote" at bounding box center [269, 28] width 23 height 12
select select "LOW"
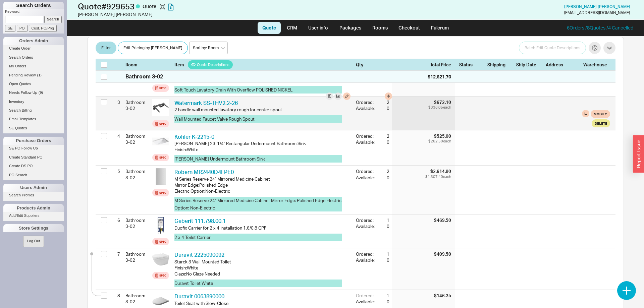
scroll to position [205, 0]
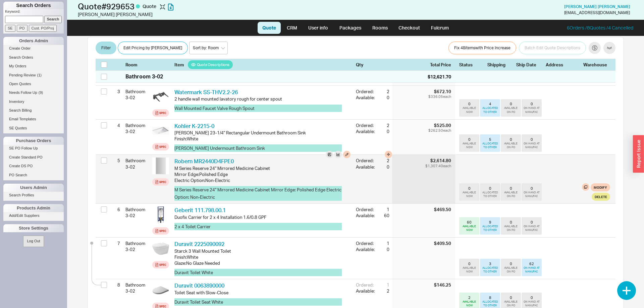
drag, startPoint x: 423, startPoint y: 149, endPoint x: 456, endPoint y: 154, distance: 33.5
click at [456, 155] on div "5 Bathroom 3-02 Spec Robern MR2440D4FPE0 RBN MR2440D4FPE0 M Series Reserve 24" …" at bounding box center [356, 179] width 520 height 49
click at [454, 155] on div "$2,614.80 $1,307.40 each" at bounding box center [423, 179] width 63 height 49
drag, startPoint x: 453, startPoint y: 154, endPoint x: 424, endPoint y: 150, distance: 29.5
click at [424, 155] on div "$2,614.80 $1,307.40 each" at bounding box center [423, 179] width 63 height 49
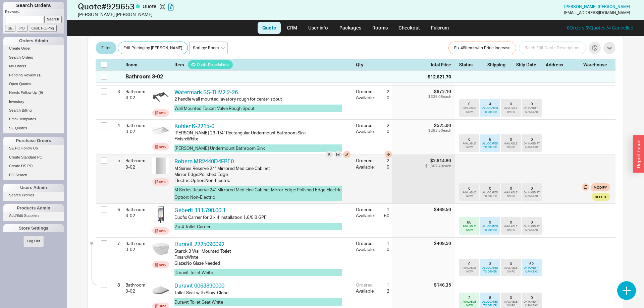
click at [424, 155] on div "$2,614.80 $1,307.40 each" at bounding box center [423, 179] width 63 height 49
drag, startPoint x: 420, startPoint y: 146, endPoint x: 412, endPoint y: 148, distance: 7.5
click at [412, 155] on div "$2,614.80 $1,307.40 each" at bounding box center [423, 179] width 63 height 49
drag, startPoint x: 415, startPoint y: 147, endPoint x: 454, endPoint y: 156, distance: 40.0
click at [454, 156] on div "$2,614.80 $1,307.40 each" at bounding box center [423, 179] width 63 height 49
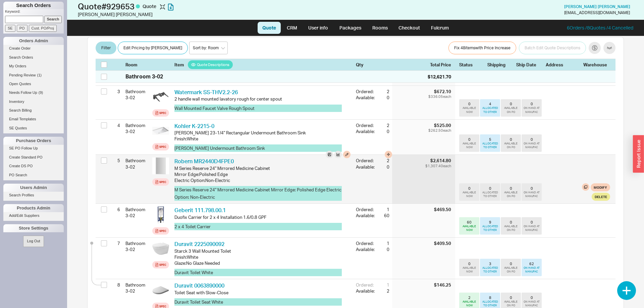
click at [454, 156] on div "$2,614.80 $1,307.40 each" at bounding box center [423, 179] width 63 height 49
drag, startPoint x: 458, startPoint y: 174, endPoint x: 544, endPoint y: 184, distance: 86.8
click at [544, 184] on div "5 Bathroom 3-02 Spec Robern MR2440D4FPE0 RBN MR2440D4FPE0 M Series Reserve 24" …" at bounding box center [356, 179] width 520 height 49
click at [551, 187] on div "0 AVAILABLE NOW 0 ALLOCATED TO OTHER 0 AVAILABLE ON PO 0 ON HAND AT MANUFAC Mod…" at bounding box center [534, 192] width 151 height 17
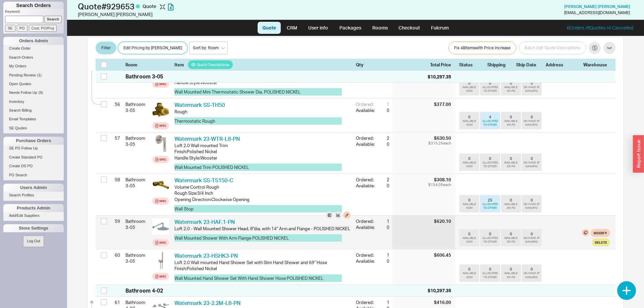
scroll to position [2225, 0]
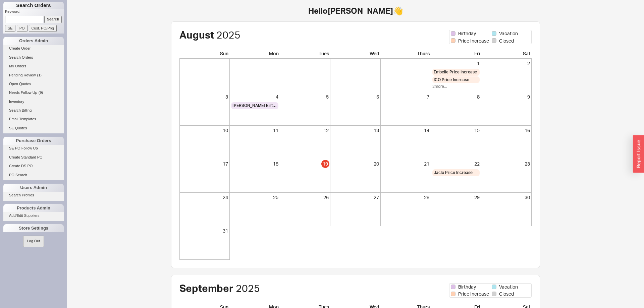
click at [27, 18] on input at bounding box center [24, 19] width 38 height 7
type input "930788"
click at [44, 16] on input "Search" at bounding box center [53, 19] width 18 height 7
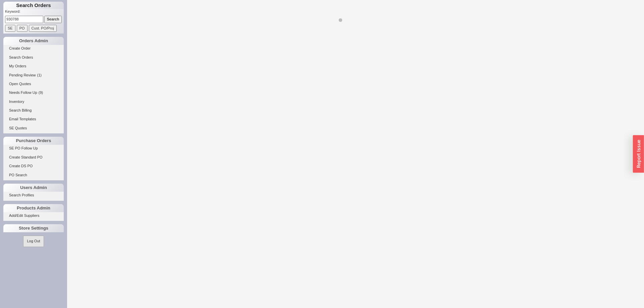
select select "LOW"
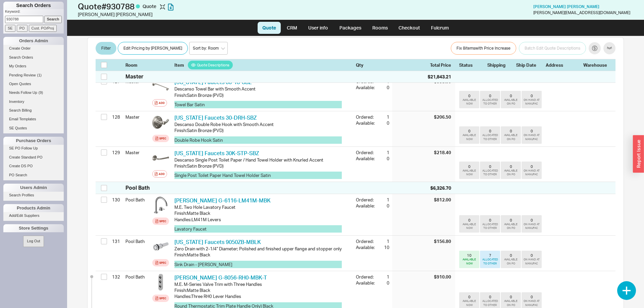
scroll to position [5041, 0]
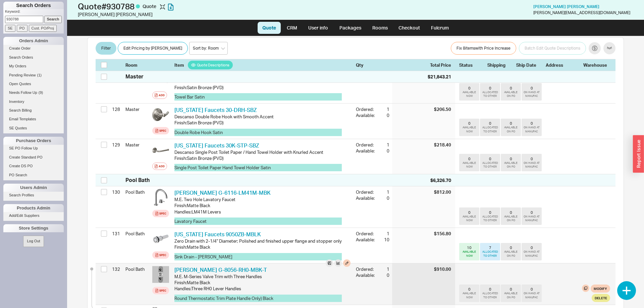
click at [163, 272] on icon at bounding box center [161, 274] width 4 height 4
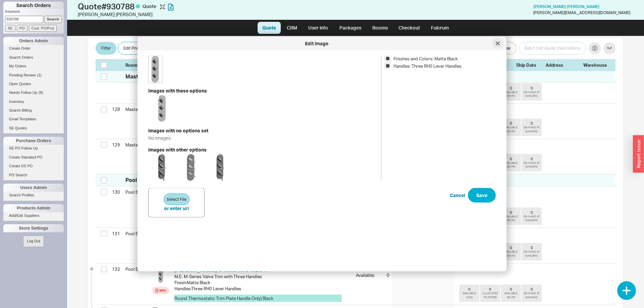
click at [497, 42] on icon at bounding box center [497, 43] width 3 height 3
